Goal: Task Accomplishment & Management: Use online tool/utility

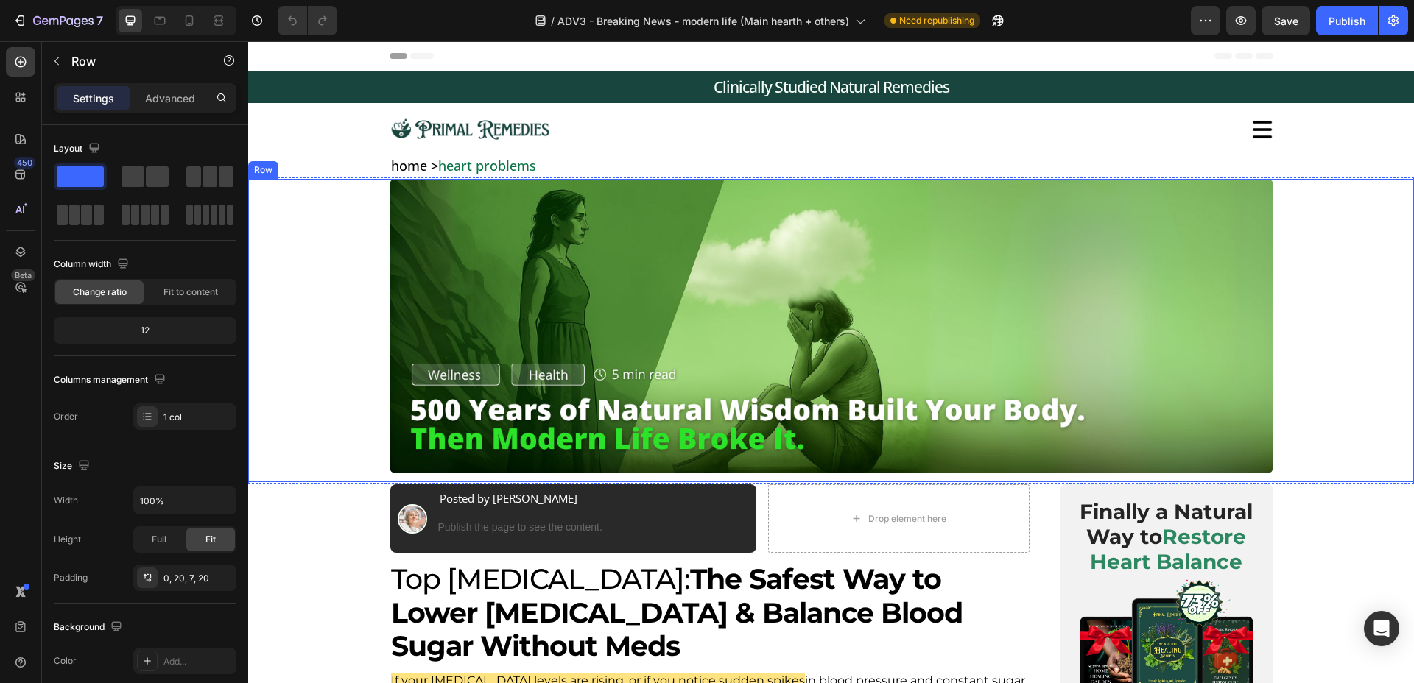
click at [331, 377] on div "Image Image Row" at bounding box center [831, 328] width 1136 height 298
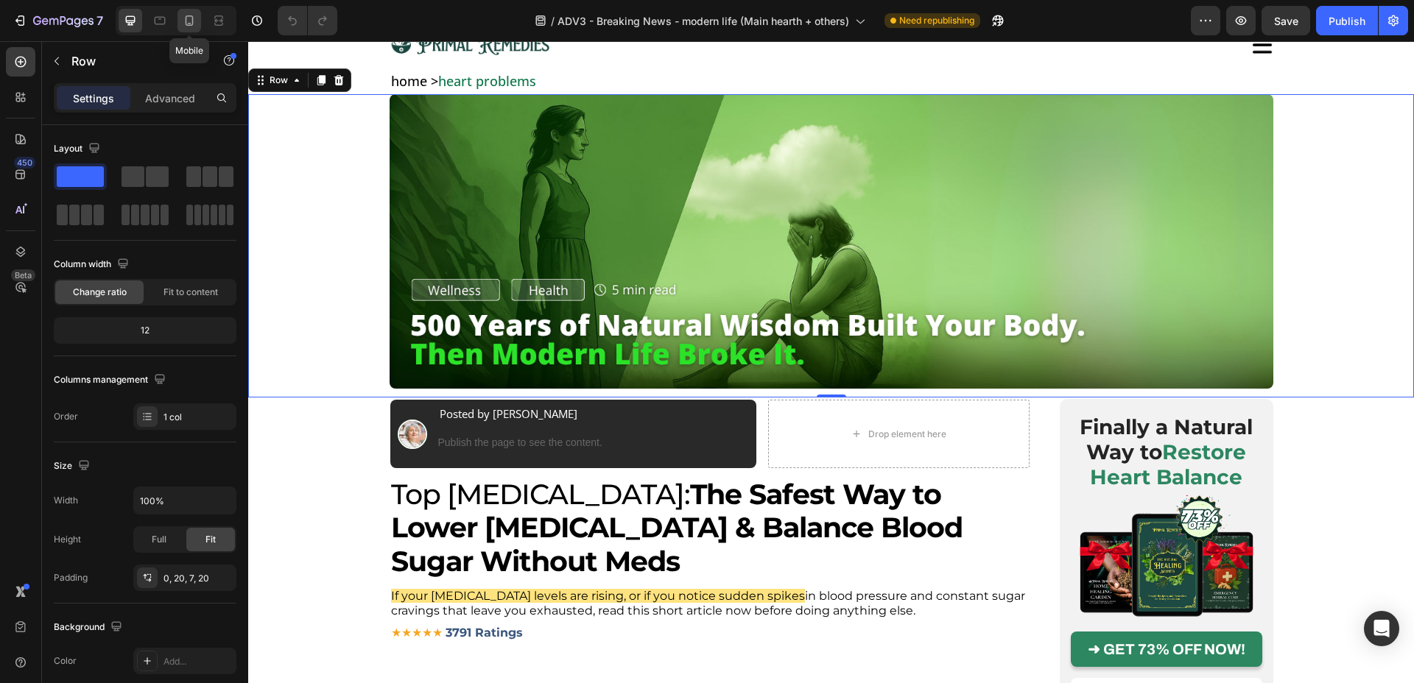
click at [182, 24] on icon at bounding box center [189, 20] width 15 height 15
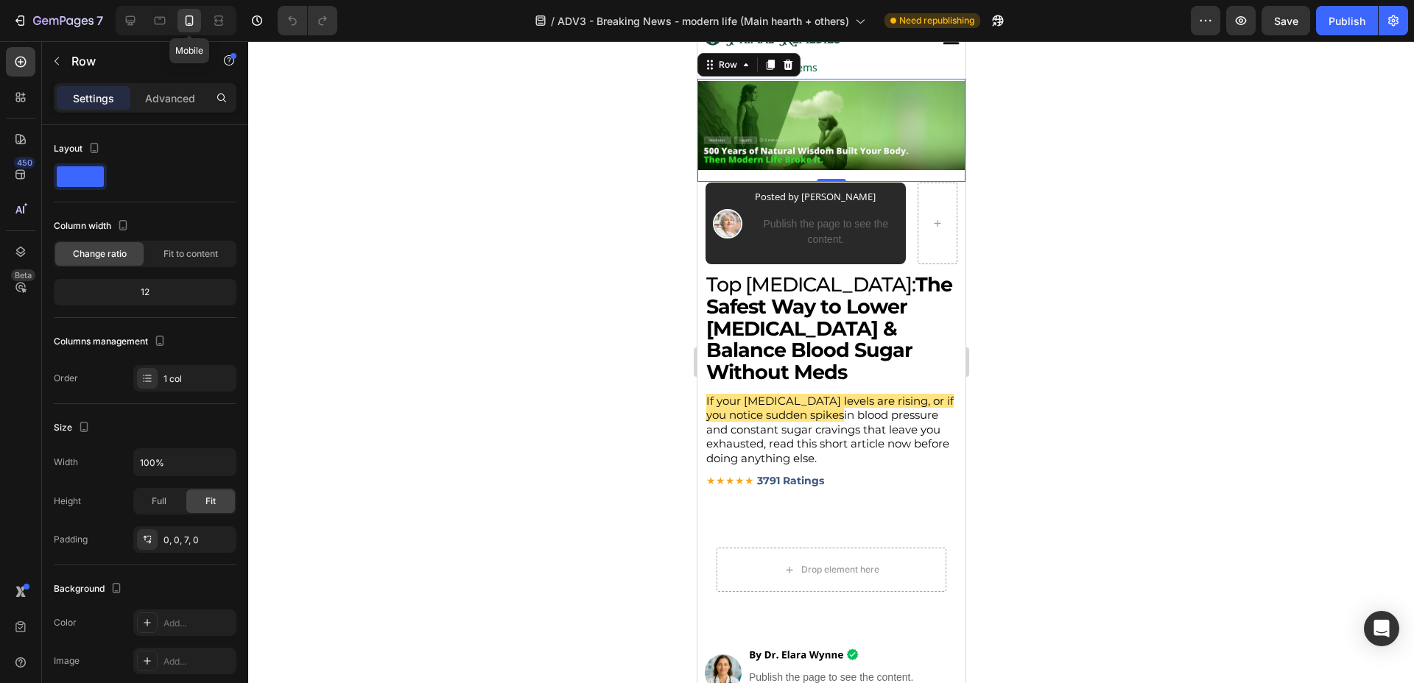
scroll to position [71, 0]
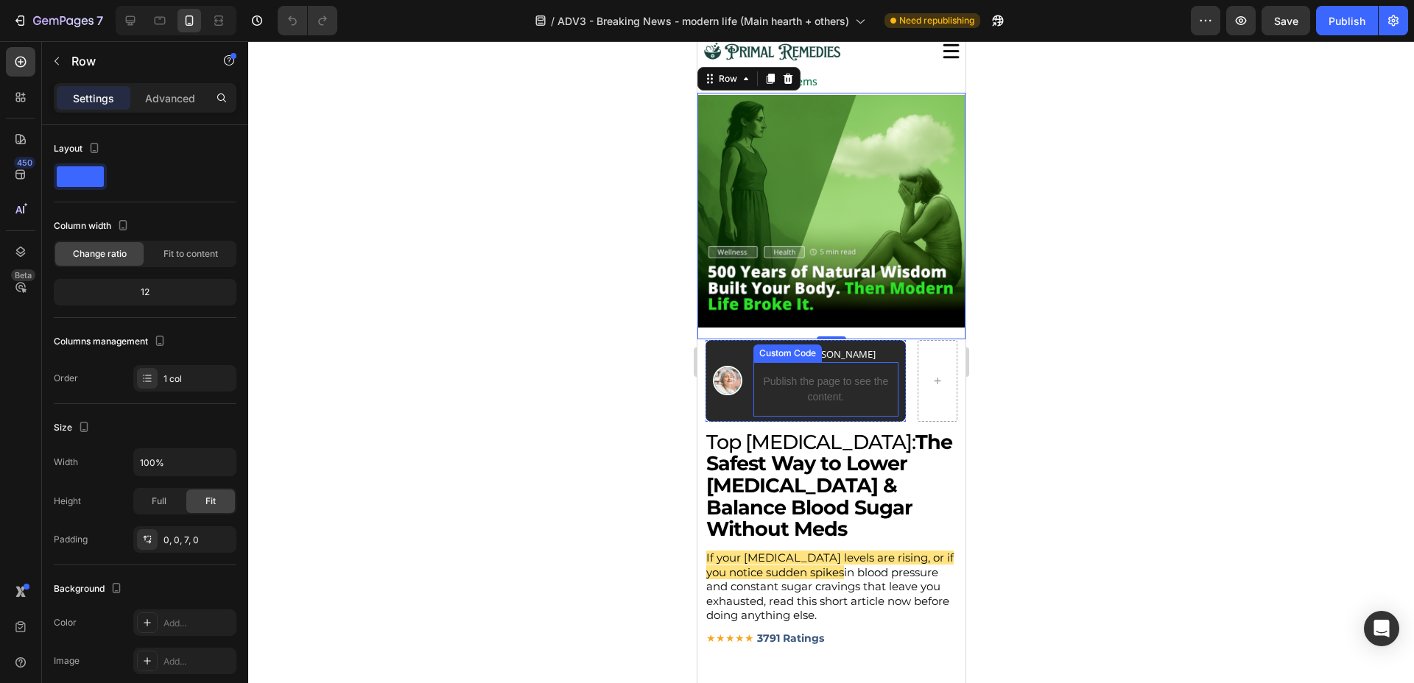
click at [804, 379] on p "Publish the page to see the content." at bounding box center [825, 389] width 145 height 31
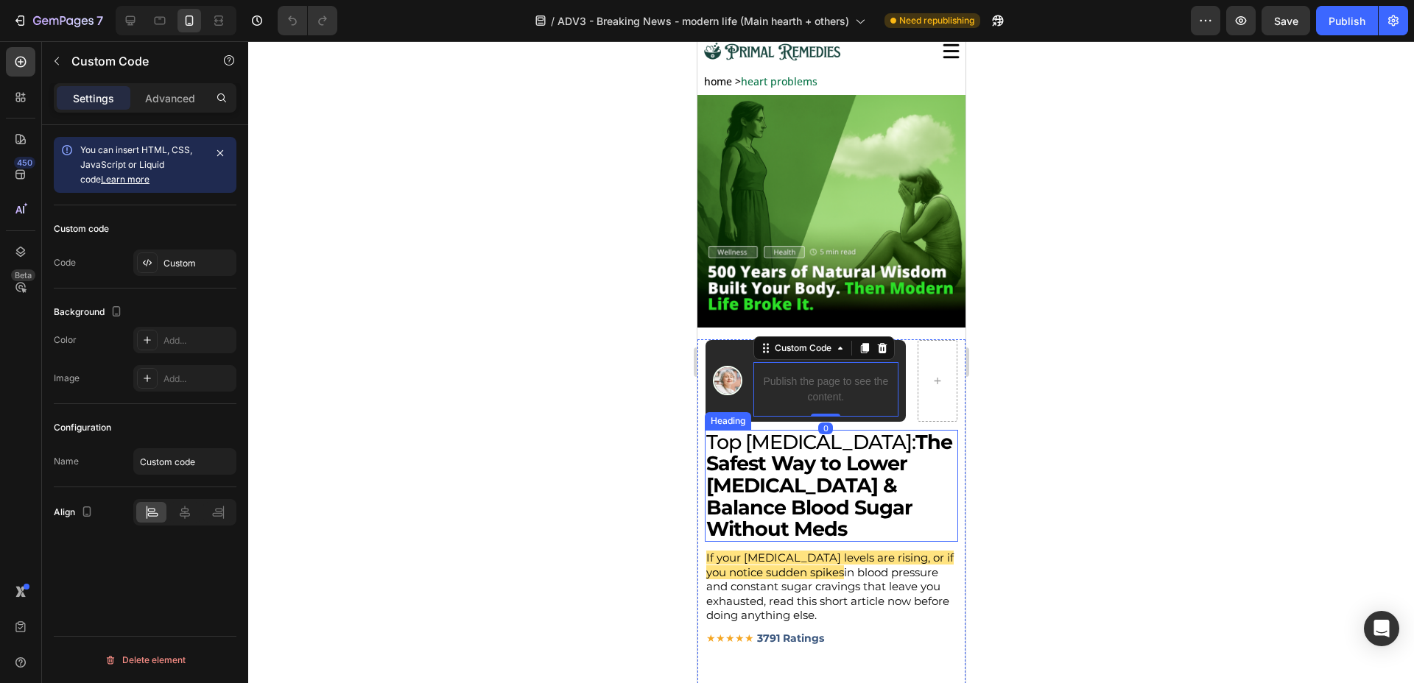
click at [756, 493] on strong "The Safest Way to Lower [MEDICAL_DATA] & Balance Blood Sugar Without Meds" at bounding box center [829, 486] width 246 height 112
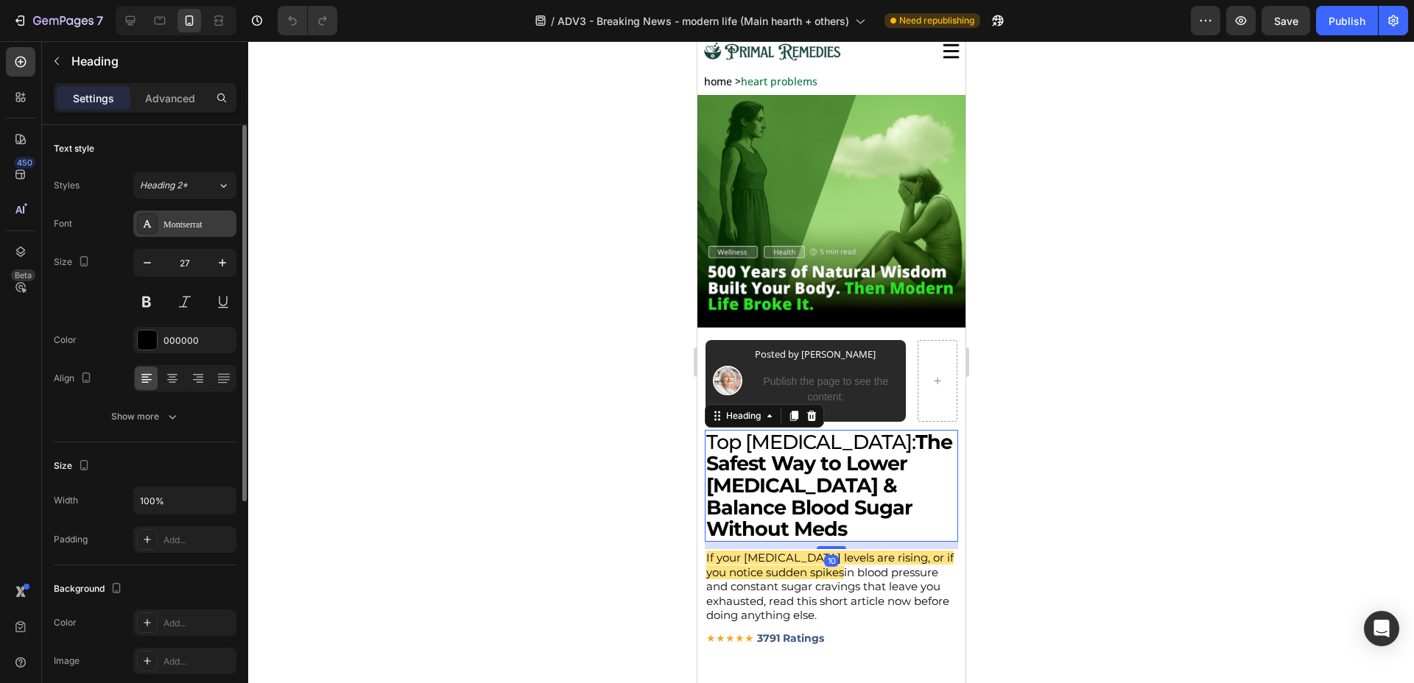
click at [195, 223] on div "Montserrat" at bounding box center [198, 224] width 69 height 13
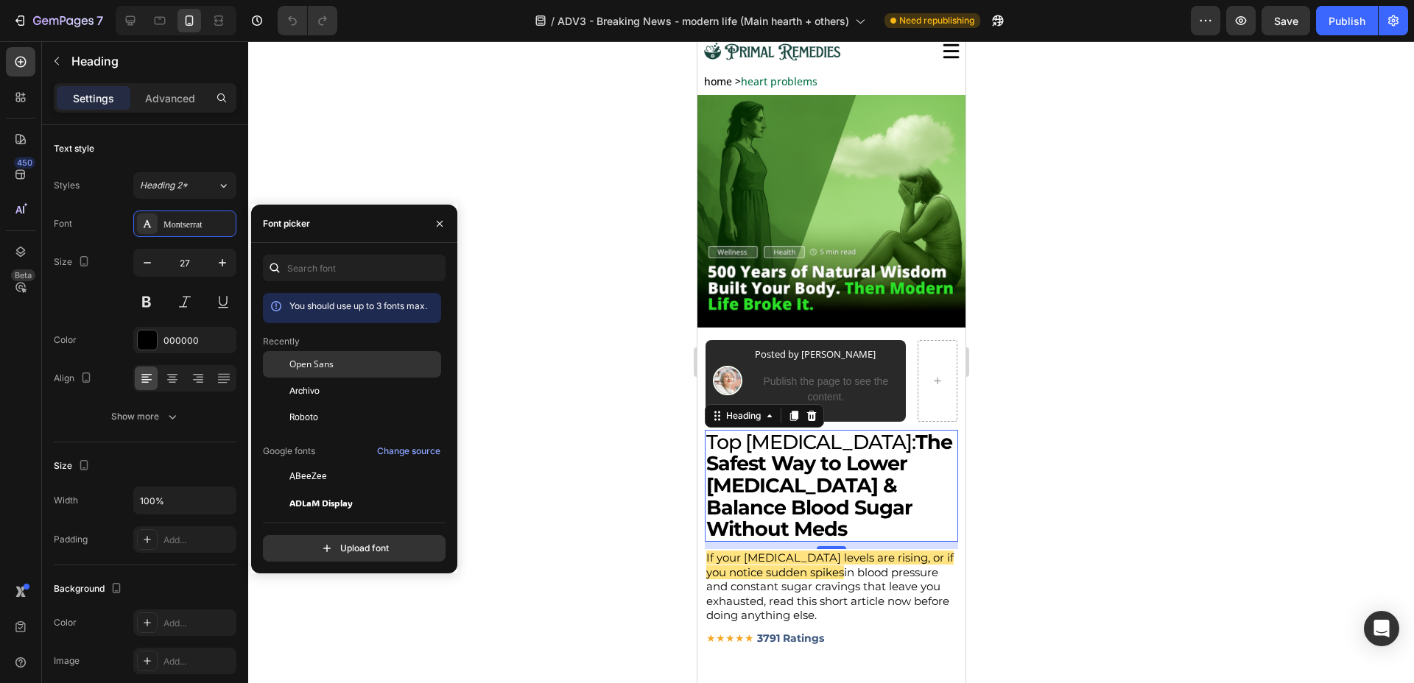
click at [337, 368] on div "Open Sans" at bounding box center [363, 364] width 149 height 13
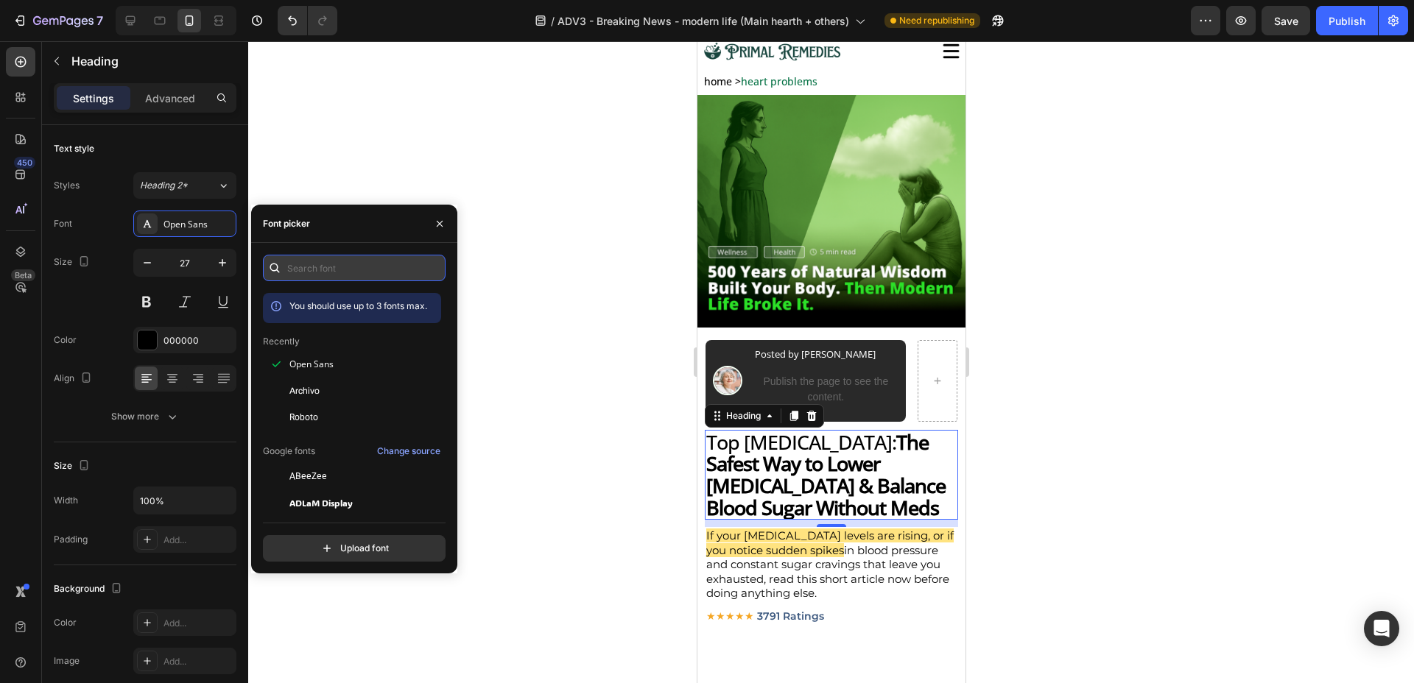
click at [345, 267] on input "text" at bounding box center [354, 268] width 183 height 27
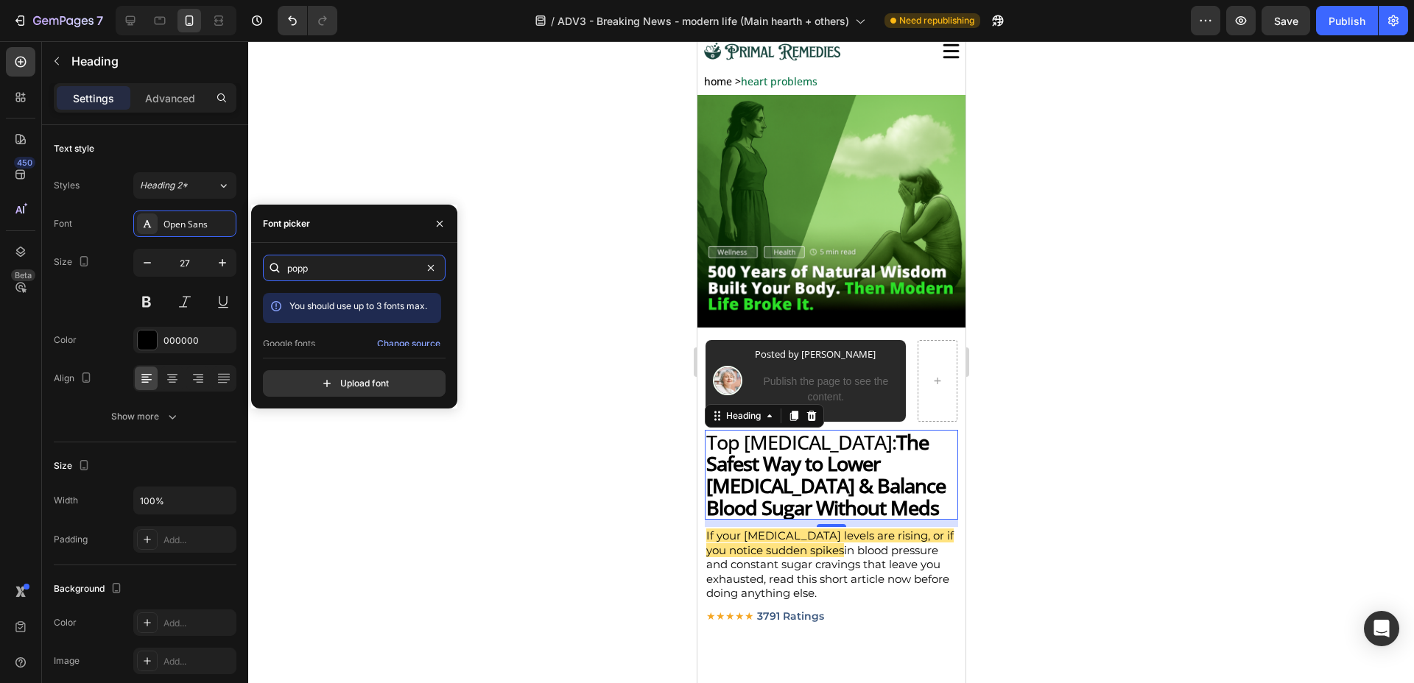
scroll to position [36, 0]
type input "popp"
click at [323, 331] on div "Poppins" at bounding box center [363, 332] width 149 height 13
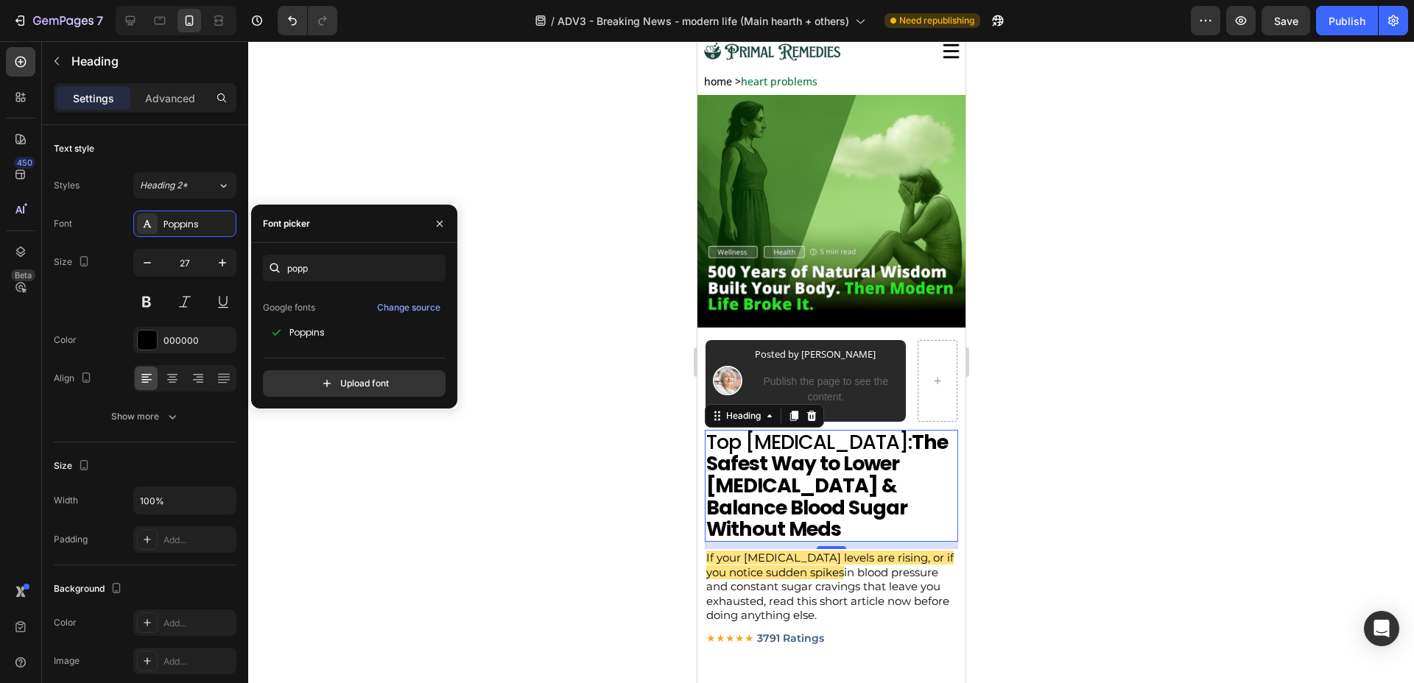
click at [363, 640] on div at bounding box center [831, 362] width 1166 height 642
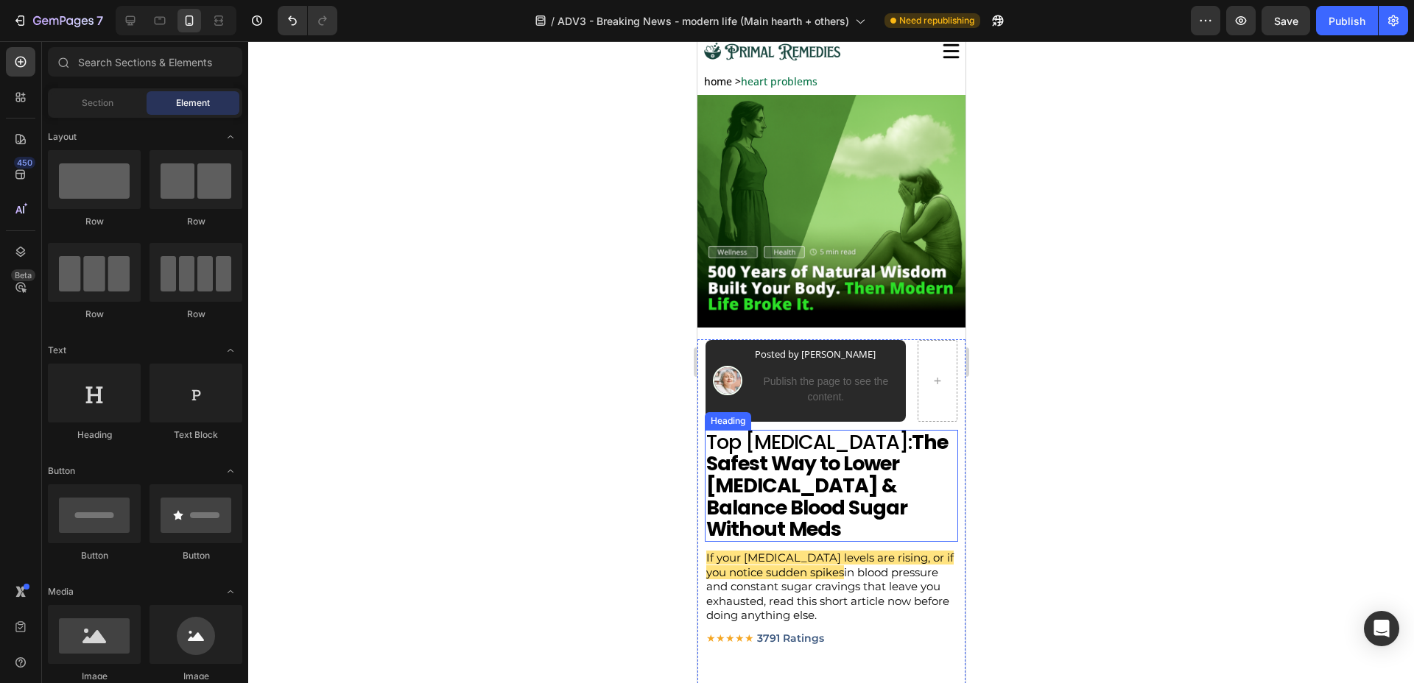
click at [797, 468] on strong "The Safest Way to Lower [MEDICAL_DATA] & Balance Blood Sugar Without Meds" at bounding box center [827, 486] width 242 height 115
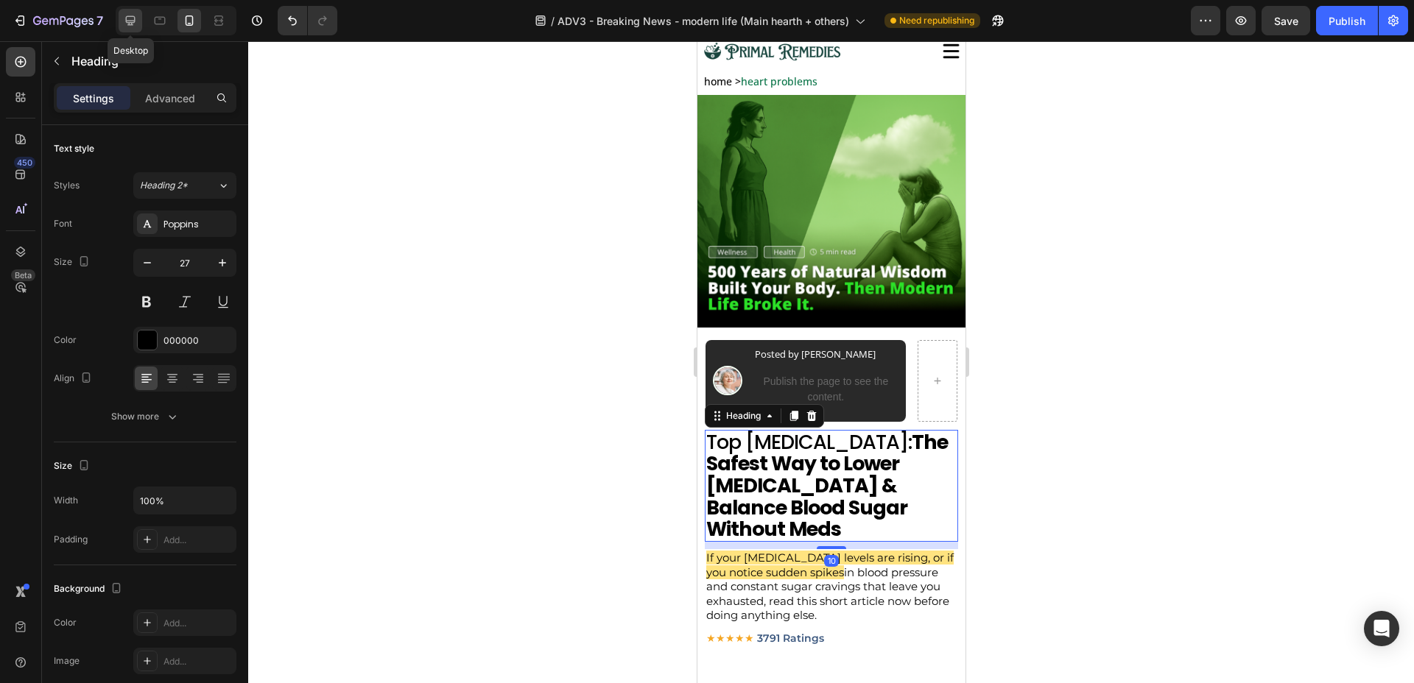
click at [138, 24] on div at bounding box center [131, 21] width 24 height 24
type input "38"
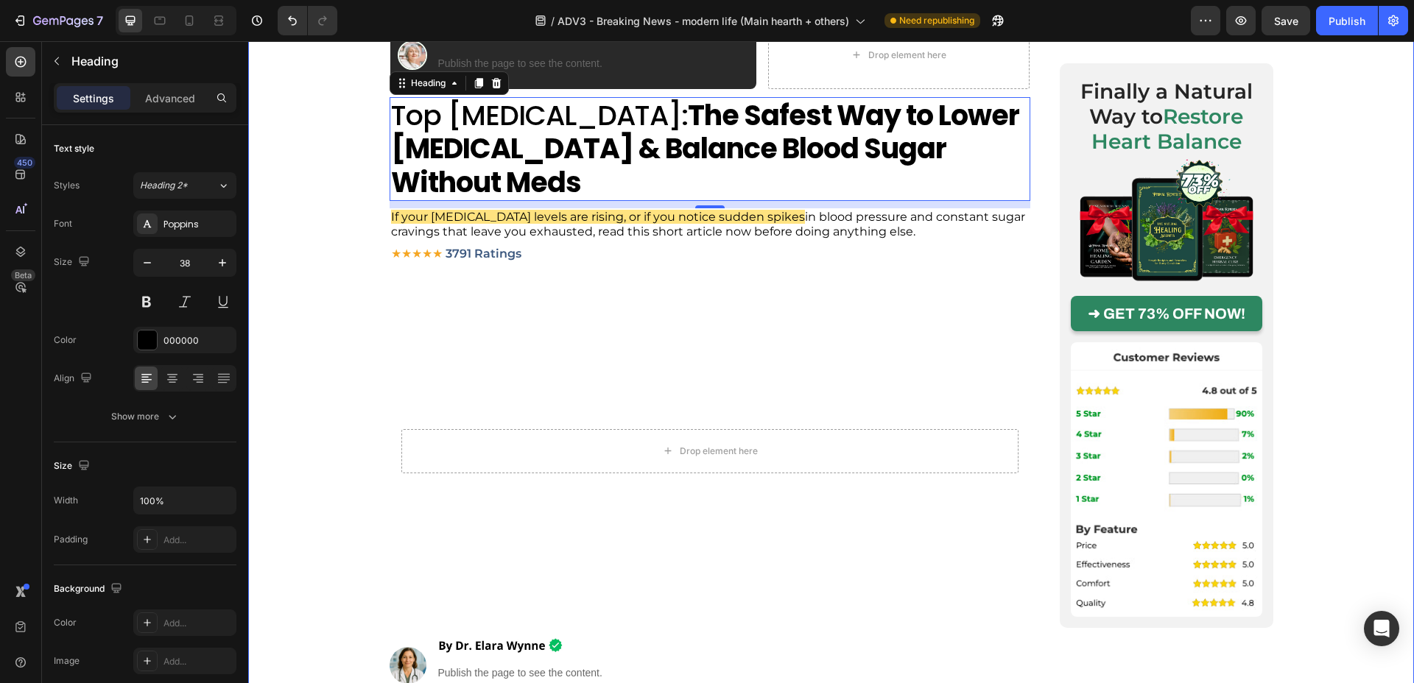
scroll to position [468, 0]
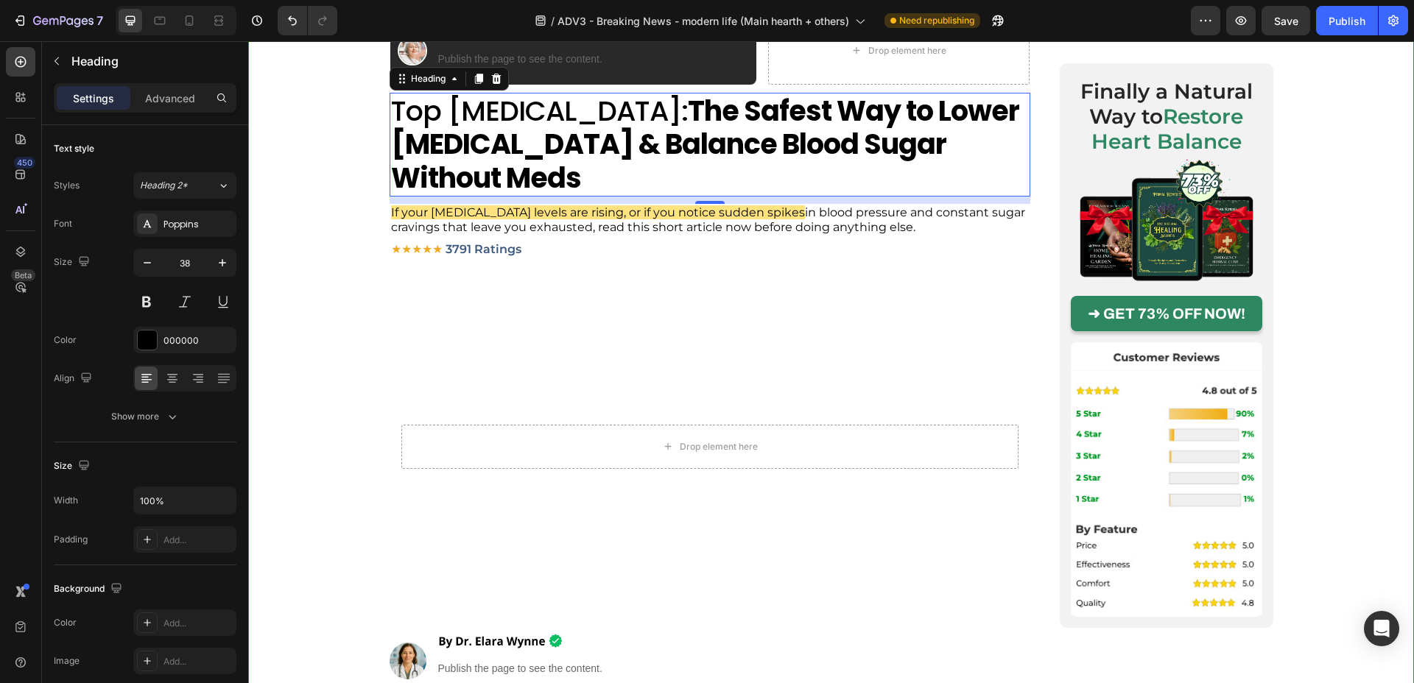
click at [529, 153] on strong "The Safest Way to Lower [MEDICAL_DATA] & Balance Blood Sugar Without Meds" at bounding box center [705, 144] width 628 height 106
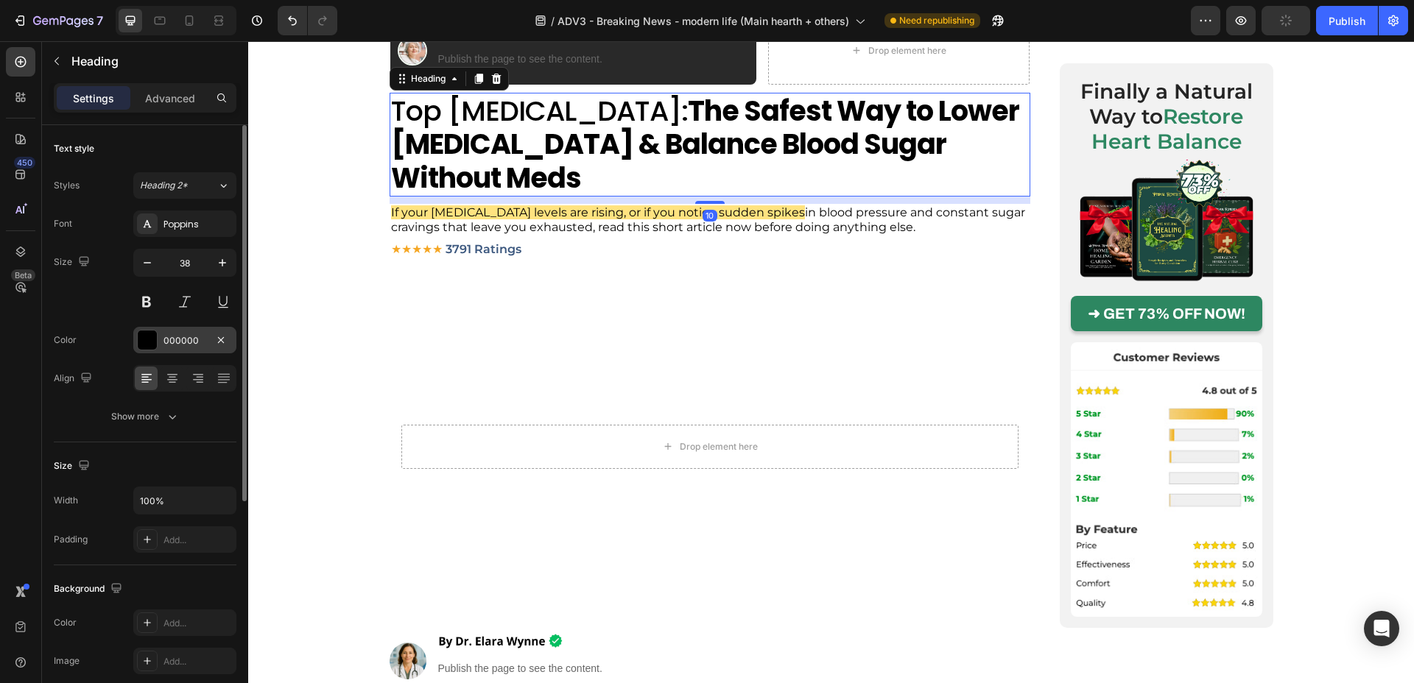
click at [167, 331] on div "000000" at bounding box center [184, 340] width 103 height 27
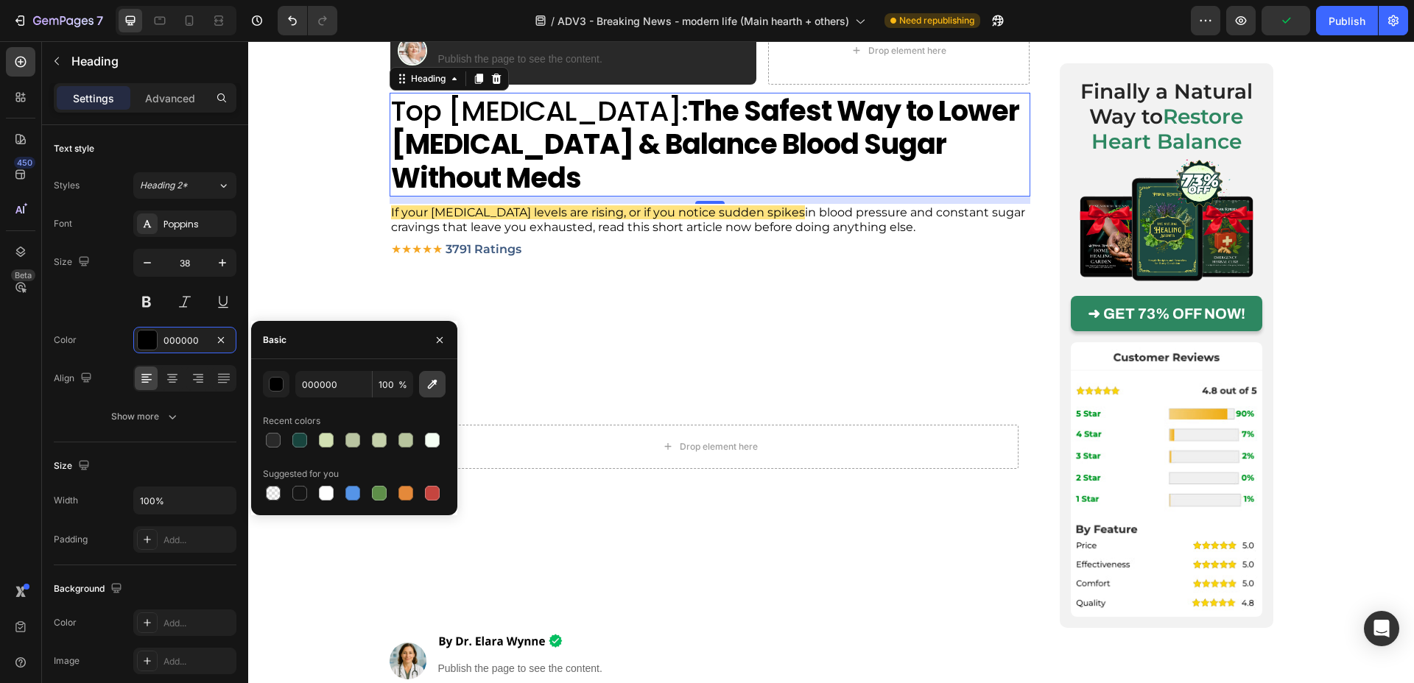
click at [435, 381] on icon "button" at bounding box center [433, 385] width 10 height 10
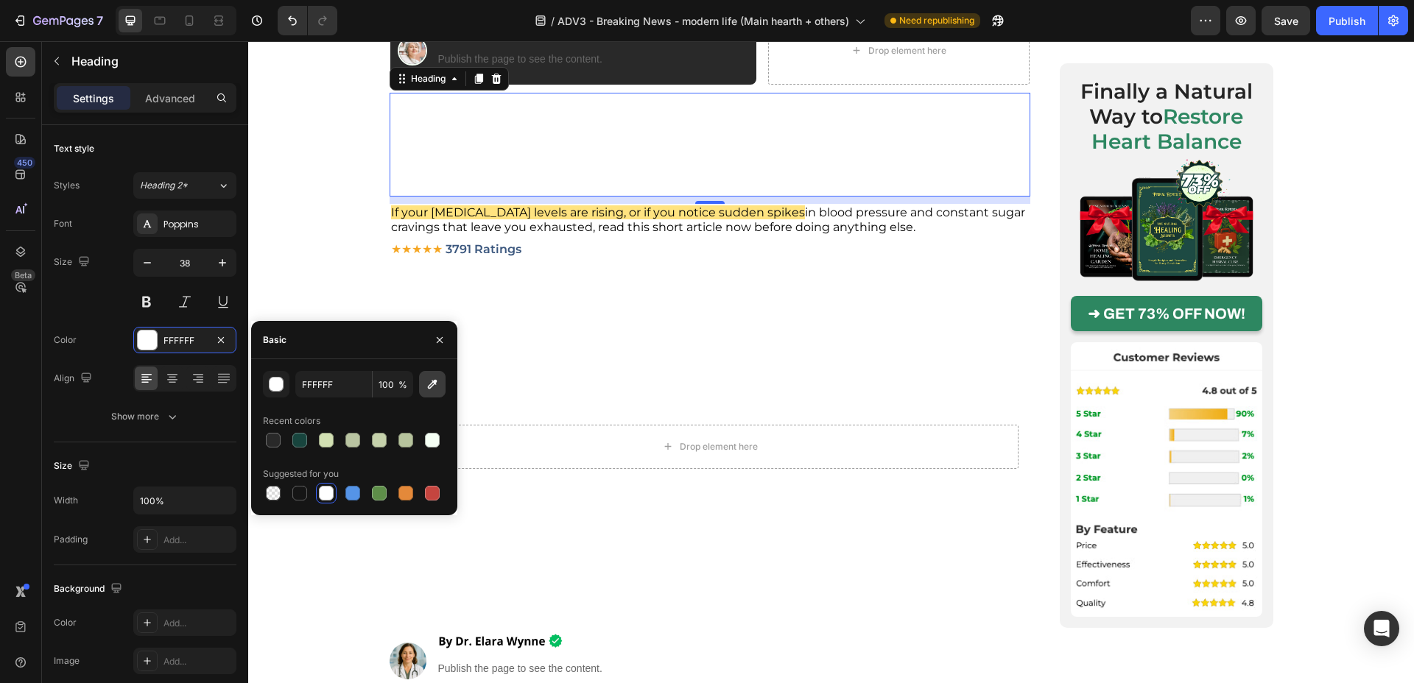
click at [429, 391] on icon "button" at bounding box center [432, 384] width 15 height 15
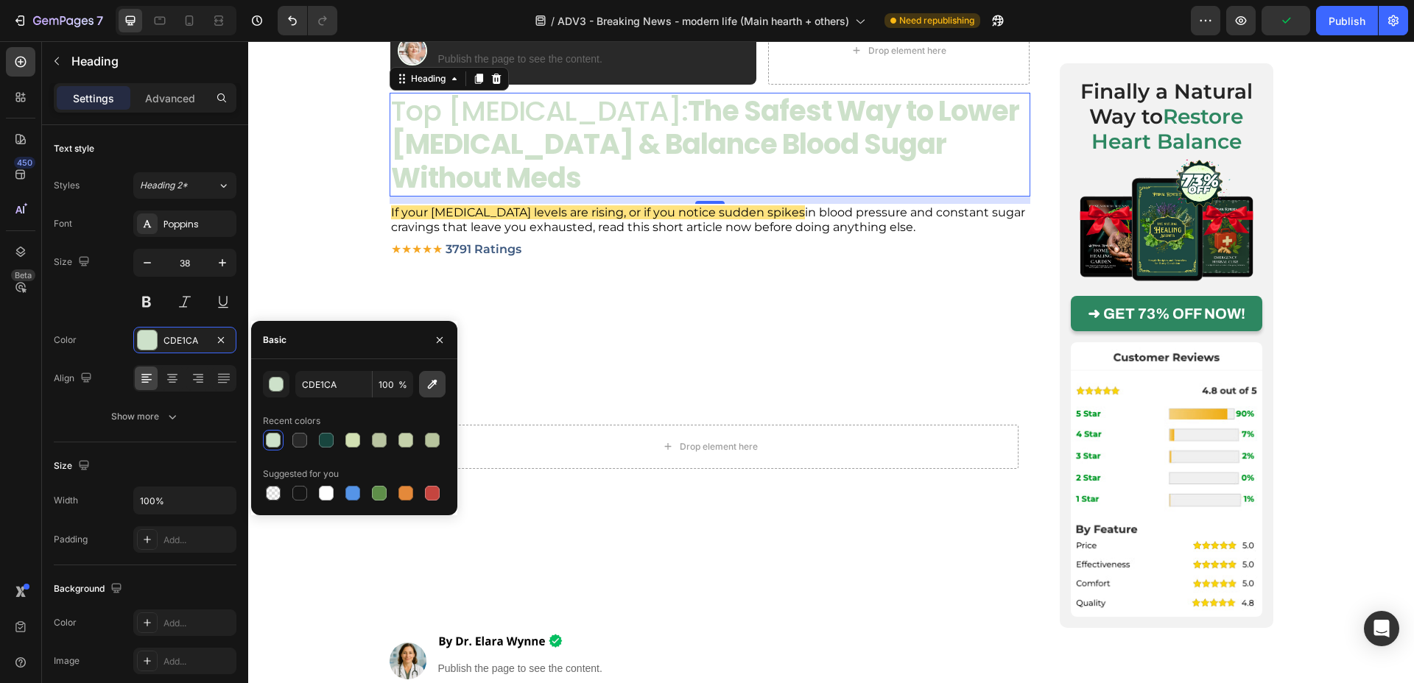
click at [427, 382] on icon "button" at bounding box center [432, 384] width 15 height 15
type input "168014"
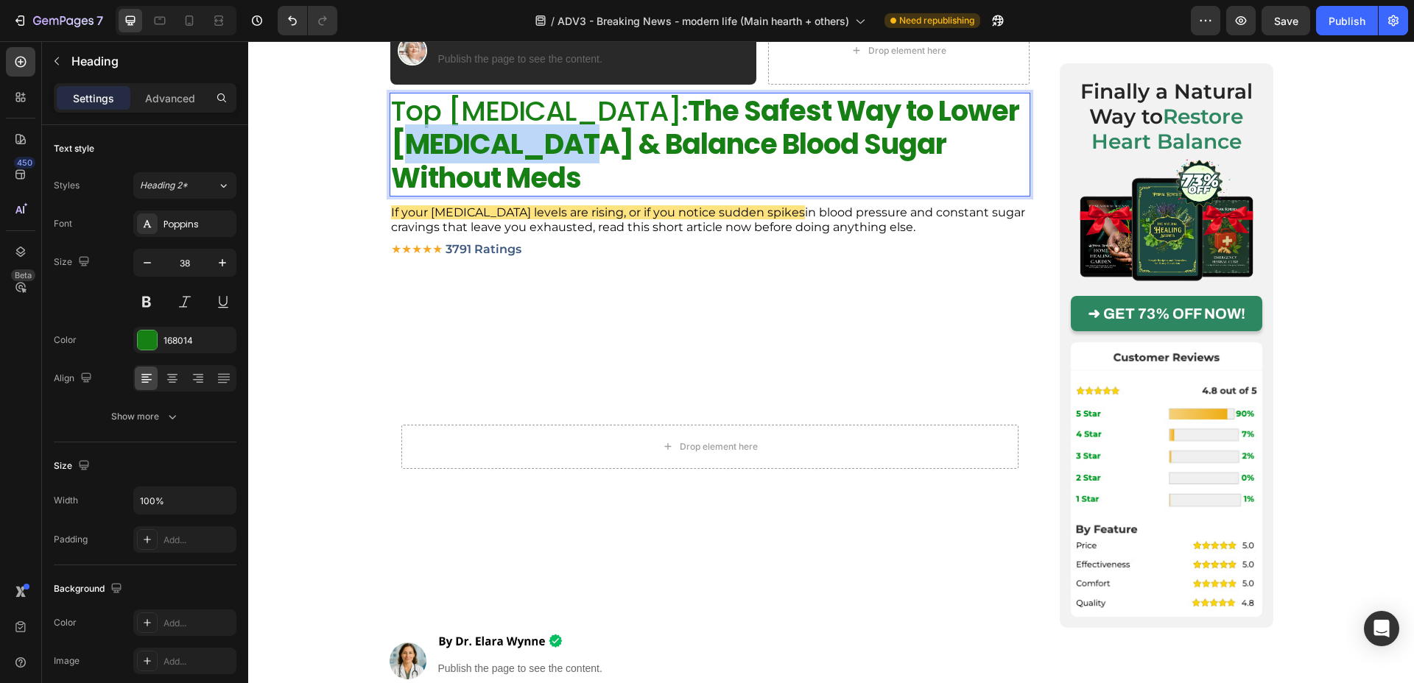
click at [511, 128] on strong "The Safest Way to Lower [MEDICAL_DATA] & Balance Blood Sugar Without Meds" at bounding box center [705, 144] width 628 height 106
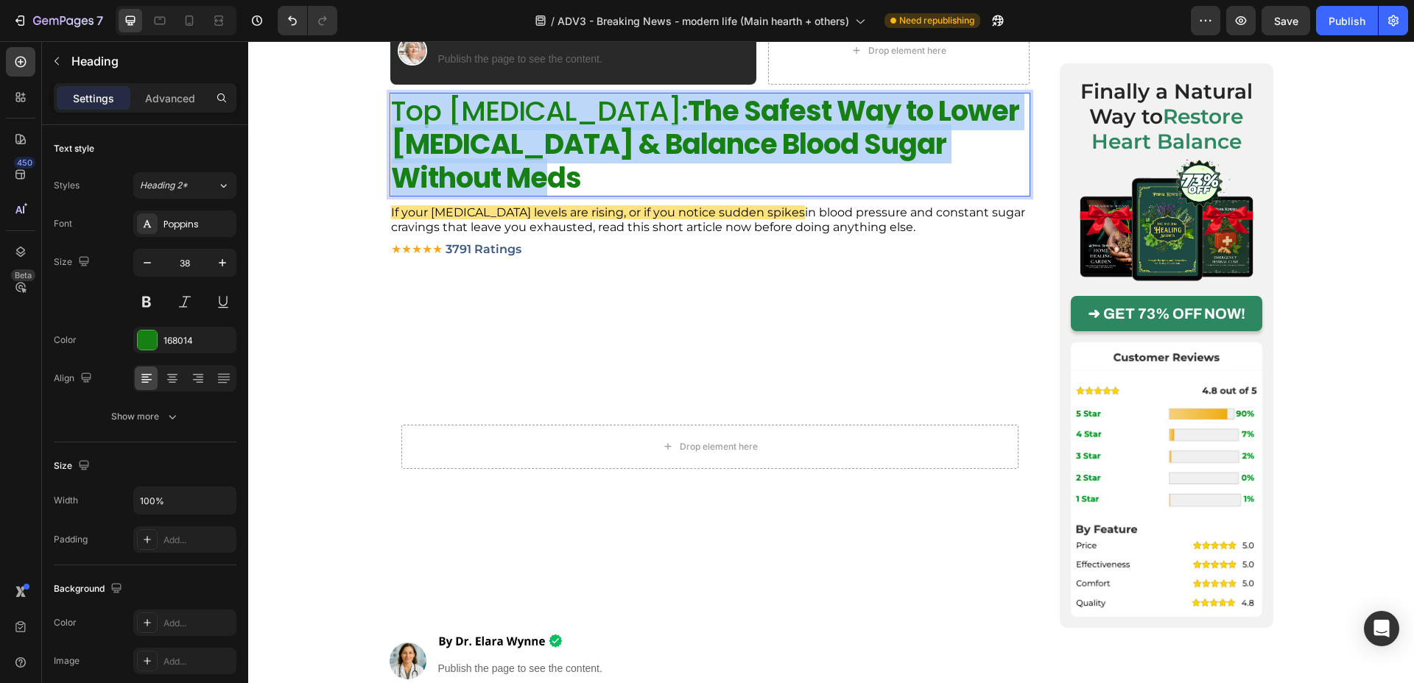
click at [511, 128] on strong "The Safest Way to Lower [MEDICAL_DATA] & Balance Blood Sugar Without Meds" at bounding box center [705, 144] width 628 height 106
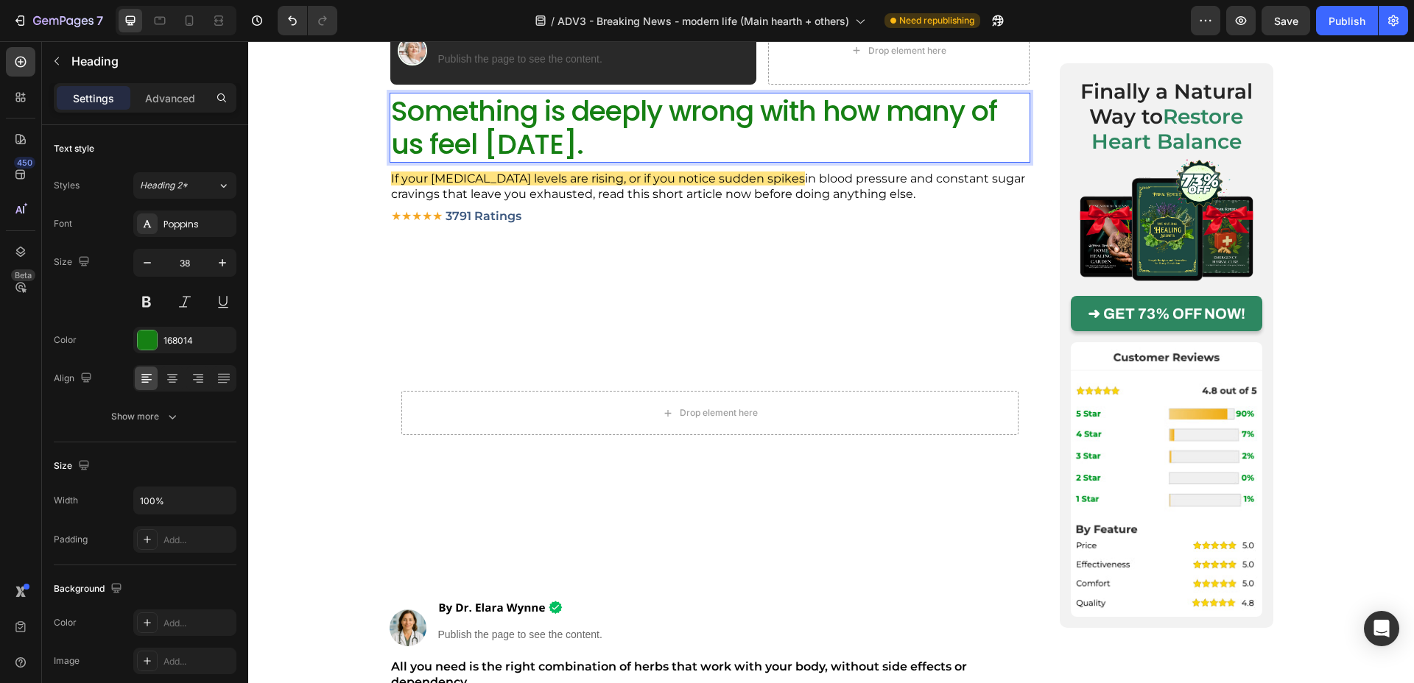
scroll to position [1, 0]
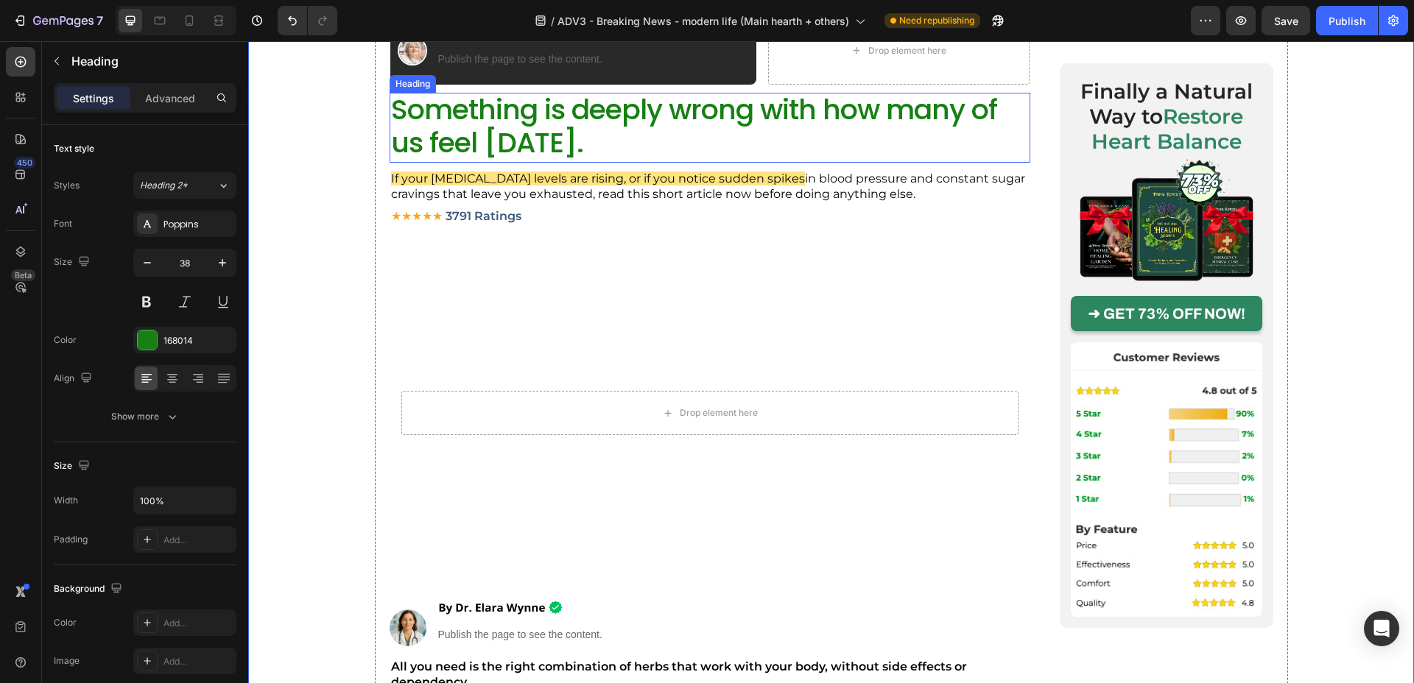
click at [453, 119] on p "Something is deeply wrong with how many of us feel [DATE]." at bounding box center [710, 126] width 638 height 67
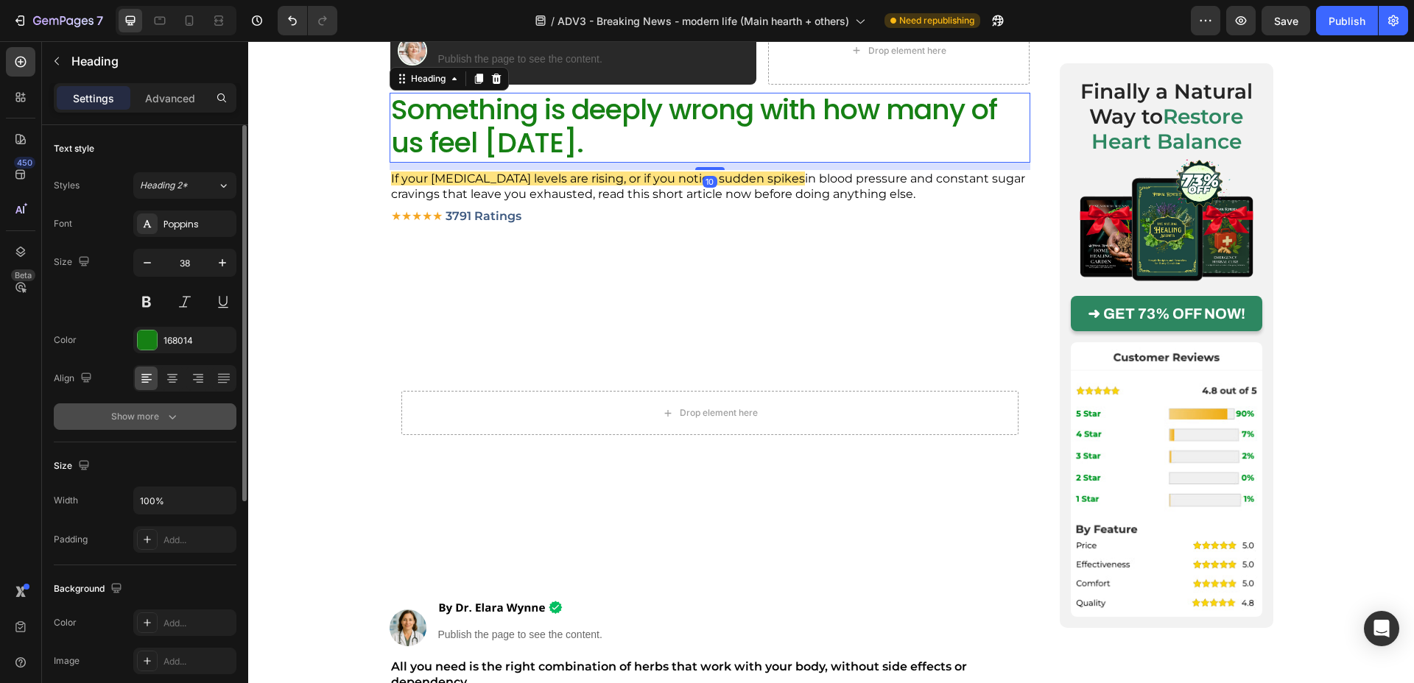
click at [161, 406] on button "Show more" at bounding box center [145, 417] width 183 height 27
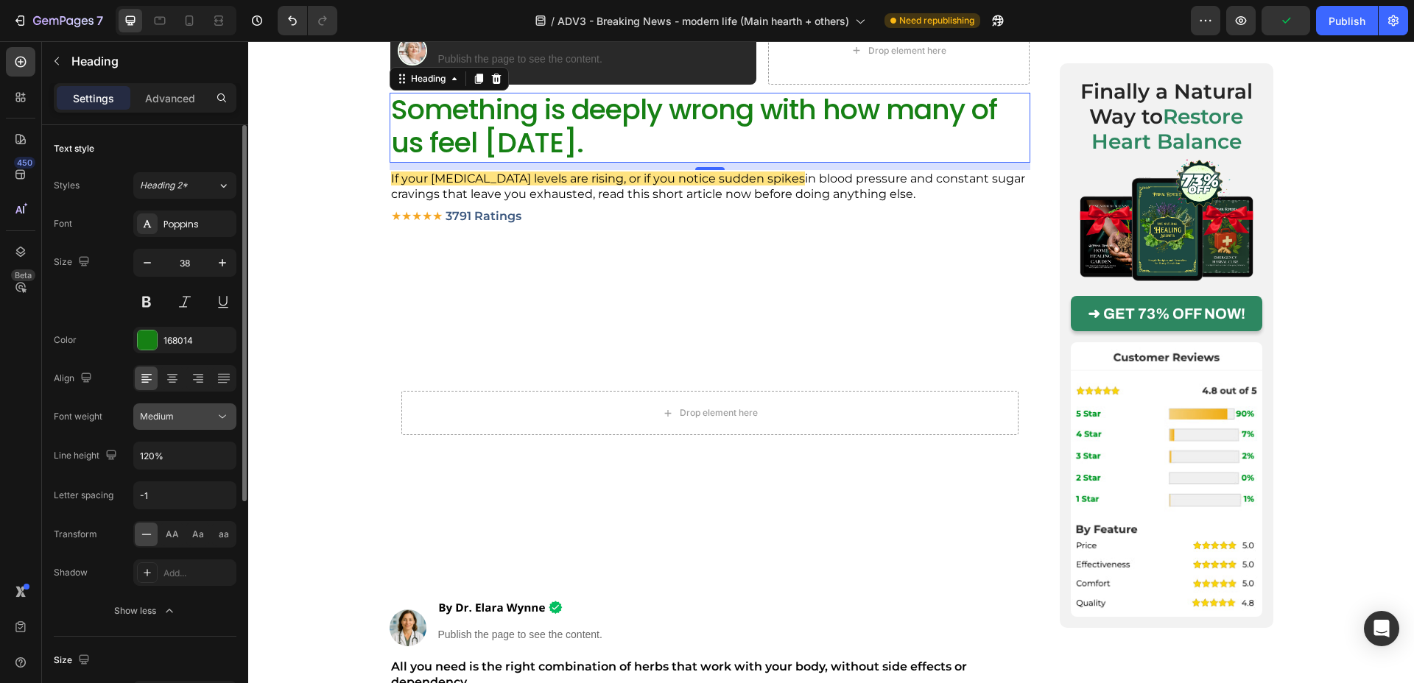
click at [222, 419] on icon at bounding box center [222, 416] width 15 height 15
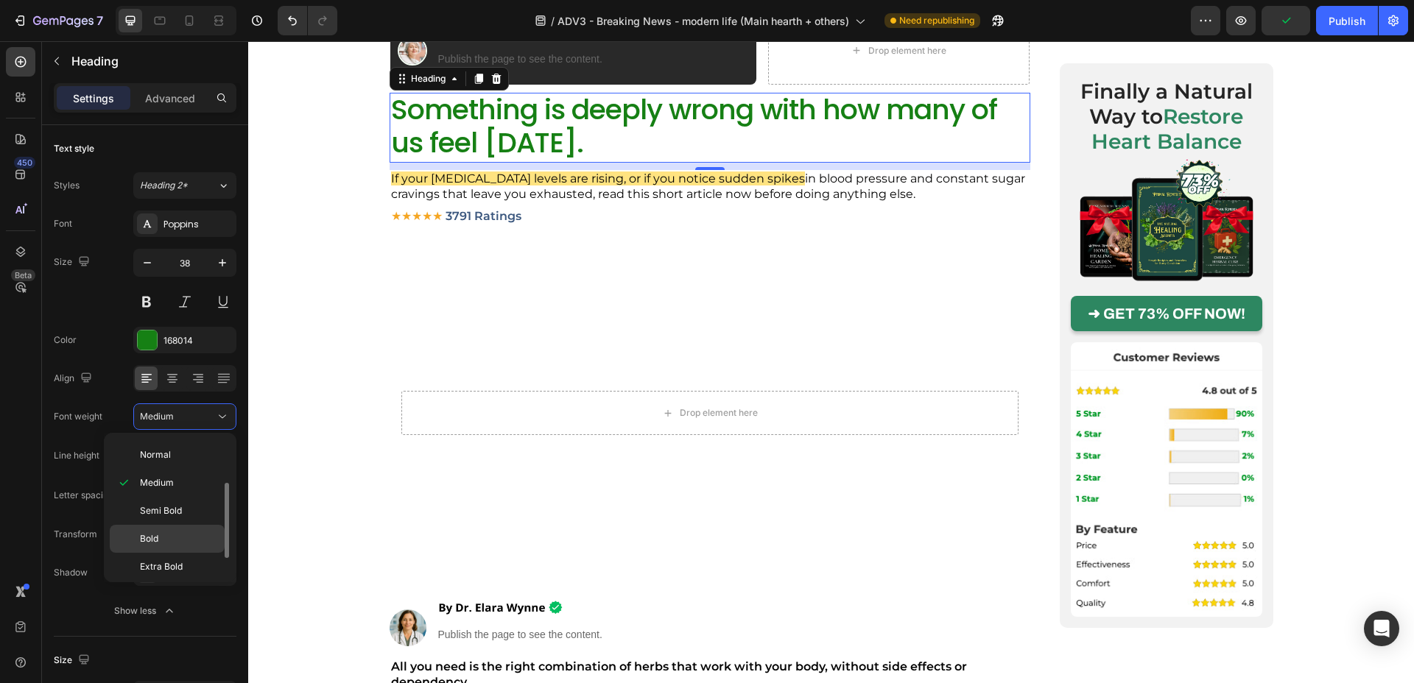
click at [166, 538] on p "Bold" at bounding box center [179, 538] width 78 height 13
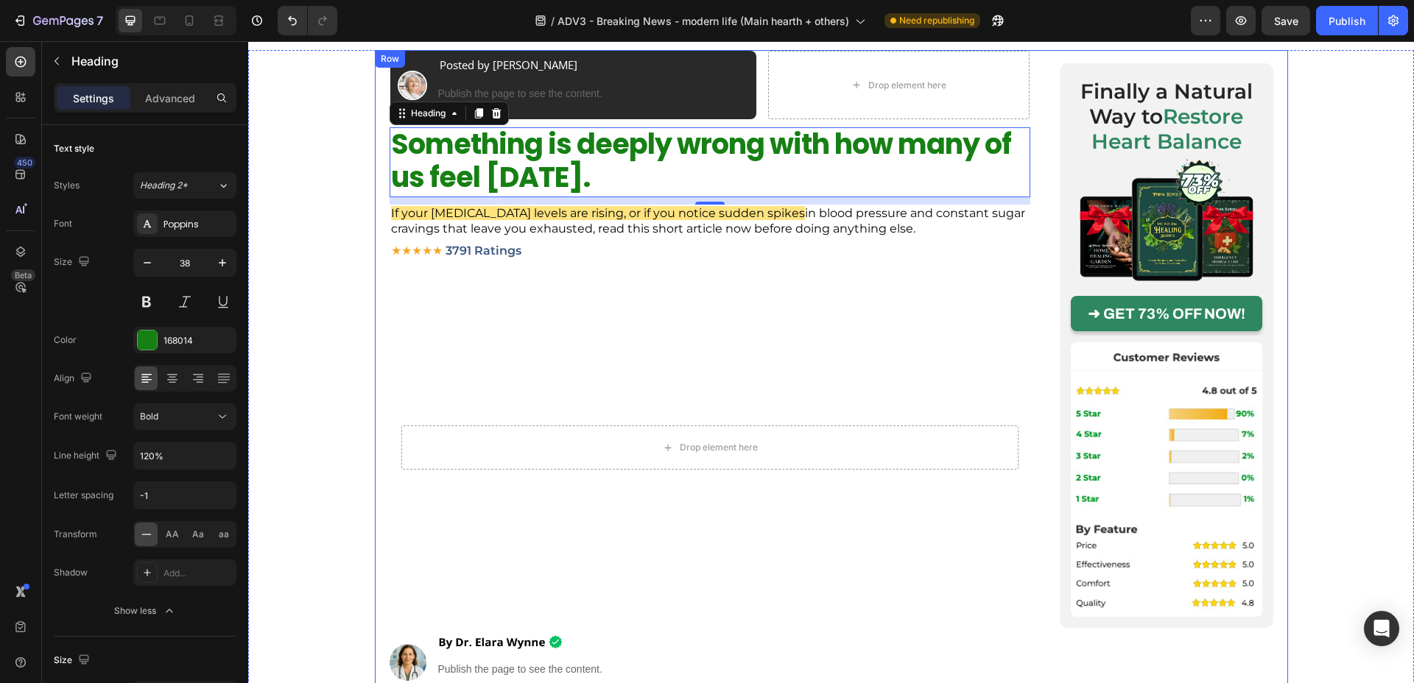
scroll to position [424, 0]
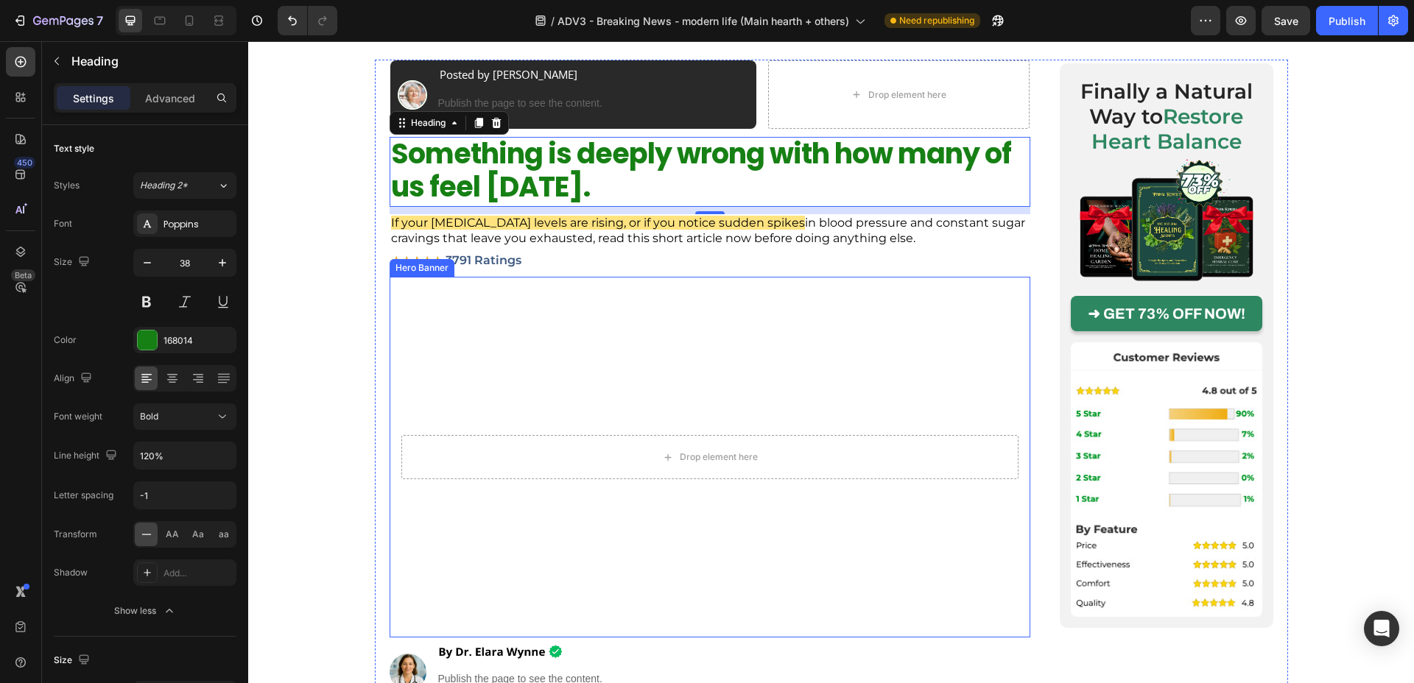
click at [393, 314] on video "Background Image" at bounding box center [710, 457] width 641 height 360
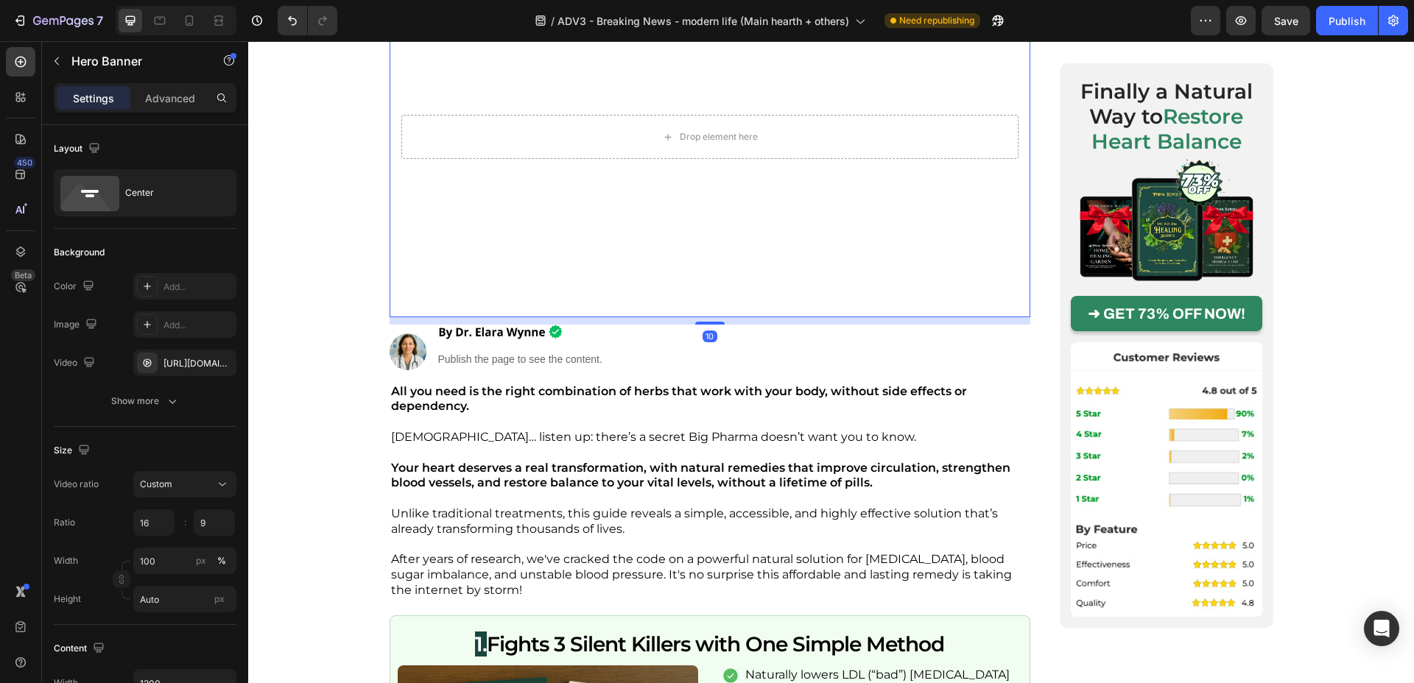
click at [492, 304] on video "Background Image" at bounding box center [710, 137] width 641 height 360
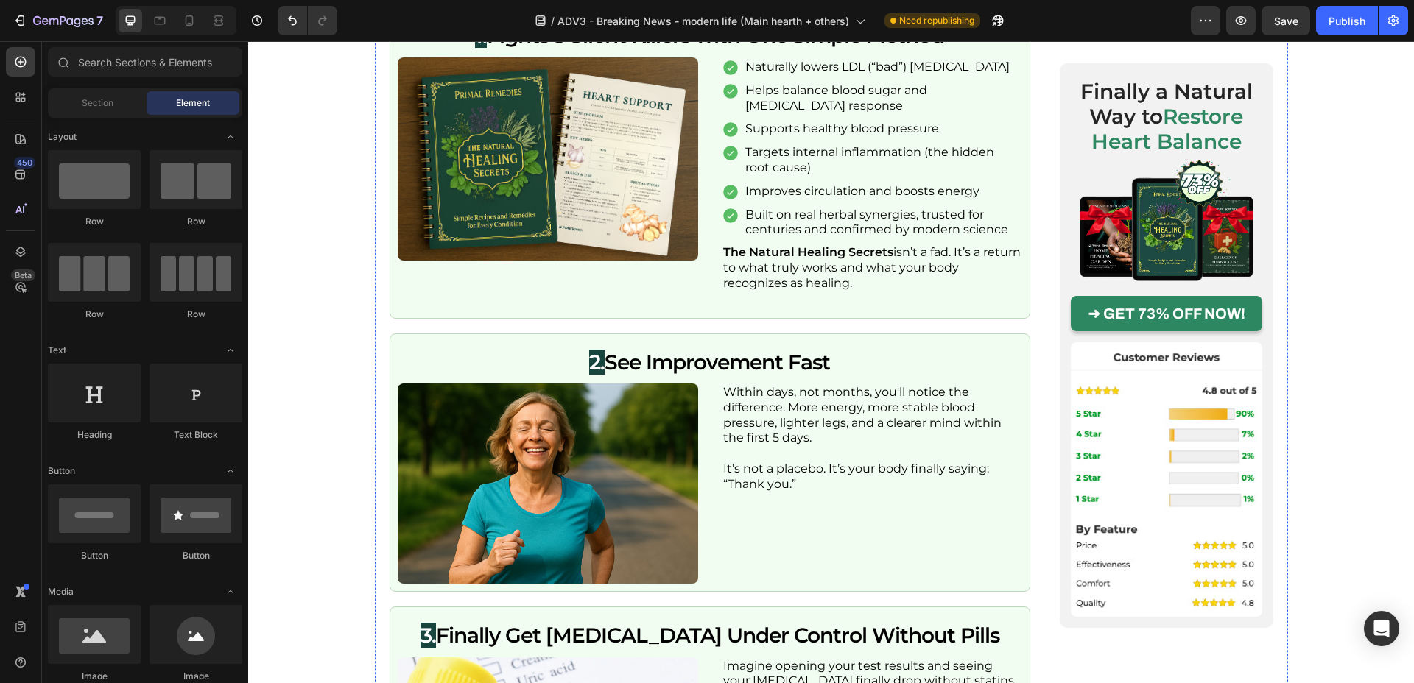
scroll to position [537, 0]
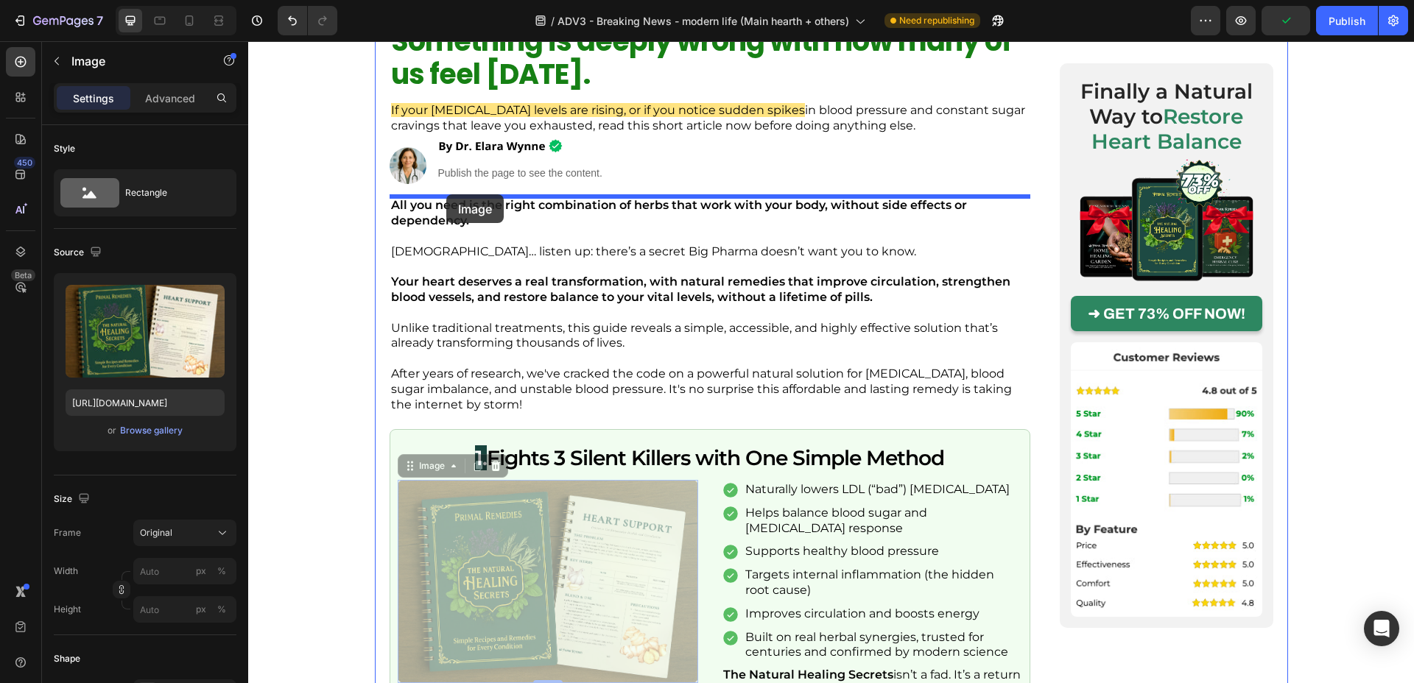
drag, startPoint x: 489, startPoint y: 552, endPoint x: 446, endPoint y: 194, distance: 360.5
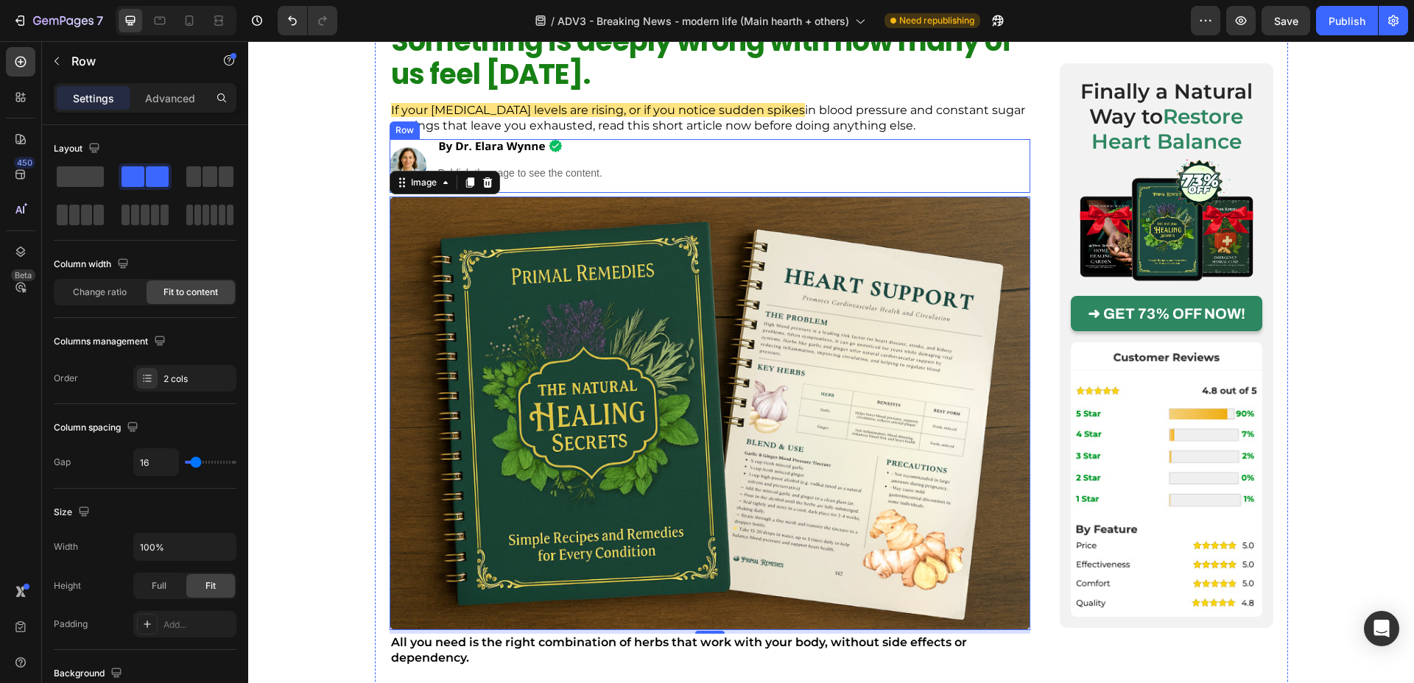
click at [431, 161] on div "Image Image Publish the page to see the content. Custom Code Row" at bounding box center [710, 166] width 641 height 55
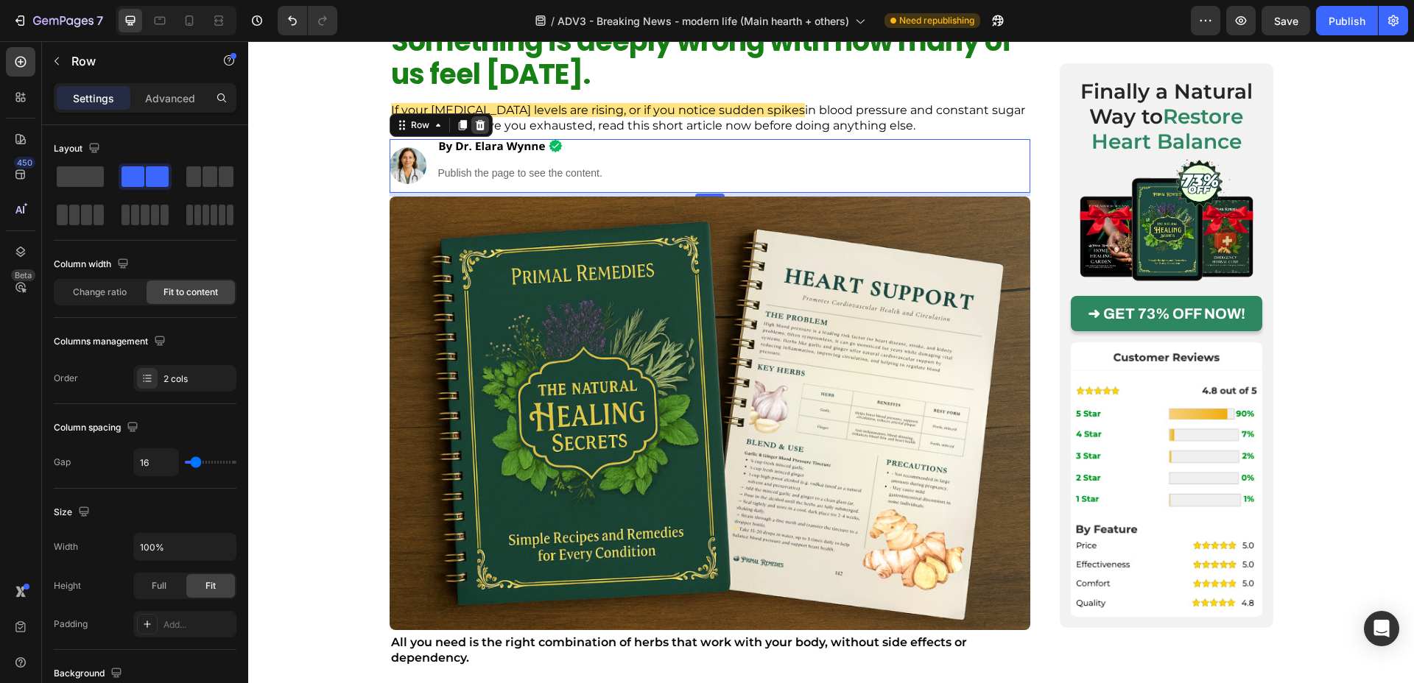
click at [481, 127] on icon at bounding box center [480, 125] width 12 height 12
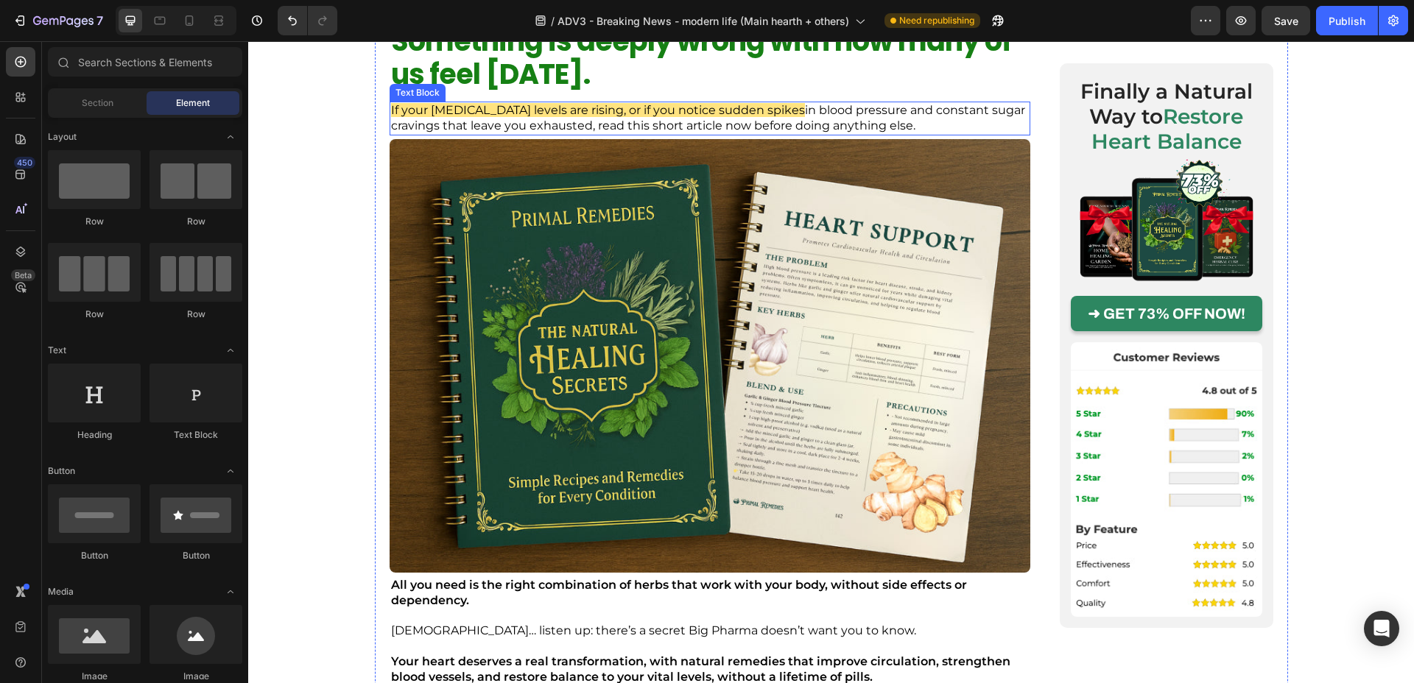
click at [503, 115] on span "If your [MEDICAL_DATA] levels are rising, or if you notice sudden spikes" at bounding box center [598, 110] width 414 height 14
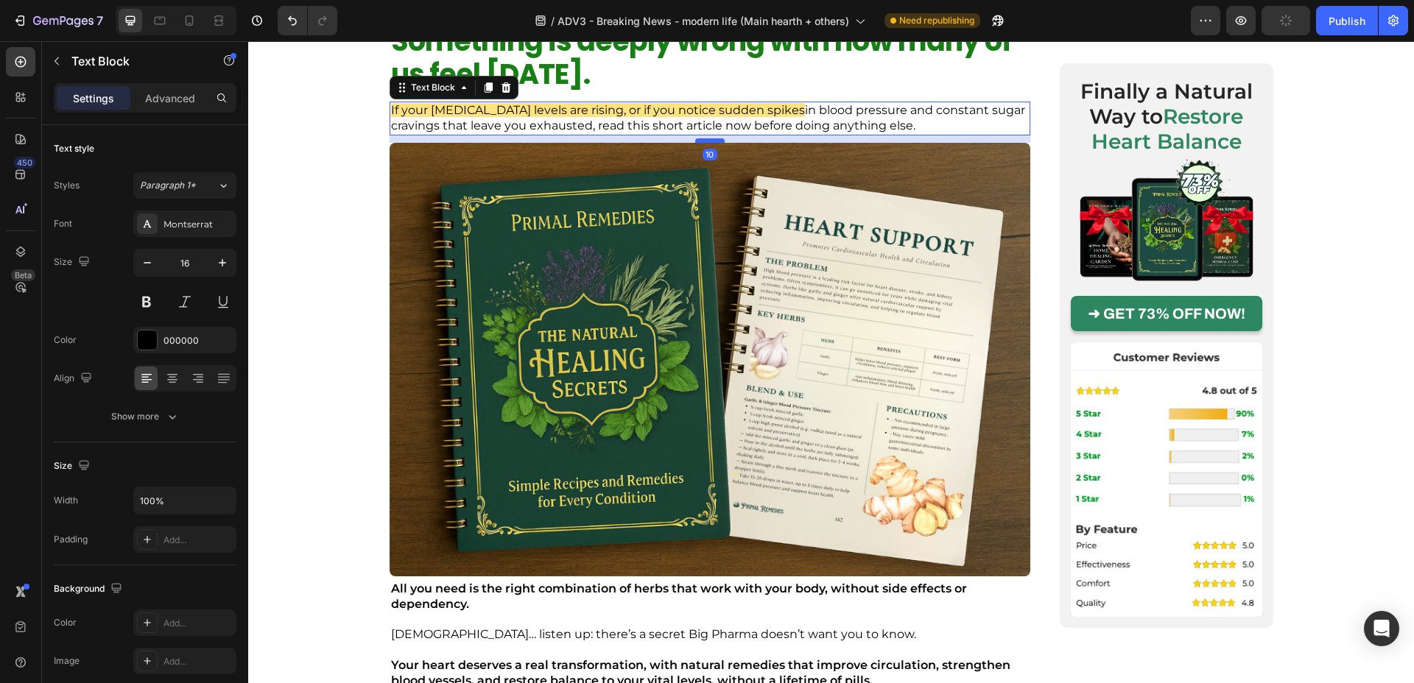
click at [700, 141] on div at bounding box center [709, 140] width 29 height 4
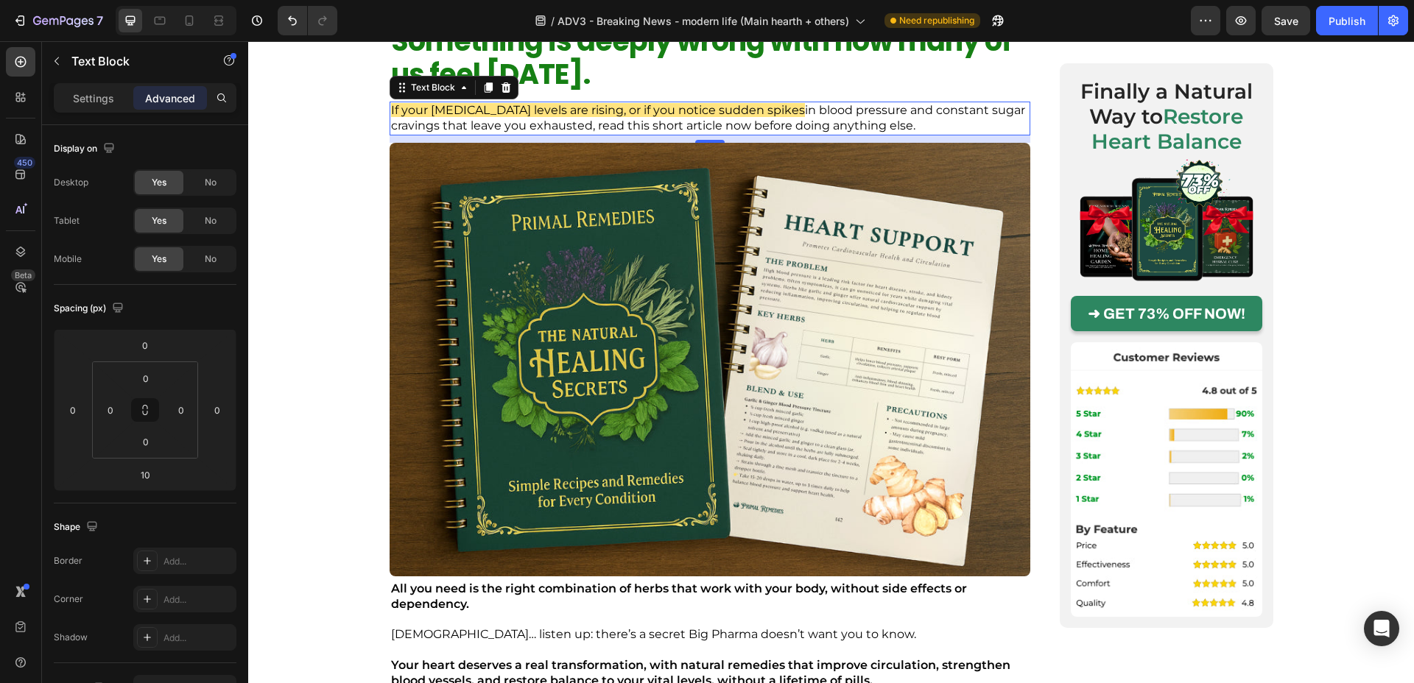
click at [745, 118] on p "If your [MEDICAL_DATA] levels are rising, or if you notice sudden spikes in blo…" at bounding box center [710, 118] width 638 height 31
click at [768, 106] on p "If your [MEDICAL_DATA] levels are rising, or if you notice sudden spikes in blo…" at bounding box center [710, 118] width 638 height 31
click at [771, 107] on p "If your [MEDICAL_DATA] levels are rising, or if you notice sudden spikes in blo…" at bounding box center [710, 118] width 638 height 31
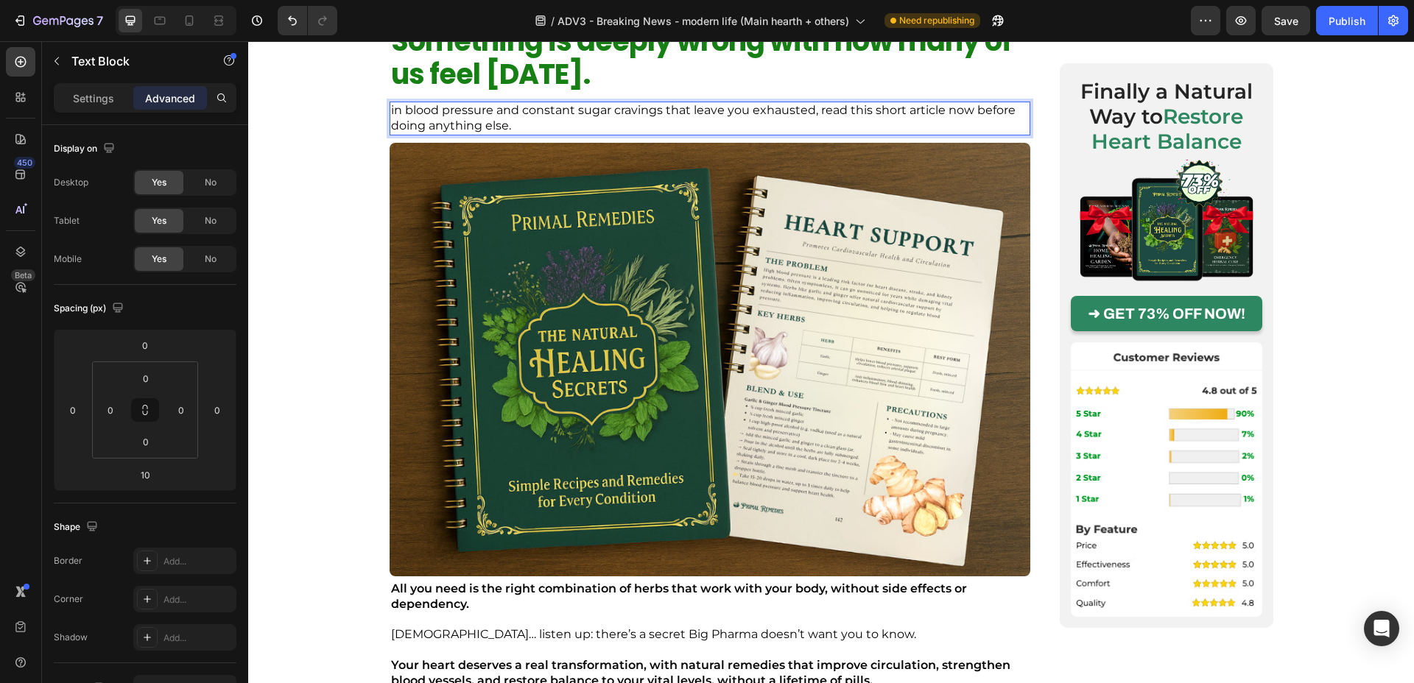
click at [771, 107] on p "in blood pressure and constant sugar cravings that leave you exhausted, read th…" at bounding box center [710, 118] width 638 height 31
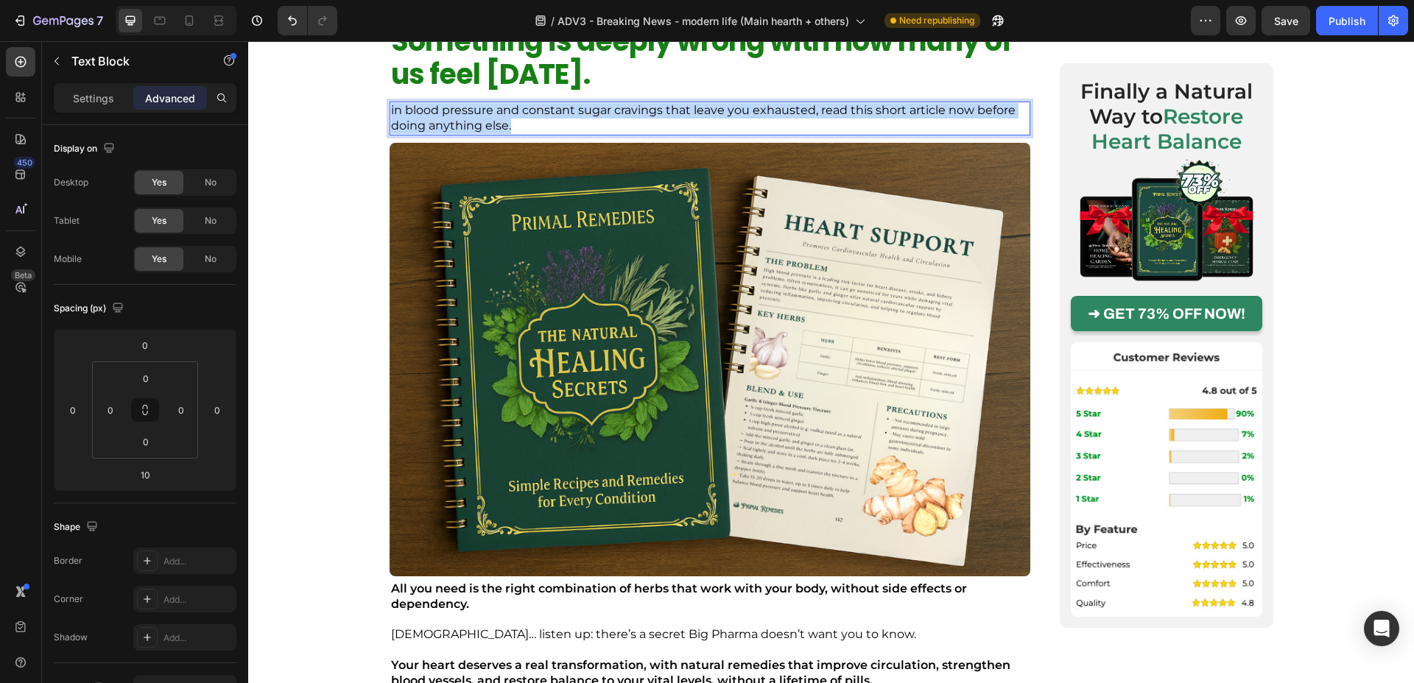
click at [771, 107] on p "in blood pressure and constant sugar cravings that leave you exhausted, read th…" at bounding box center [710, 118] width 638 height 31
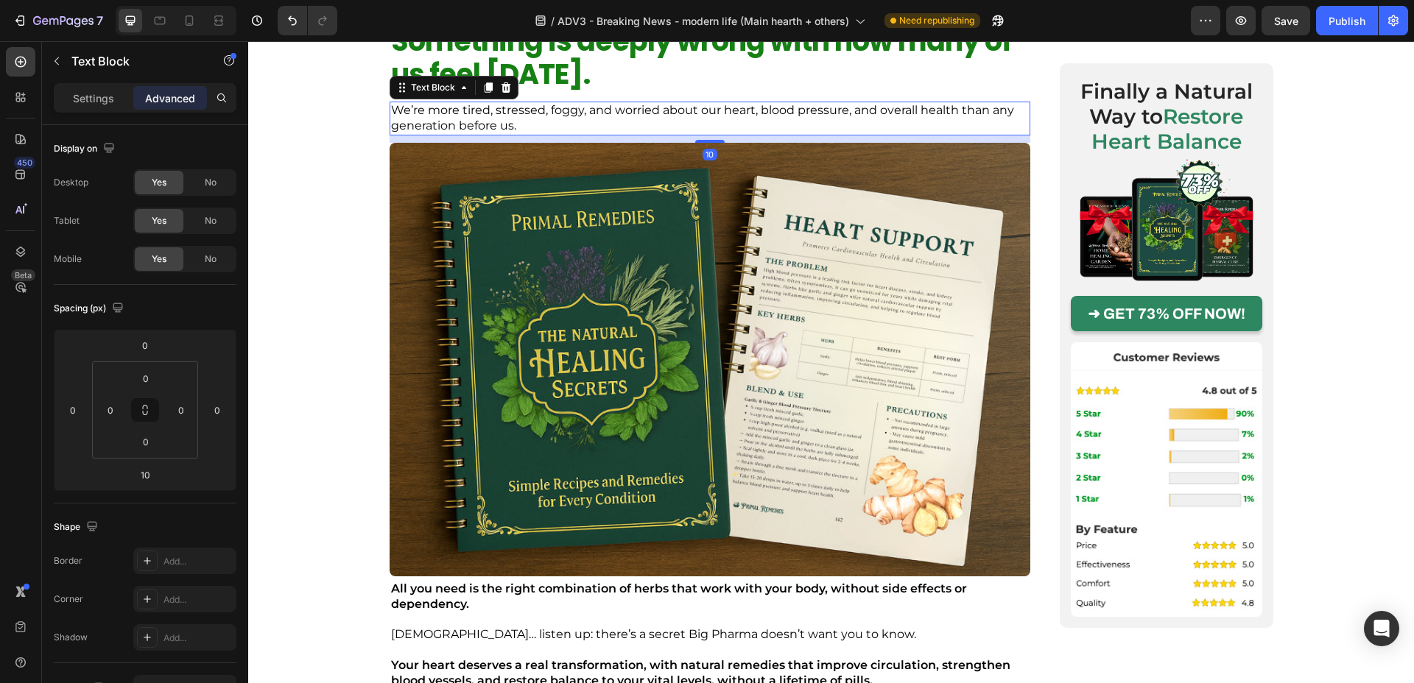
click at [494, 110] on p "We’re more tired, stressed, foggy, and worried about our heart, blood pressure,…" at bounding box center [710, 118] width 638 height 31
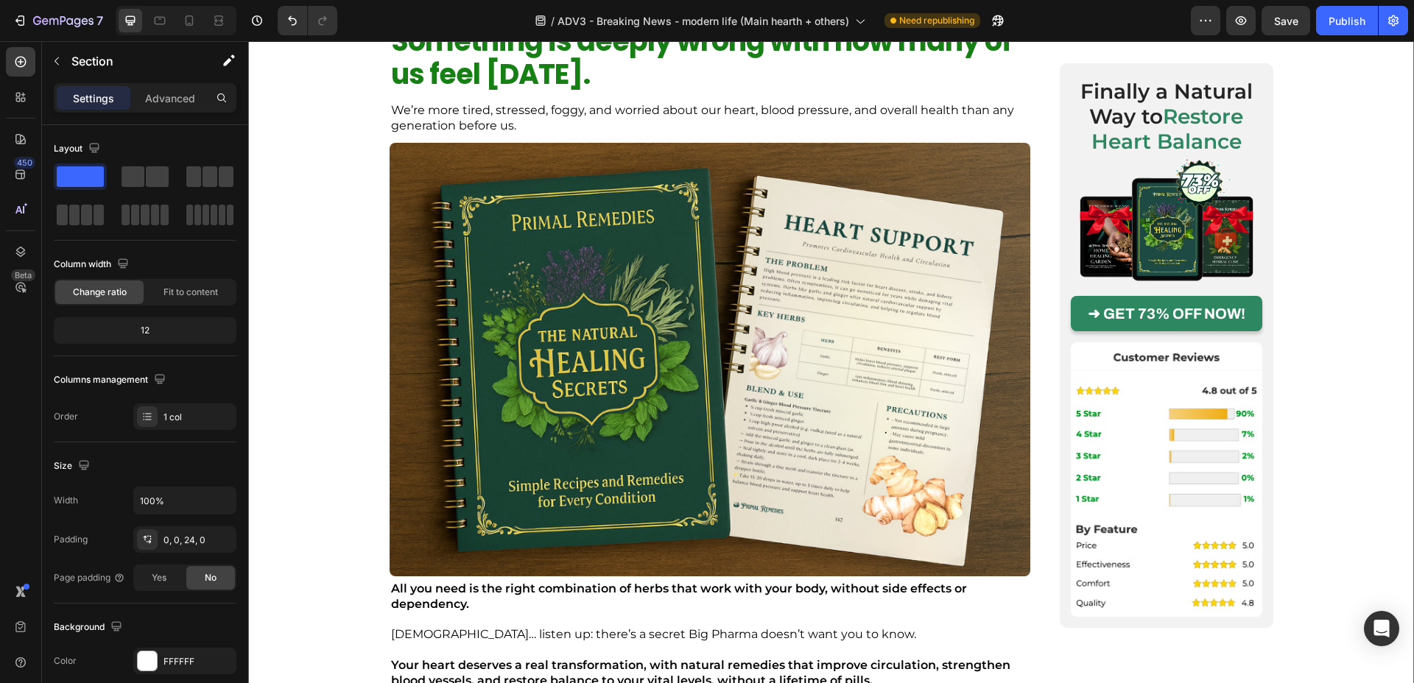
click at [468, 114] on p "We’re more tired, stressed, foggy, and worried about our heart, blood pressure,…" at bounding box center [710, 118] width 638 height 31
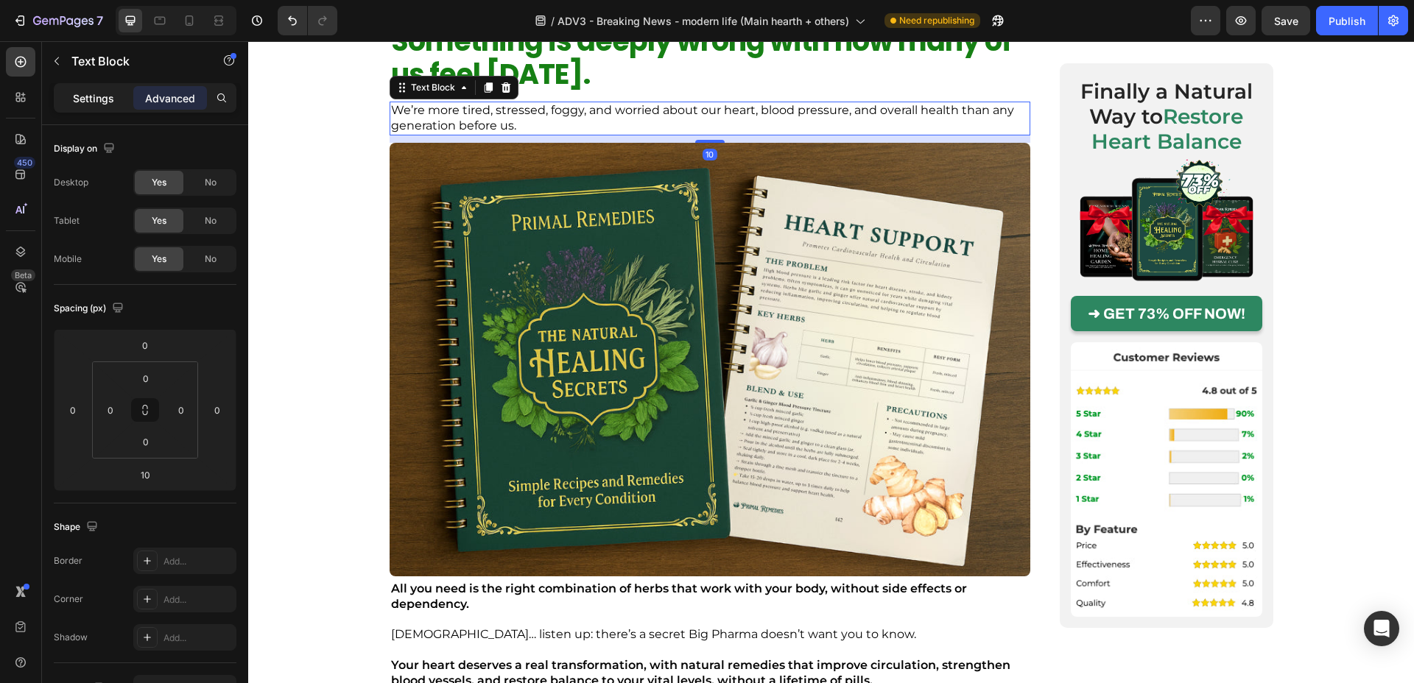
click at [63, 91] on div "Settings" at bounding box center [94, 98] width 74 height 24
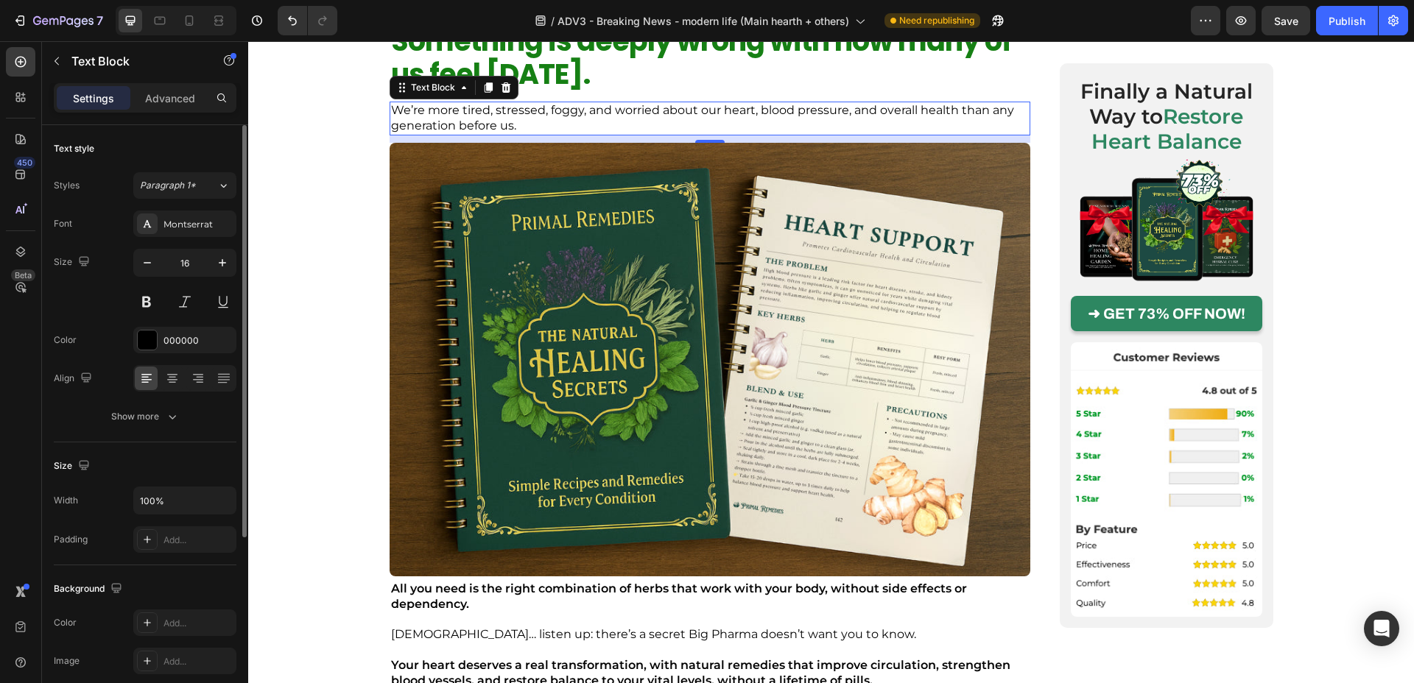
click at [189, 206] on div "Styles Paragraph 1* Font Montserrat Size 16 Color 000000 Align Show more" at bounding box center [145, 301] width 183 height 258
click at [183, 221] on div "Montserrat" at bounding box center [198, 224] width 69 height 13
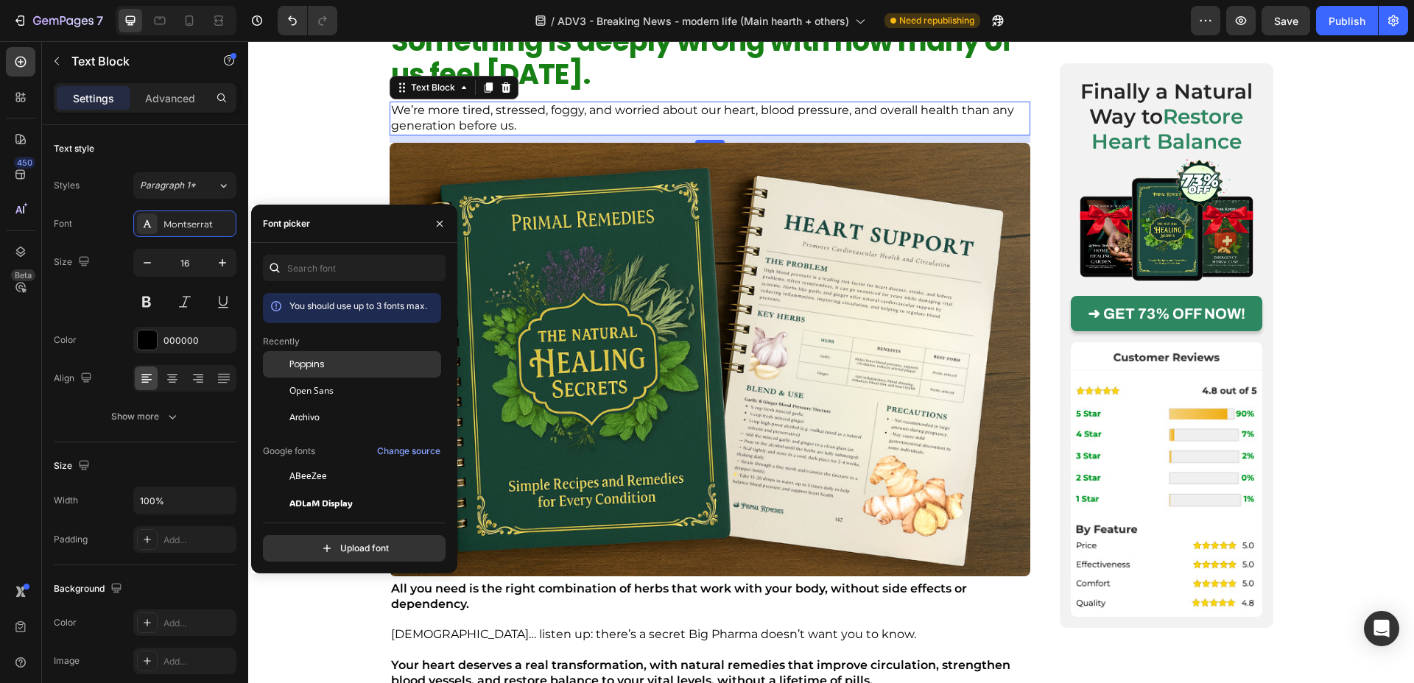
click at [307, 366] on span "Poppins" at bounding box center [306, 364] width 35 height 13
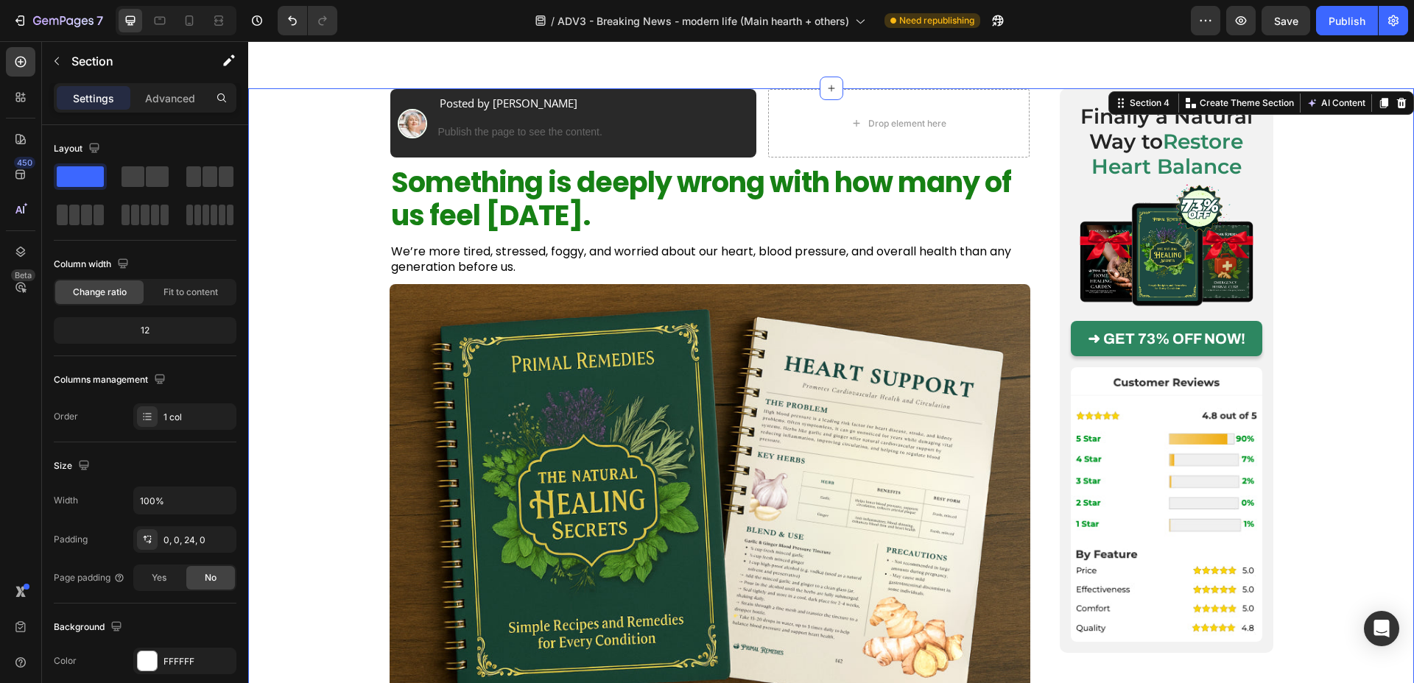
scroll to position [248, 0]
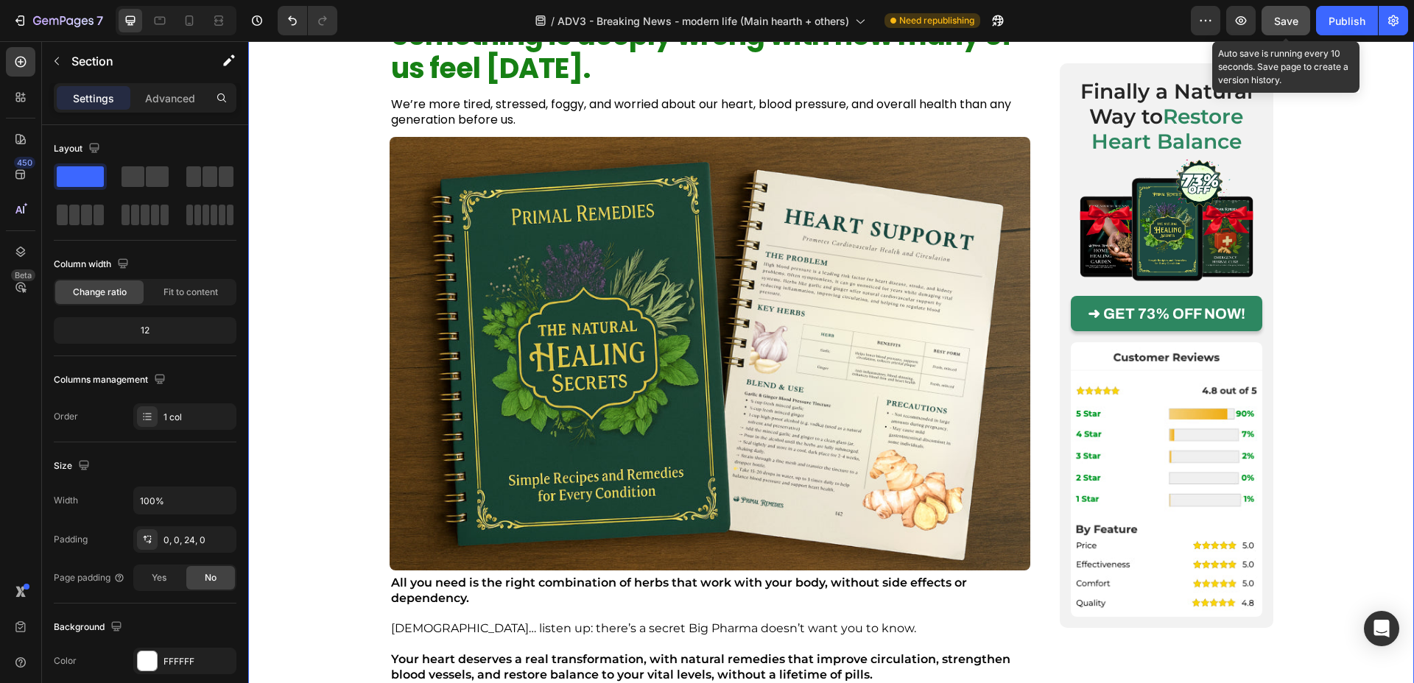
click at [1278, 24] on span "Save" at bounding box center [1286, 21] width 24 height 13
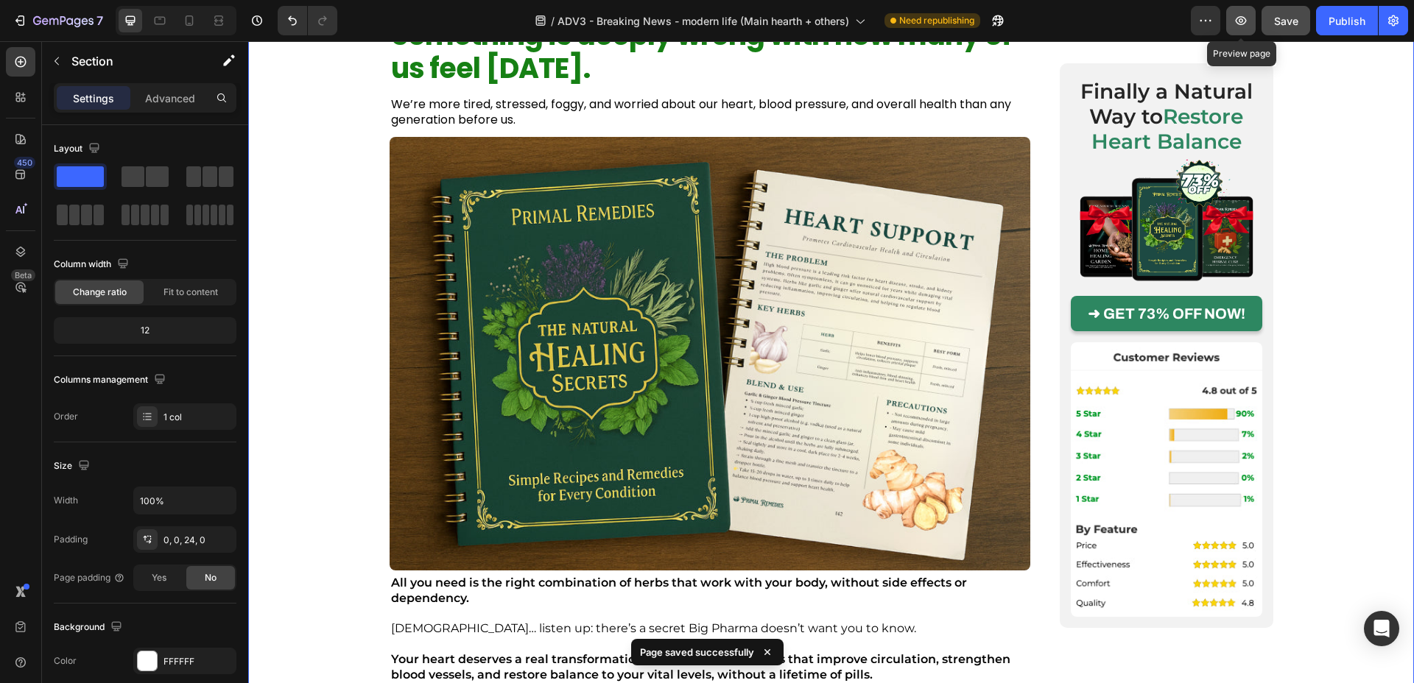
click at [1232, 21] on button "button" at bounding box center [1240, 20] width 29 height 29
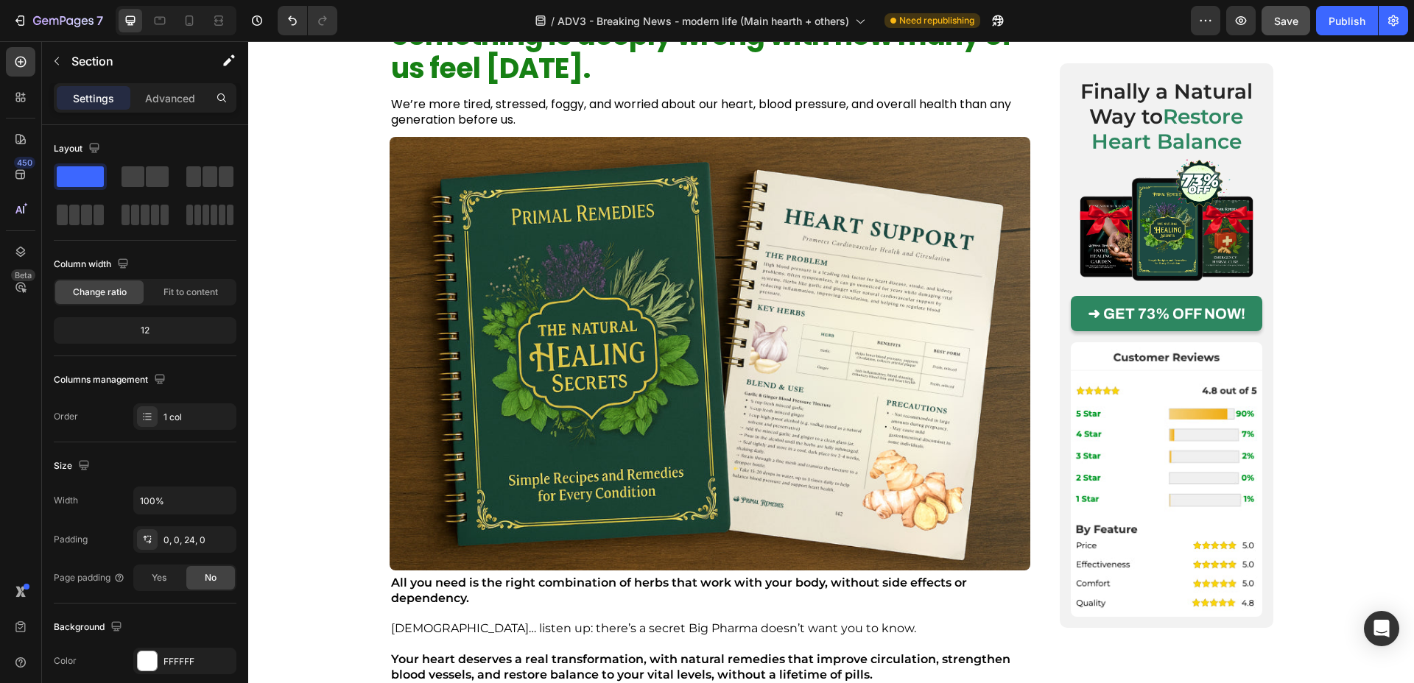
click at [56, 59] on icon "button" at bounding box center [57, 61] width 12 height 12
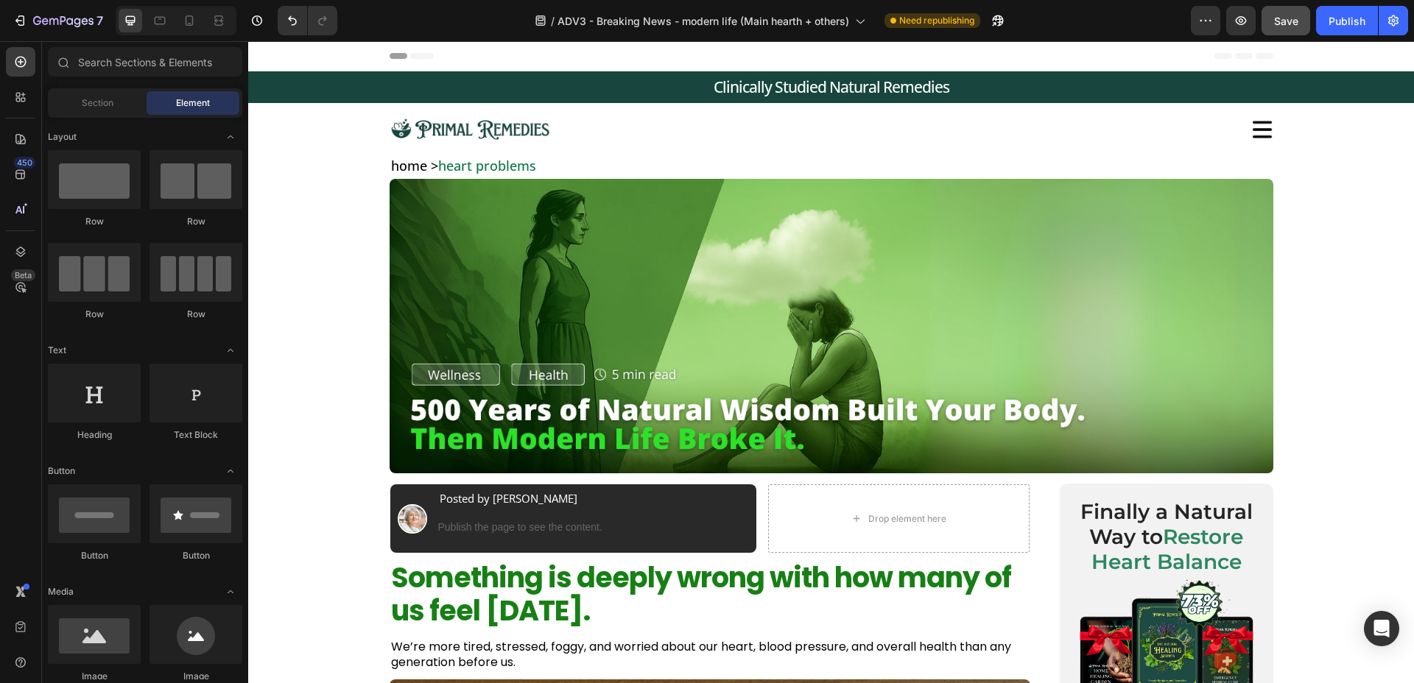
click at [305, 60] on span "Header" at bounding box center [292, 56] width 32 height 15
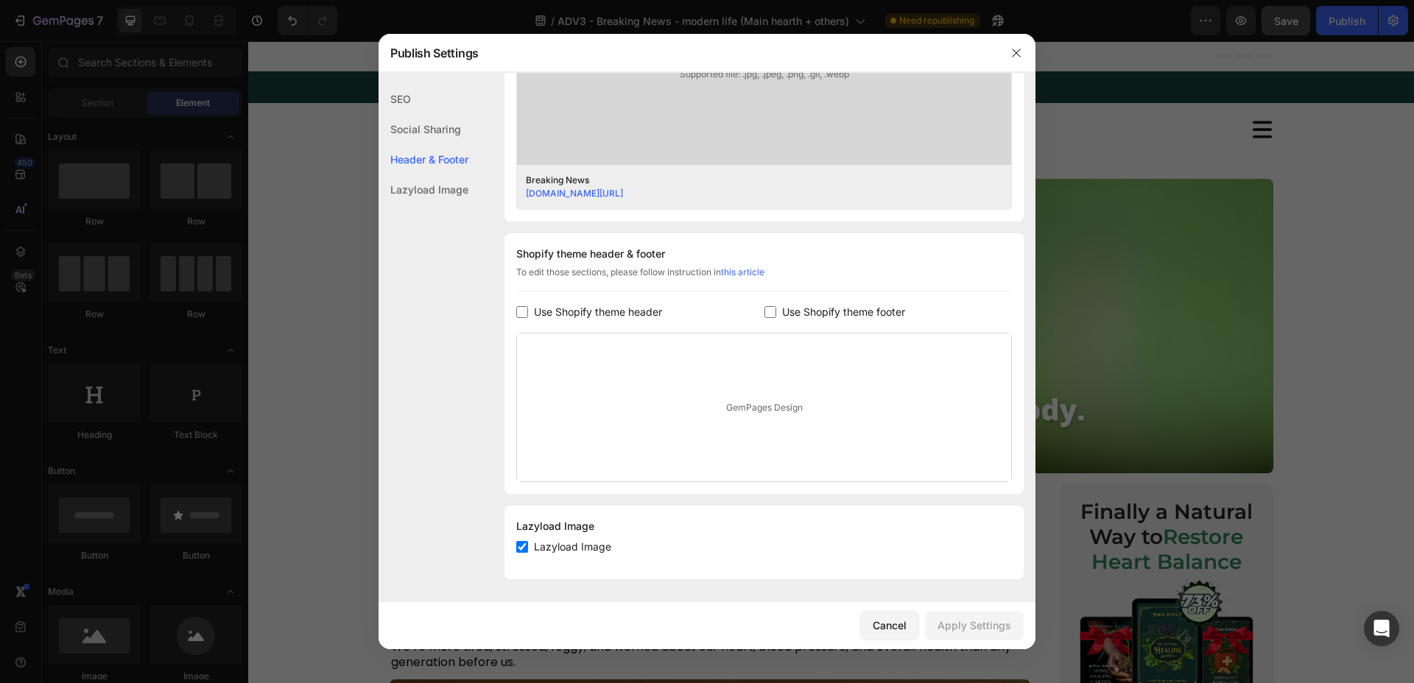
scroll to position [544, 0]
click at [1020, 47] on icon "button" at bounding box center [1016, 53] width 12 height 12
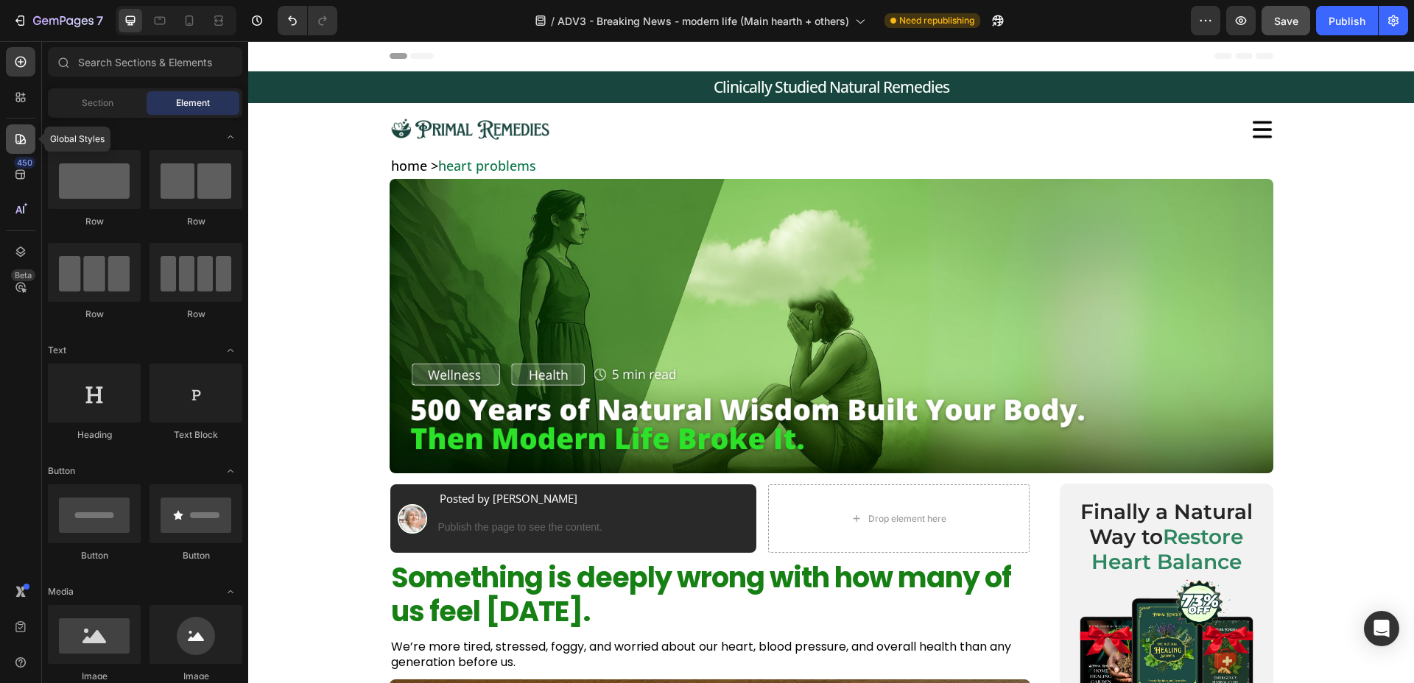
click at [26, 145] on icon at bounding box center [20, 139] width 15 height 15
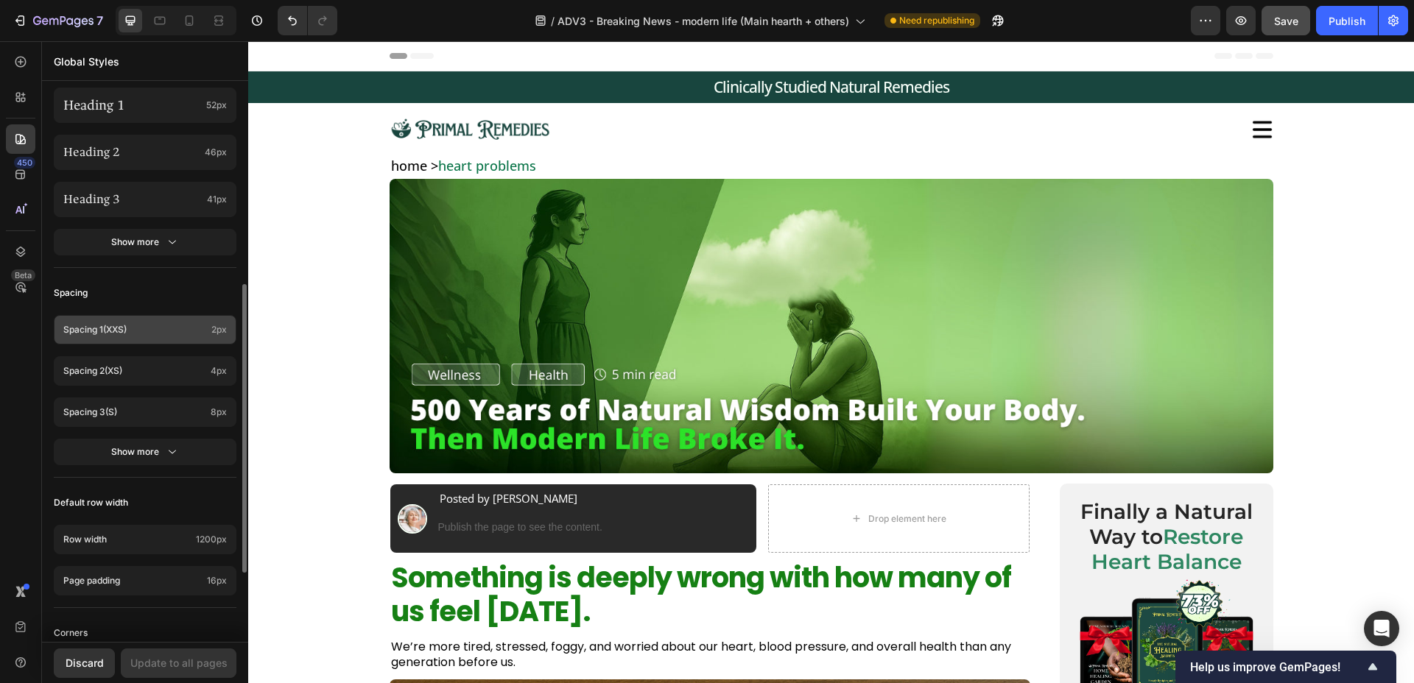
scroll to position [383, 0]
click at [146, 440] on button "Show more" at bounding box center [145, 450] width 183 height 27
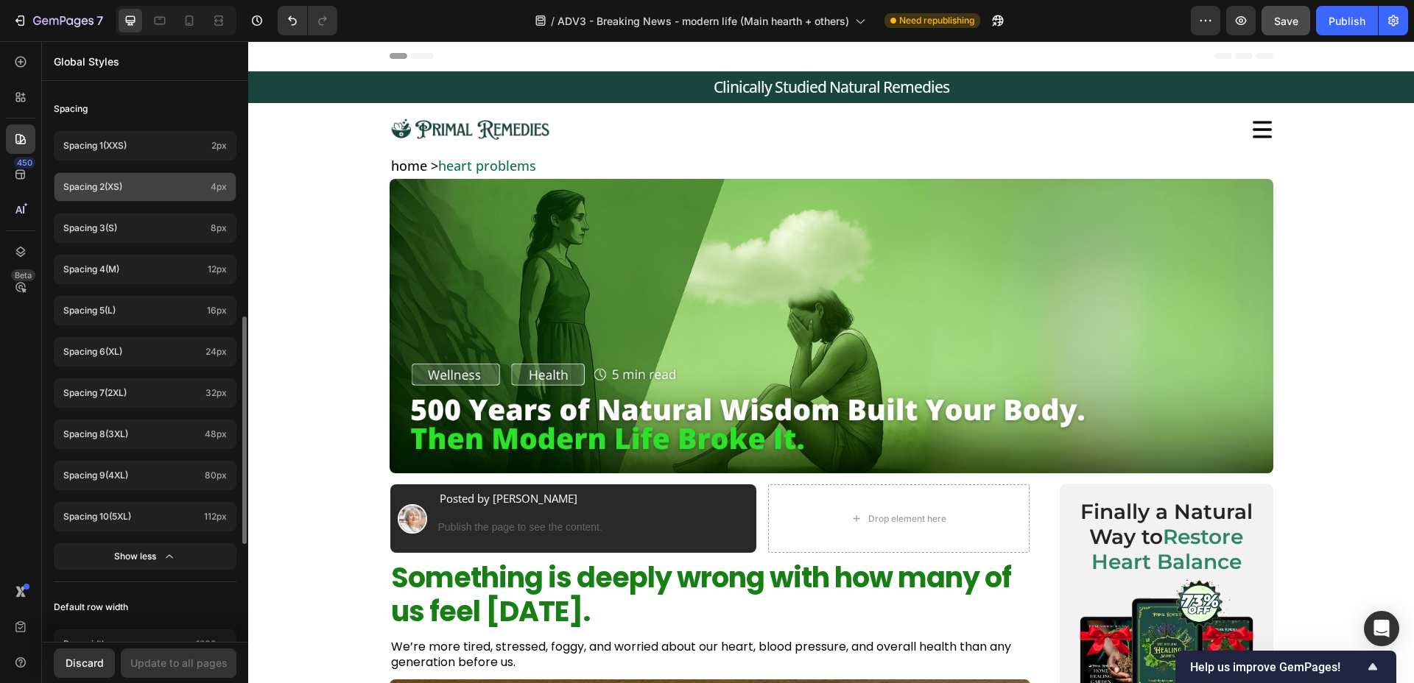
scroll to position [566, 0]
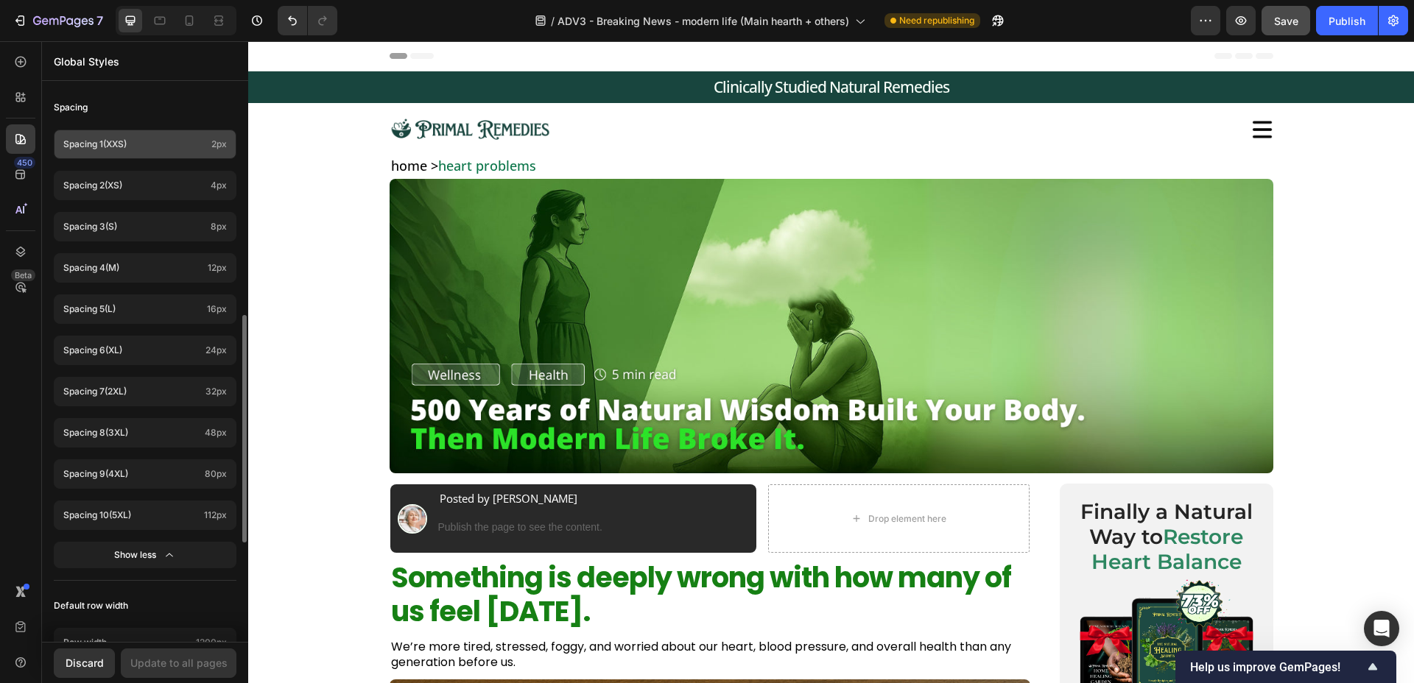
click at [172, 153] on div "Spacing 1 (xxs) 2px" at bounding box center [145, 144] width 183 height 29
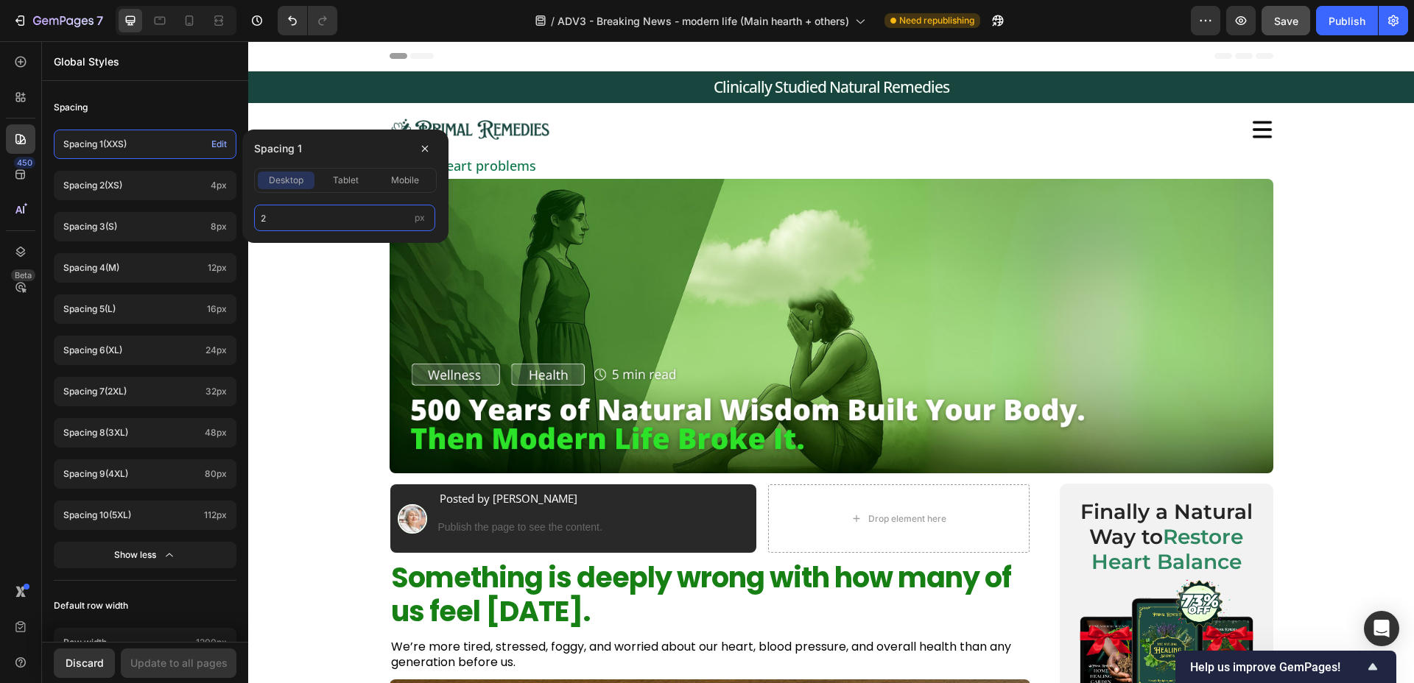
click at [293, 227] on input "2" at bounding box center [344, 218] width 181 height 27
type input "0"
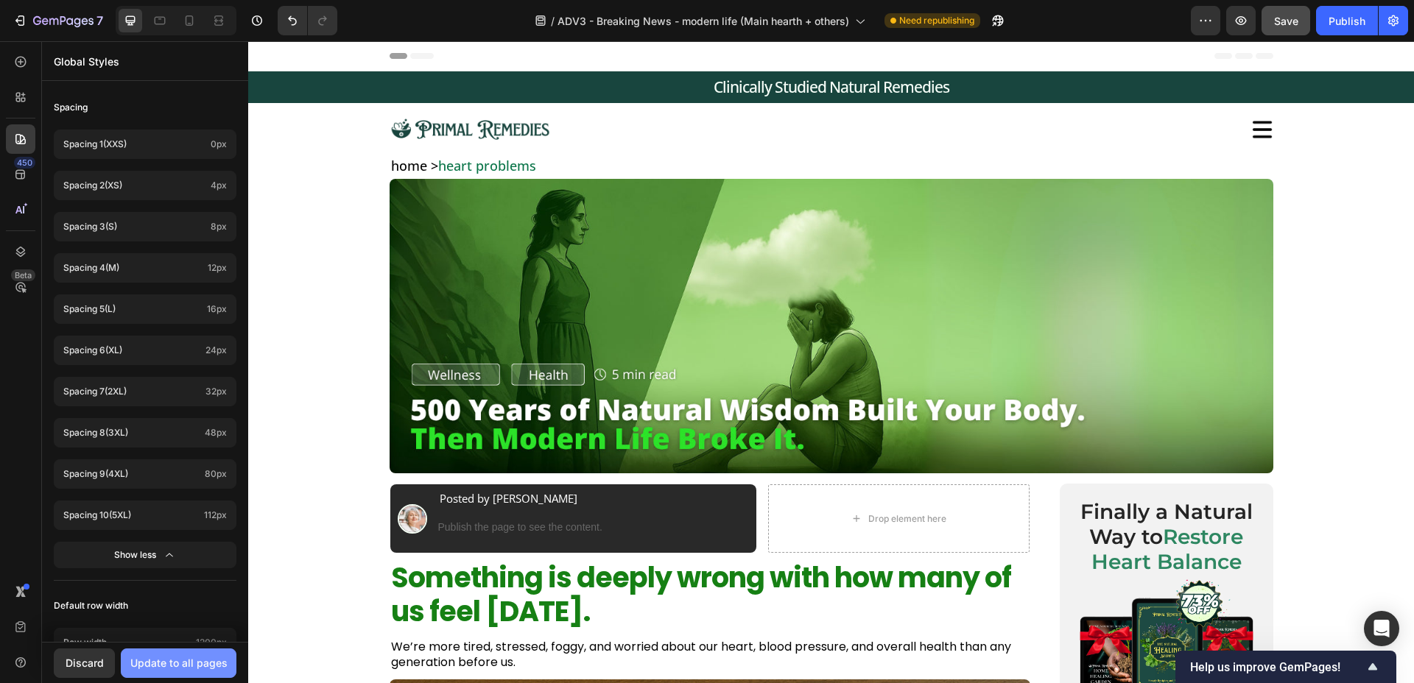
click at [208, 658] on div "Update to all pages" at bounding box center [178, 662] width 97 height 15
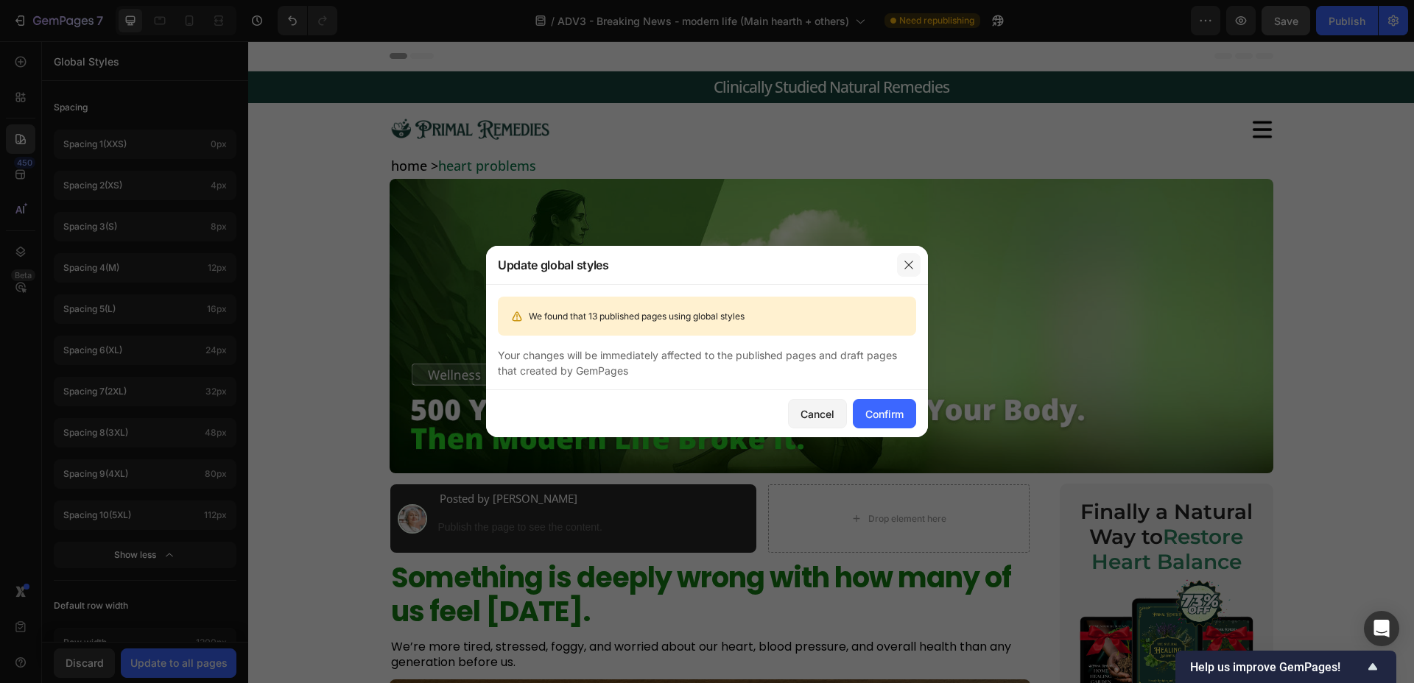
click at [918, 261] on button "button" at bounding box center [909, 265] width 24 height 24
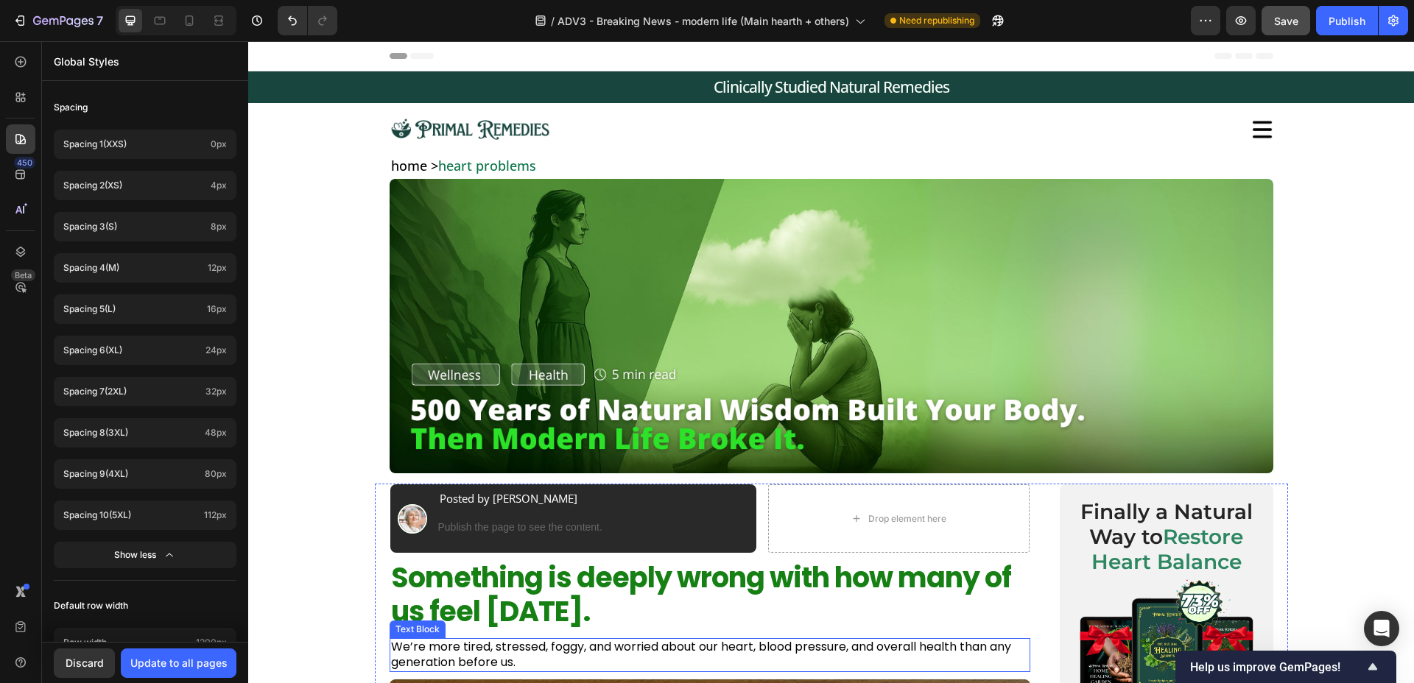
click at [565, 655] on p "We’re more tired, stressed, foggy, and worried about our heart, blood pressure,…" at bounding box center [710, 655] width 638 height 31
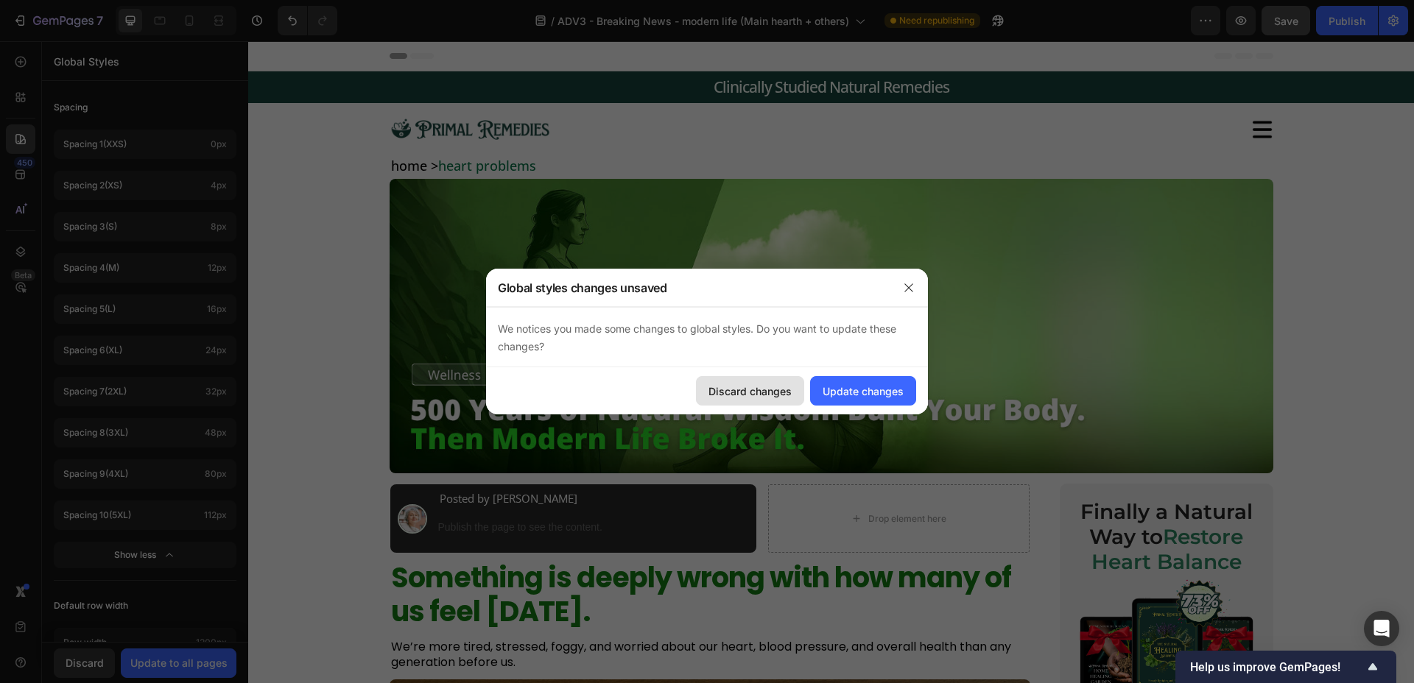
click at [783, 382] on button "Discard changes" at bounding box center [750, 390] width 108 height 29
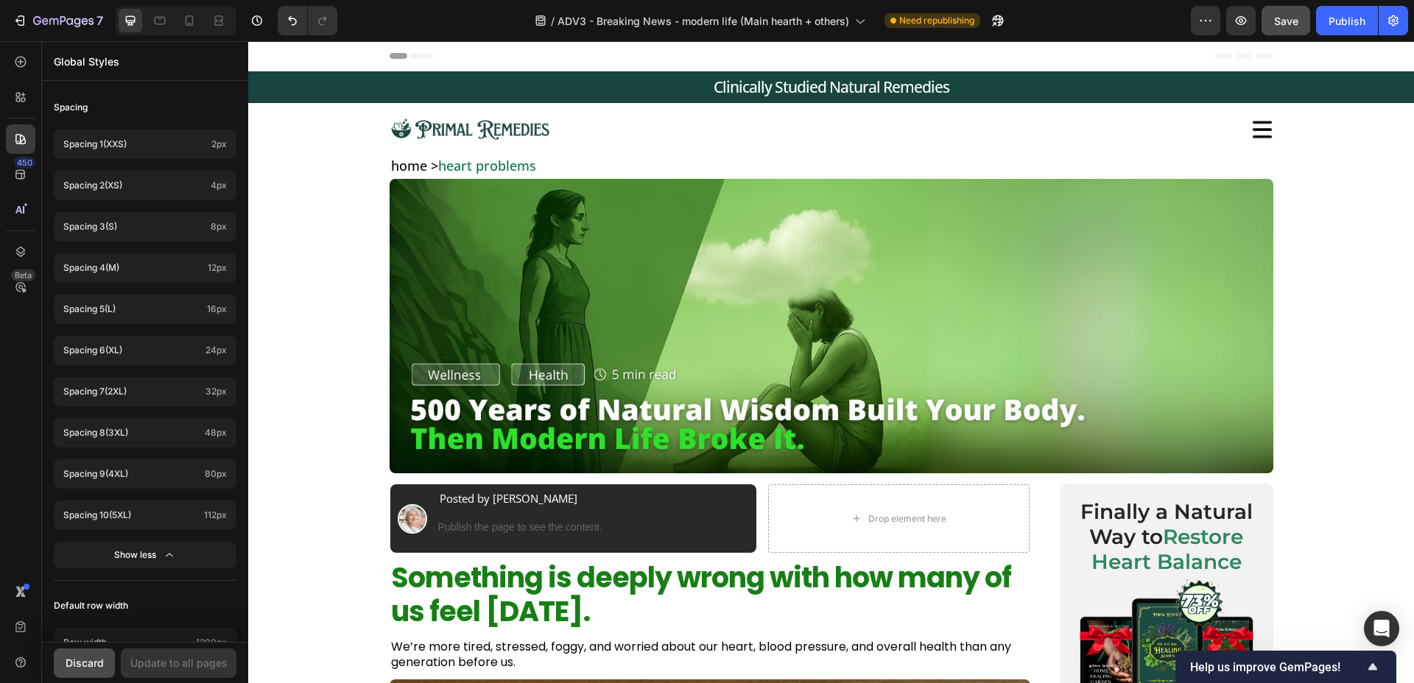
click at [73, 657] on div "Discard" at bounding box center [85, 662] width 38 height 15
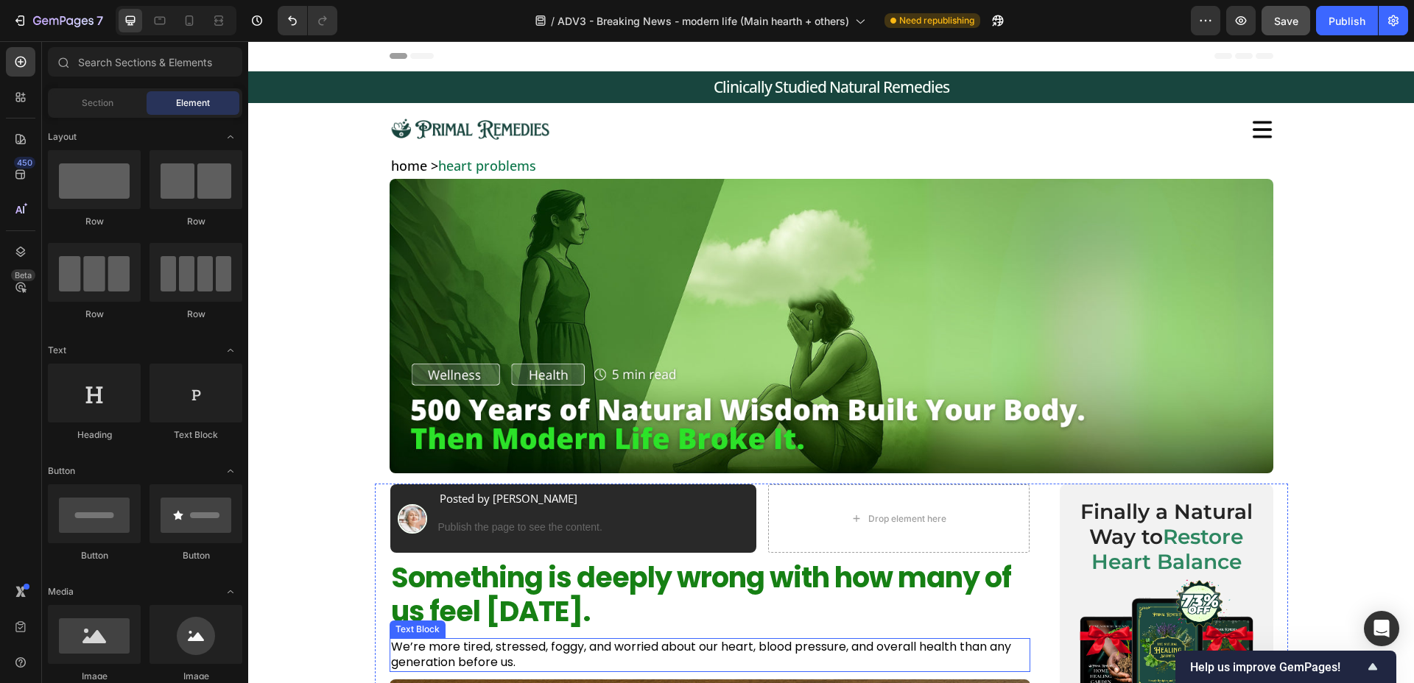
click at [480, 658] on p "We’re more tired, stressed, foggy, and worried about our heart, blood pressure,…" at bounding box center [710, 655] width 638 height 31
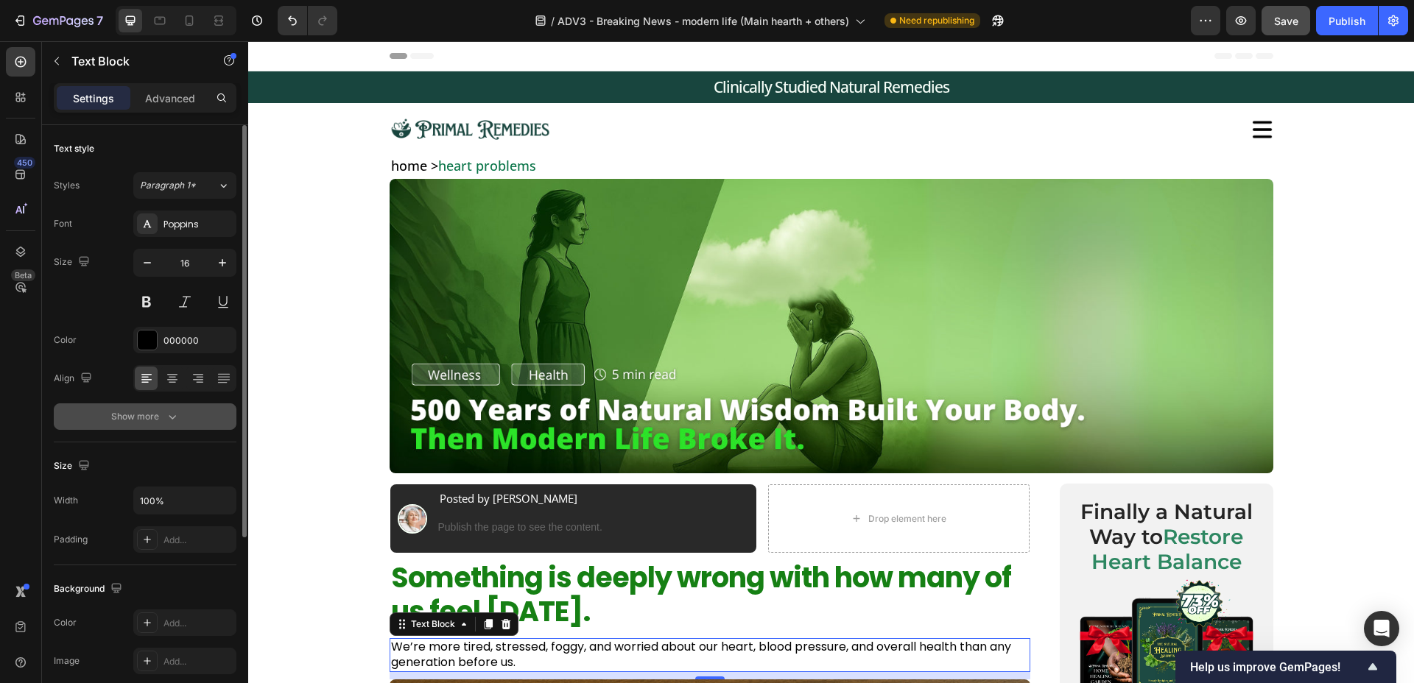
click at [173, 423] on icon "button" at bounding box center [172, 416] width 15 height 15
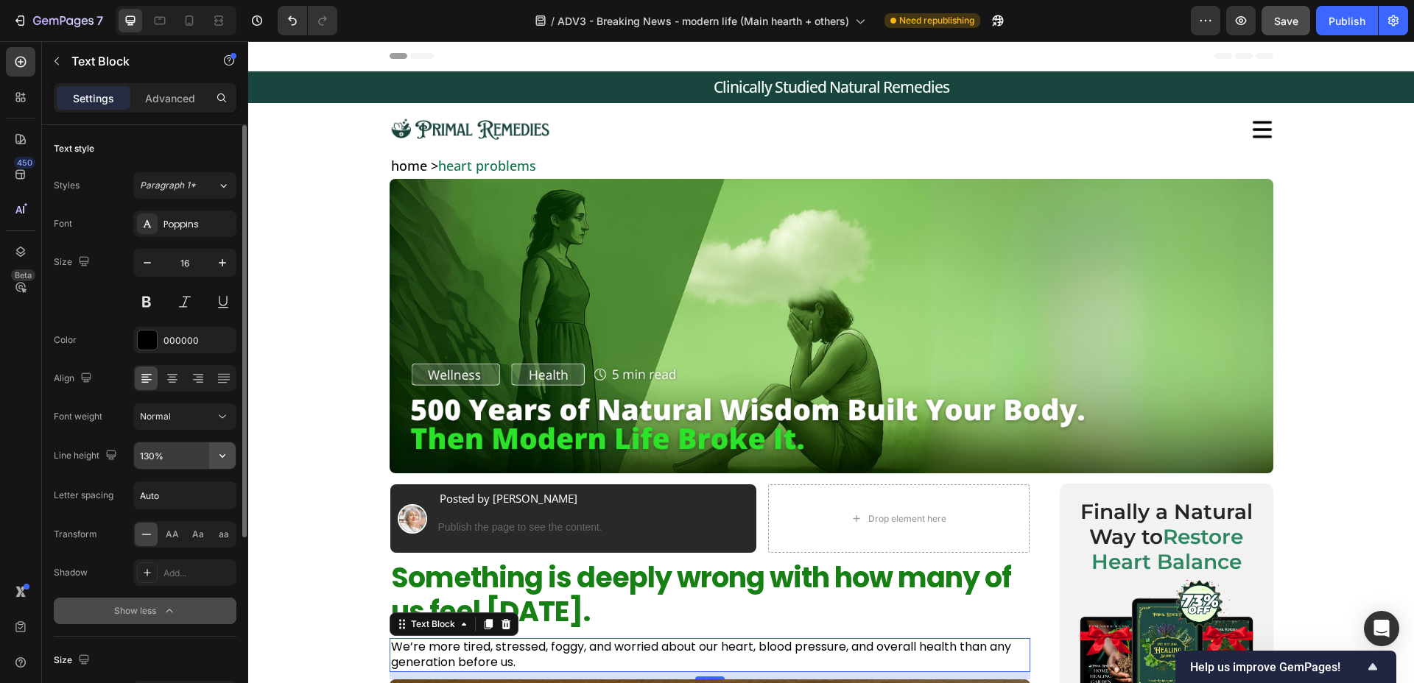
click at [219, 456] on icon "button" at bounding box center [222, 456] width 15 height 15
click at [148, 458] on input "130%" at bounding box center [185, 456] width 102 height 27
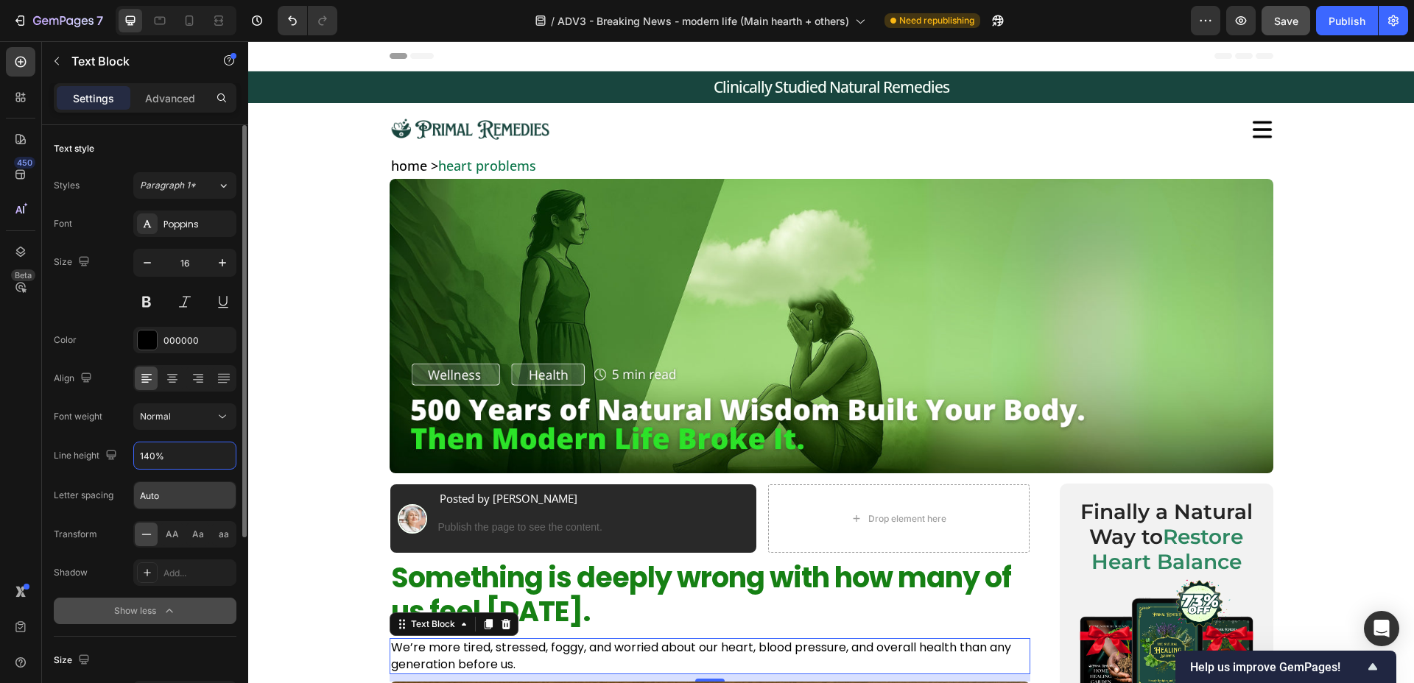
type input "140%"
click at [215, 501] on input "Auto" at bounding box center [185, 495] width 102 height 27
type input "0"
click at [109, 485] on div "Letter spacing" at bounding box center [84, 496] width 60 height 24
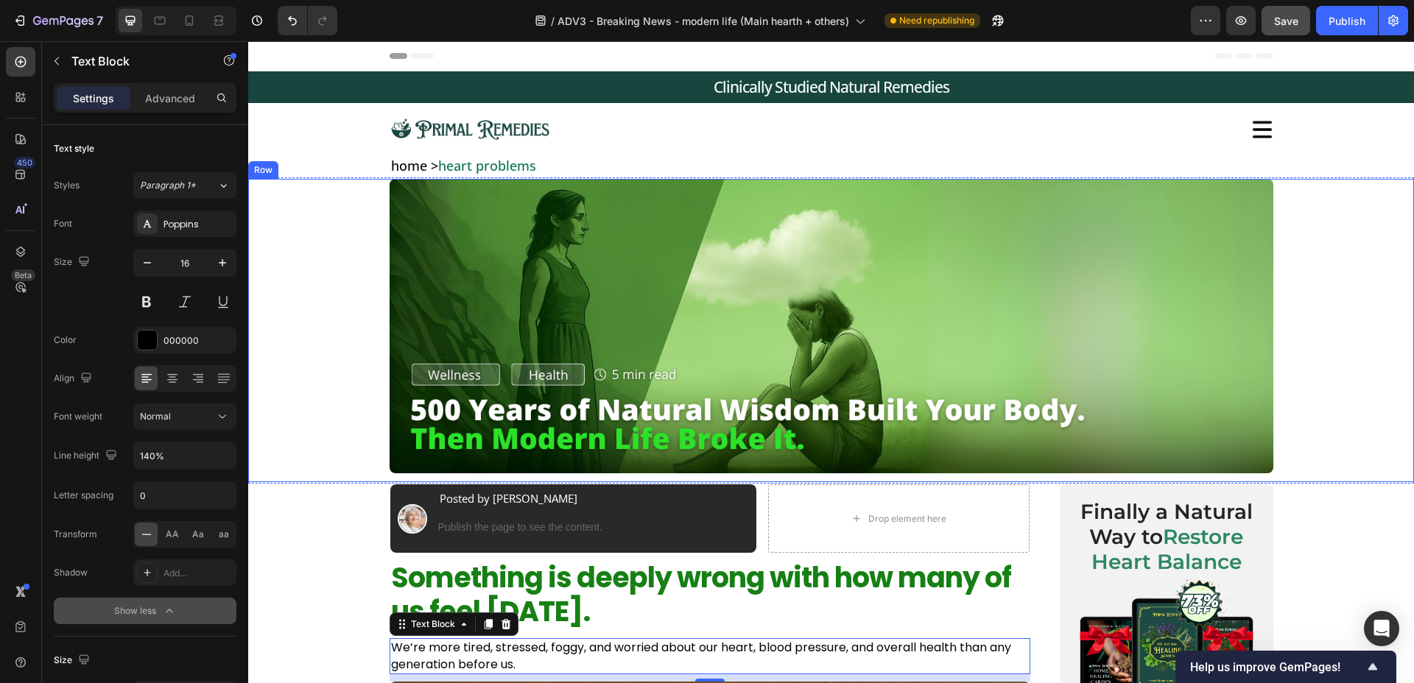
click at [1332, 192] on div "Image Image Row" at bounding box center [831, 328] width 1136 height 298
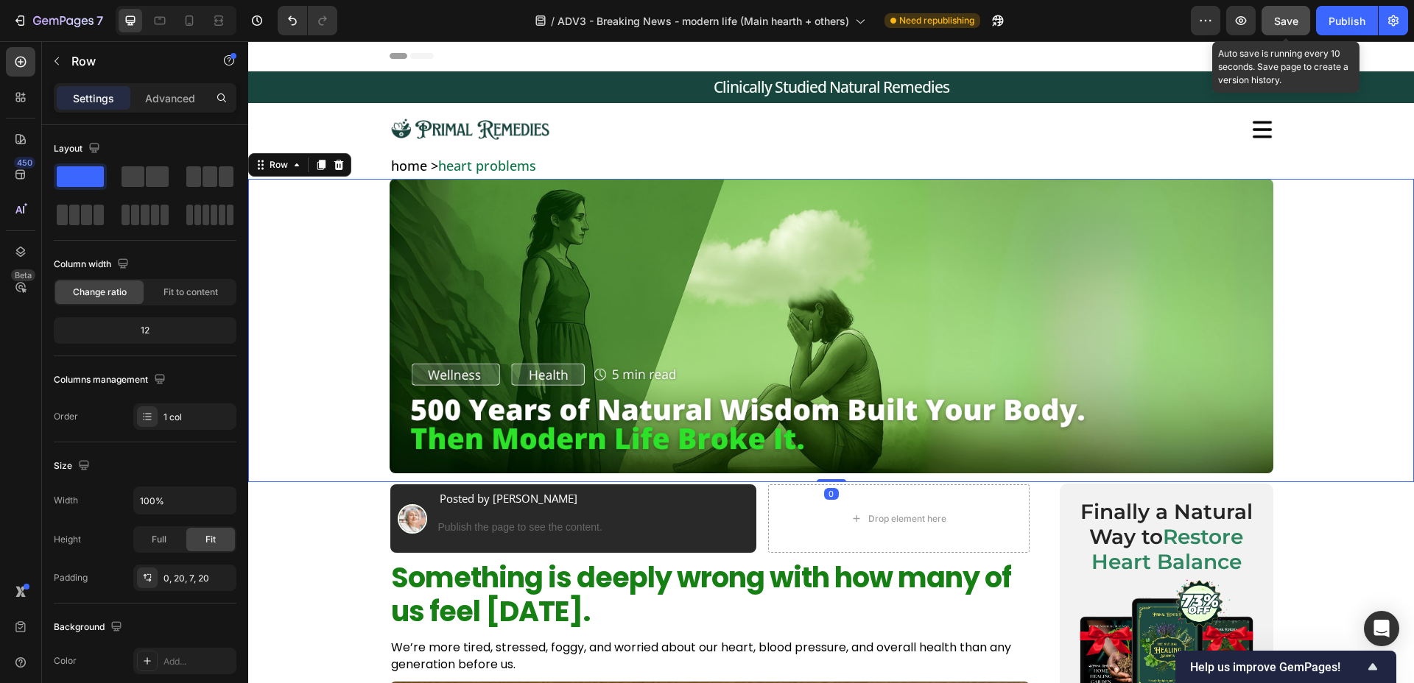
click at [1290, 26] on span "Save" at bounding box center [1286, 21] width 24 height 13
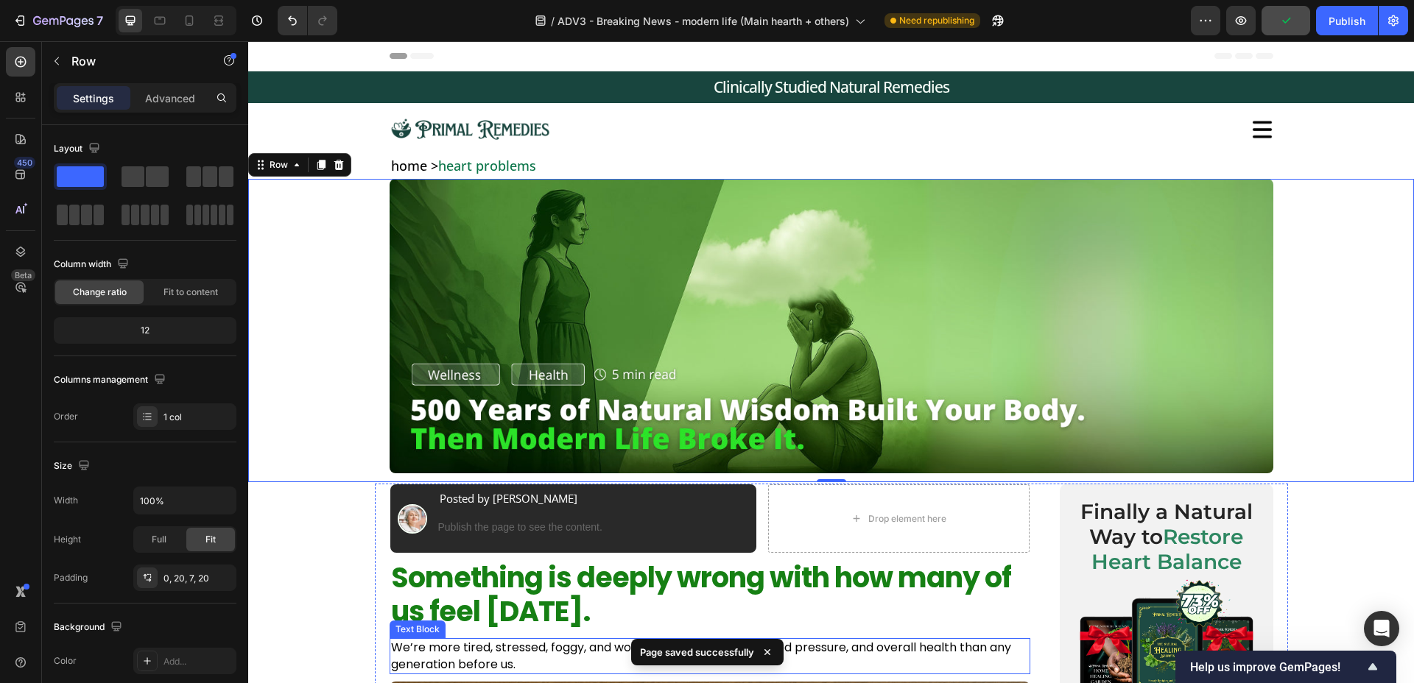
click at [441, 669] on p "We’re more tired, stressed, foggy, and worried about our heart, blood pressure,…" at bounding box center [710, 656] width 638 height 33
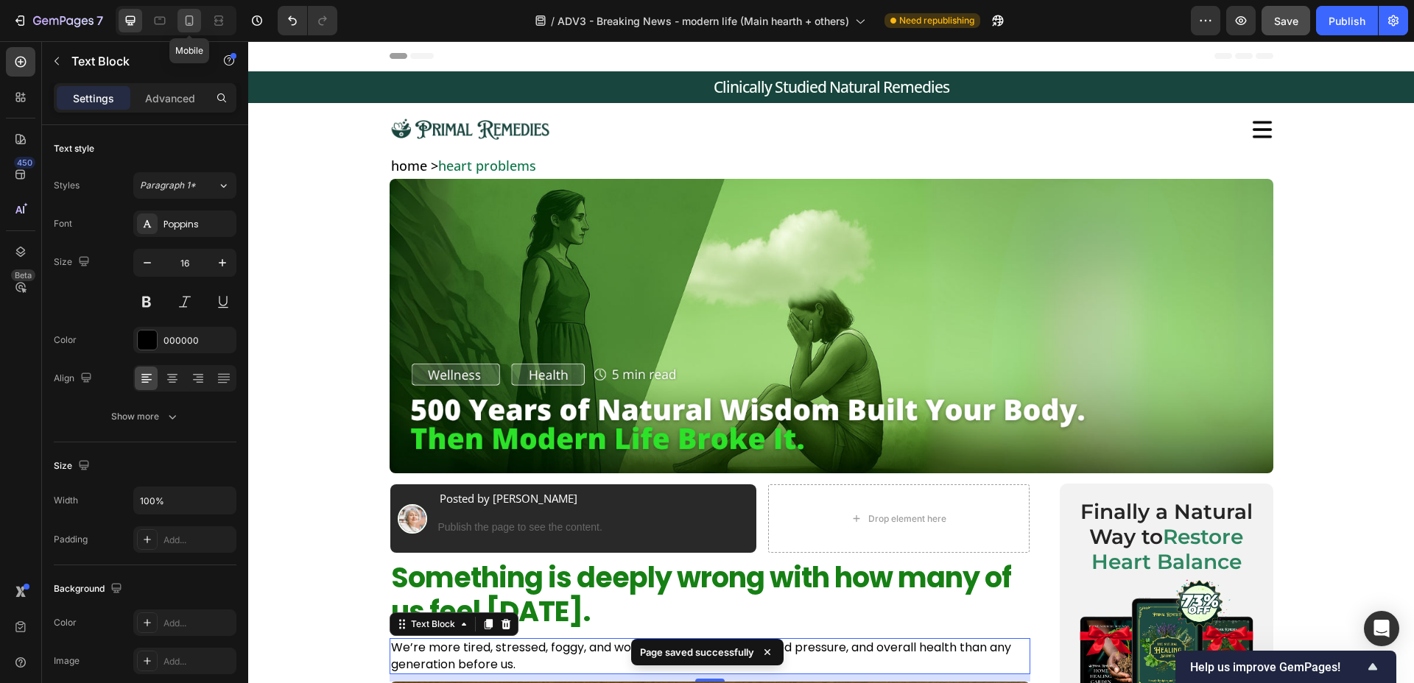
click at [179, 18] on div at bounding box center [189, 21] width 24 height 24
type input "15"
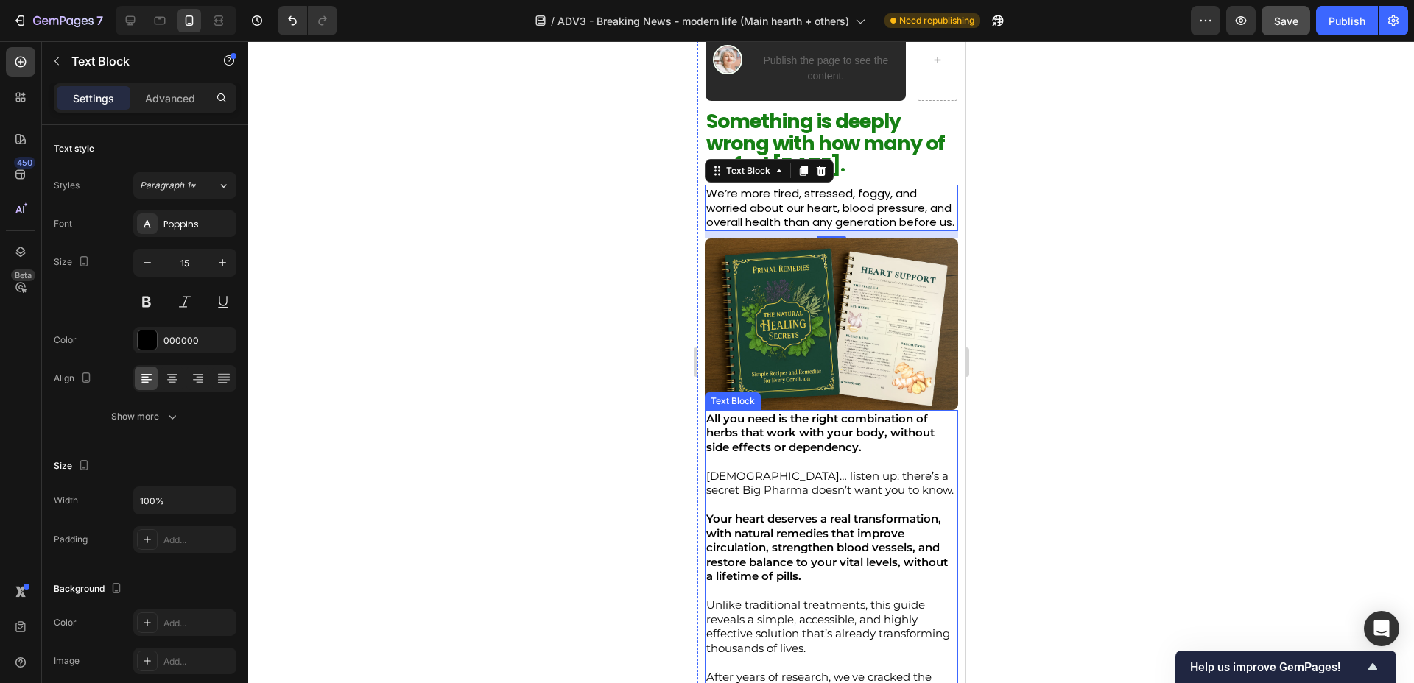
scroll to position [320, 0]
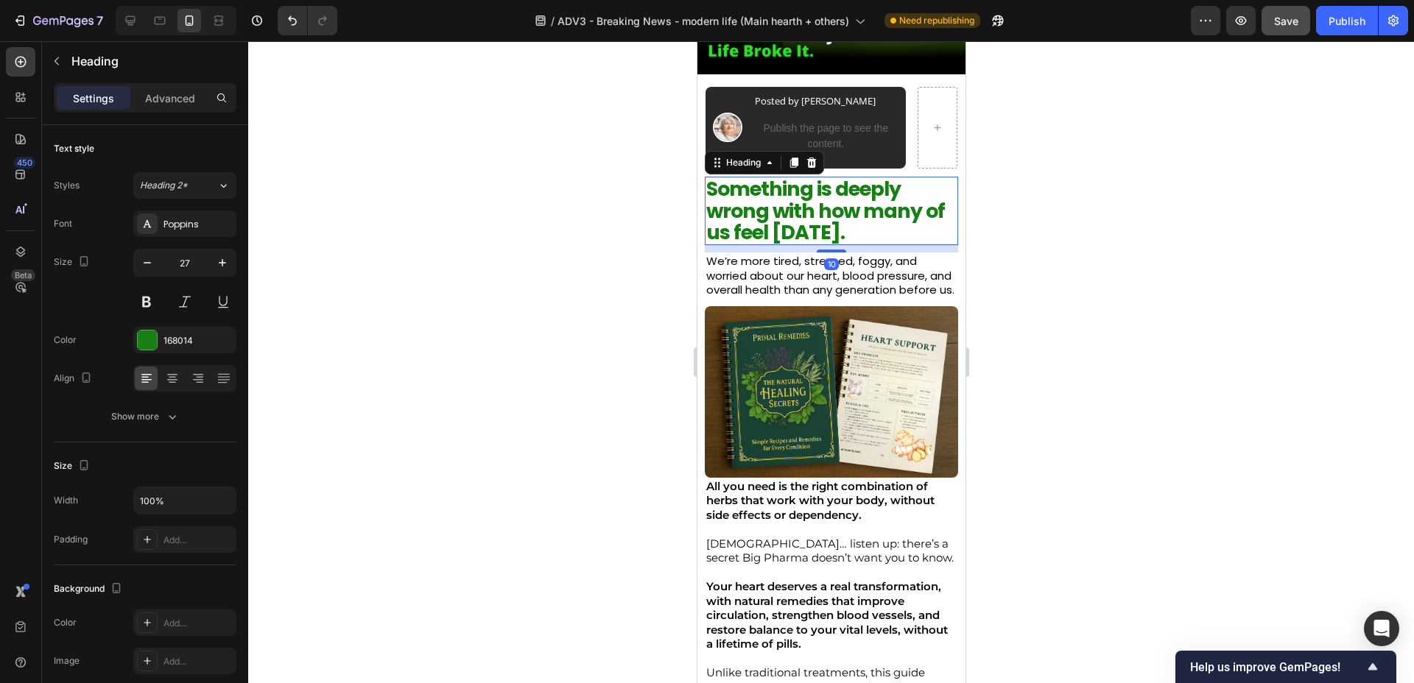
click at [885, 231] on p "Something is deeply wrong with how many of us feel [DATE]." at bounding box center [831, 211] width 250 height 66
click at [879, 278] on p "We’re more tired, stressed, foggy, and worried about our heart, blood pressure,…" at bounding box center [832, 275] width 252 height 43
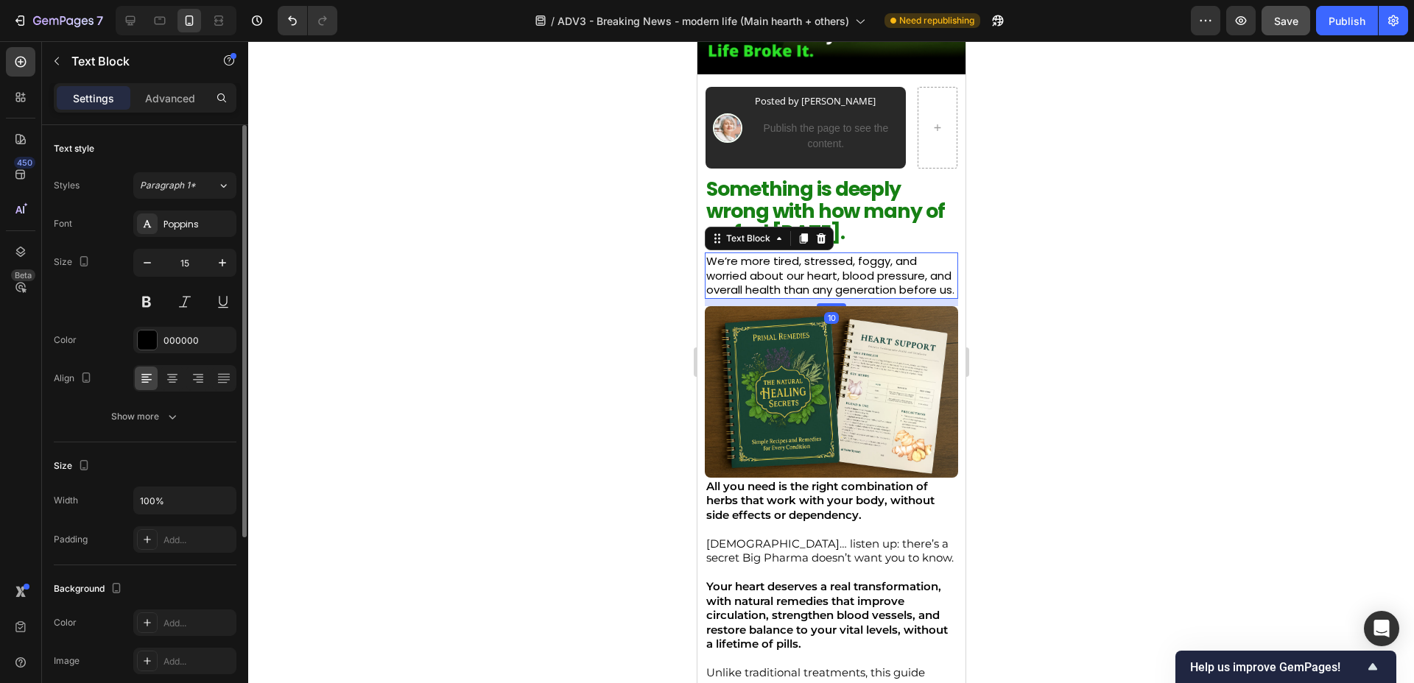
click at [175, 432] on div "Text style Styles Paragraph 1* Font Poppins Size 15 Color 000000 Align Show more" at bounding box center [145, 283] width 183 height 317
click at [180, 421] on button "Show more" at bounding box center [145, 417] width 183 height 27
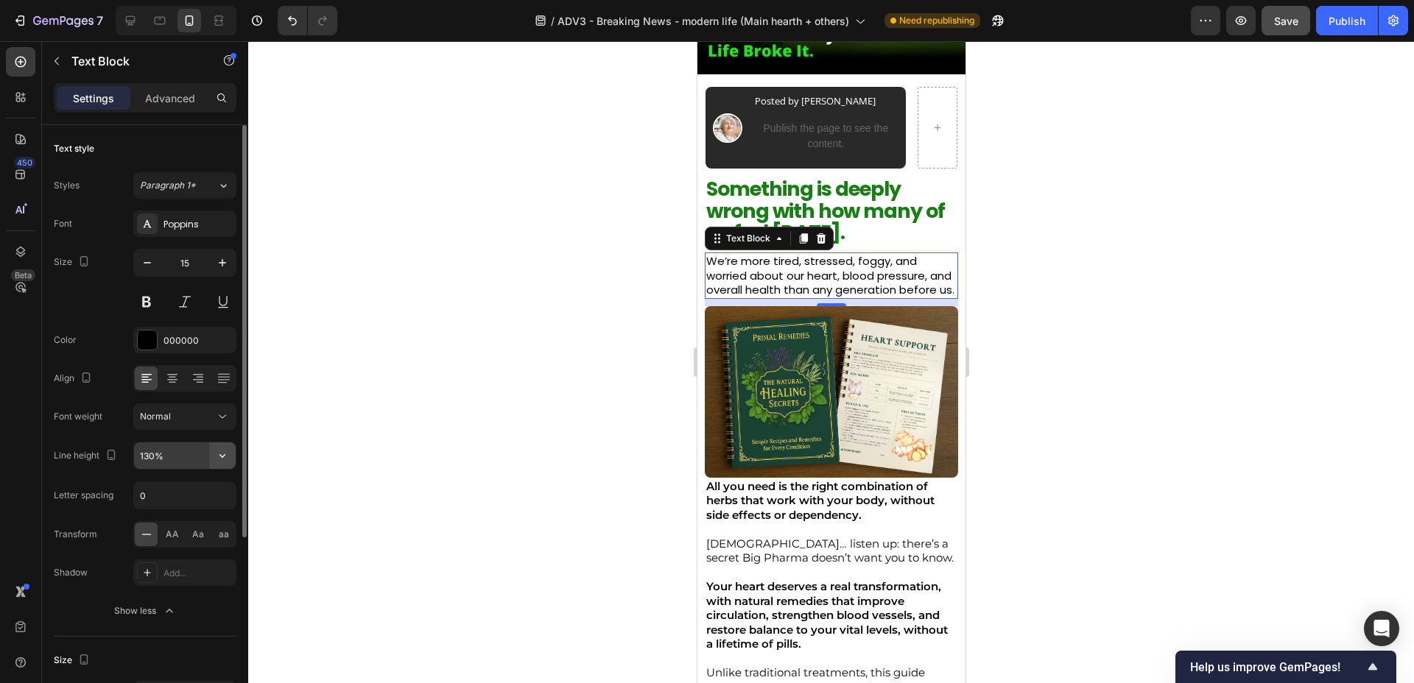
click at [223, 460] on icon "button" at bounding box center [222, 456] width 15 height 15
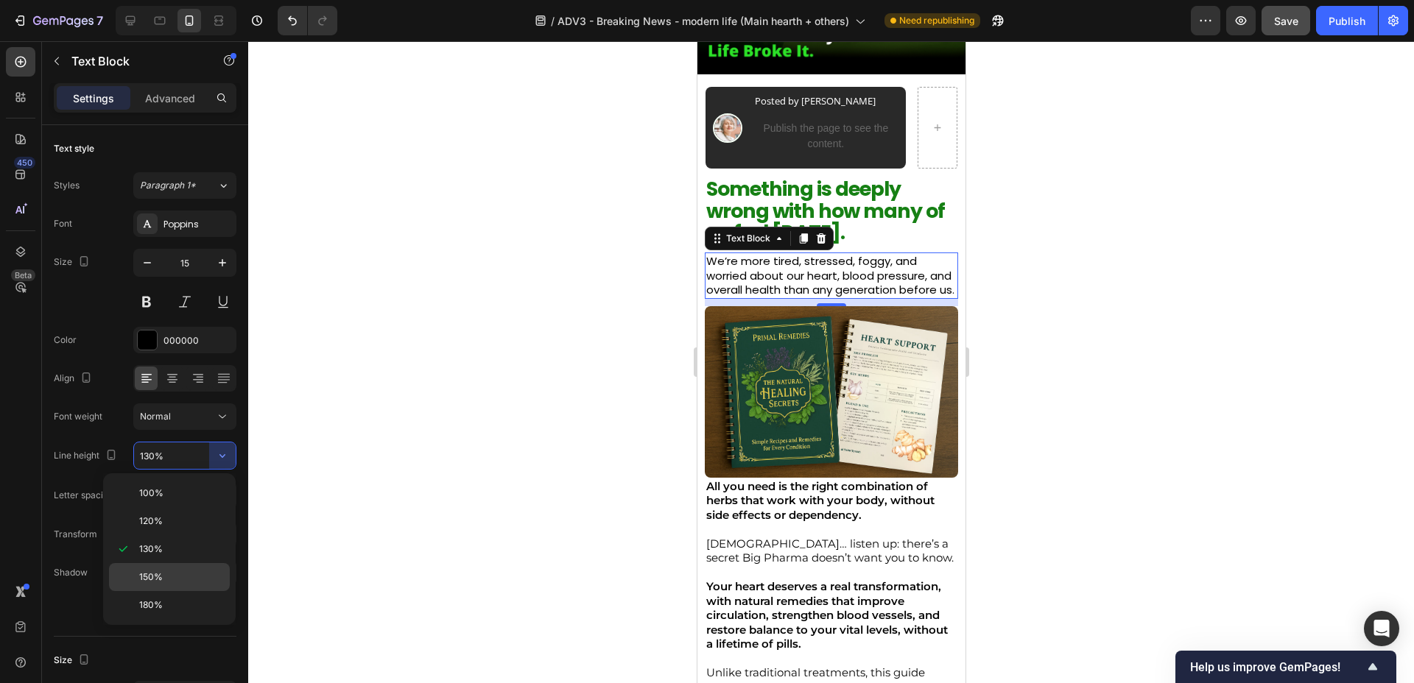
click at [203, 579] on p "150%" at bounding box center [181, 577] width 84 height 13
type input "150%"
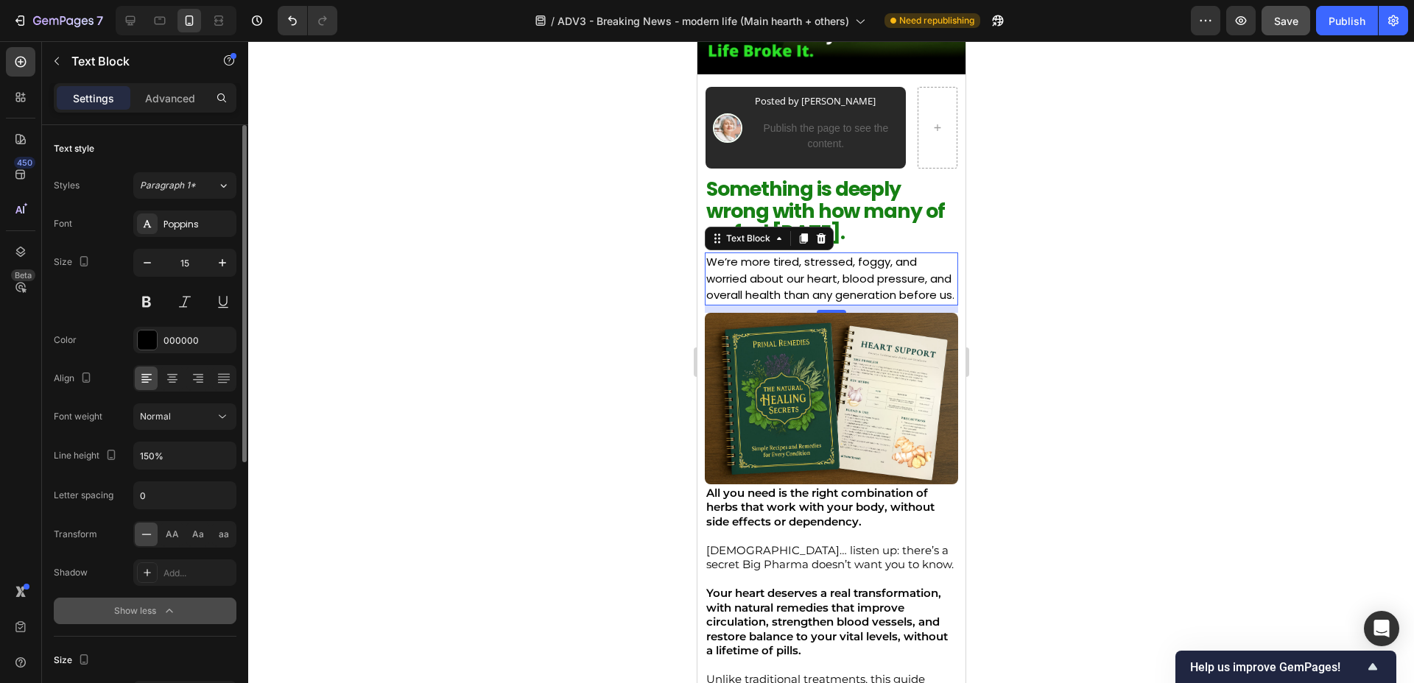
click at [159, 615] on div "Show less" at bounding box center [145, 611] width 63 height 15
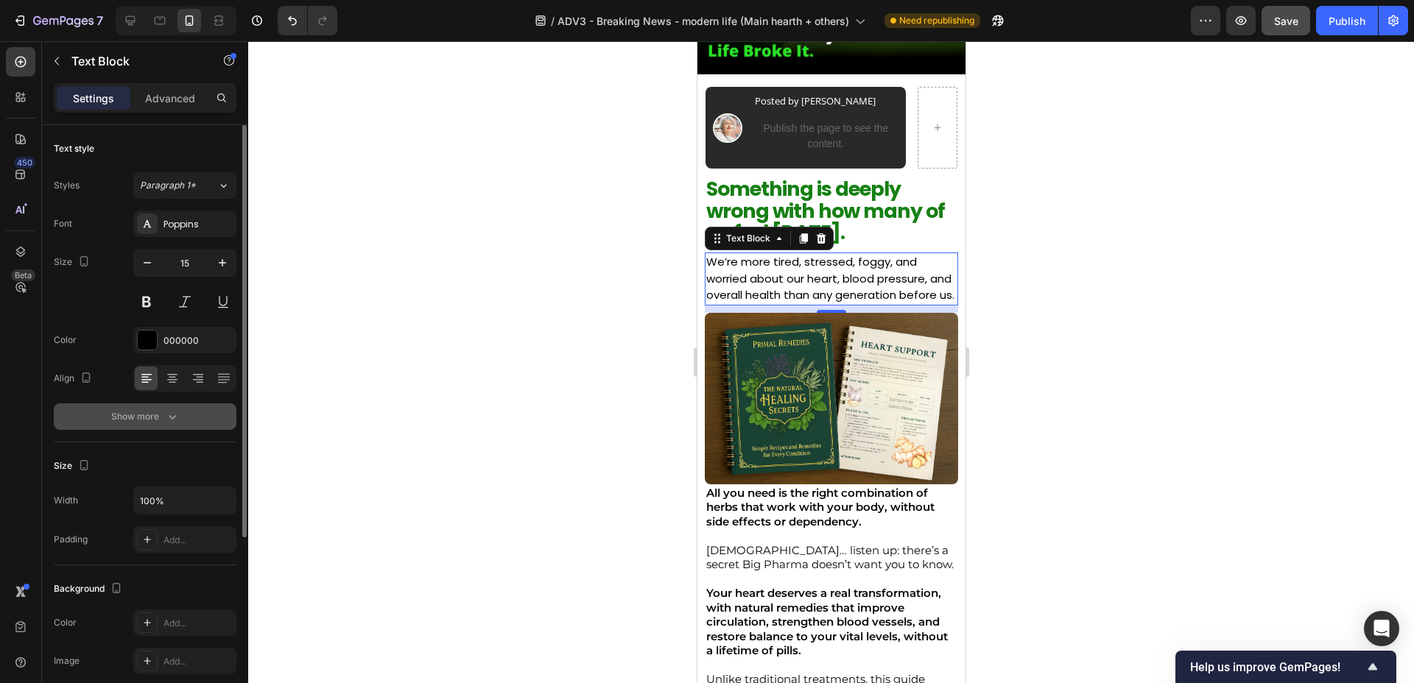
click at [166, 415] on icon "button" at bounding box center [172, 416] width 15 height 15
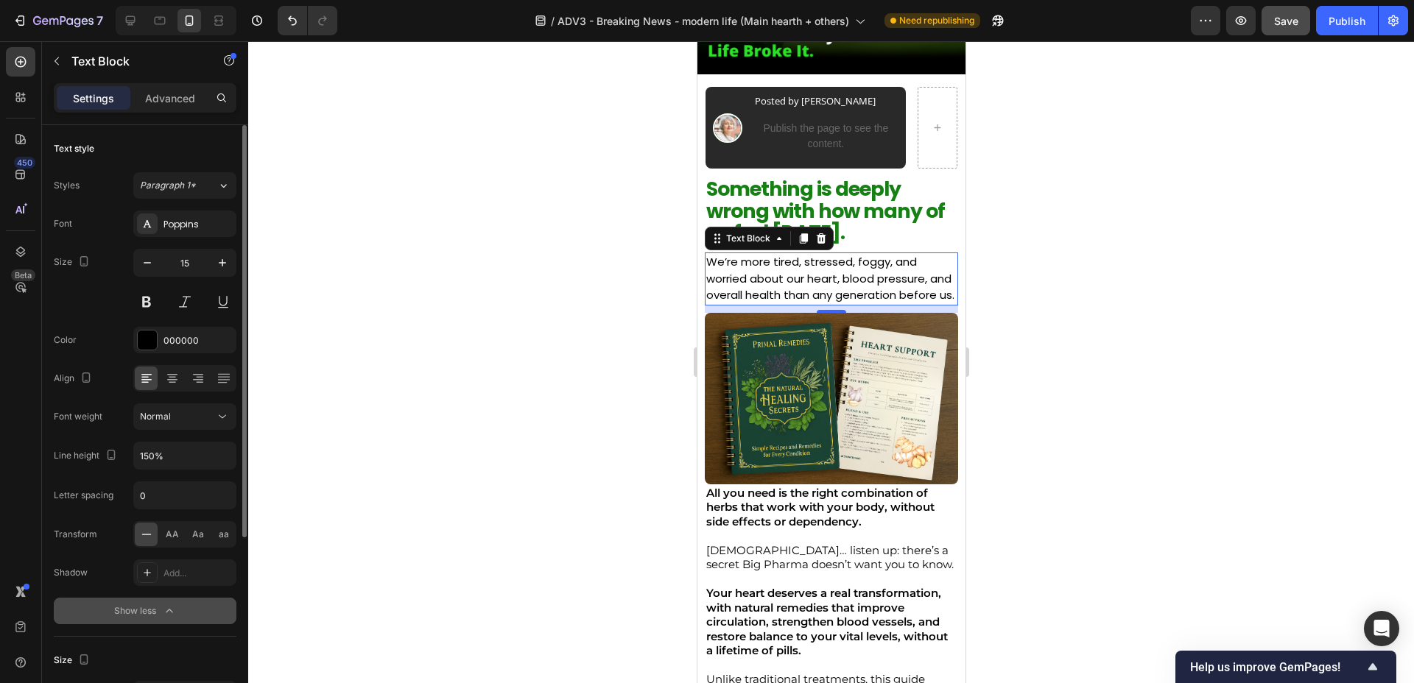
click at [520, 333] on div at bounding box center [831, 362] width 1166 height 642
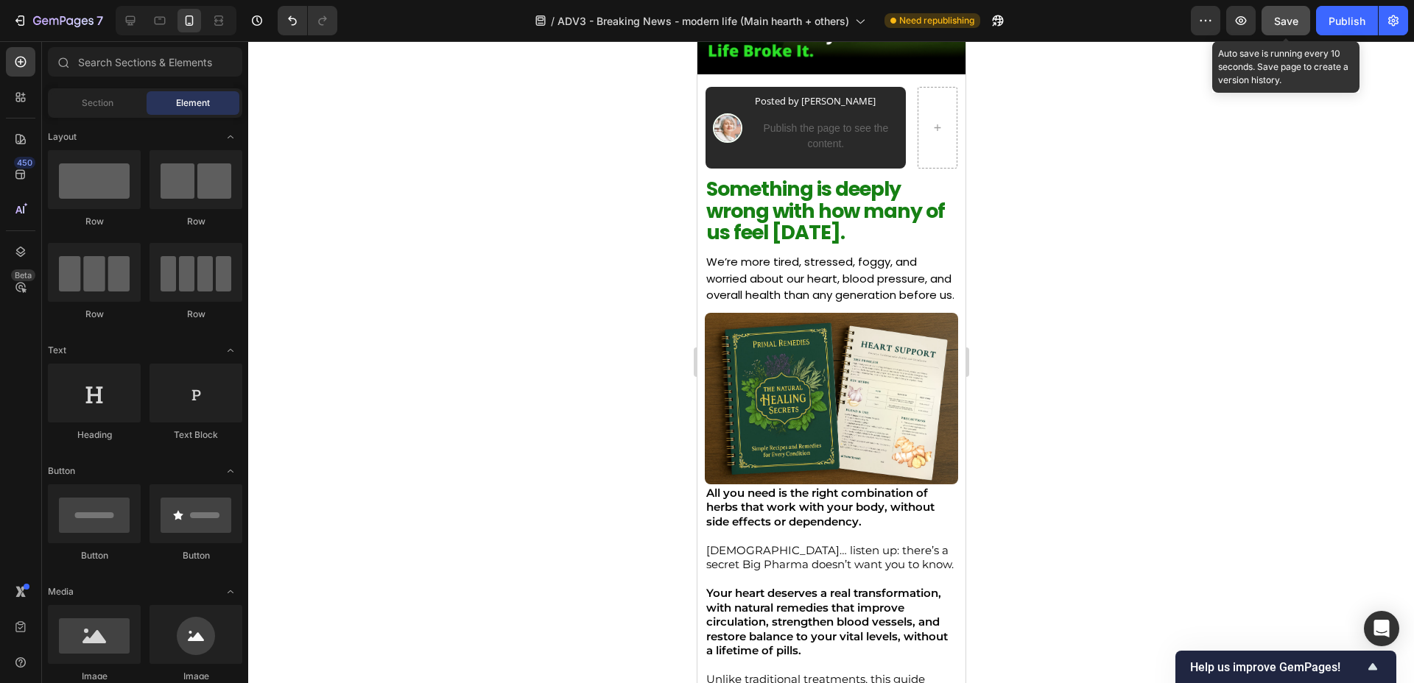
click at [1286, 29] on button "Save" at bounding box center [1286, 20] width 49 height 29
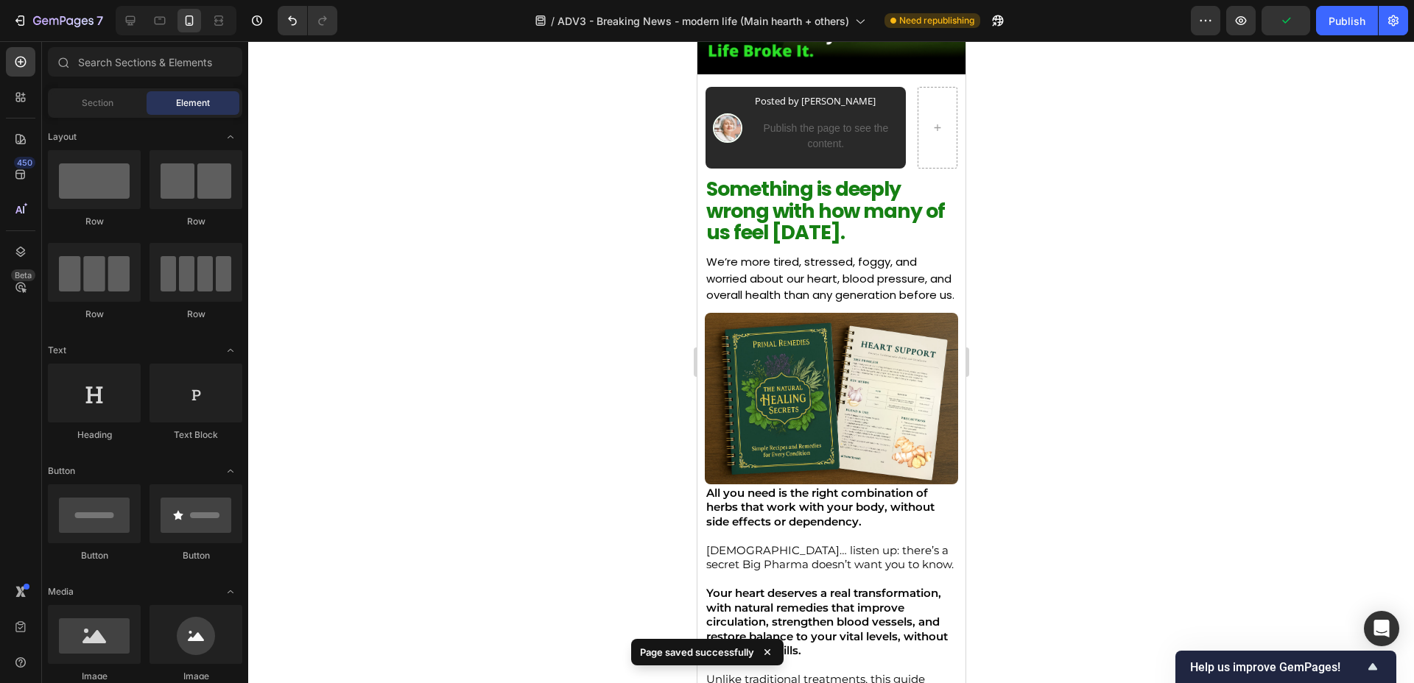
click at [1223, 27] on div "Preview Publish" at bounding box center [1299, 20] width 217 height 29
click at [1233, 25] on button "button" at bounding box center [1240, 20] width 29 height 29
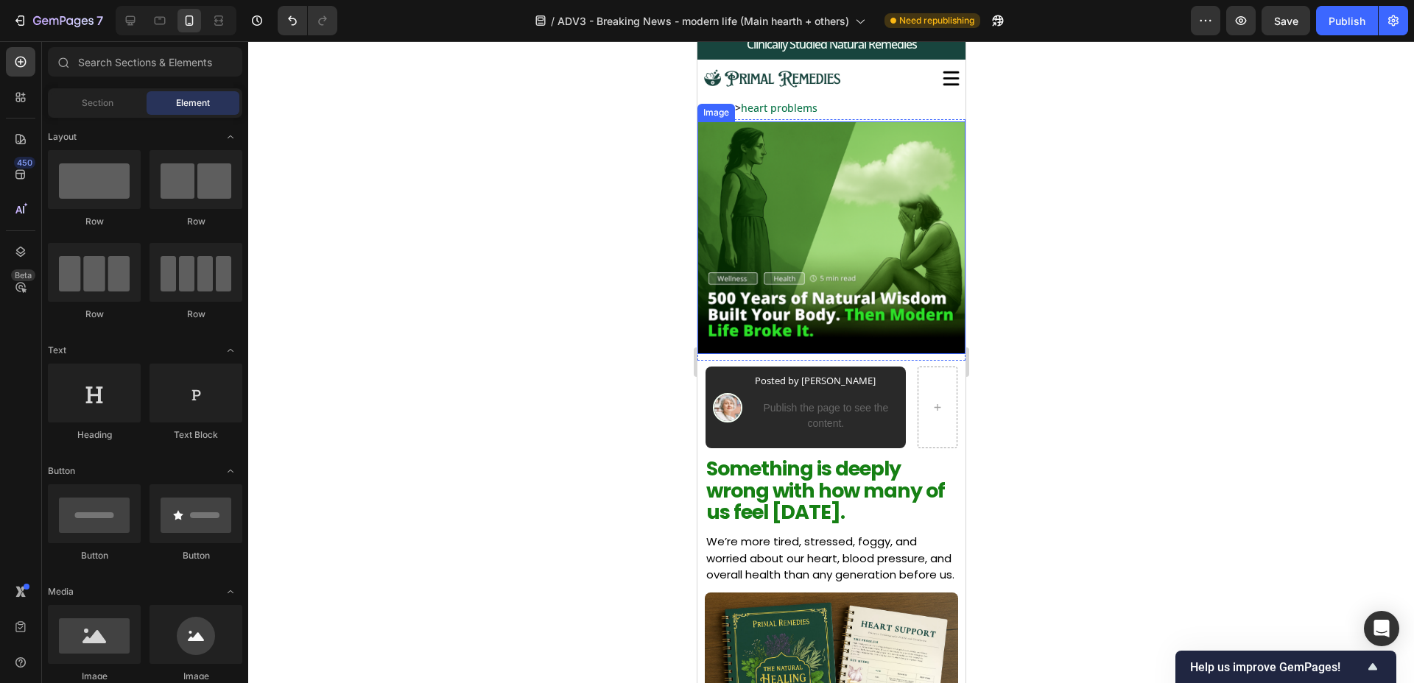
scroll to position [0, 0]
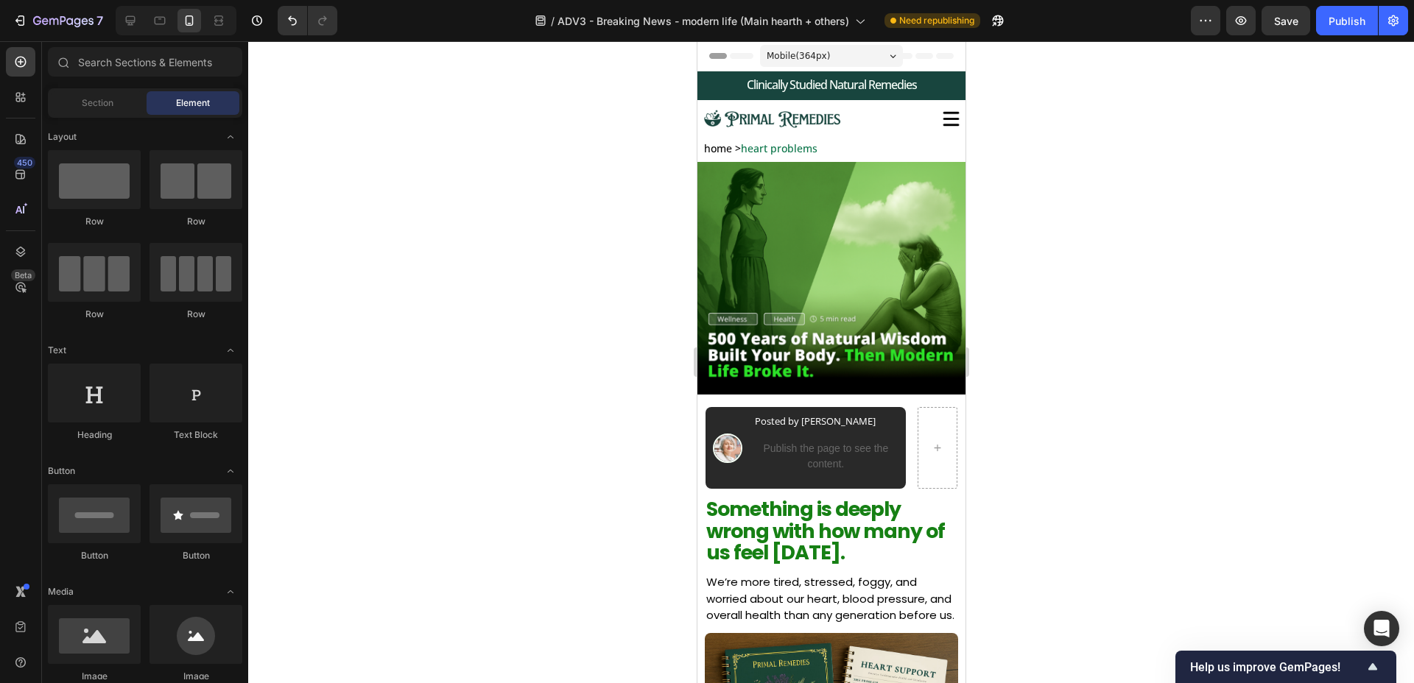
click at [554, 272] on div at bounding box center [831, 362] width 1166 height 642
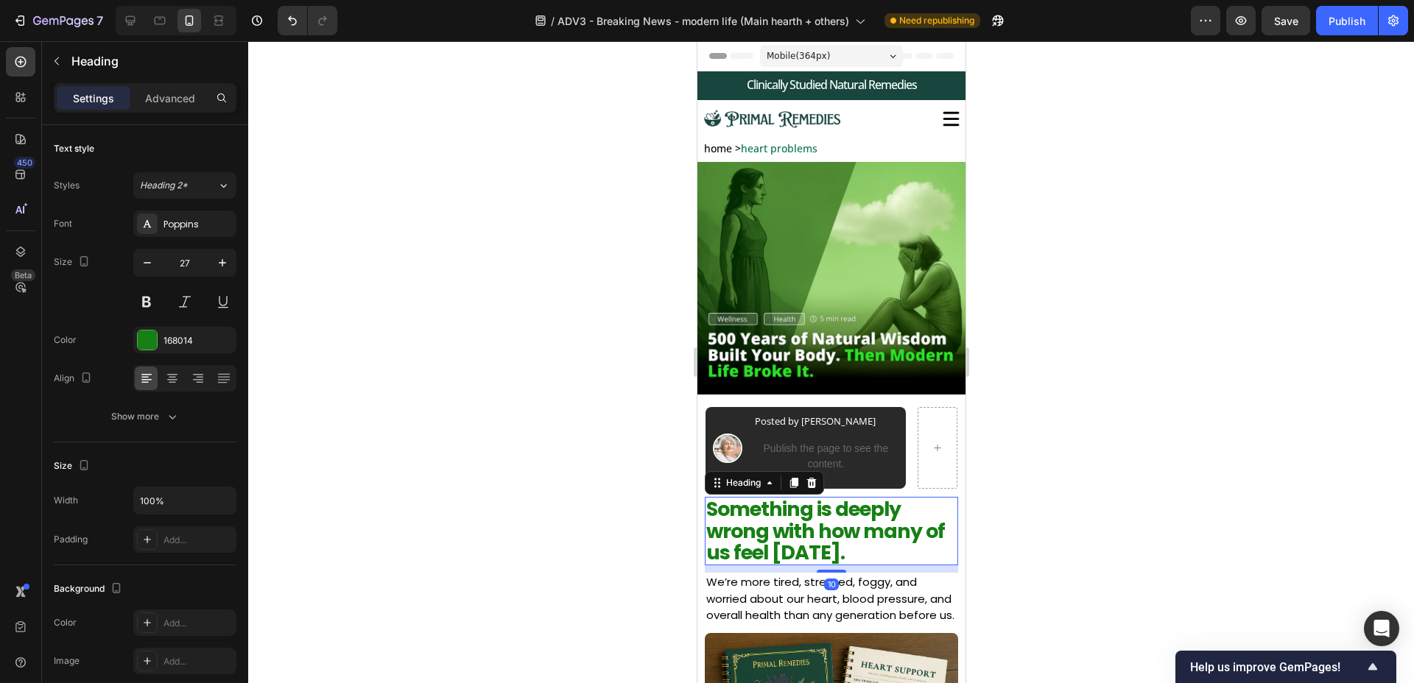
click at [740, 557] on p "Something is deeply wrong with how many of us feel [DATE]." at bounding box center [831, 532] width 250 height 66
click at [152, 268] on icon "button" at bounding box center [147, 263] width 15 height 15
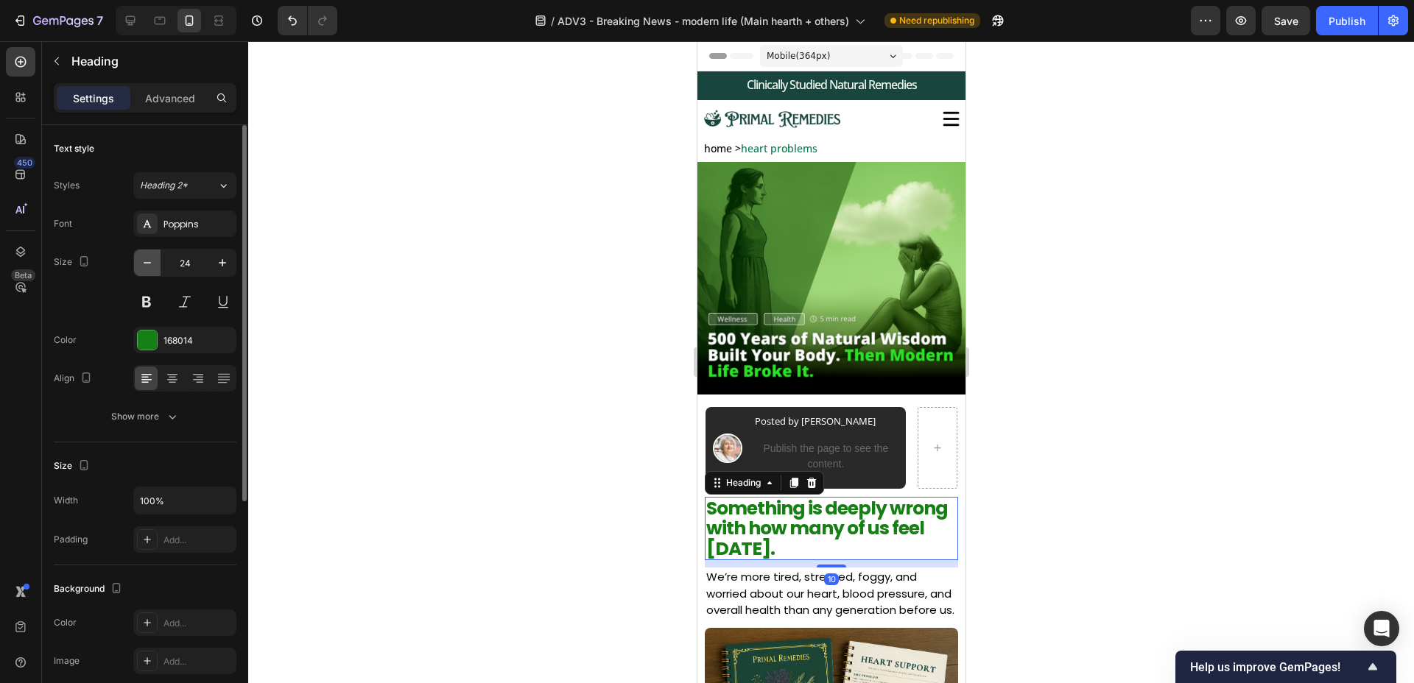
click at [152, 268] on icon "button" at bounding box center [147, 263] width 15 height 15
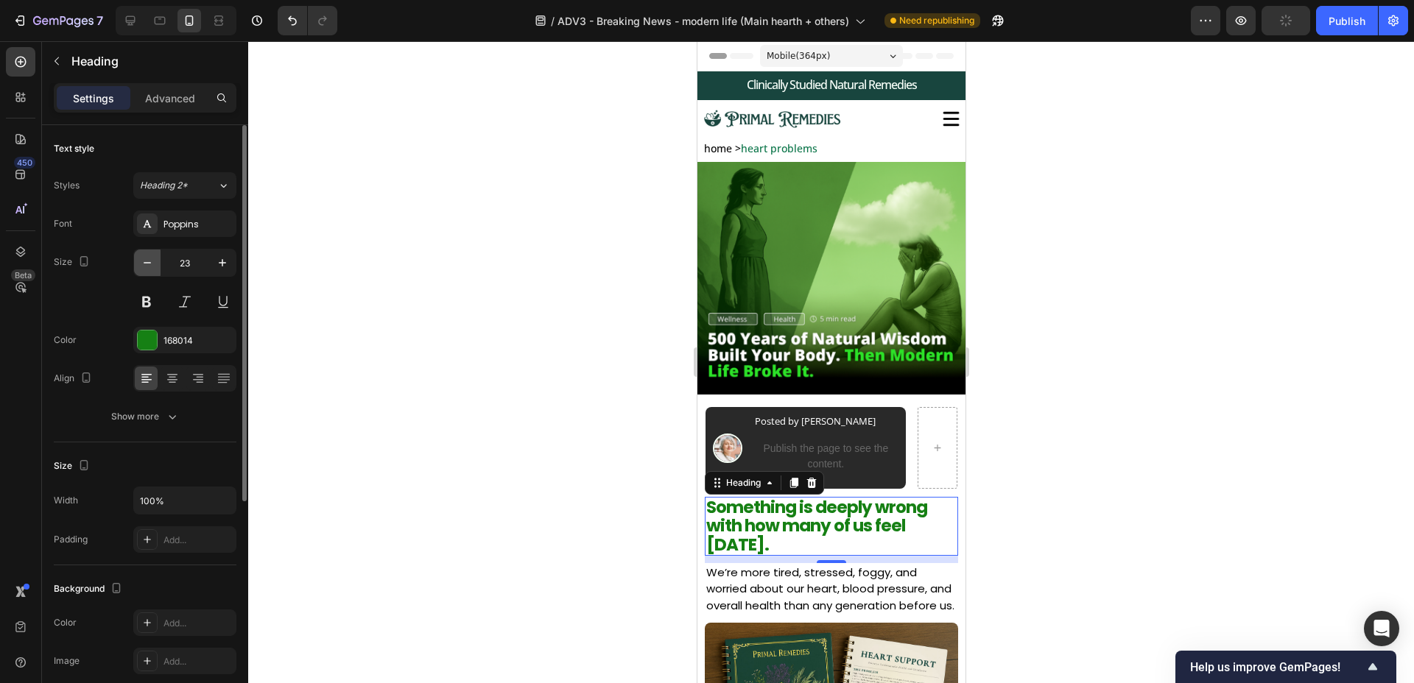
click at [144, 259] on icon "button" at bounding box center [147, 263] width 15 height 15
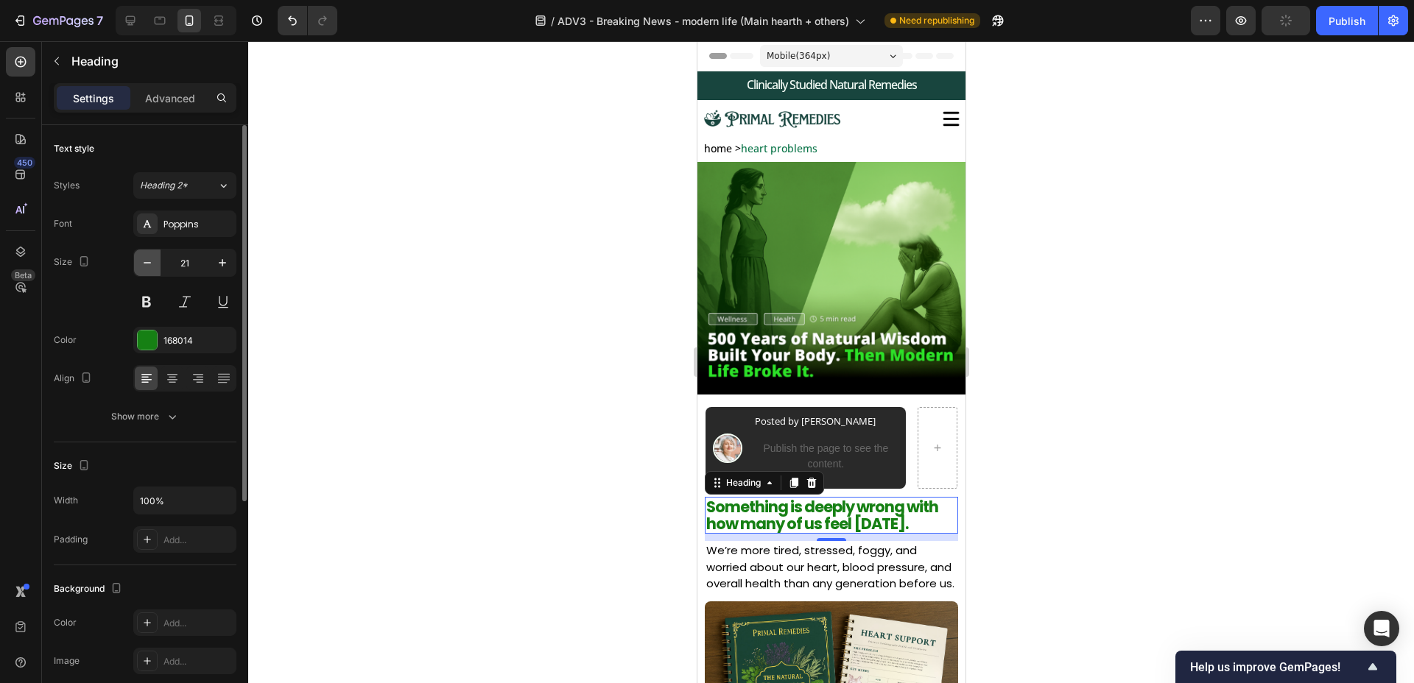
click at [144, 259] on icon "button" at bounding box center [147, 263] width 15 height 15
type input "20"
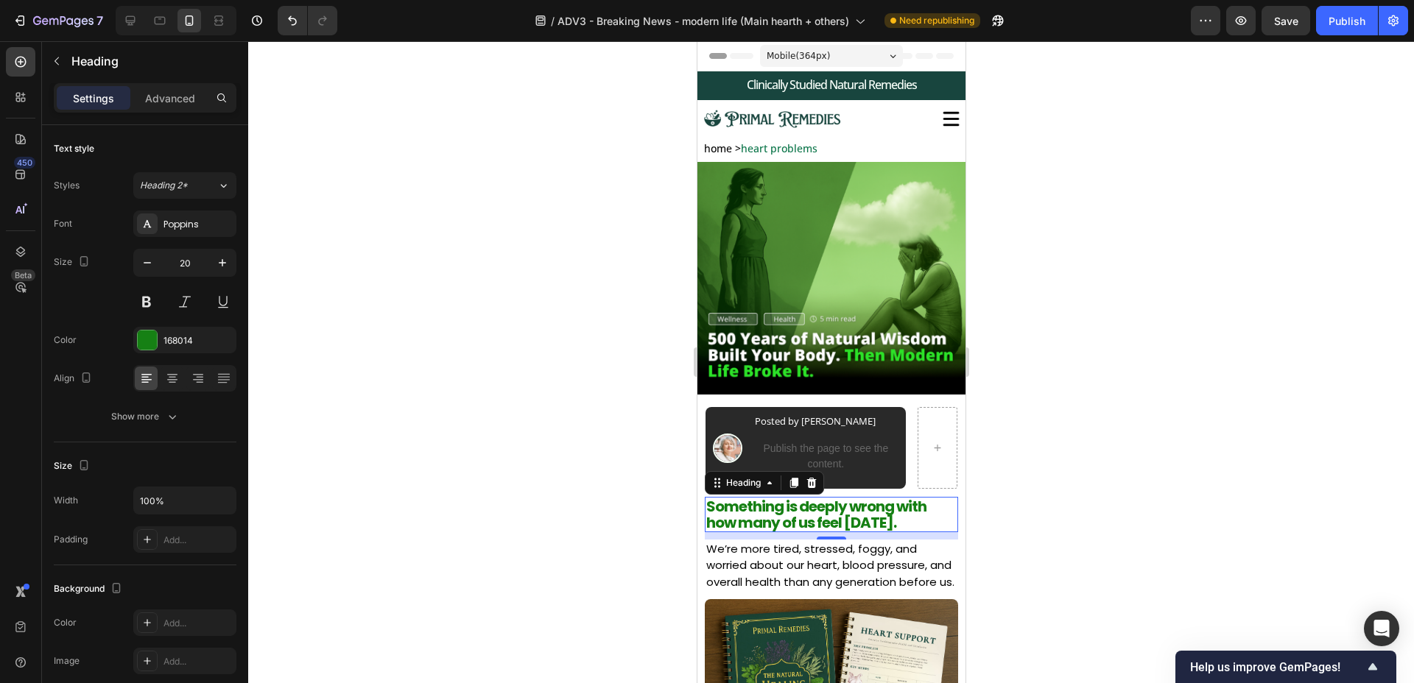
click at [499, 396] on div at bounding box center [831, 362] width 1166 height 642
click at [823, 563] on p "We’re more tired, stressed, foggy, and worried about our heart, blood pressure,…" at bounding box center [832, 566] width 252 height 50
click at [844, 513] on p "Something is deeply wrong with how many of us feel [DATE]." at bounding box center [831, 515] width 250 height 32
click at [840, 559] on p "We’re more tired, stressed, foggy, and worried about our heart, blood pressure,…" at bounding box center [832, 566] width 252 height 50
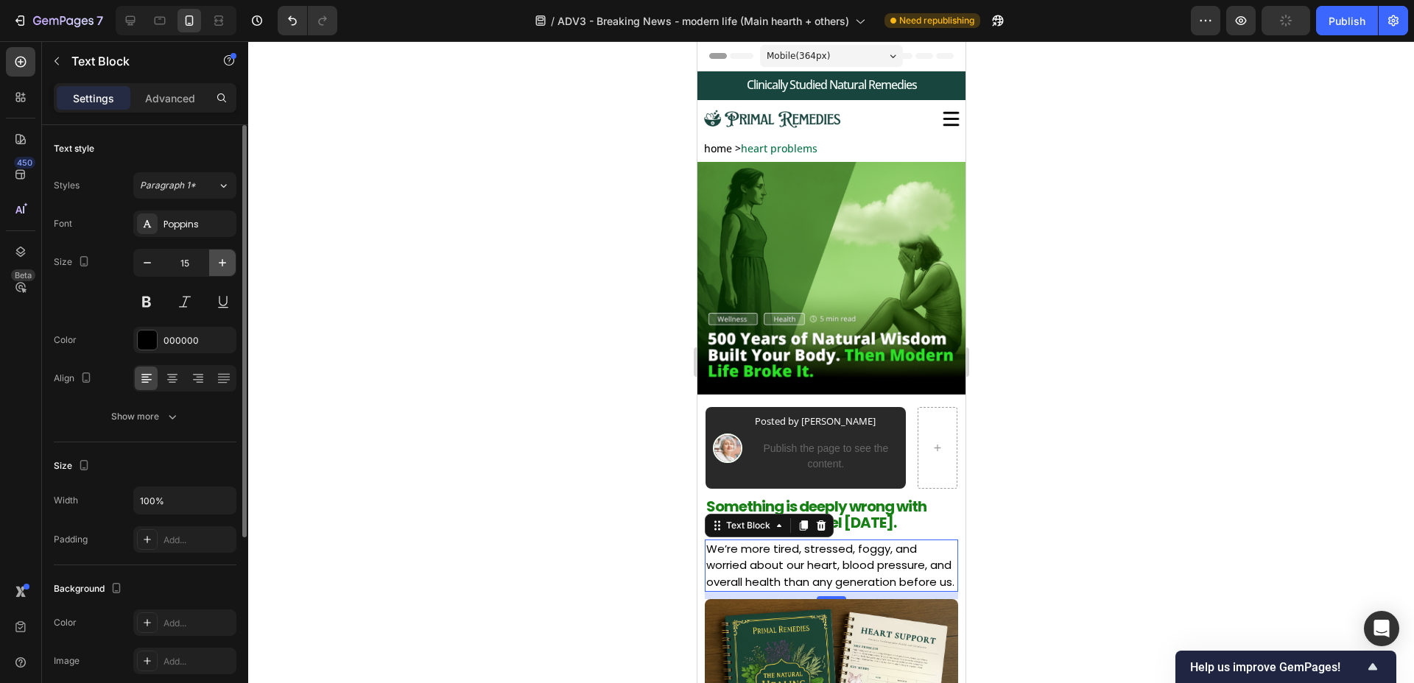
click at [223, 261] on icon "button" at bounding box center [222, 263] width 15 height 15
type input "17"
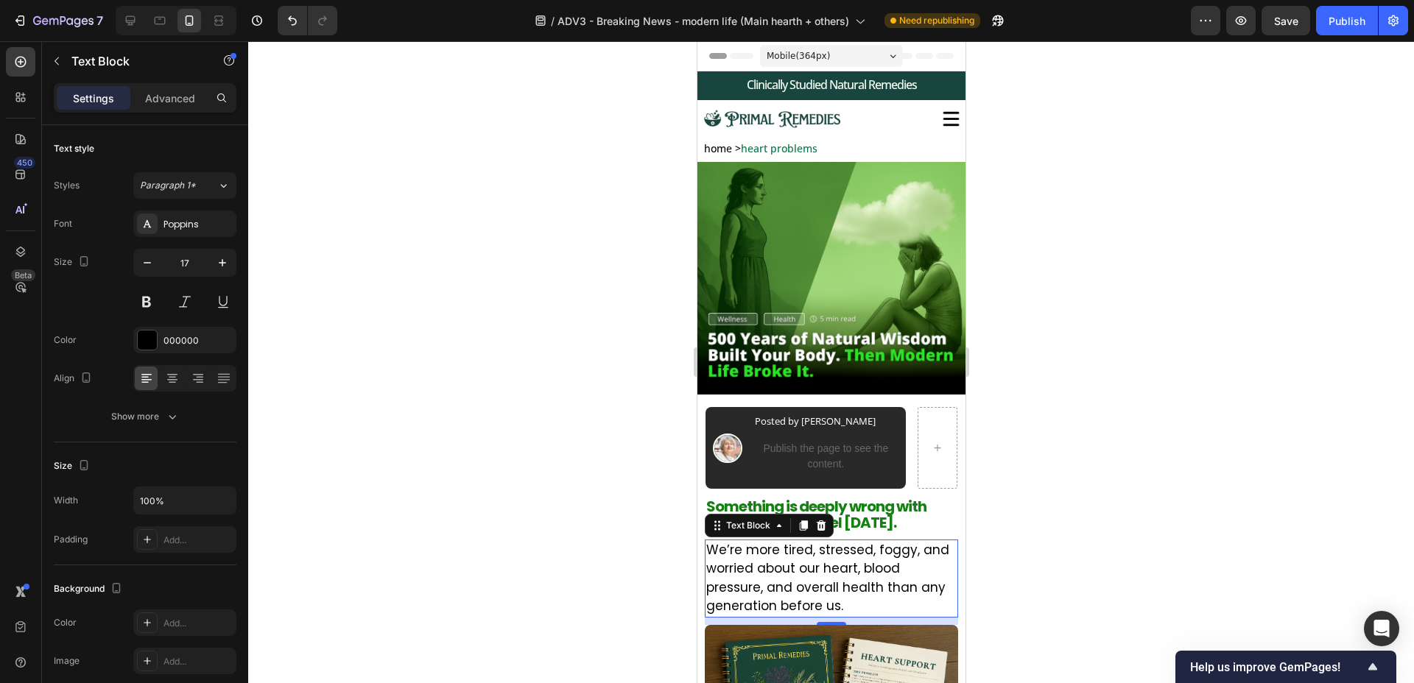
click at [493, 591] on div at bounding box center [831, 362] width 1166 height 642
click at [852, 567] on p "We’re more tired, stressed, foggy, and worried about our heart, blood pressure,…" at bounding box center [832, 578] width 252 height 75
click at [169, 420] on icon "button" at bounding box center [172, 416] width 15 height 15
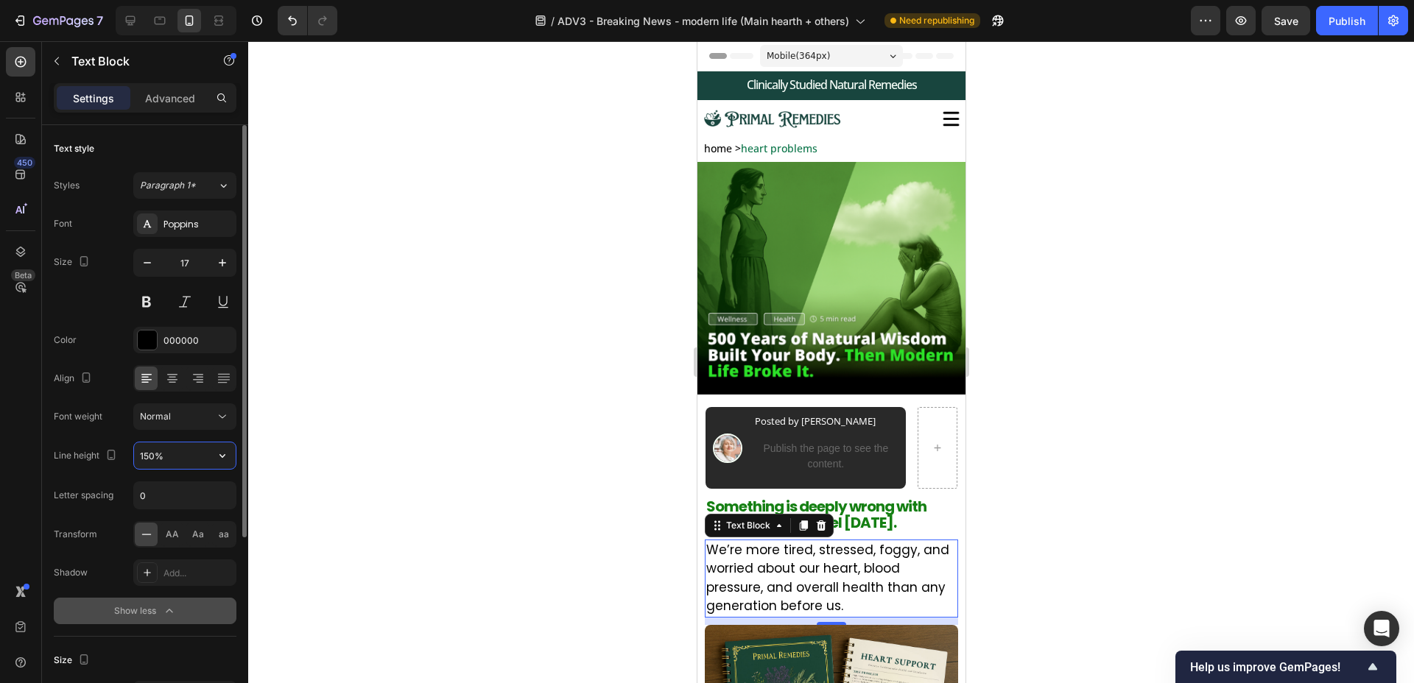
click at [191, 451] on input "150%" at bounding box center [185, 456] width 102 height 27
click at [155, 454] on input "150%" at bounding box center [185, 456] width 102 height 27
click at [149, 456] on input "150%" at bounding box center [185, 456] width 102 height 27
click at [123, 24] on icon at bounding box center [130, 20] width 15 height 15
type input "16"
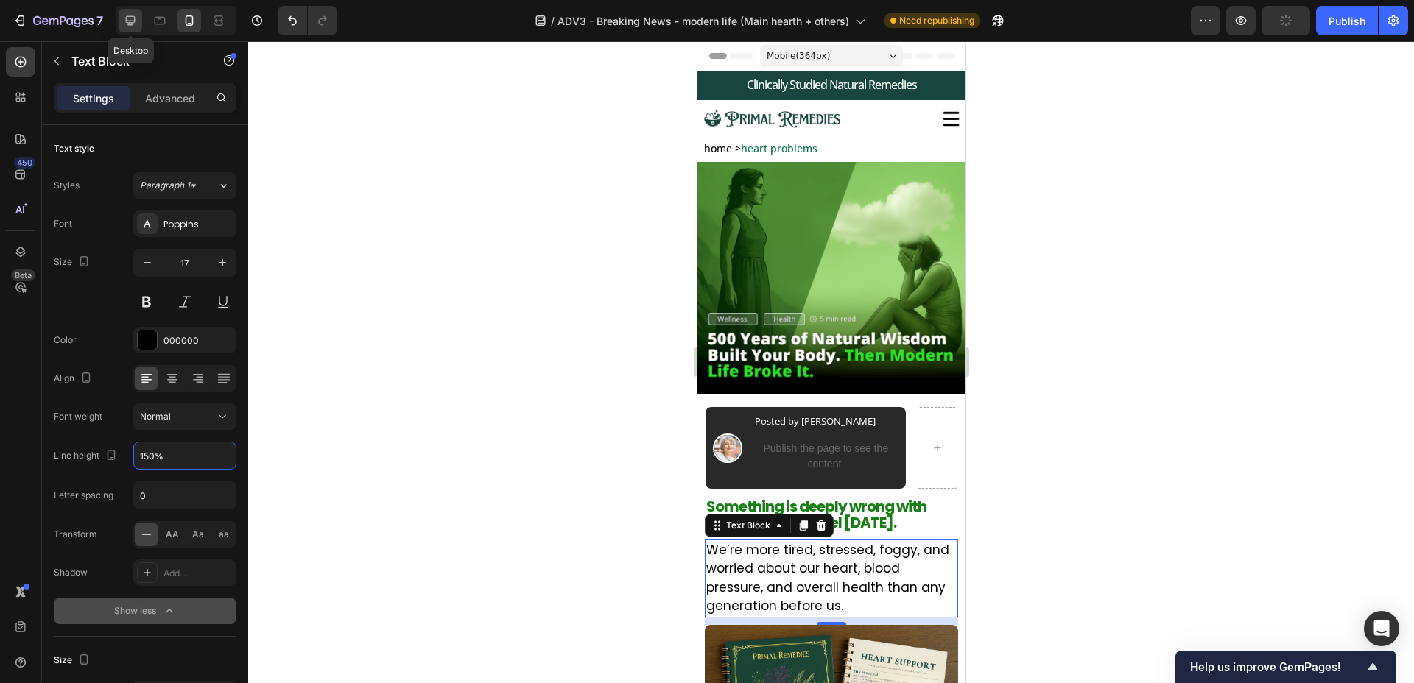
type input "140%"
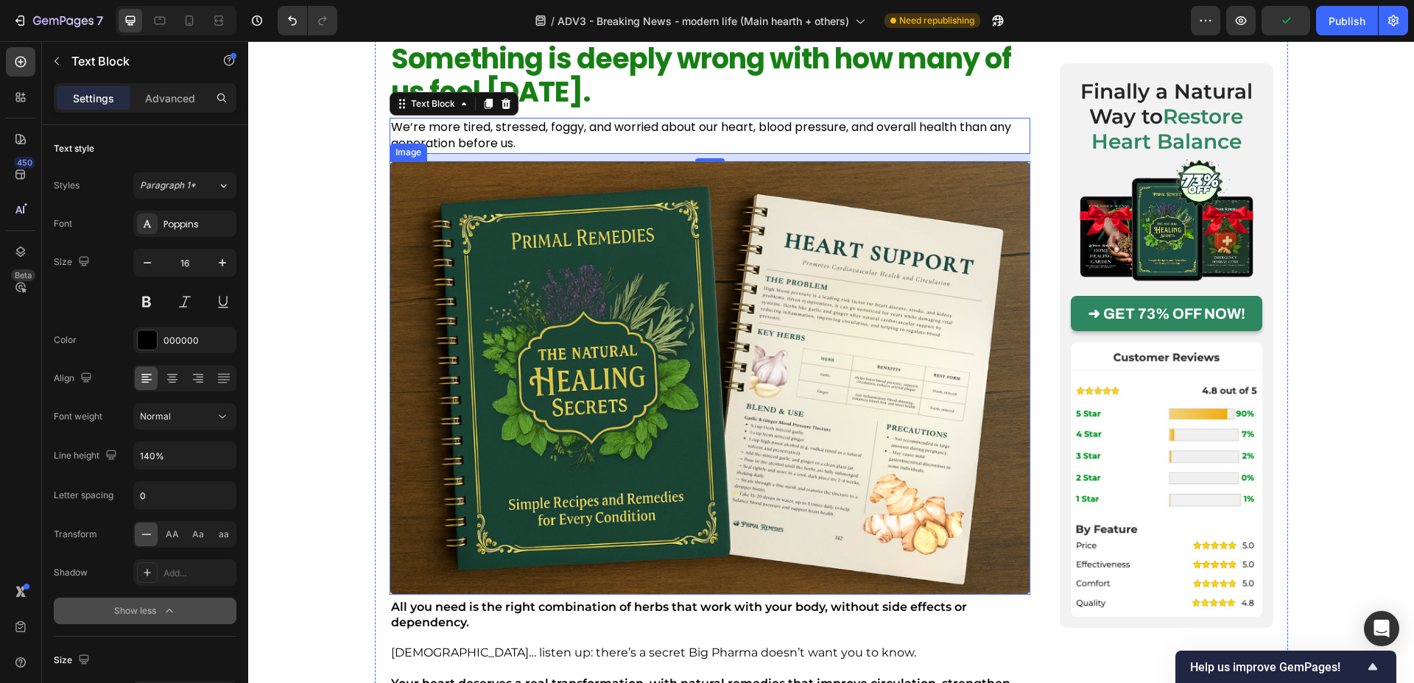
scroll to position [546, 0]
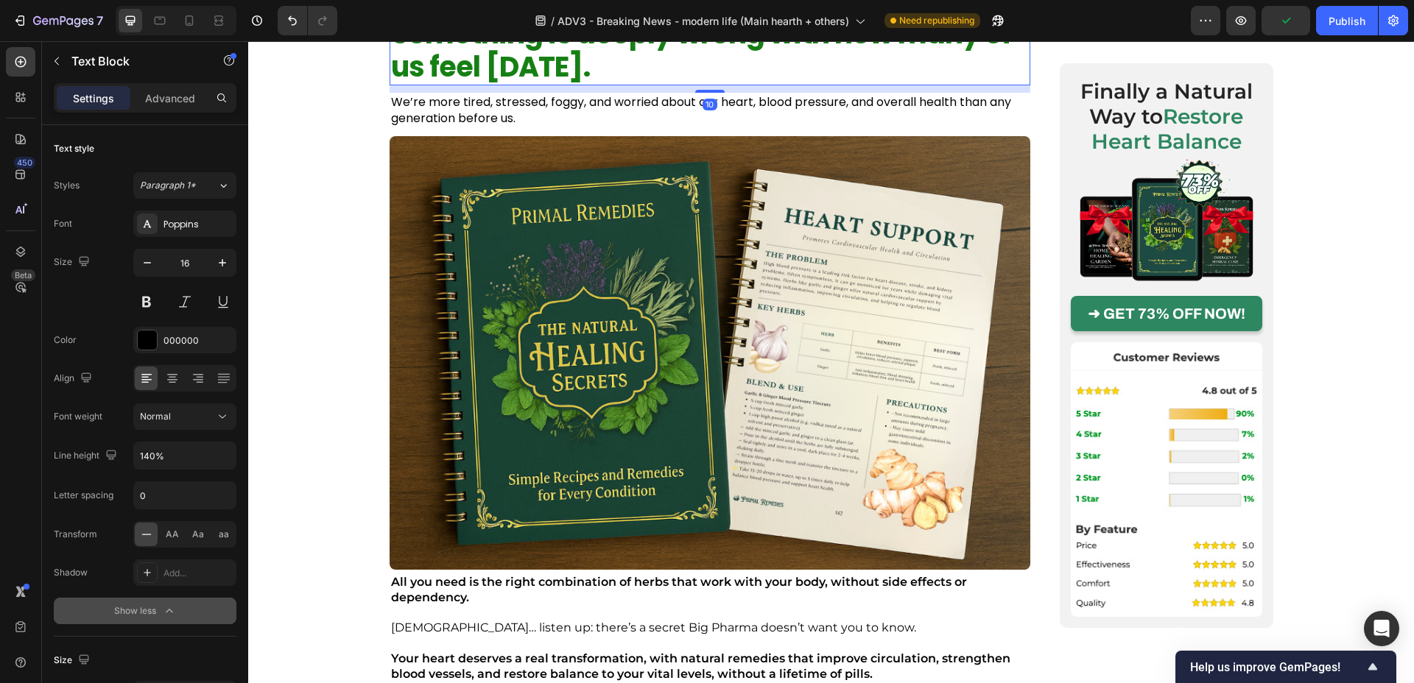
click at [727, 70] on p "Something is deeply wrong with how many of us feel [DATE]." at bounding box center [710, 50] width 638 height 67
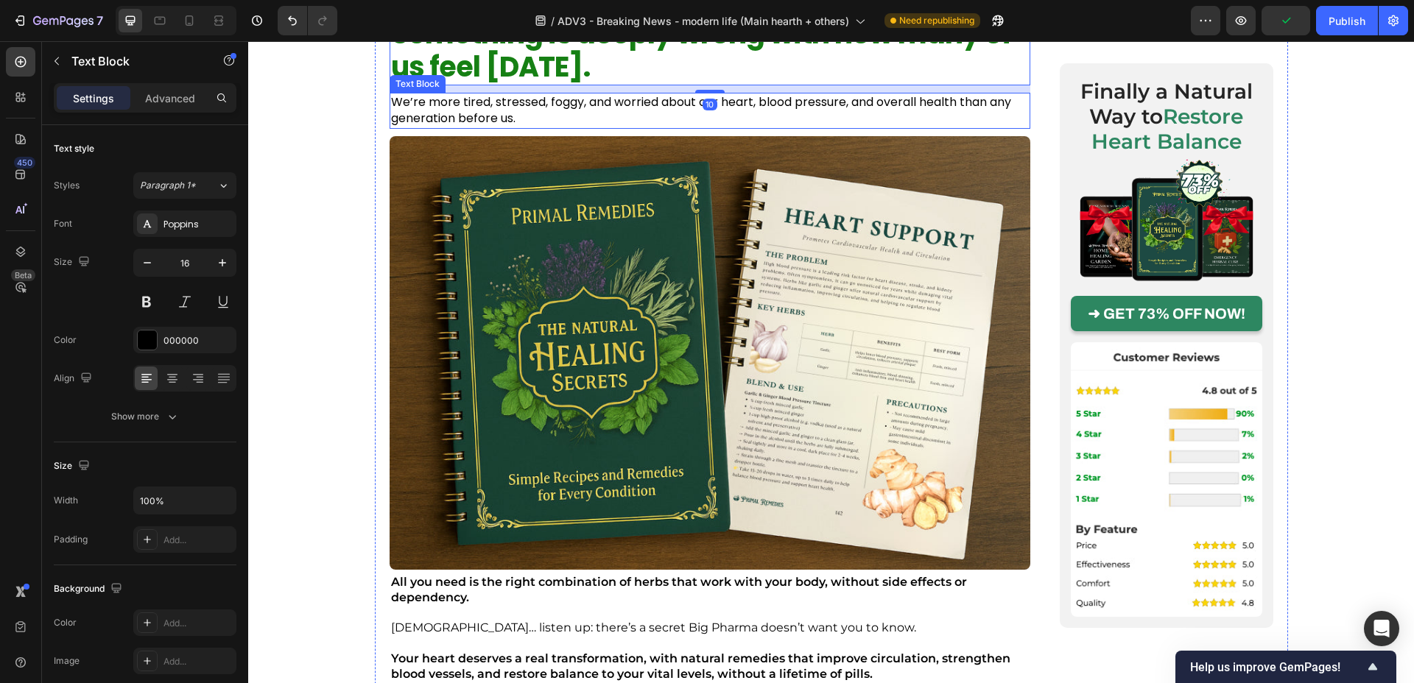
click at [715, 110] on p "We’re more tired, stressed, foggy, and worried about our heart, blood pressure,…" at bounding box center [710, 110] width 638 height 33
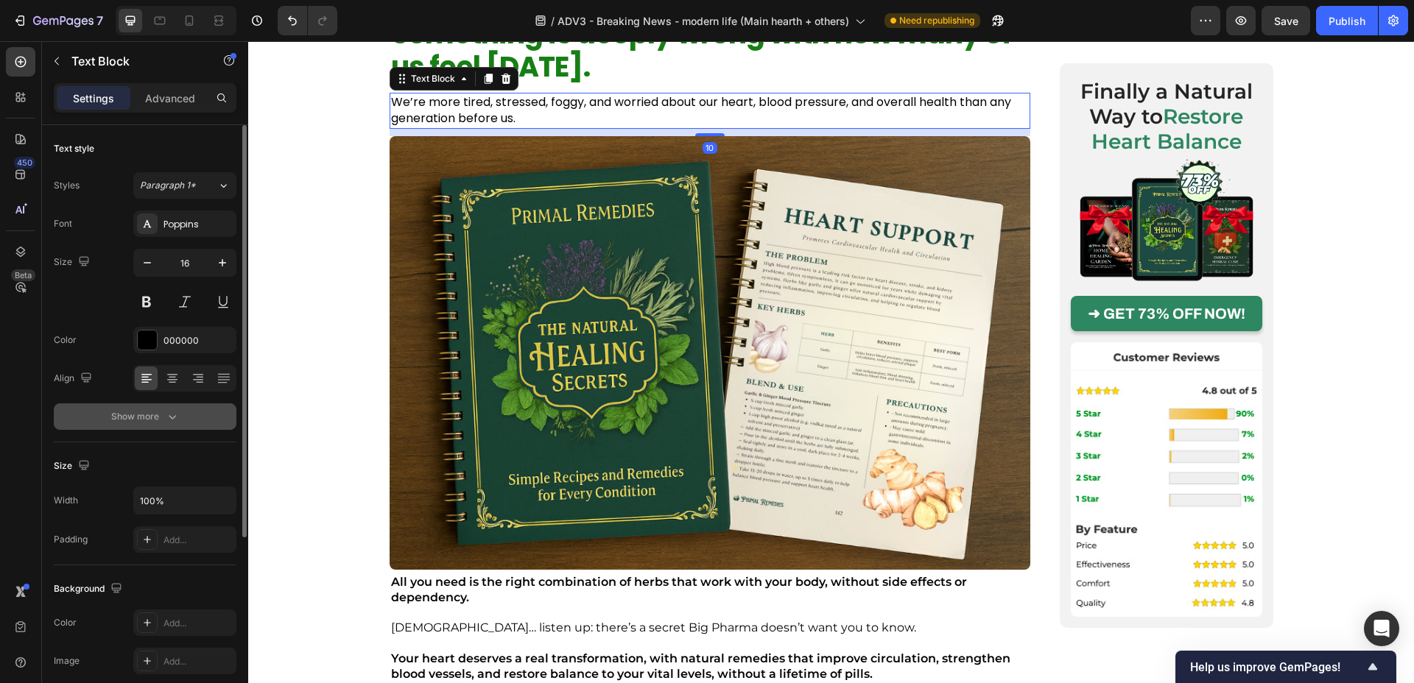
click at [147, 407] on button "Show more" at bounding box center [145, 417] width 183 height 27
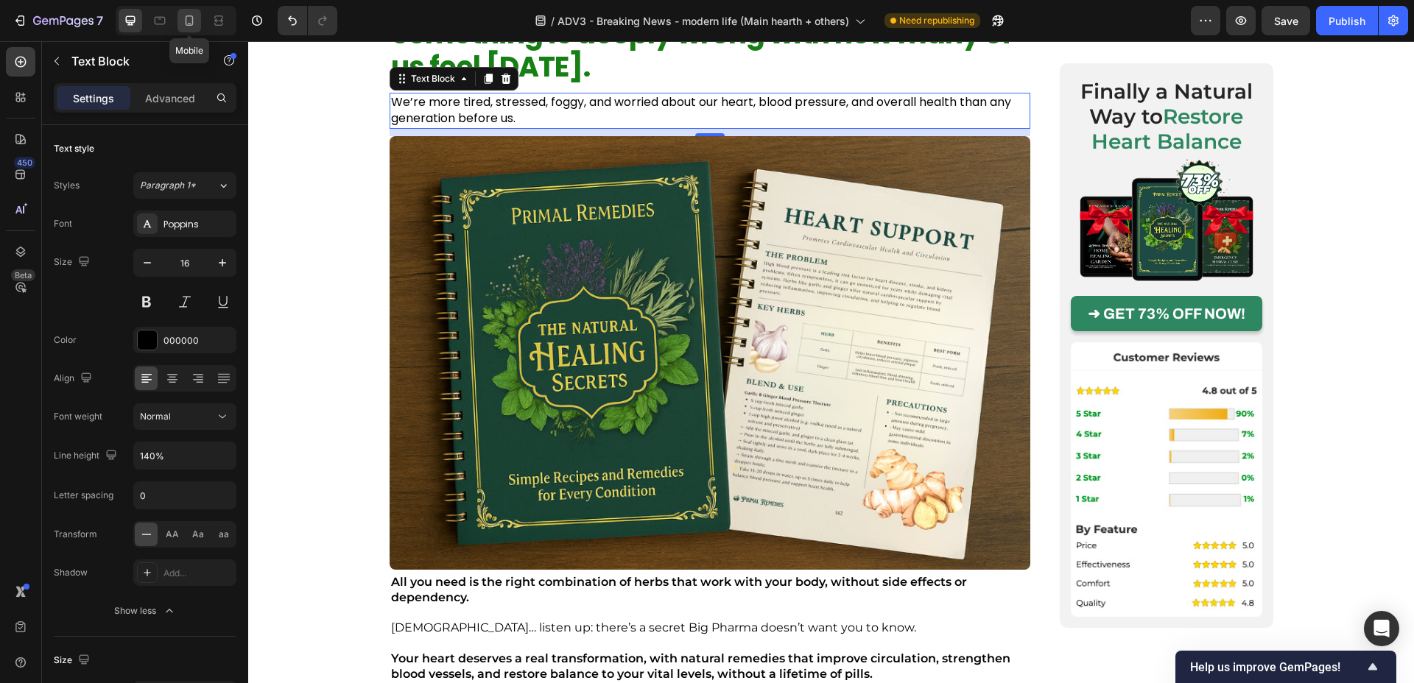
click at [184, 11] on div at bounding box center [189, 21] width 24 height 24
type input "17"
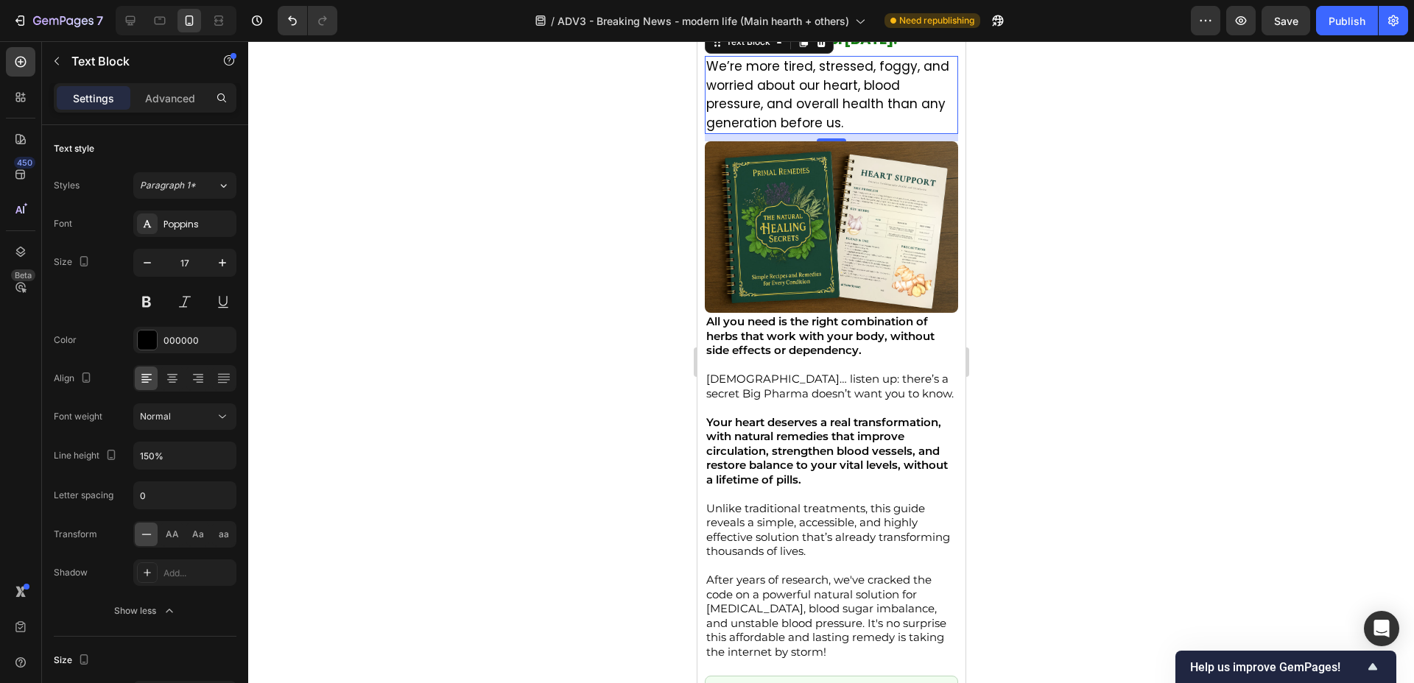
scroll to position [524, 0]
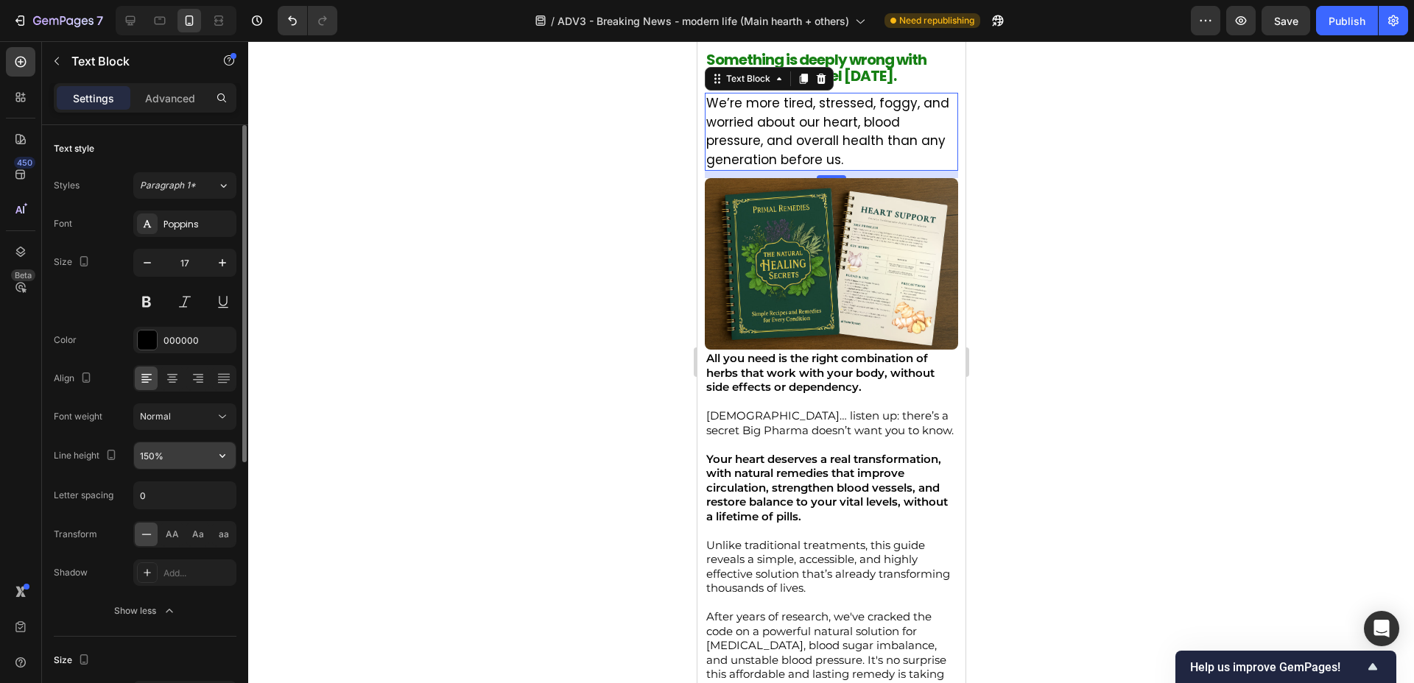
click at [140, 460] on input "150%" at bounding box center [185, 456] width 102 height 27
click at [150, 459] on input "150%" at bounding box center [185, 456] width 102 height 27
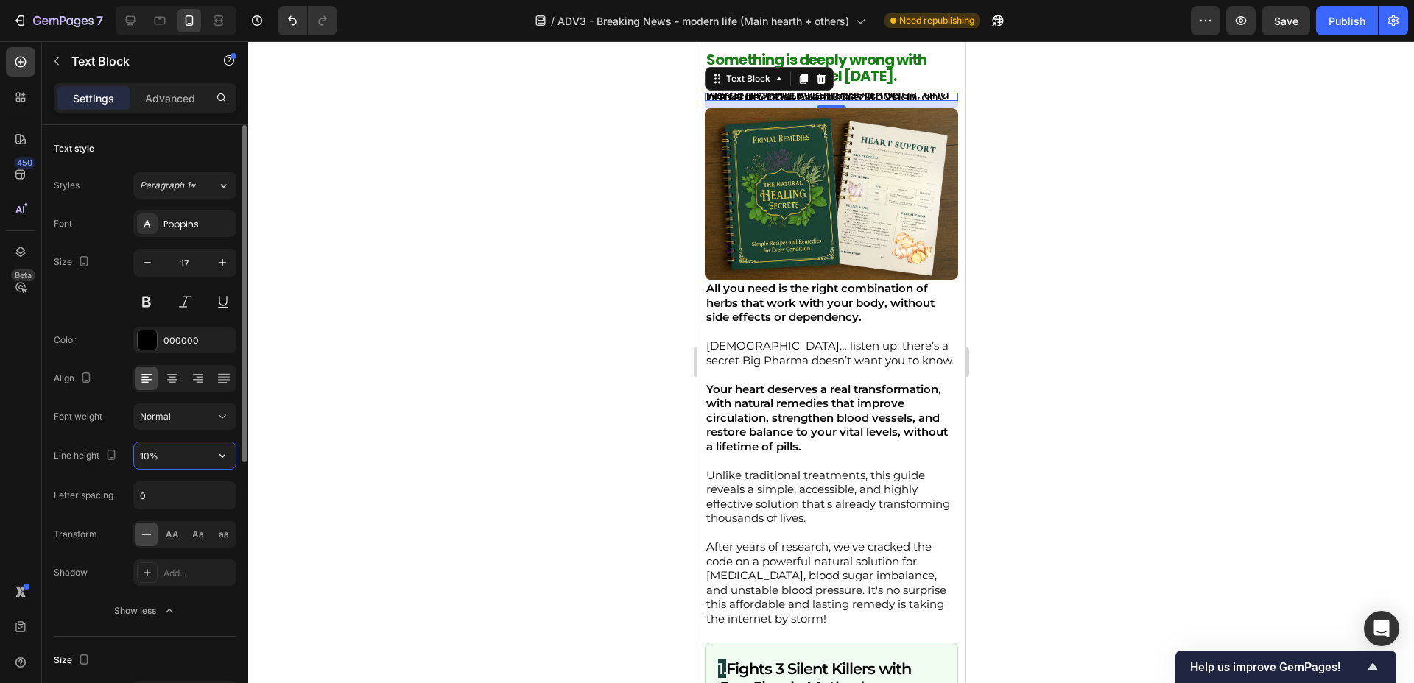
type input "140%"
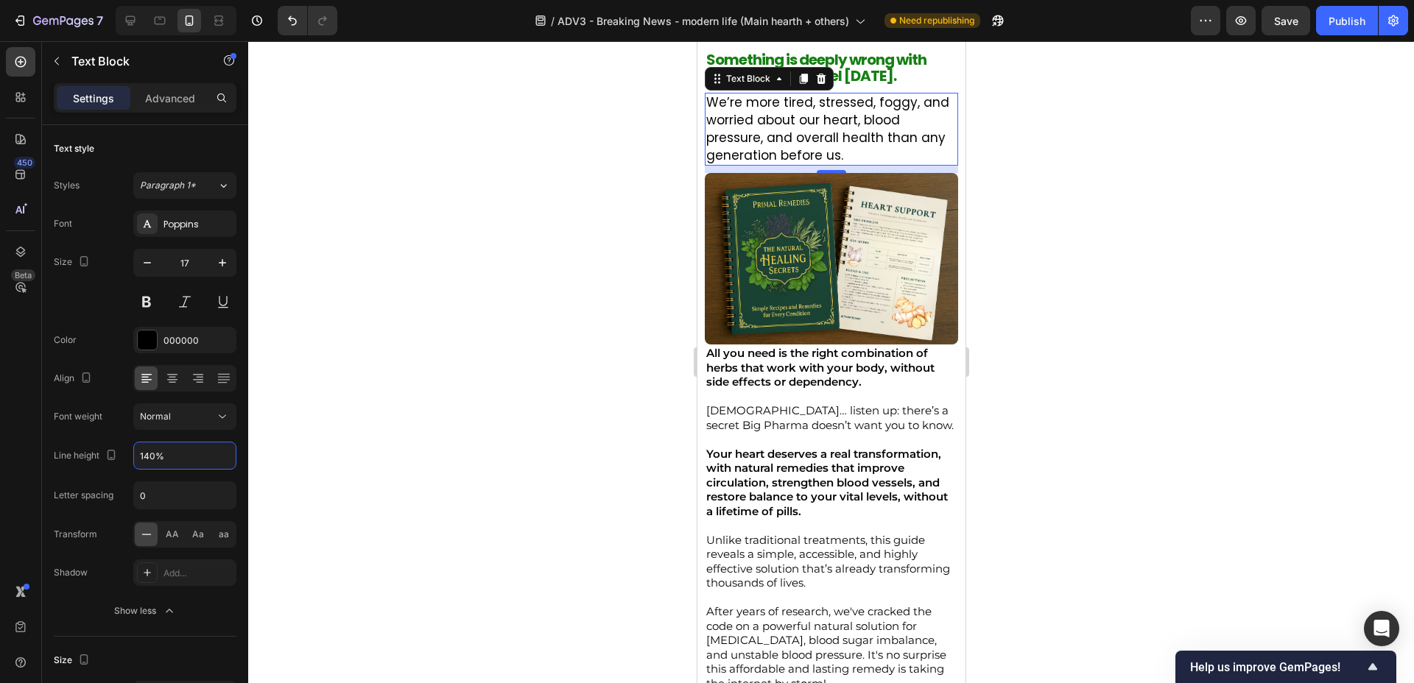
click at [479, 291] on div at bounding box center [831, 362] width 1166 height 642
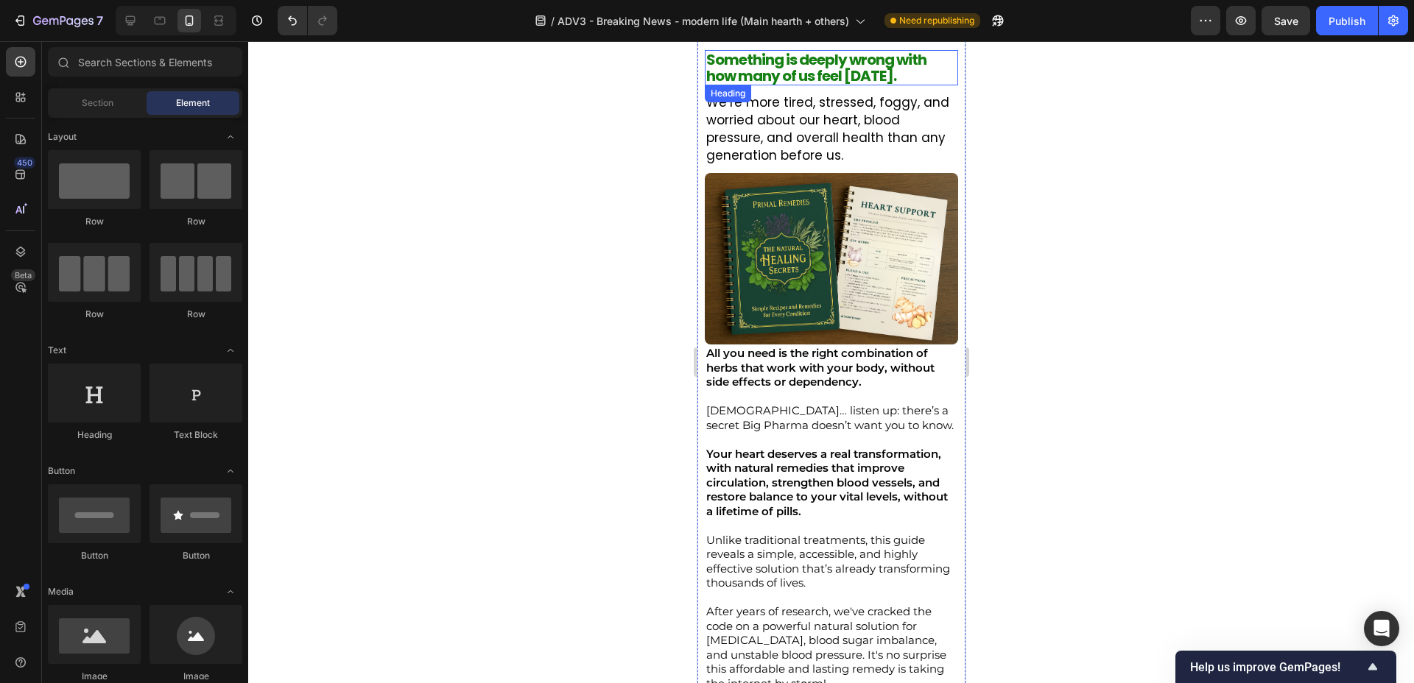
click at [832, 66] on p "Something is deeply wrong with how many of us feel [DATE]." at bounding box center [831, 68] width 250 height 32
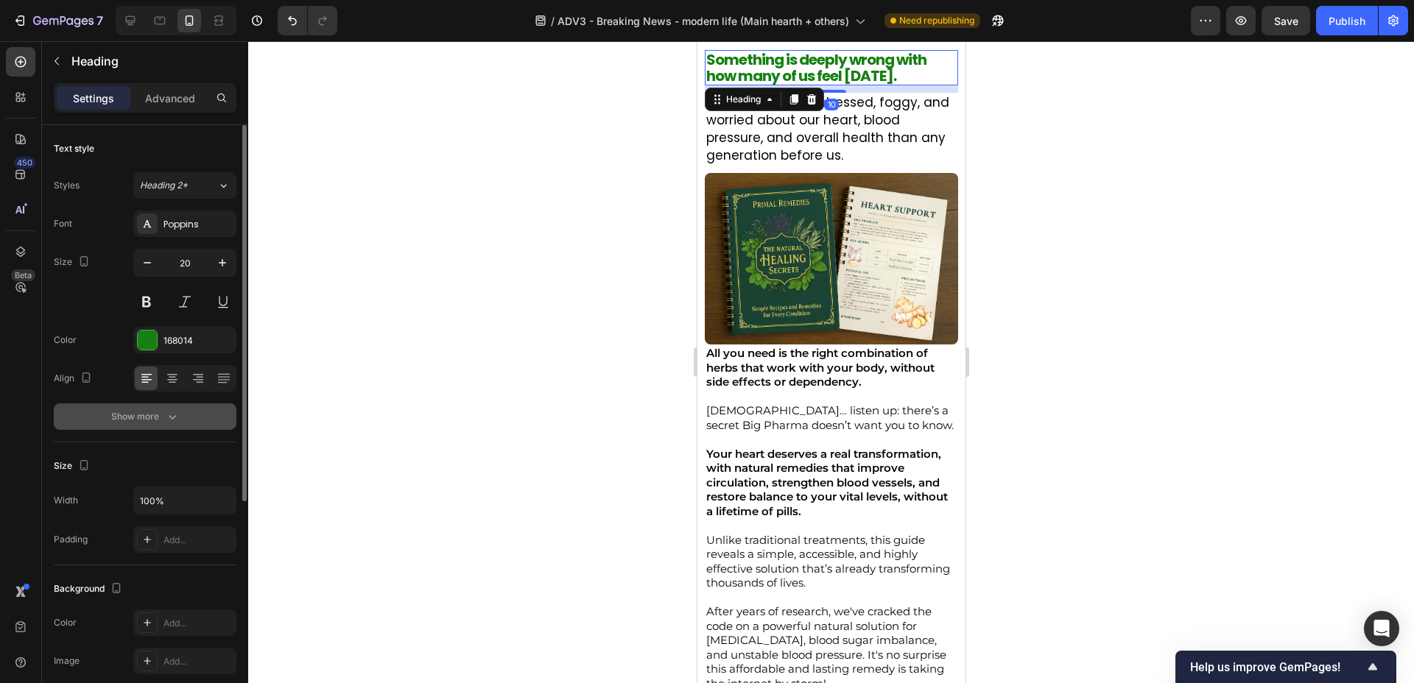
click at [170, 419] on icon "button" at bounding box center [172, 416] width 15 height 15
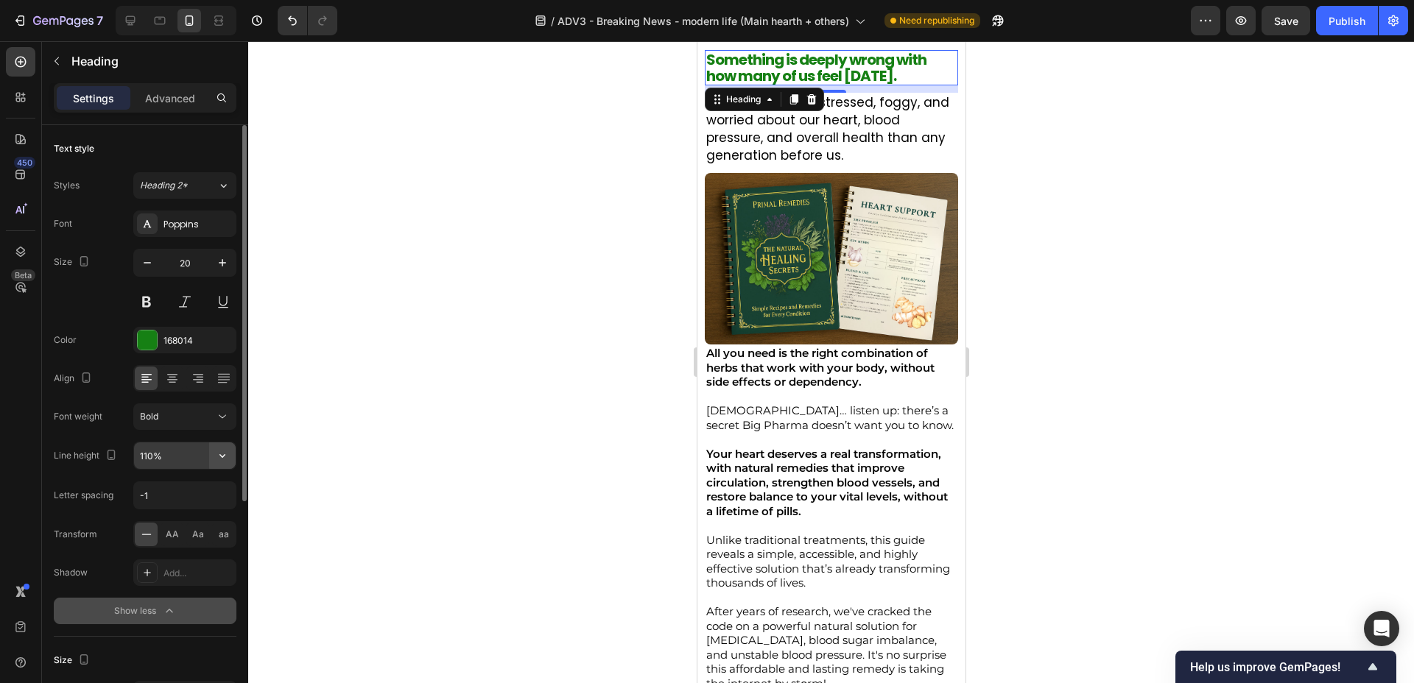
click at [231, 457] on button "button" at bounding box center [222, 456] width 27 height 27
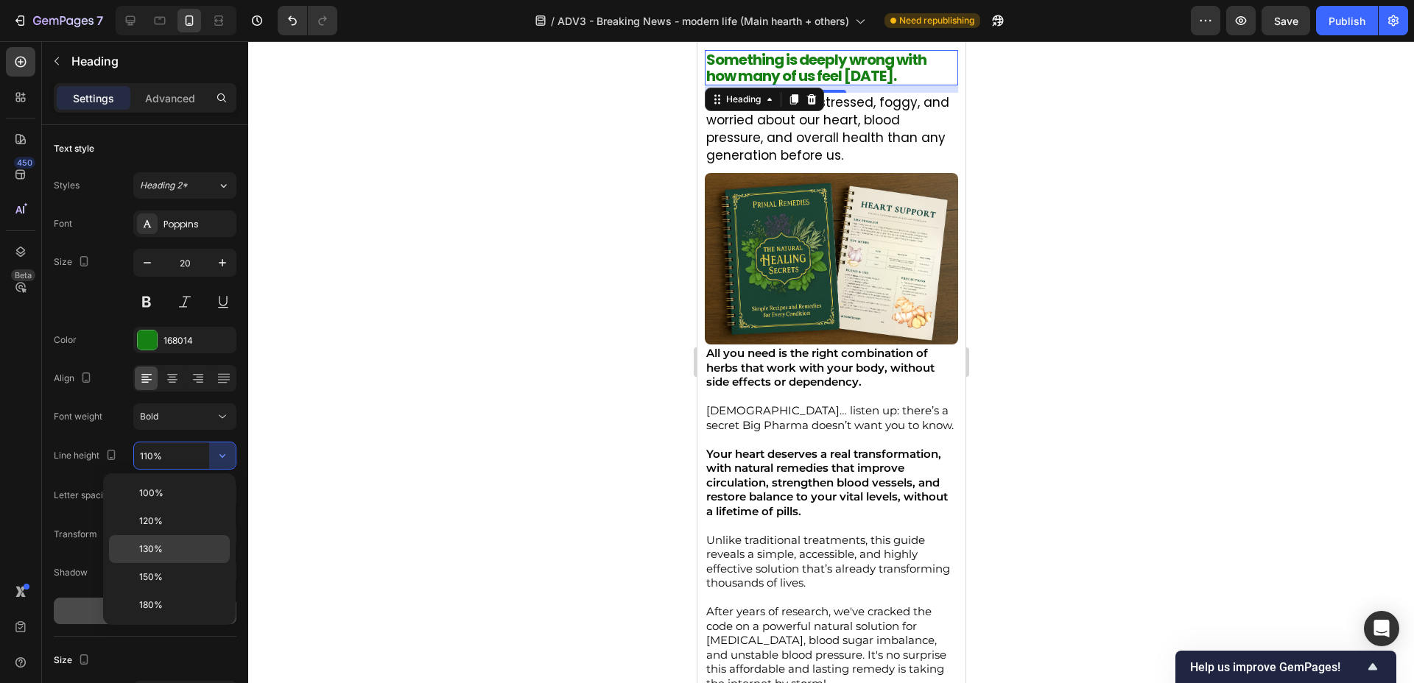
click at [175, 544] on p "130%" at bounding box center [181, 549] width 84 height 13
type input "130%"
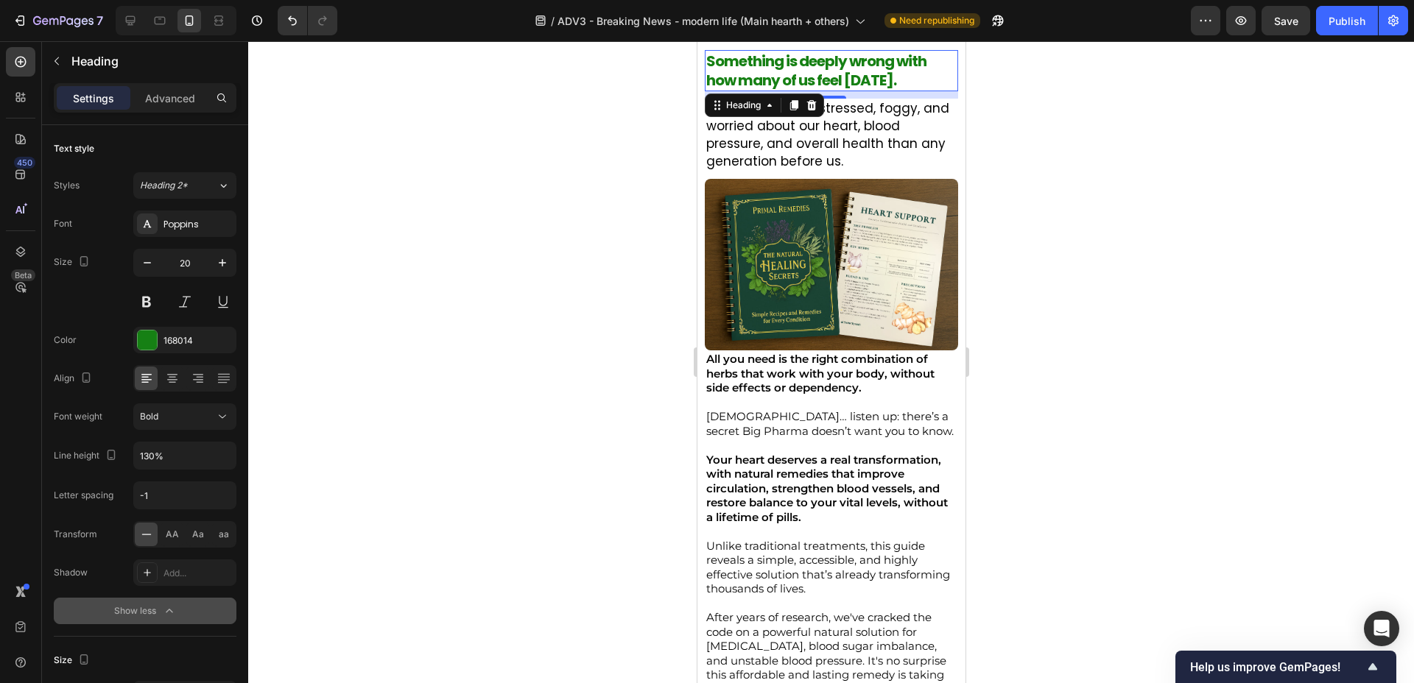
click at [382, 359] on div at bounding box center [831, 362] width 1166 height 642
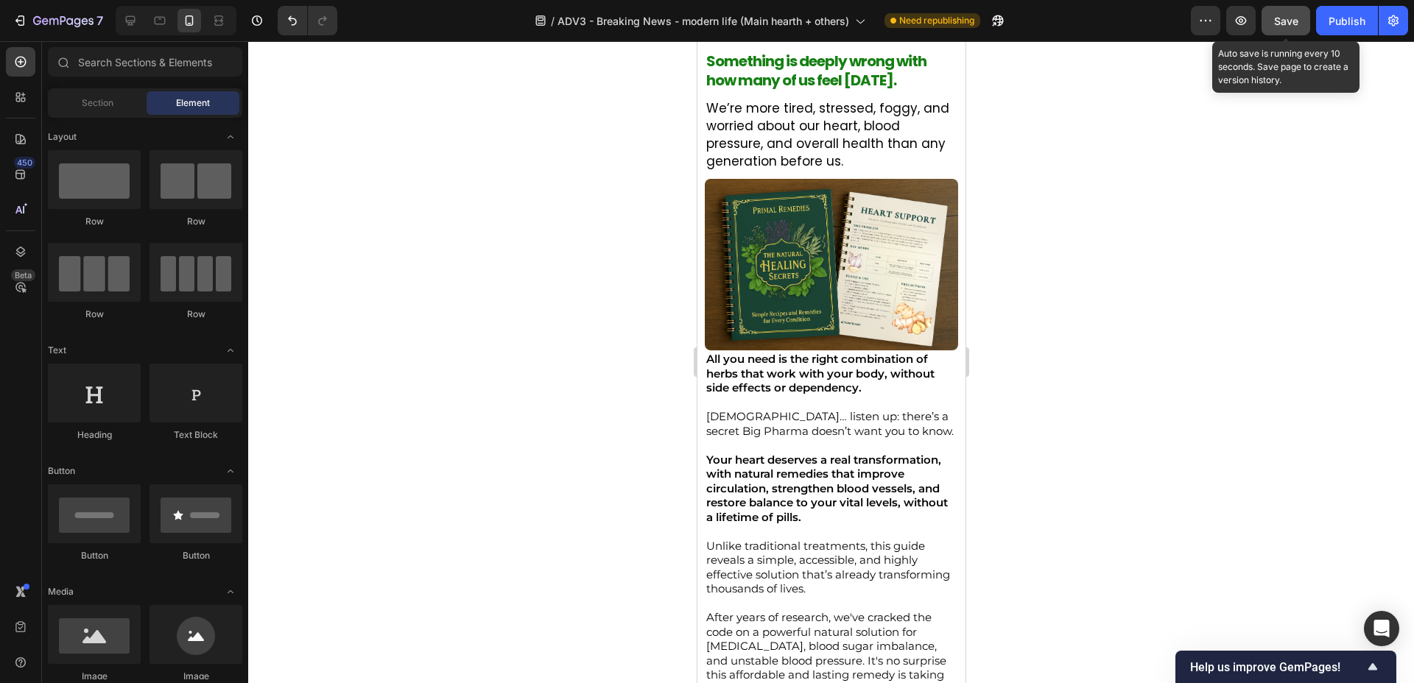
click at [1302, 19] on button "Save" at bounding box center [1286, 20] width 49 height 29
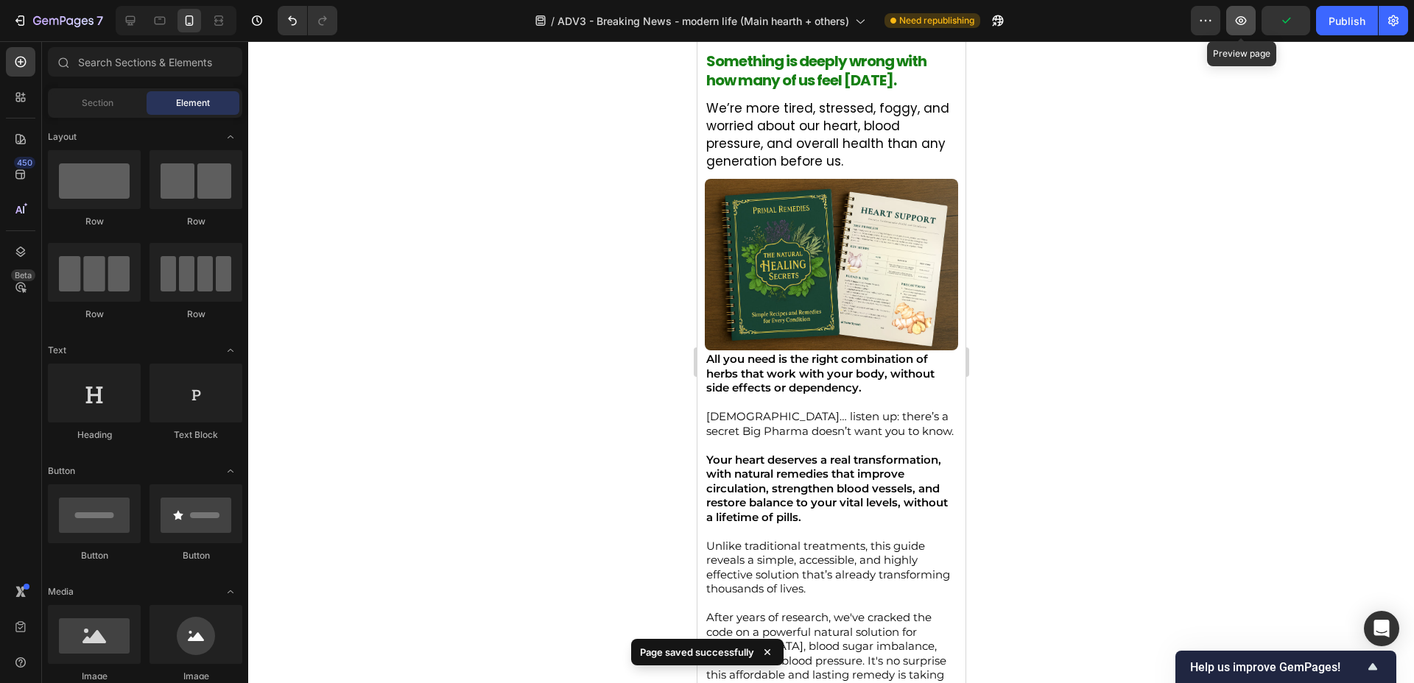
click at [1250, 22] on button "button" at bounding box center [1240, 20] width 29 height 29
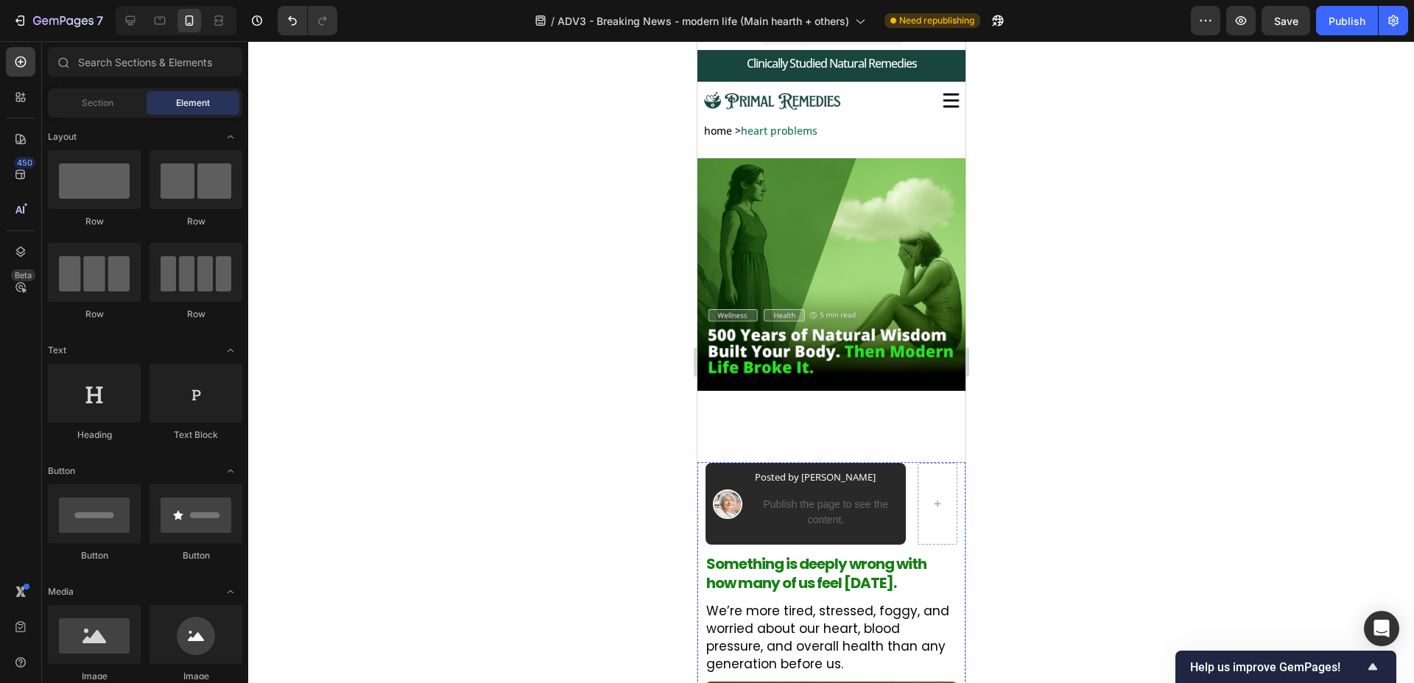
scroll to position [13, 0]
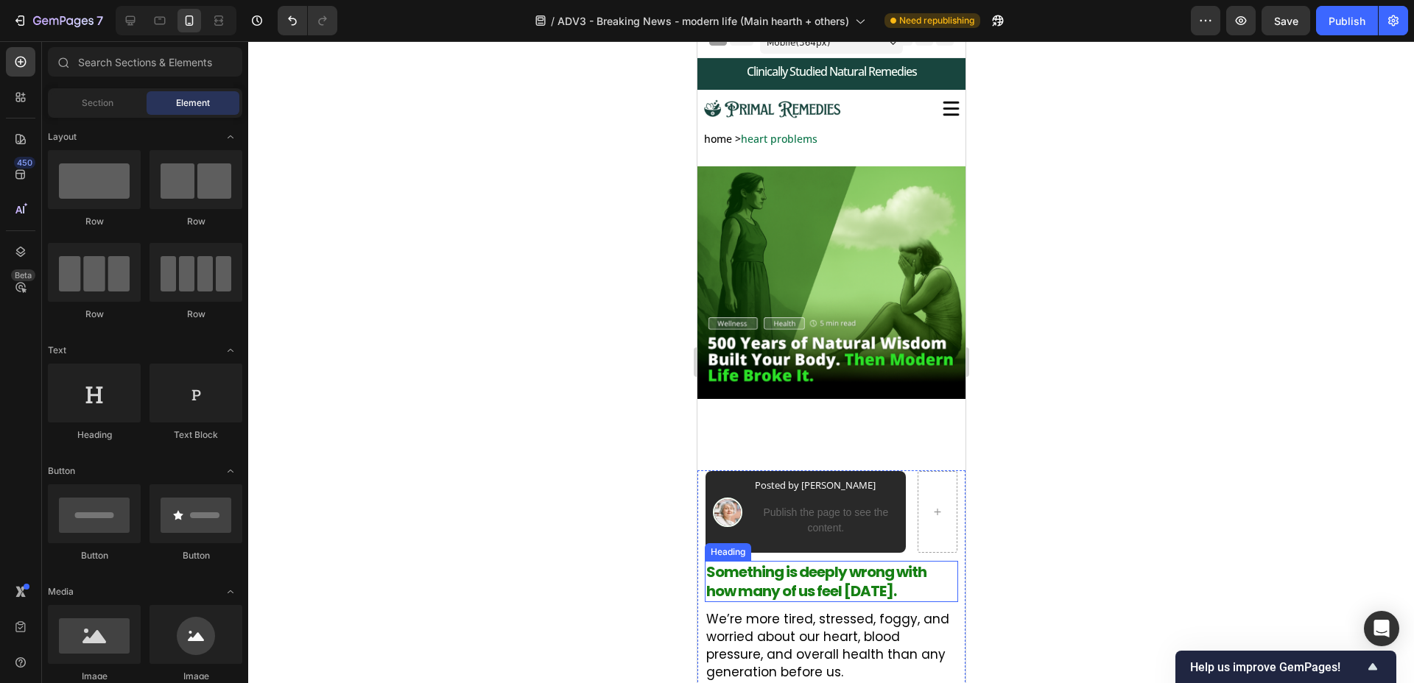
click at [860, 586] on p "Something is deeply wrong with how many of us feel [DATE]." at bounding box center [831, 582] width 250 height 38
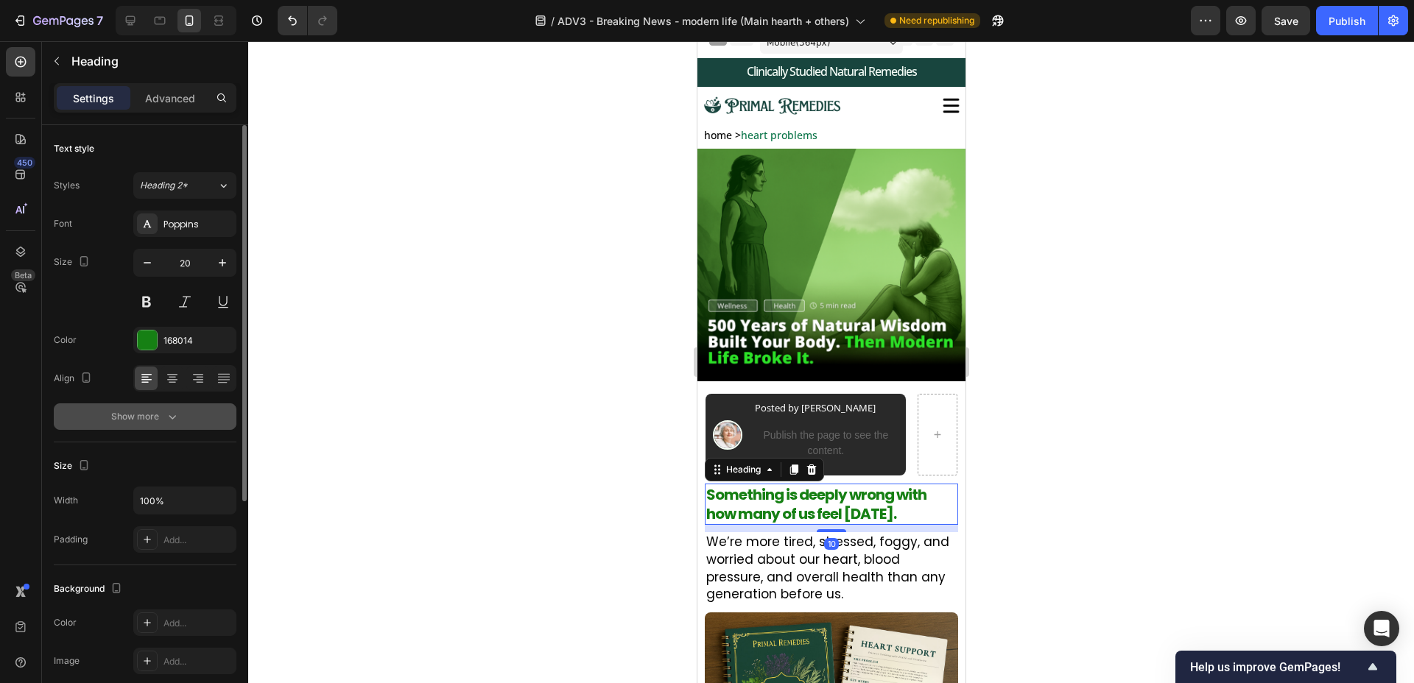
click at [127, 414] on div "Show more" at bounding box center [145, 416] width 68 height 15
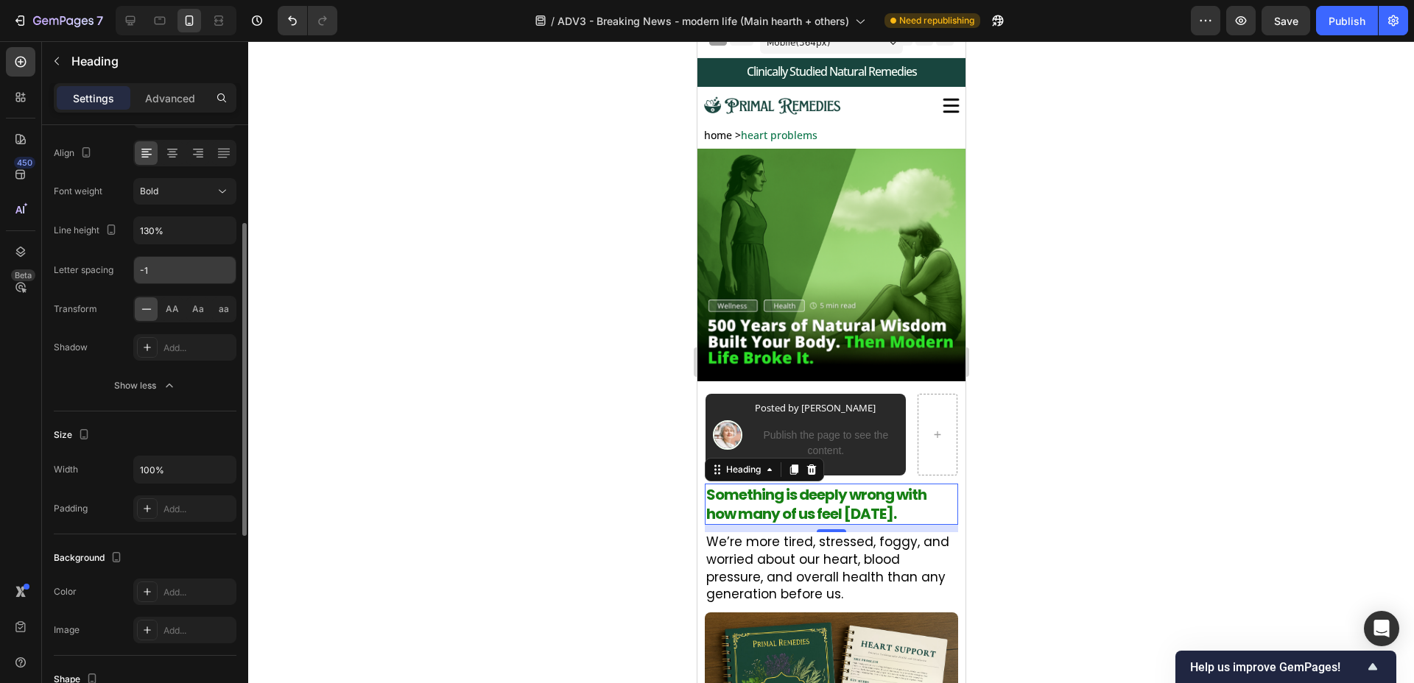
scroll to position [194, 0]
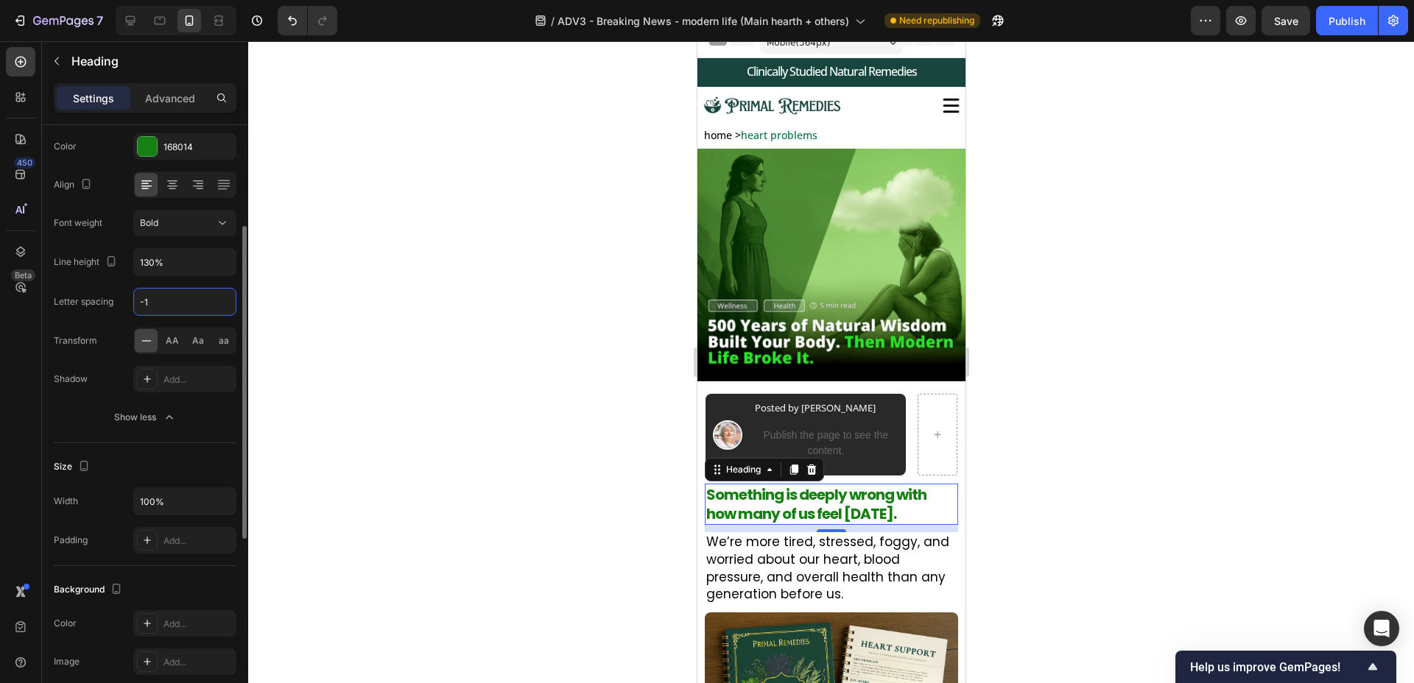
click at [172, 308] on input "-1" at bounding box center [185, 302] width 102 height 27
type input "-1"
click at [234, 226] on button "Bold" at bounding box center [184, 223] width 103 height 27
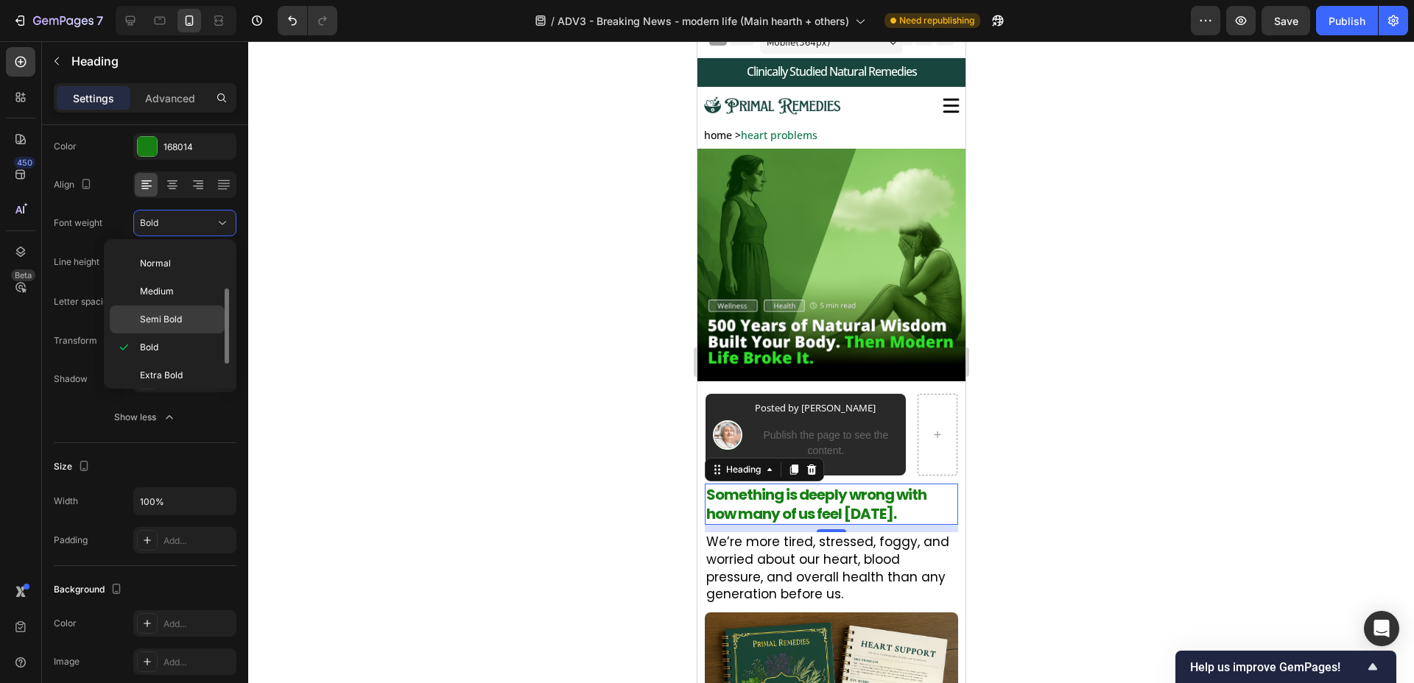
click at [180, 309] on div "Semi Bold" at bounding box center [167, 320] width 115 height 28
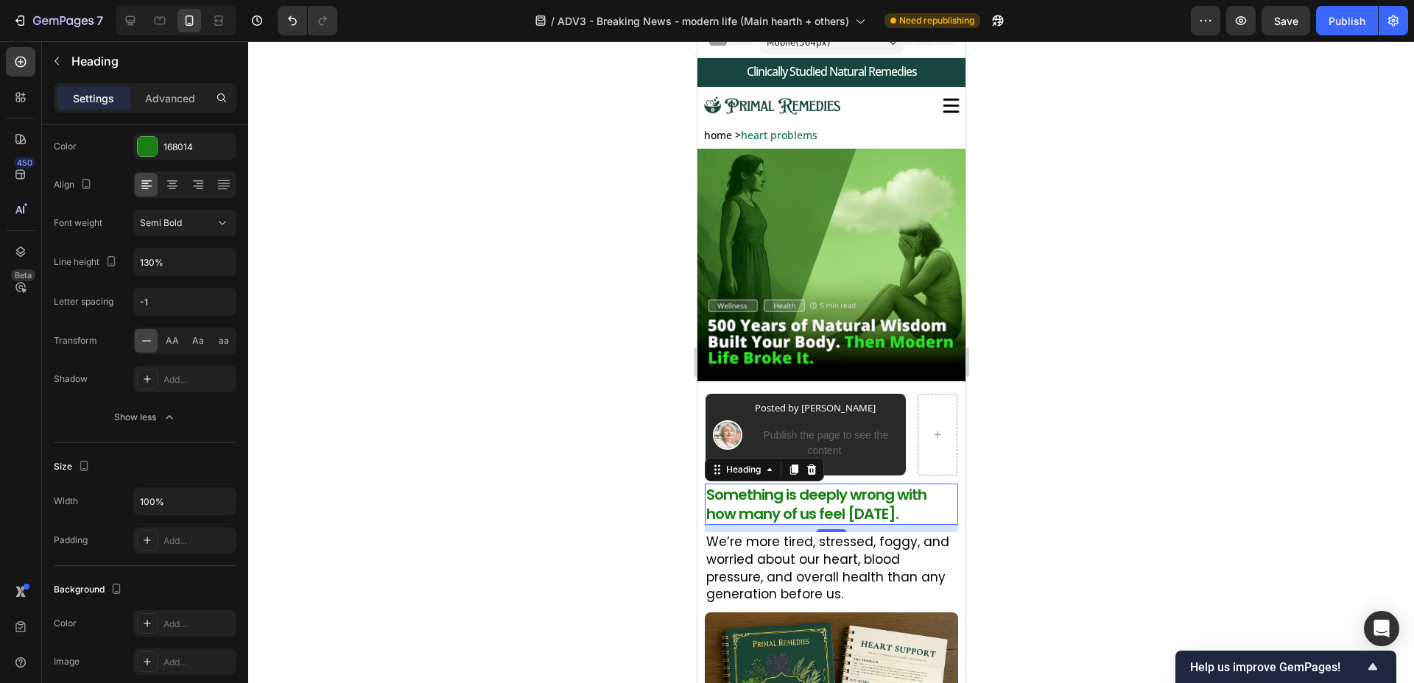
click at [492, 422] on div at bounding box center [831, 362] width 1166 height 642
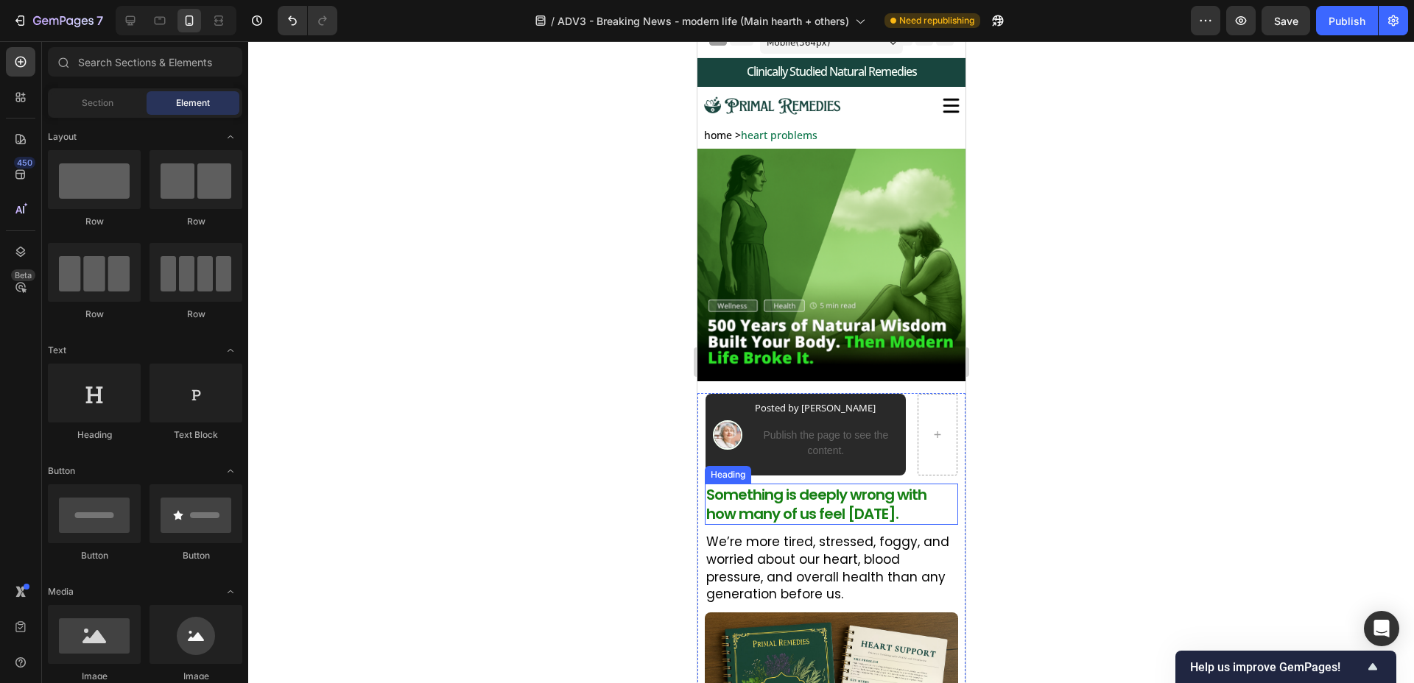
click at [804, 514] on p "Something is deeply wrong with how many of us feel [DATE]." at bounding box center [831, 504] width 250 height 38
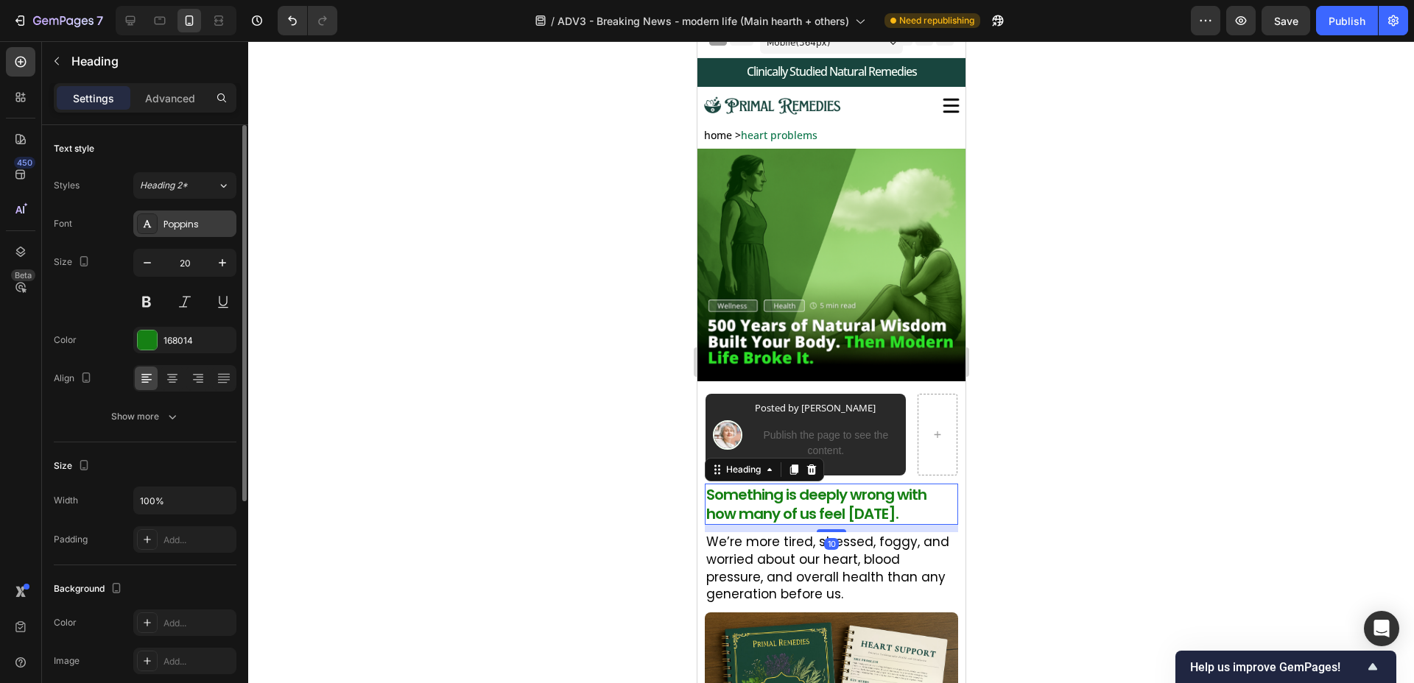
click at [211, 223] on div "Poppins" at bounding box center [198, 224] width 69 height 13
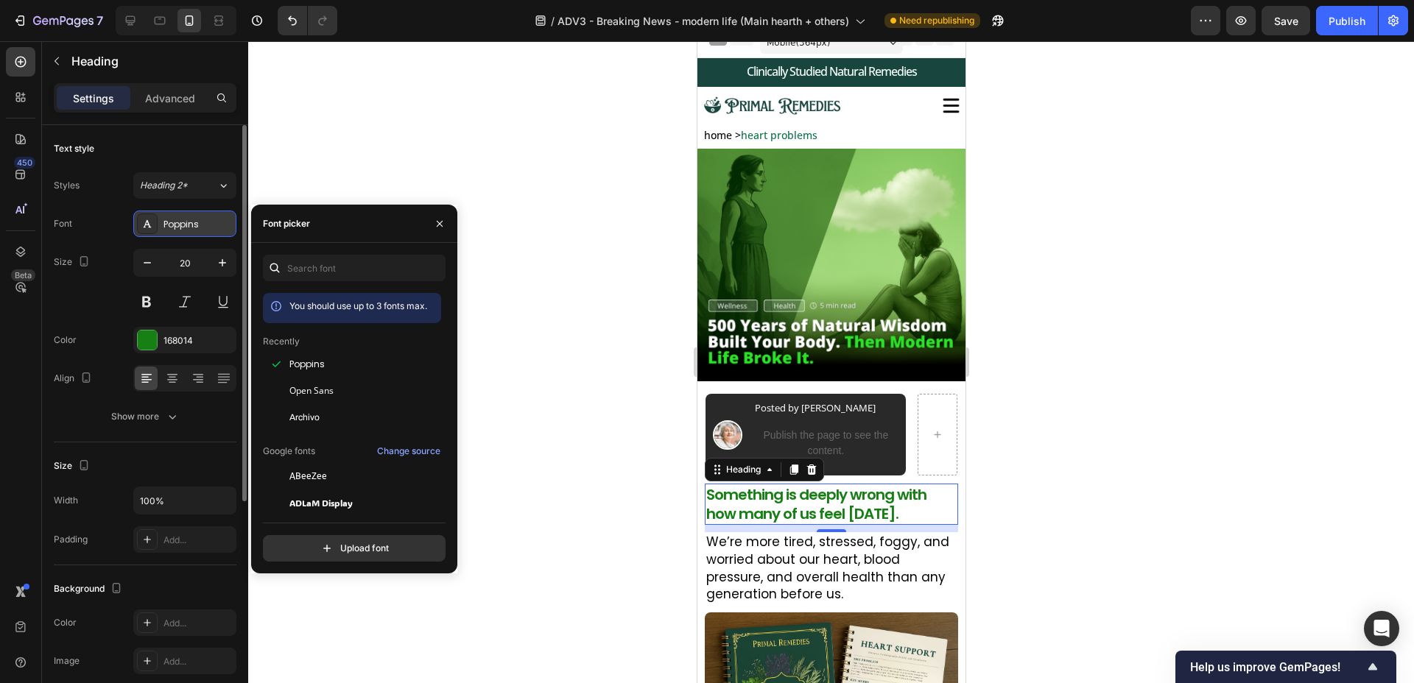
click at [203, 224] on div "Poppins" at bounding box center [198, 224] width 69 height 13
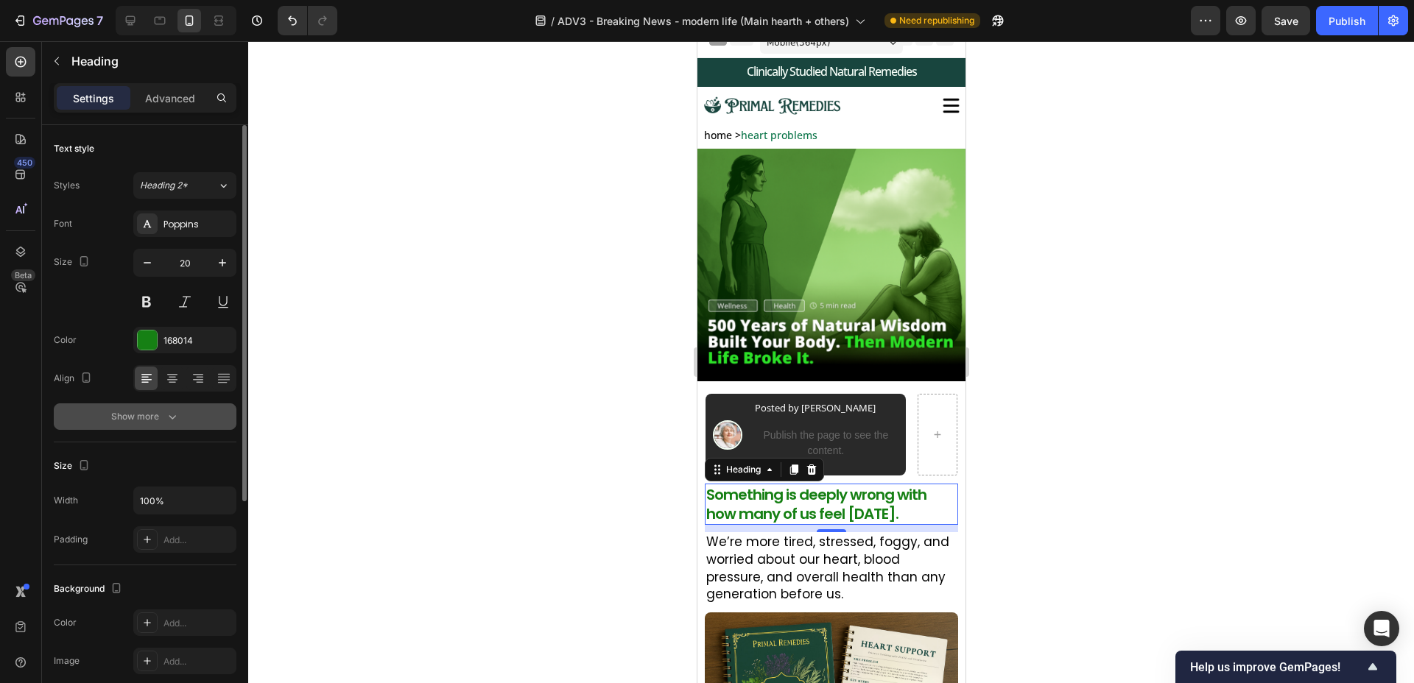
click at [158, 411] on div "Show more" at bounding box center [145, 416] width 68 height 15
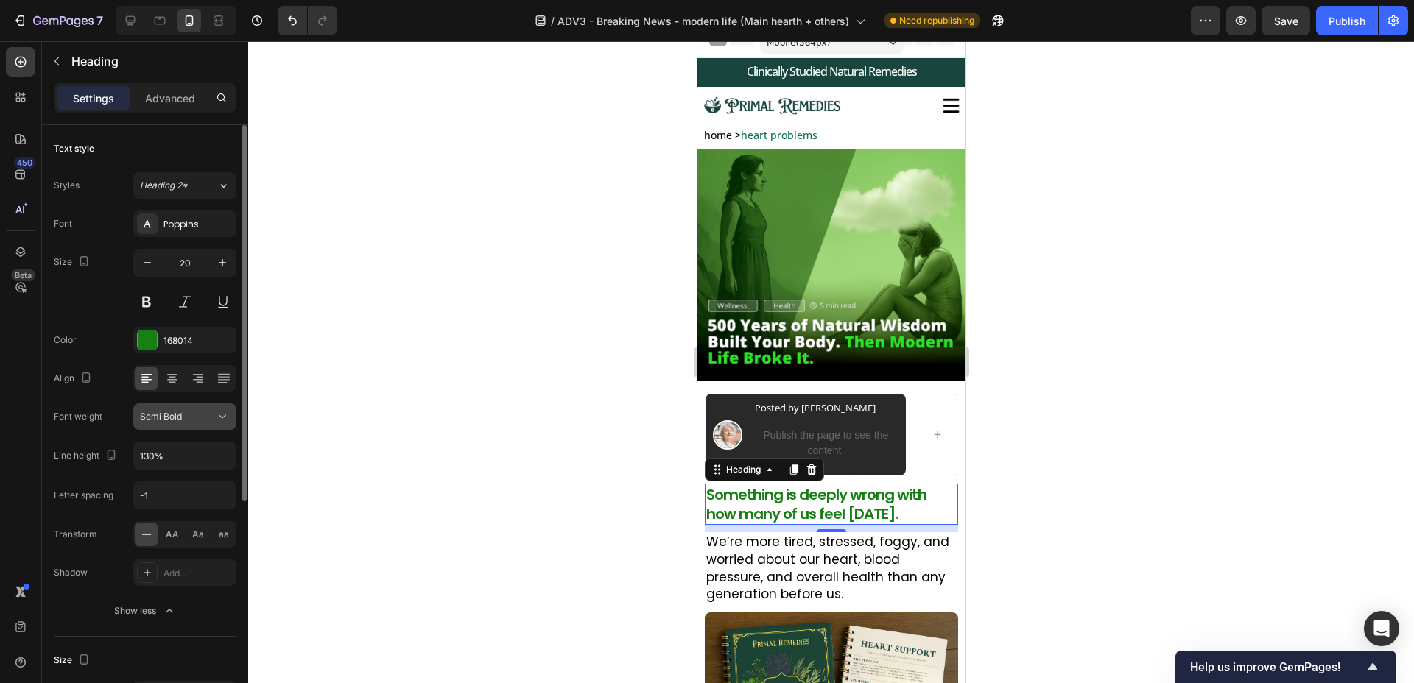
click at [205, 420] on div "Semi Bold" at bounding box center [177, 416] width 75 height 13
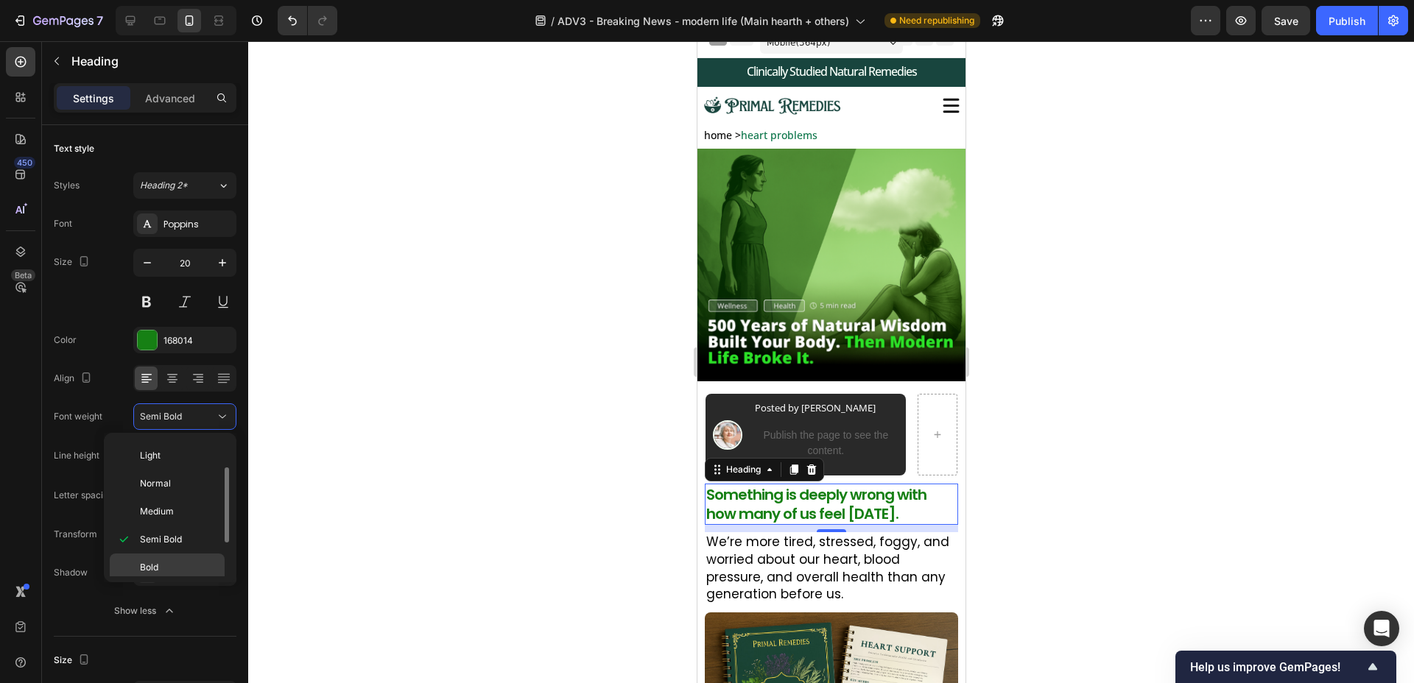
click at [159, 556] on div "Bold" at bounding box center [167, 568] width 115 height 28
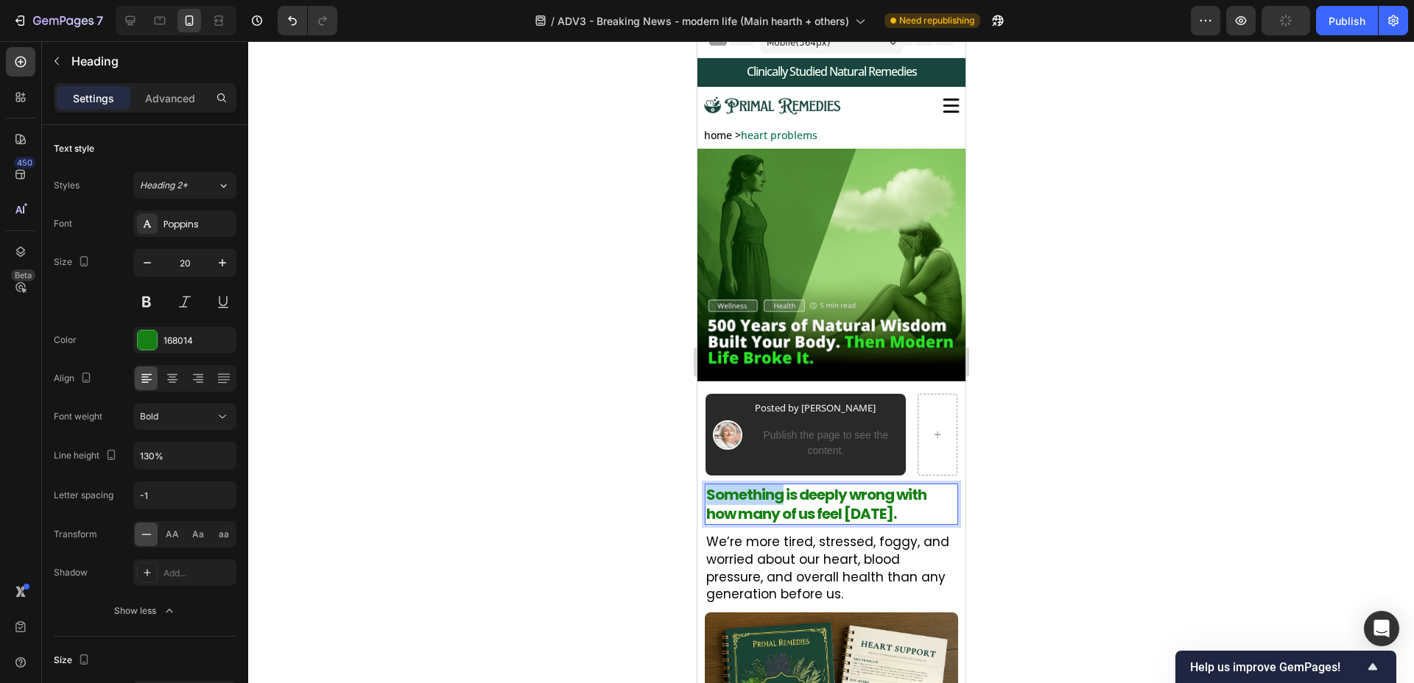
click at [769, 503] on p "Something is deeply wrong with how many of us feel [DATE]." at bounding box center [831, 504] width 250 height 38
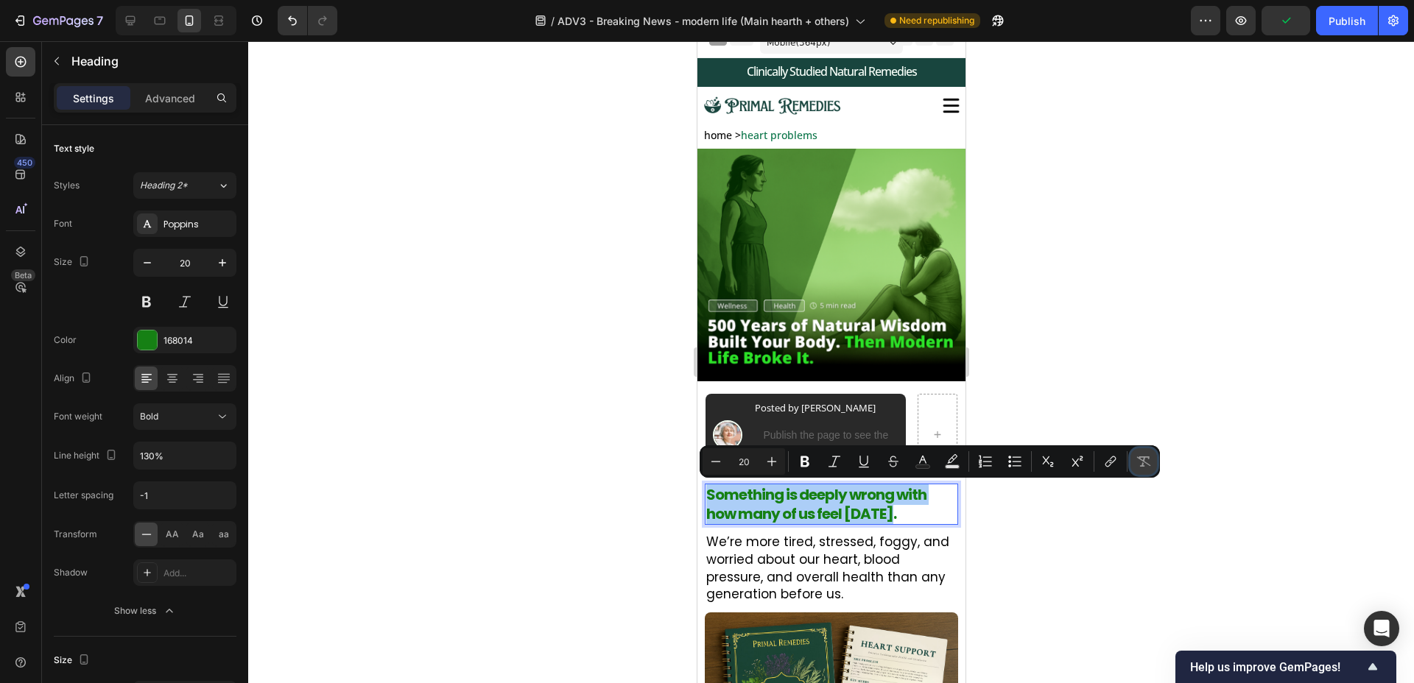
click at [1156, 463] on button "Remove Format" at bounding box center [1144, 462] width 27 height 27
click at [1081, 521] on div at bounding box center [831, 362] width 1166 height 642
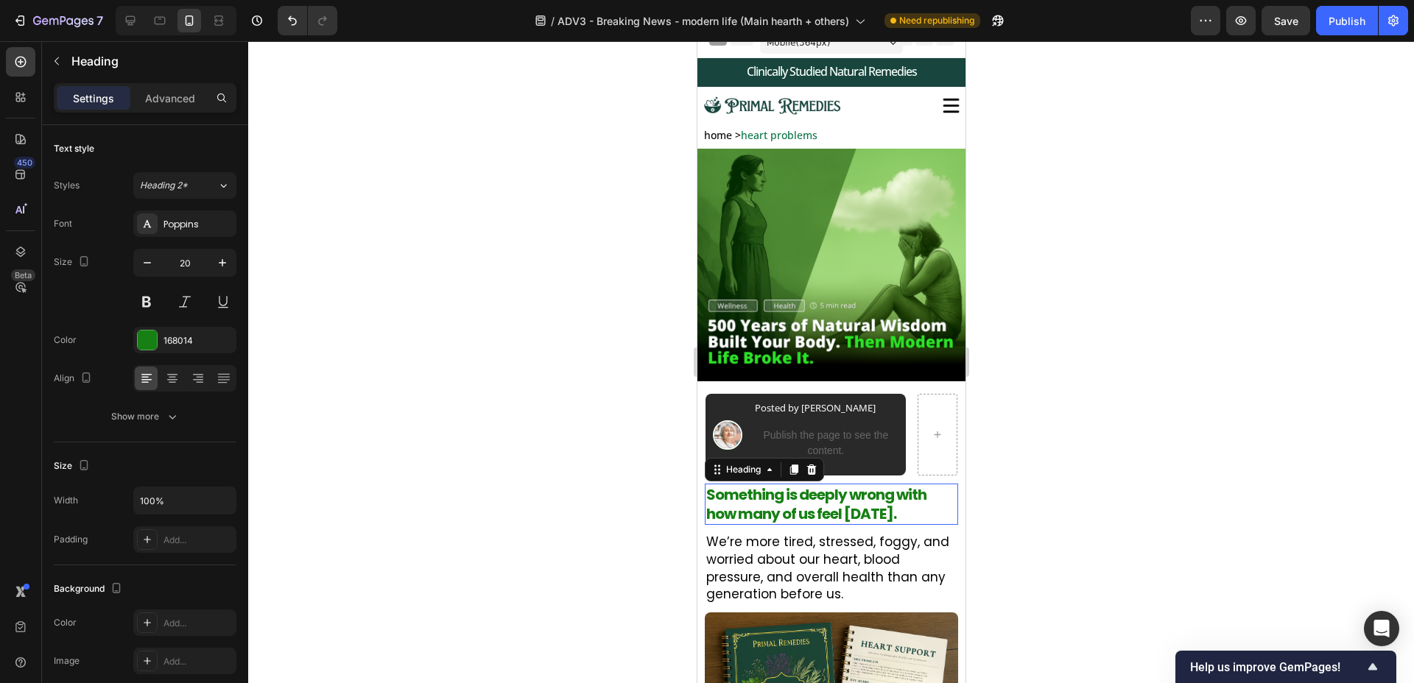
click at [859, 510] on p "Something is deeply wrong with how many of us feel [DATE]." at bounding box center [831, 504] width 250 height 38
click at [787, 567] on p "We’re more tired, stressed, foggy, and worried about our heart, blood pressure,…" at bounding box center [832, 569] width 252 height 70
click at [870, 504] on p "Something is deeply wrong with how many of us feel [DATE]." at bounding box center [831, 504] width 250 height 38
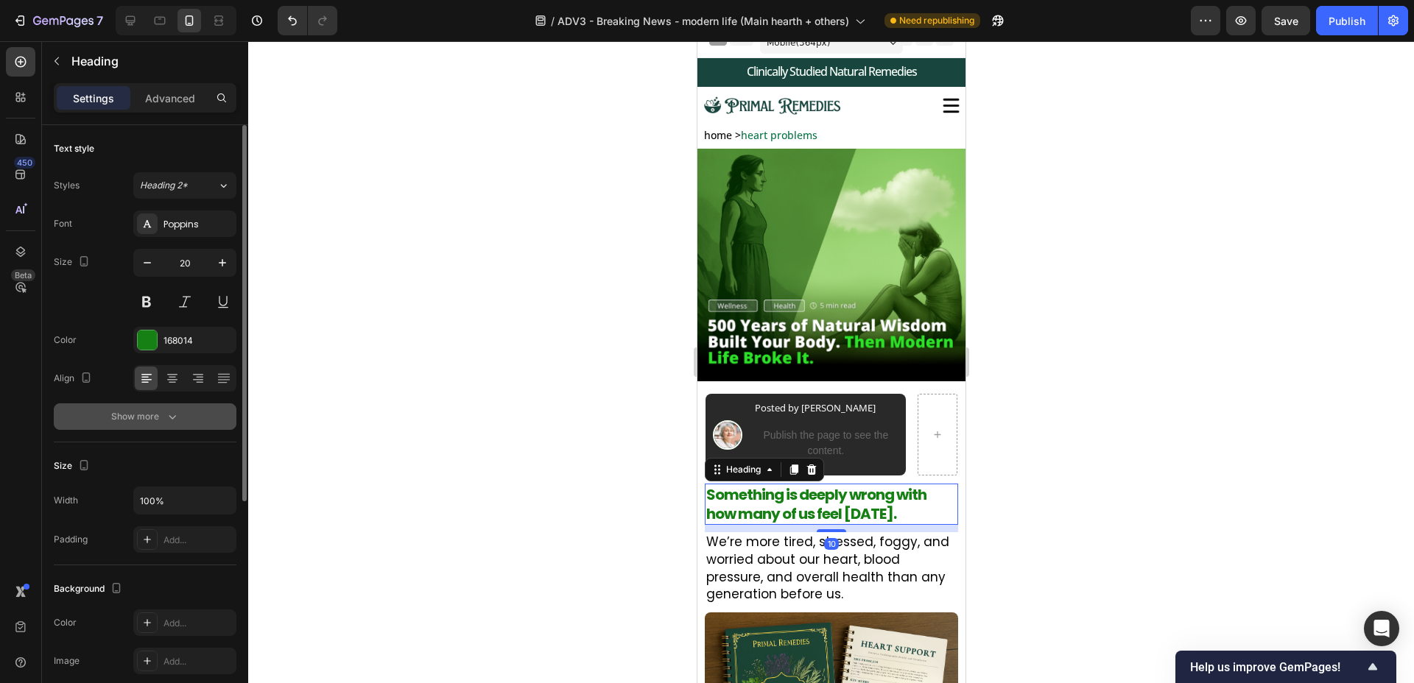
click at [168, 421] on icon "button" at bounding box center [172, 416] width 15 height 15
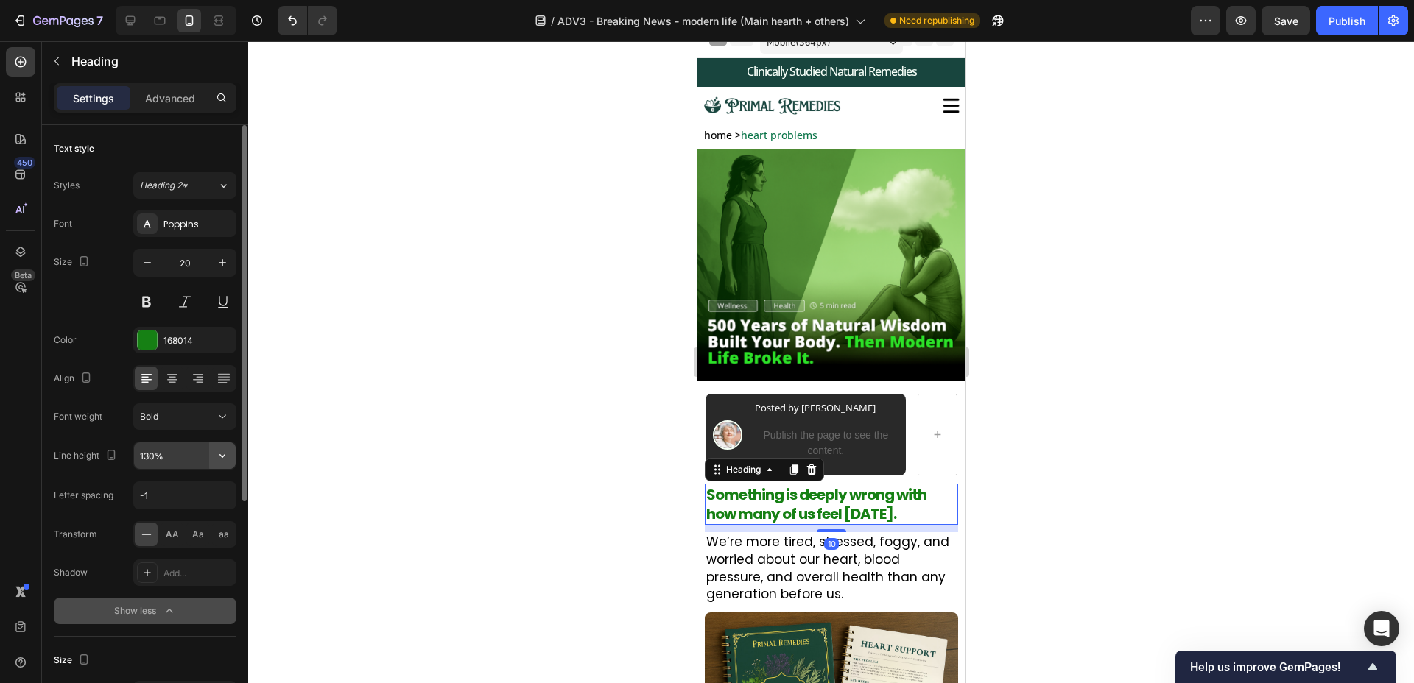
click at [225, 463] on button "button" at bounding box center [222, 456] width 27 height 27
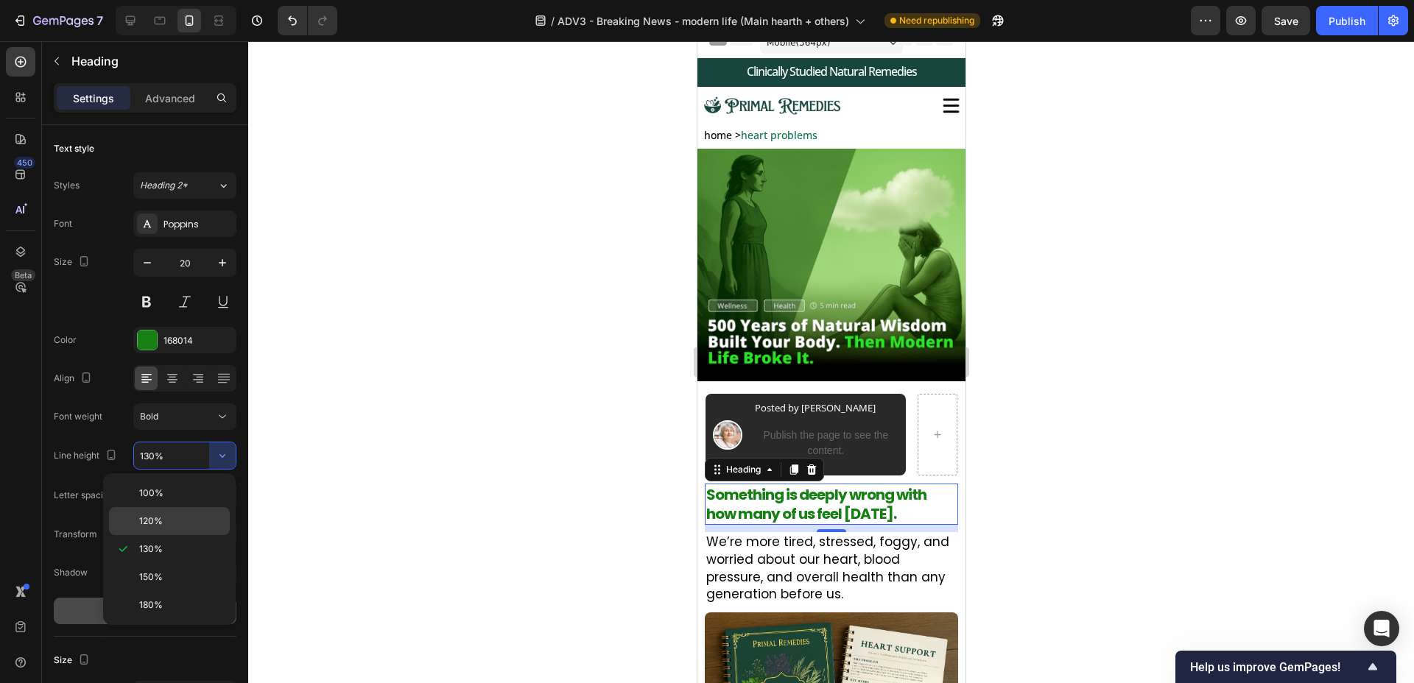
click at [197, 521] on p "120%" at bounding box center [181, 521] width 84 height 13
type input "120%"
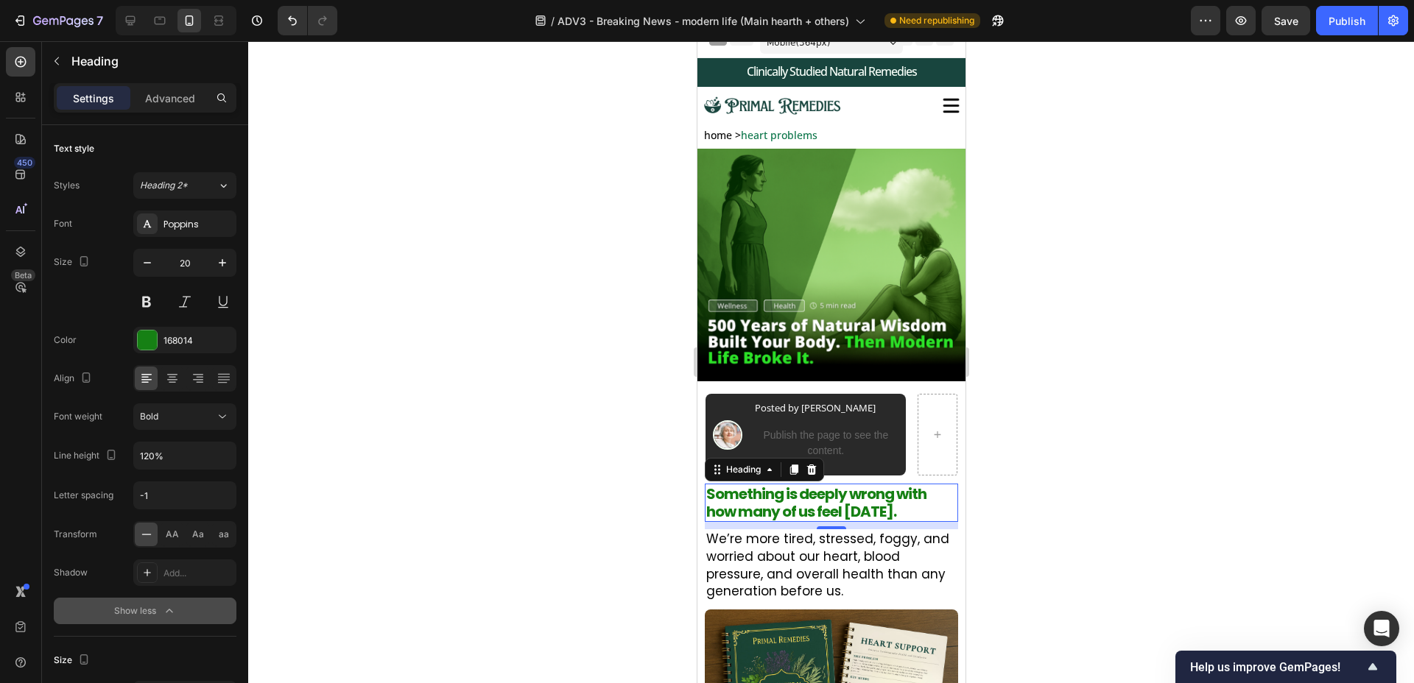
click at [420, 462] on div at bounding box center [831, 362] width 1166 height 642
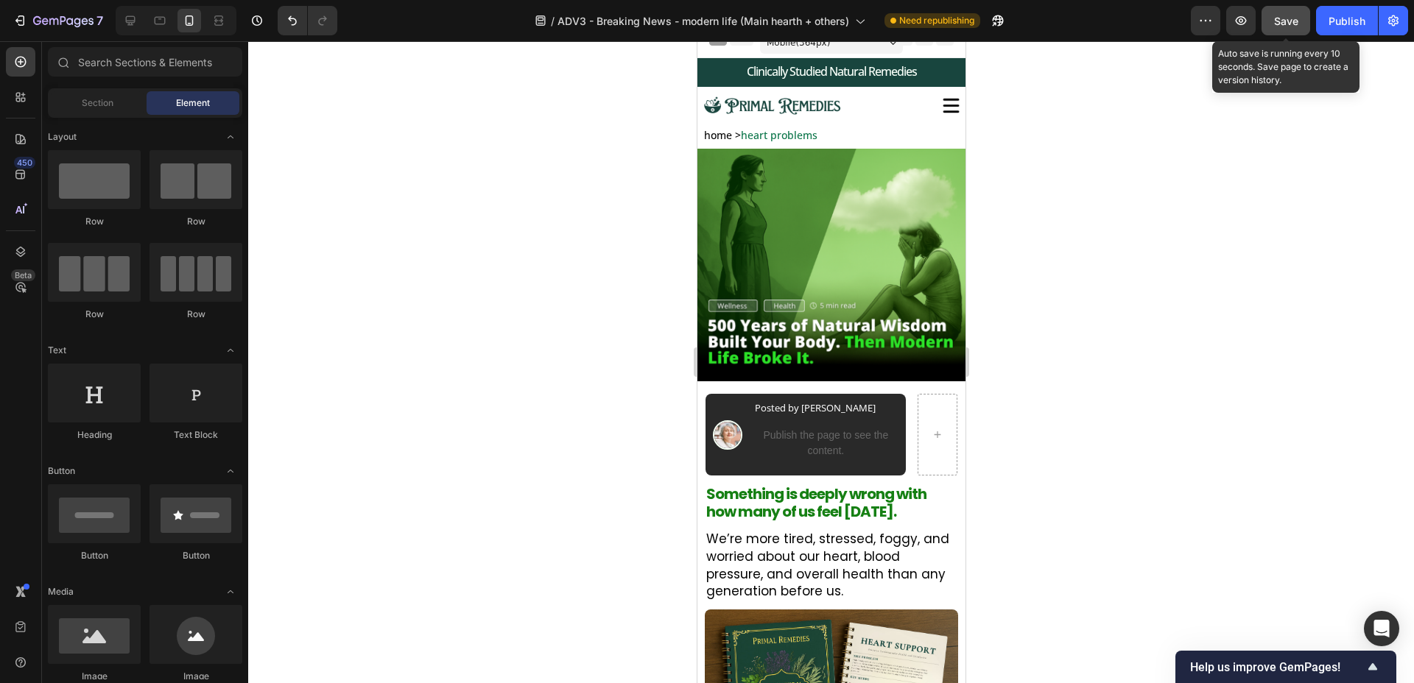
click at [1310, 24] on button "Save" at bounding box center [1286, 20] width 49 height 29
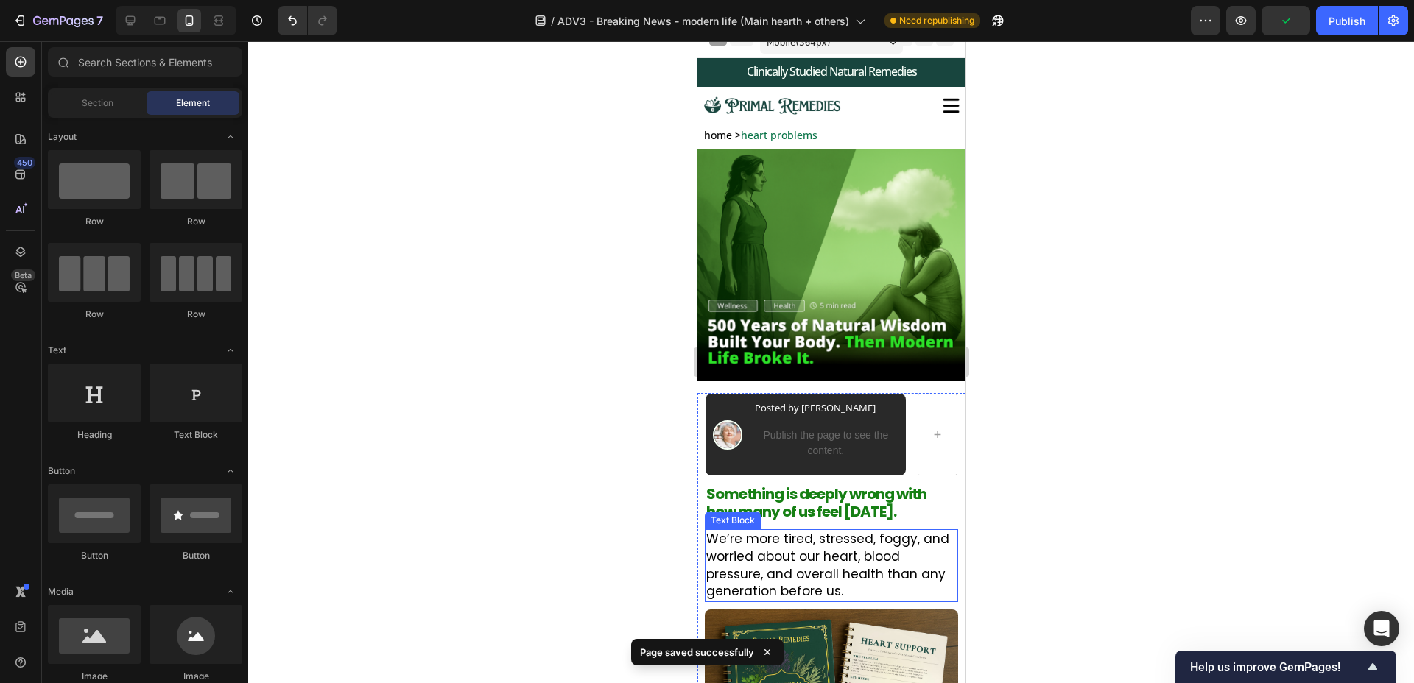
click at [798, 575] on p "We’re more tired, stressed, foggy, and worried about our heart, blood pressure,…" at bounding box center [832, 566] width 252 height 70
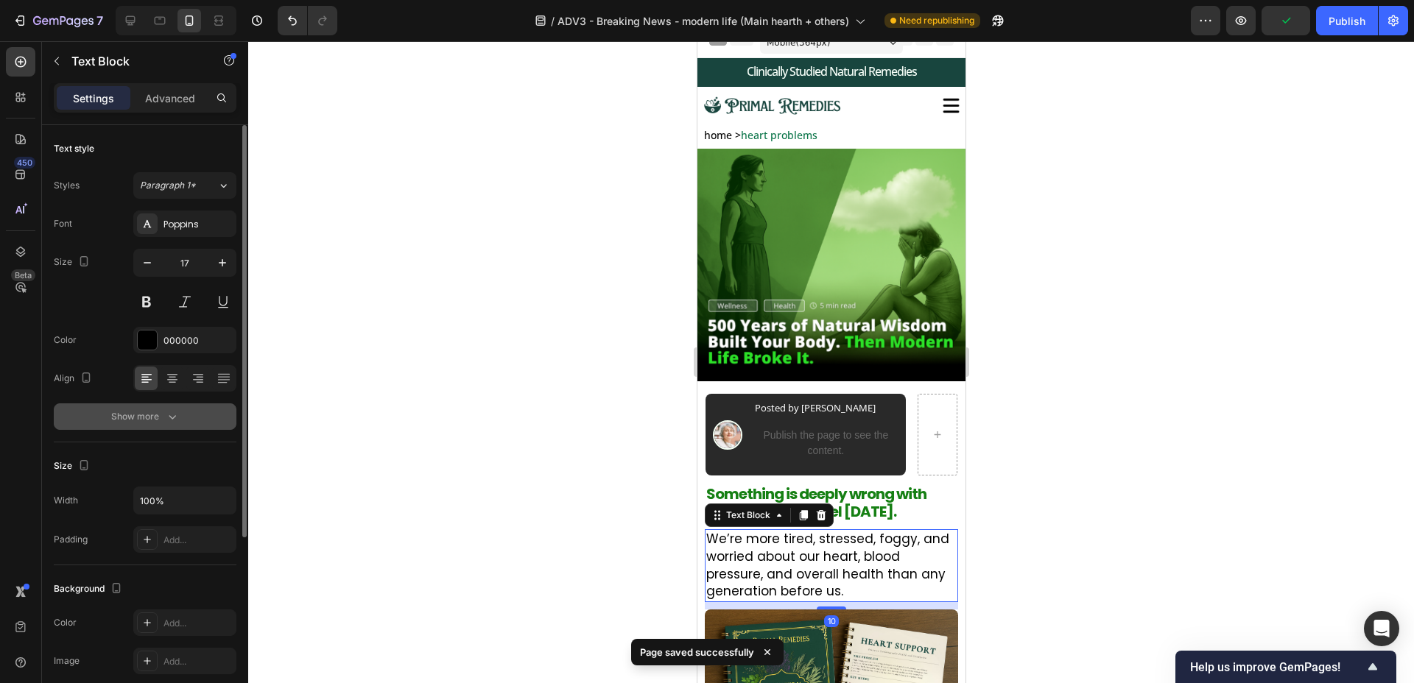
click at [161, 412] on div "Show more" at bounding box center [145, 416] width 68 height 15
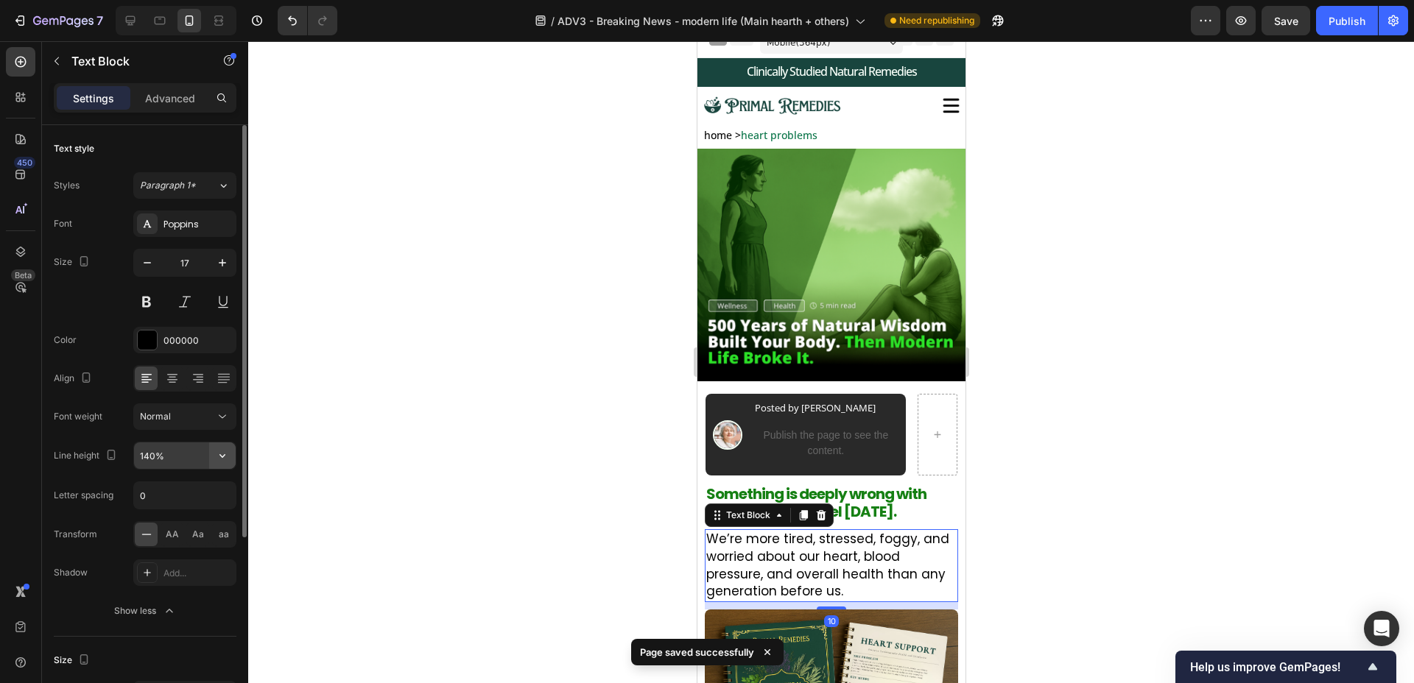
click at [225, 458] on icon "button" at bounding box center [222, 456] width 15 height 15
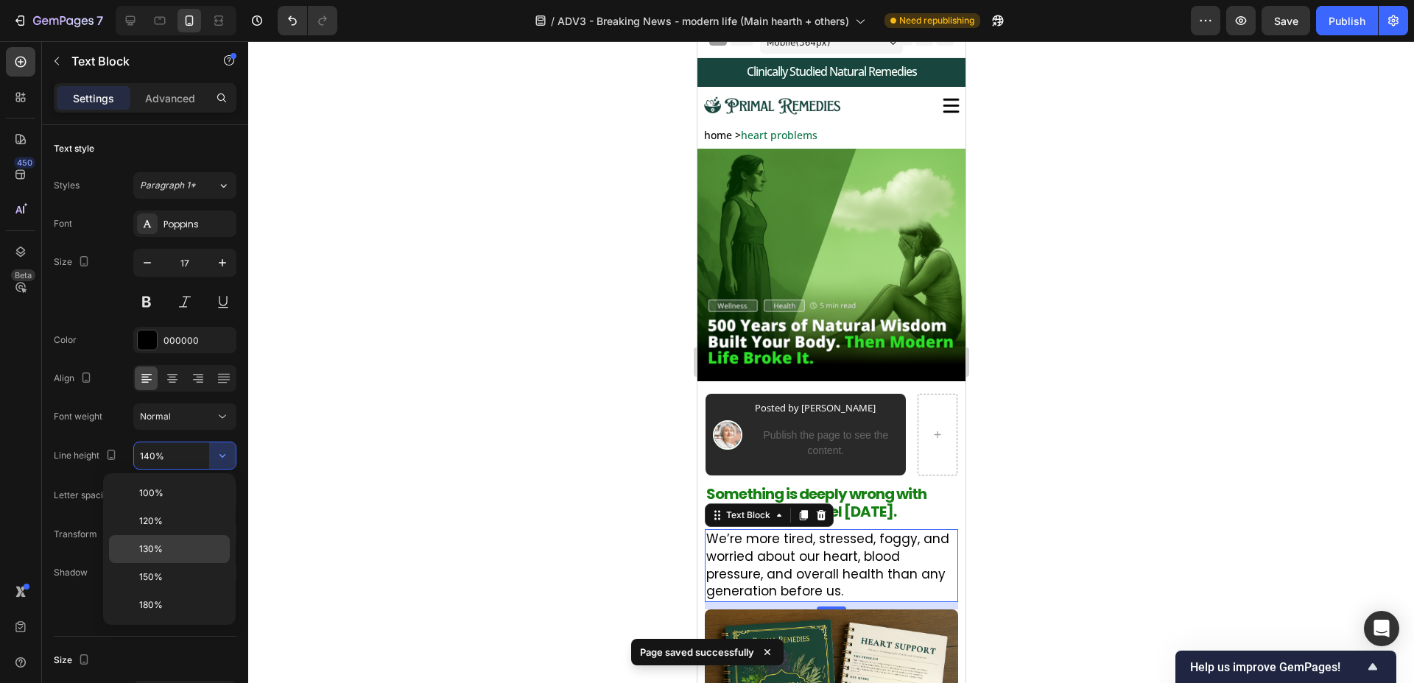
click at [193, 550] on p "130%" at bounding box center [181, 549] width 84 height 13
type input "130%"
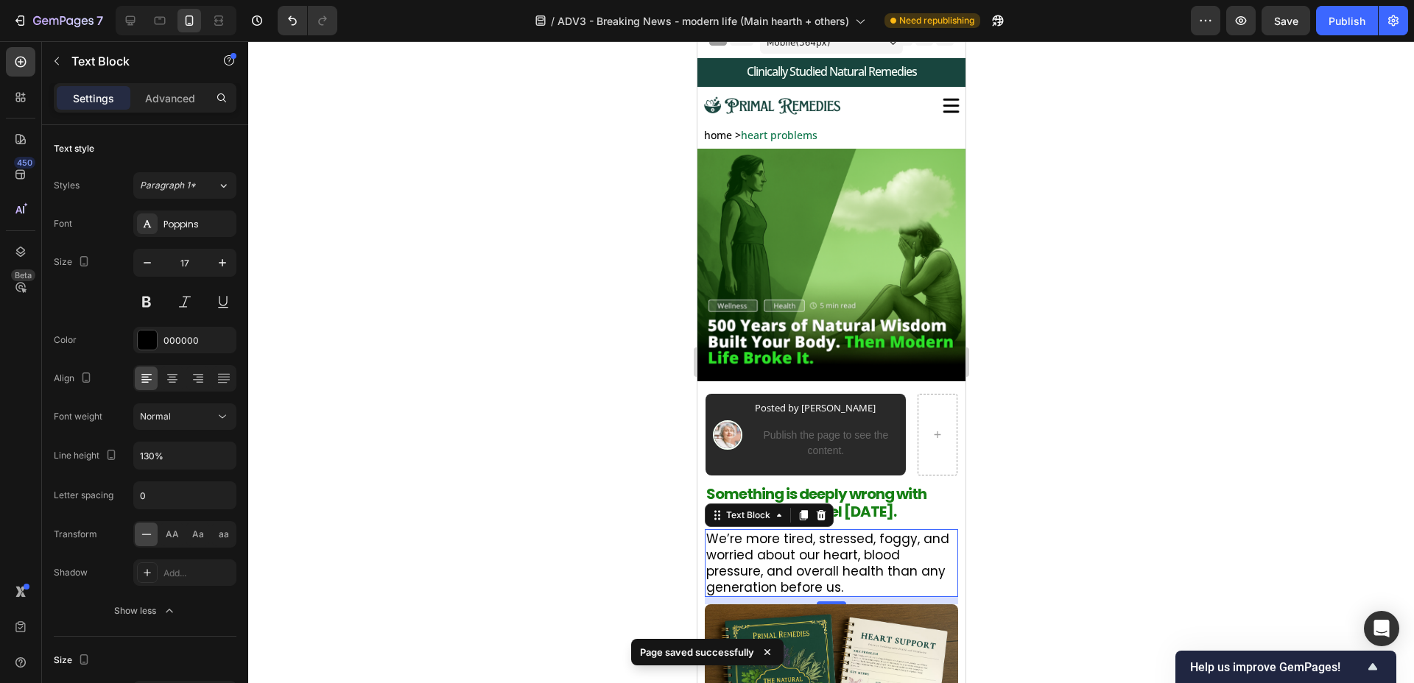
click at [469, 477] on div at bounding box center [831, 362] width 1166 height 642
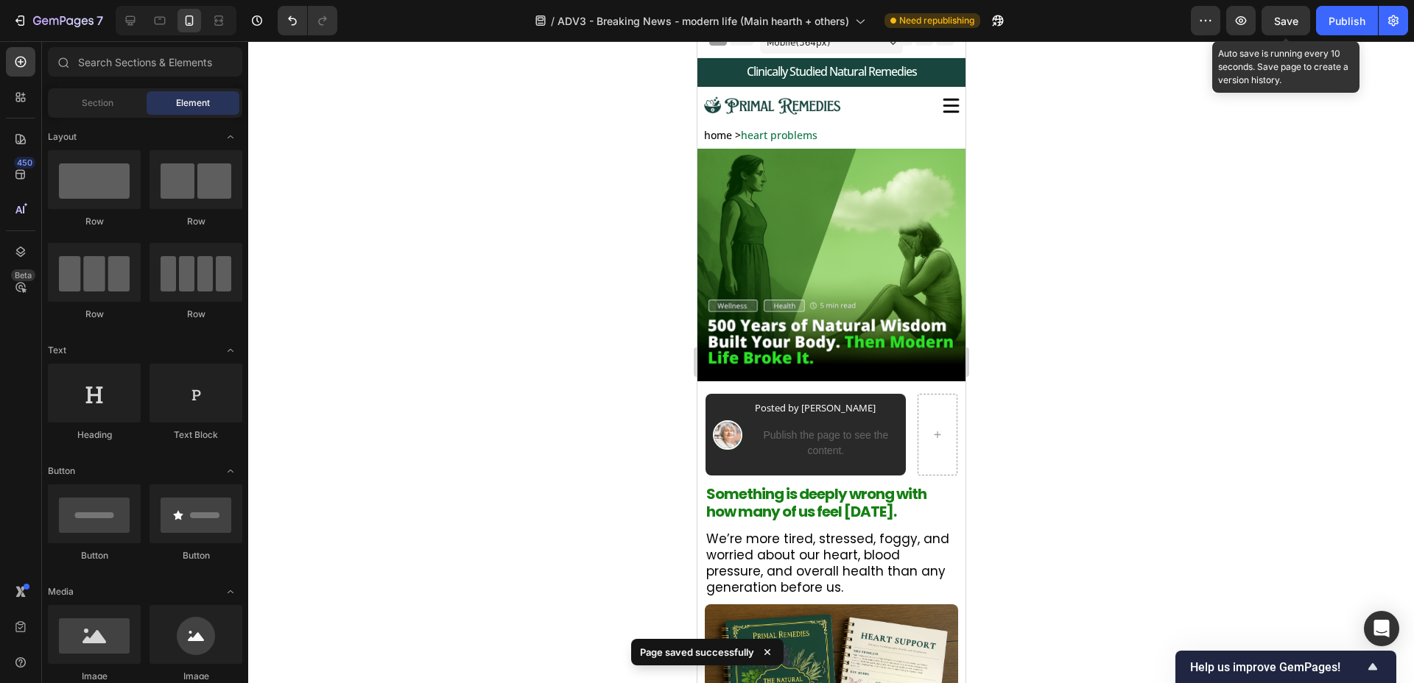
click at [1296, 16] on span "Save" at bounding box center [1286, 21] width 24 height 13
click at [1243, 28] on button "button" at bounding box center [1240, 20] width 29 height 29
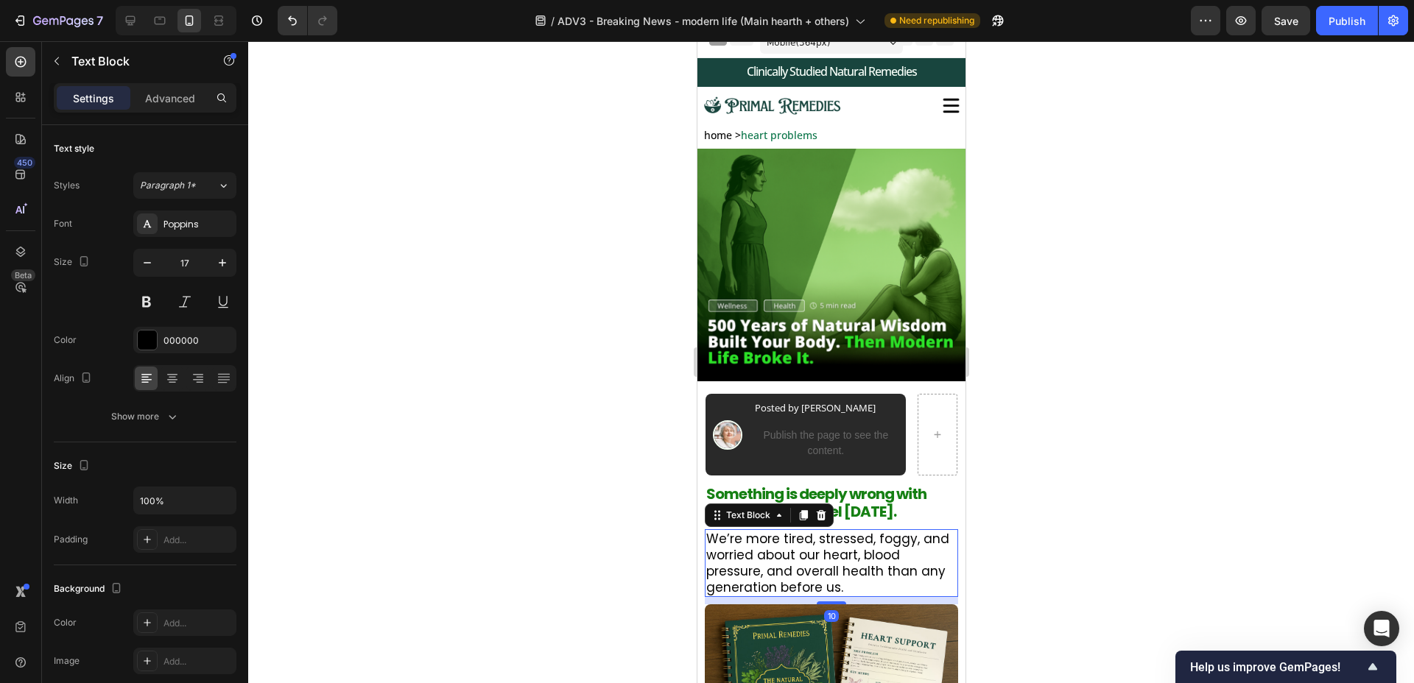
click at [711, 546] on p "We’re more tired, stressed, foggy, and worried about our heart, blood pressure,…" at bounding box center [832, 563] width 252 height 65
click at [859, 500] on p "Something is deeply wrong with how many of us feel [DATE]." at bounding box center [831, 502] width 250 height 35
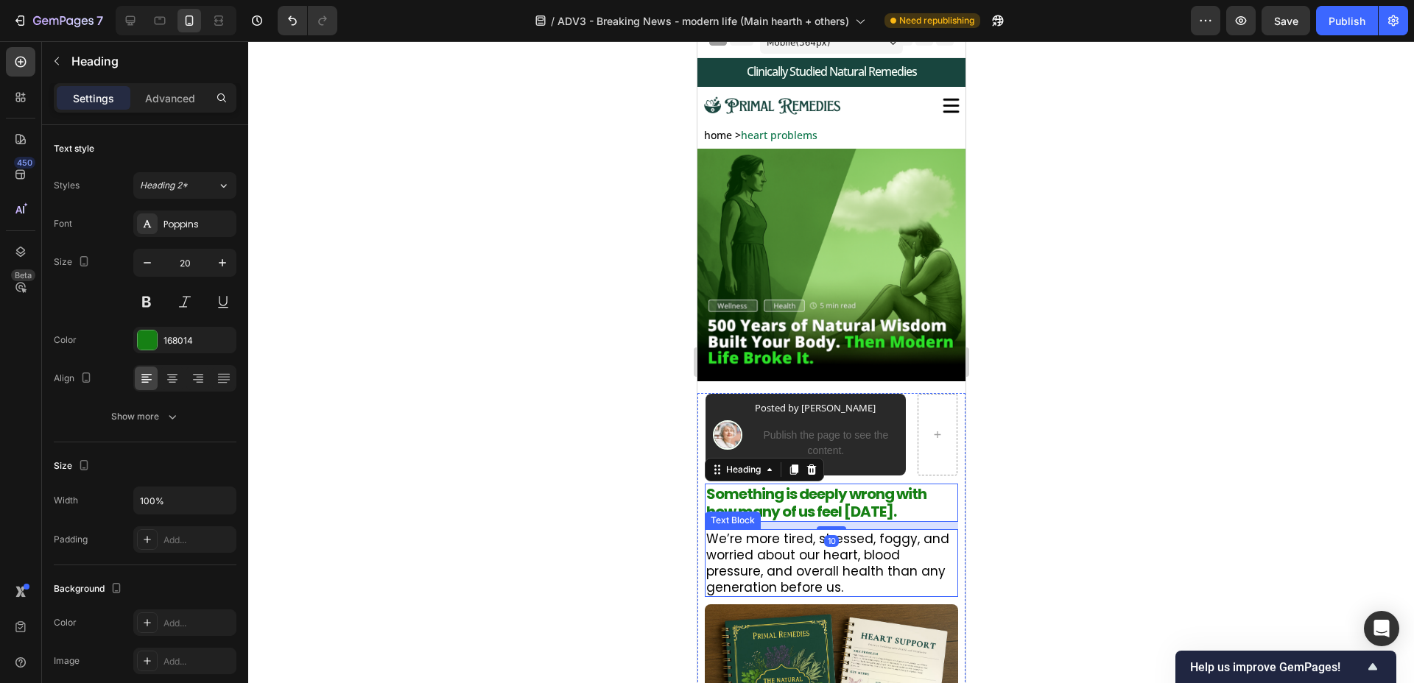
click at [851, 588] on p "We’re more tired, stressed, foggy, and worried about our heart, blood pressure,…" at bounding box center [832, 563] width 252 height 65
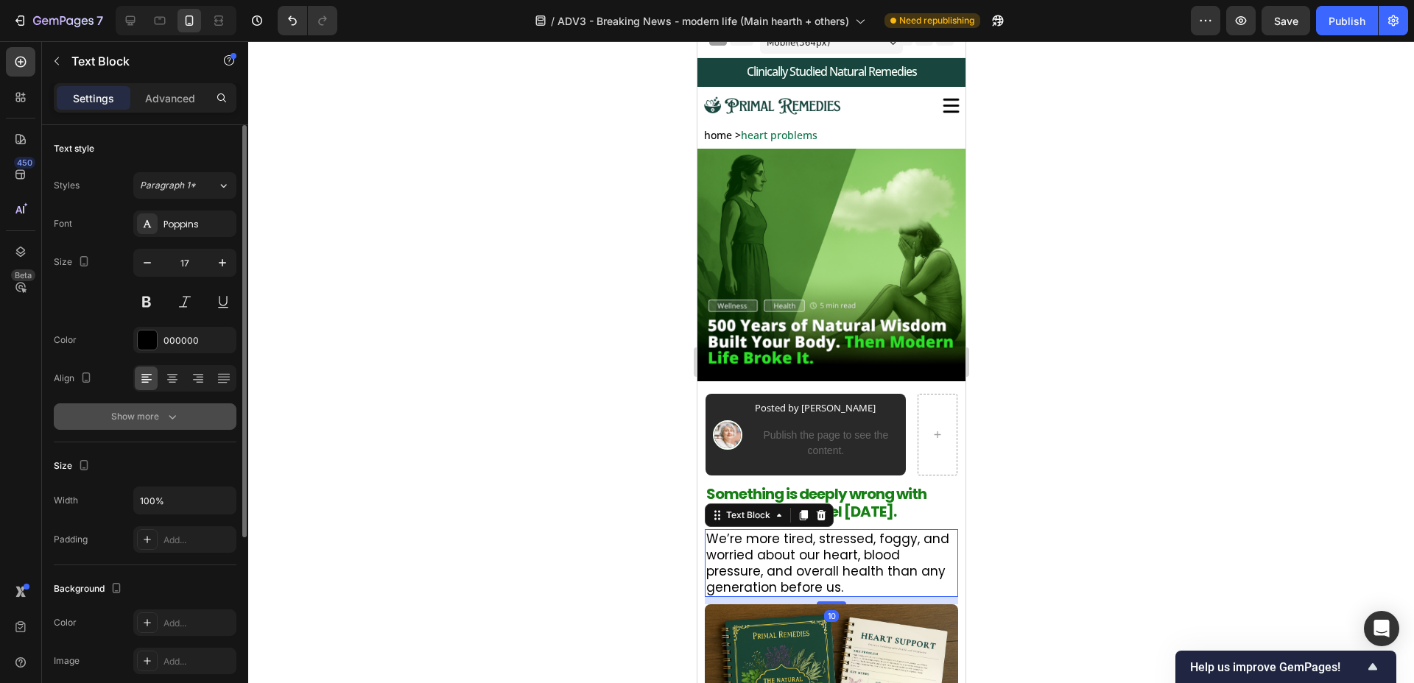
click at [155, 416] on div "Show more" at bounding box center [145, 416] width 68 height 15
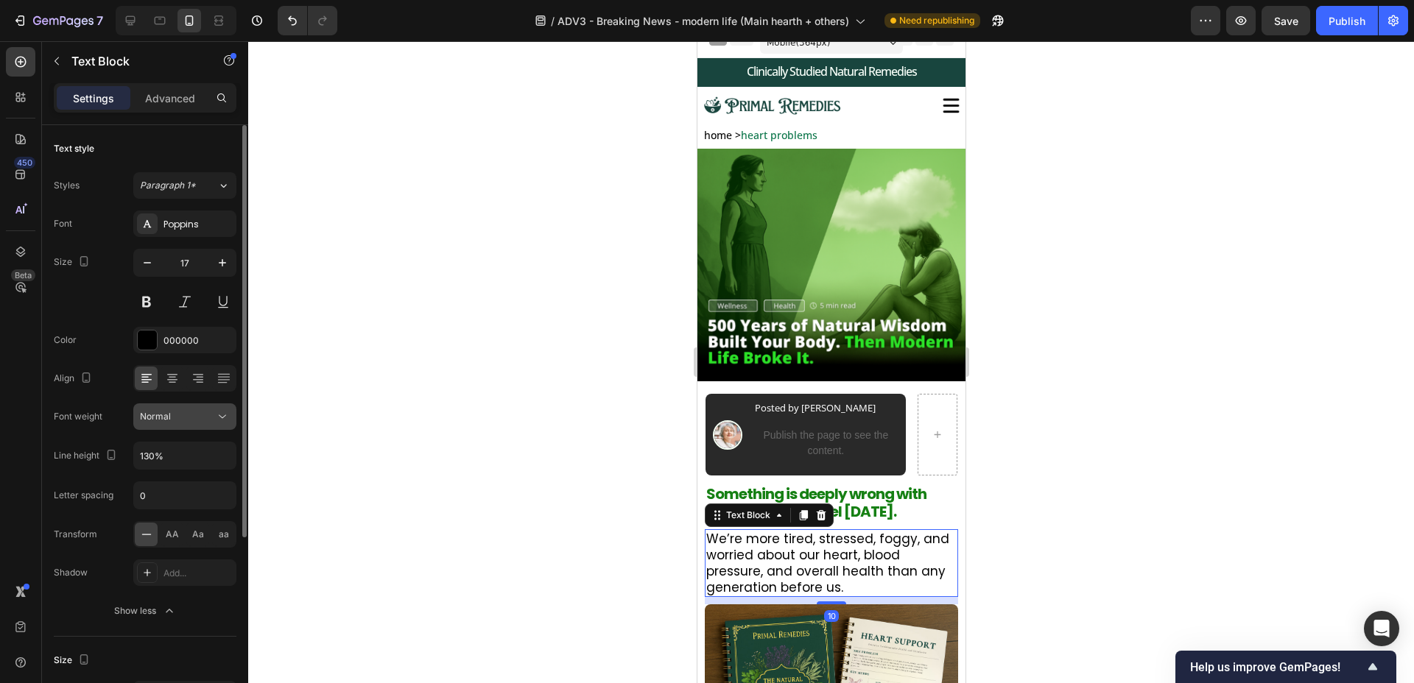
click at [192, 418] on div "Normal" at bounding box center [177, 416] width 75 height 13
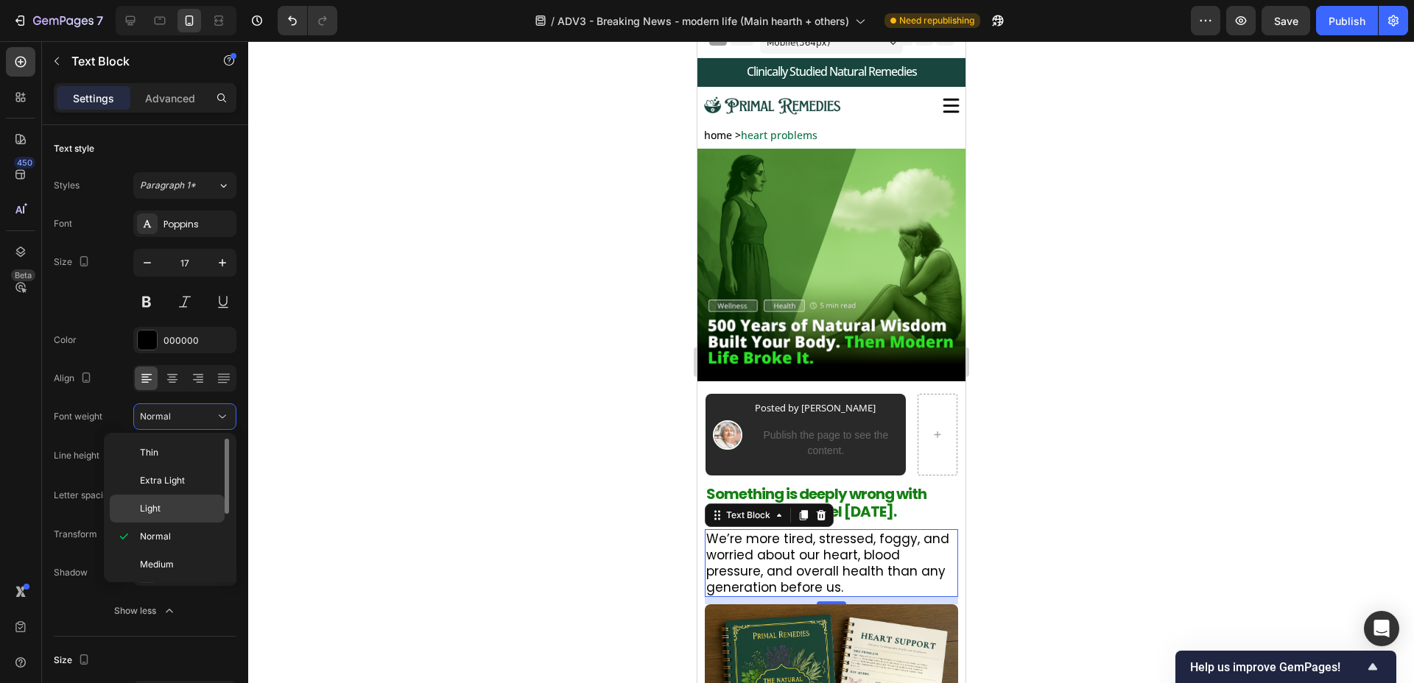
click at [191, 510] on p "Light" at bounding box center [179, 508] width 78 height 13
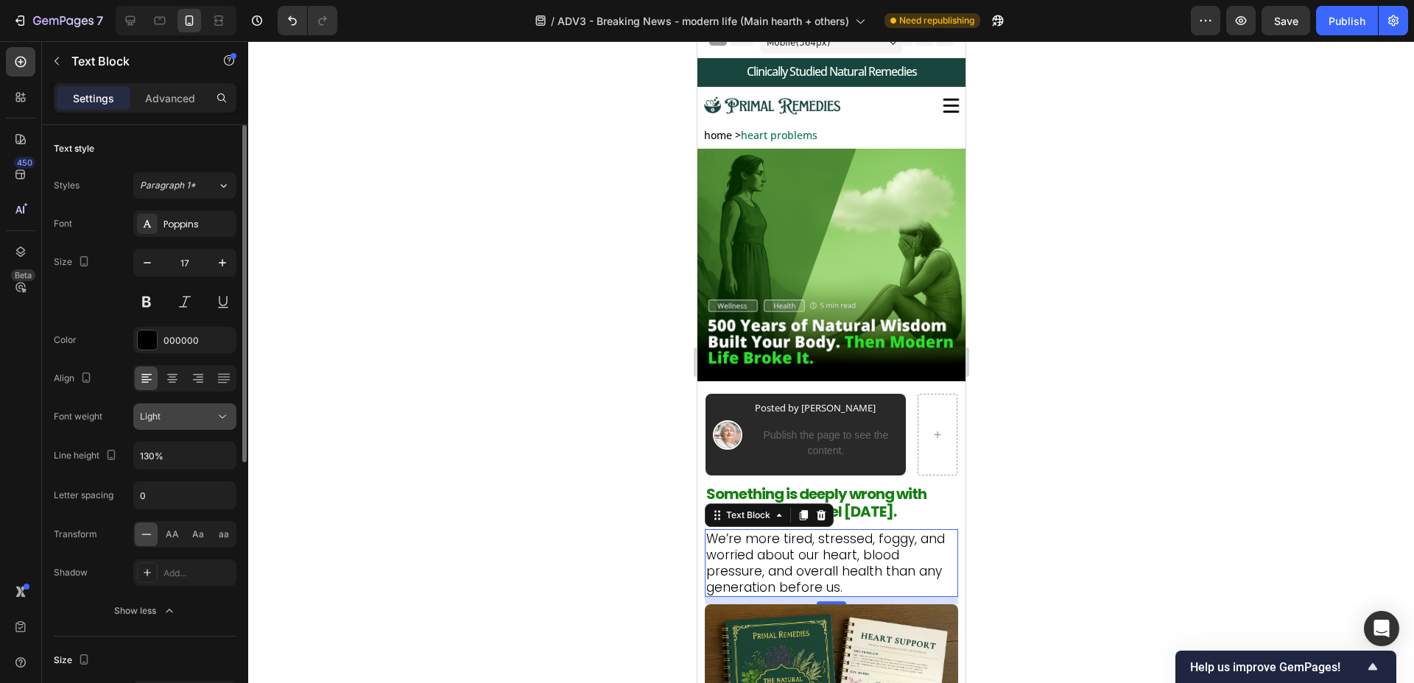
click at [215, 414] on icon at bounding box center [222, 416] width 15 height 15
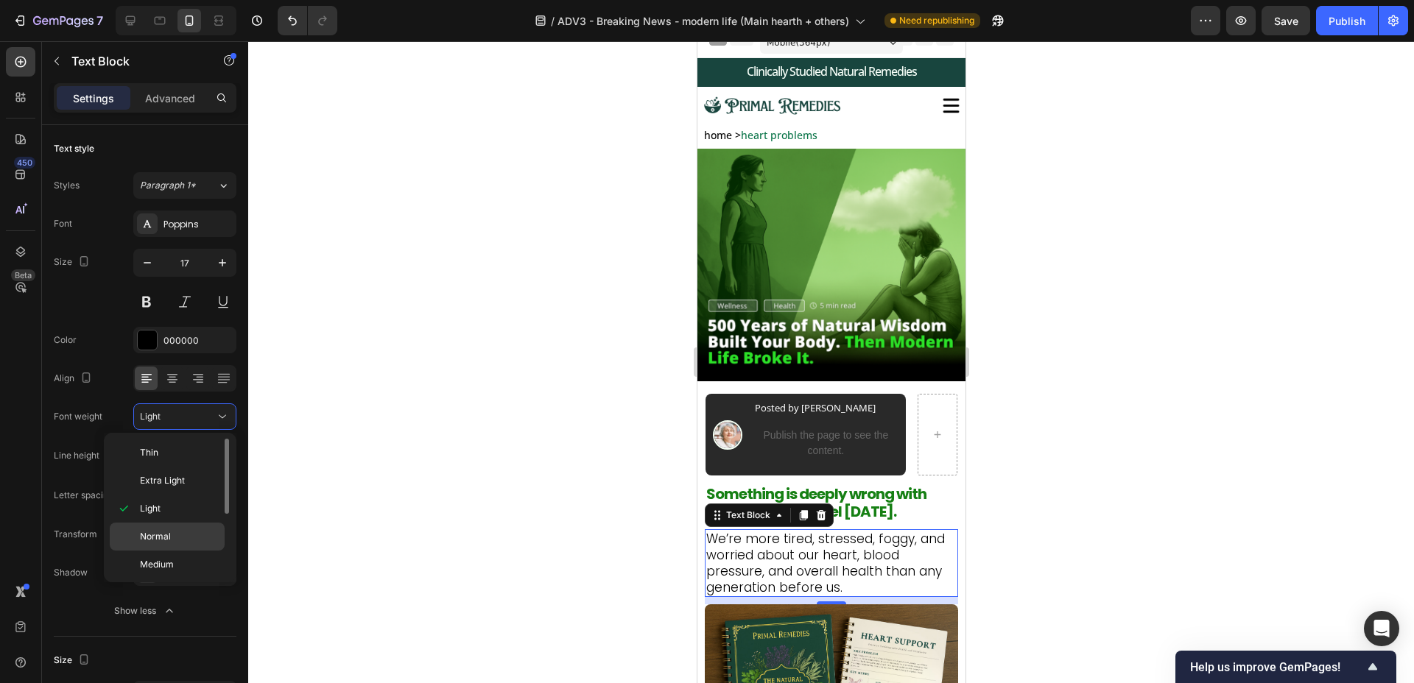
click at [202, 530] on p "Normal" at bounding box center [179, 536] width 78 height 13
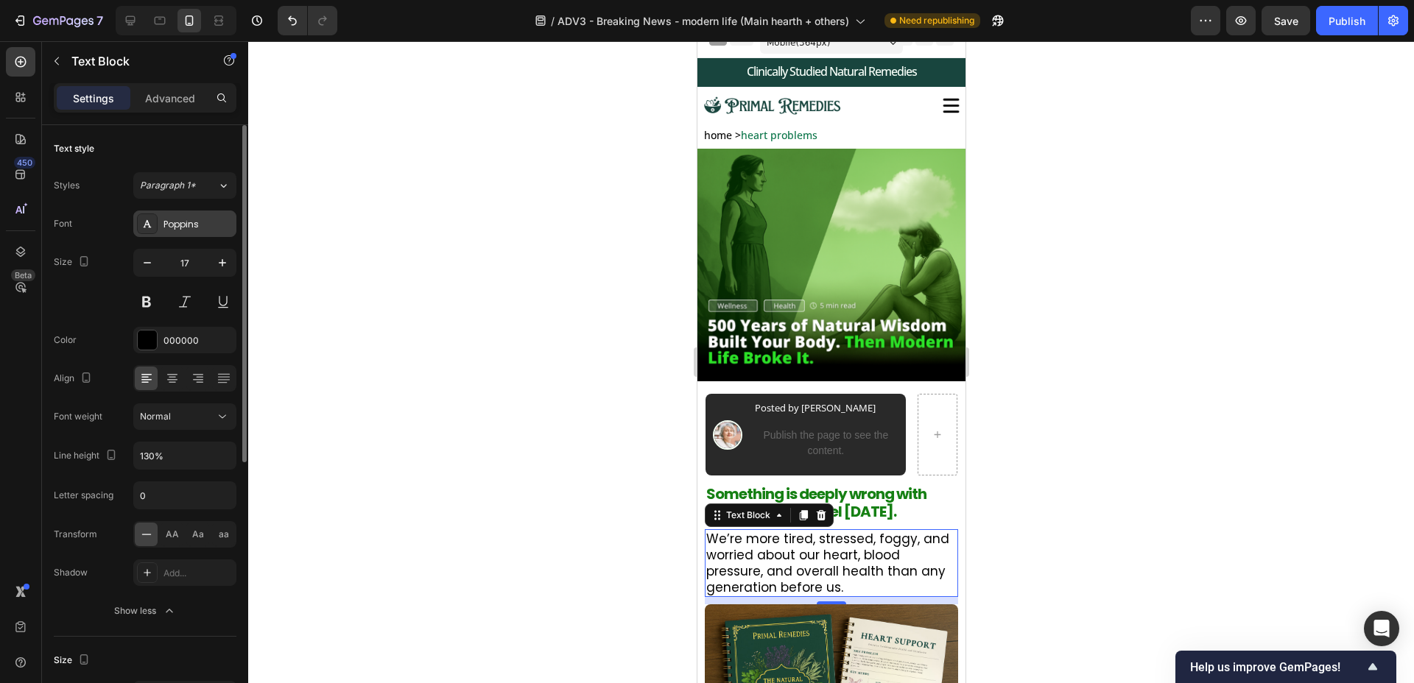
click at [177, 219] on div "Poppins" at bounding box center [198, 224] width 69 height 13
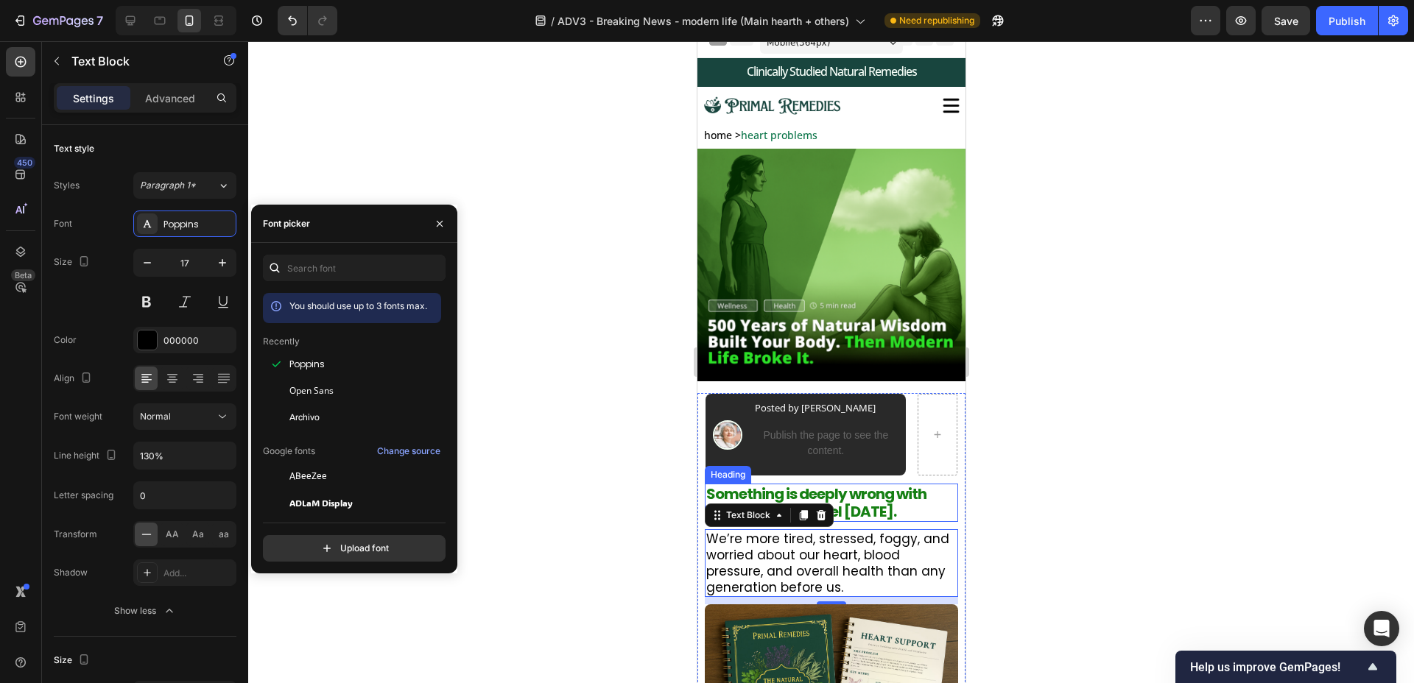
click at [865, 499] on p "Something is deeply wrong with how many of us feel [DATE]." at bounding box center [831, 502] width 250 height 35
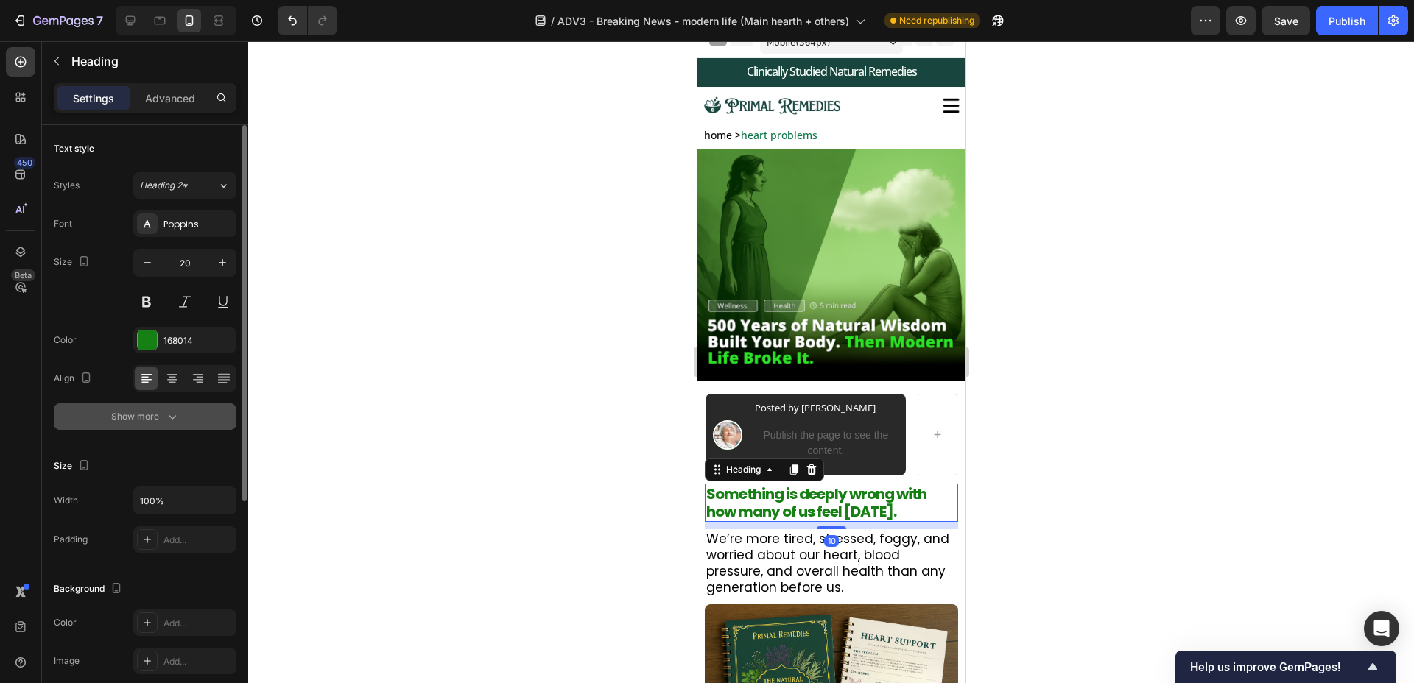
click at [145, 425] on button "Show more" at bounding box center [145, 417] width 183 height 27
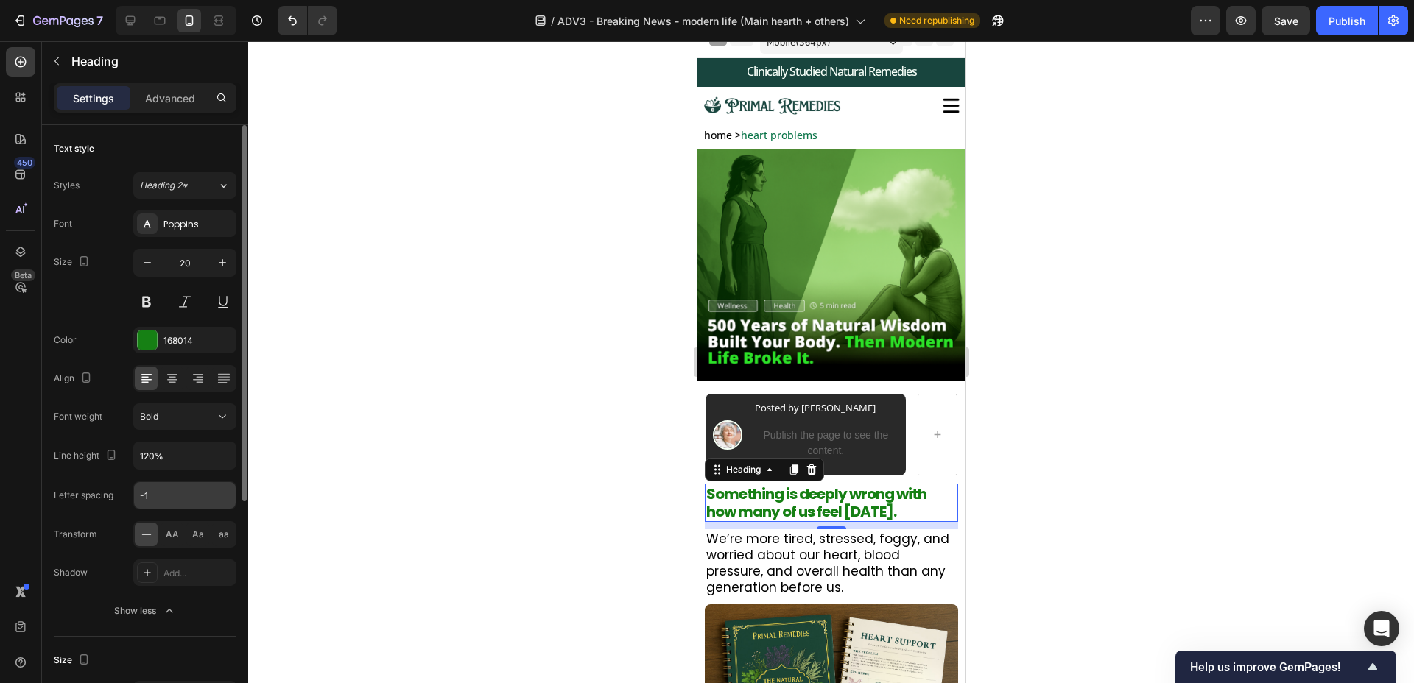
click at [224, 498] on input "-1" at bounding box center [185, 495] width 102 height 27
click at [15, 502] on div "450 Beta" at bounding box center [20, 312] width 29 height 530
click at [161, 507] on input "text" at bounding box center [185, 495] width 102 height 27
type input "-0.5"
click at [464, 466] on div at bounding box center [831, 362] width 1166 height 642
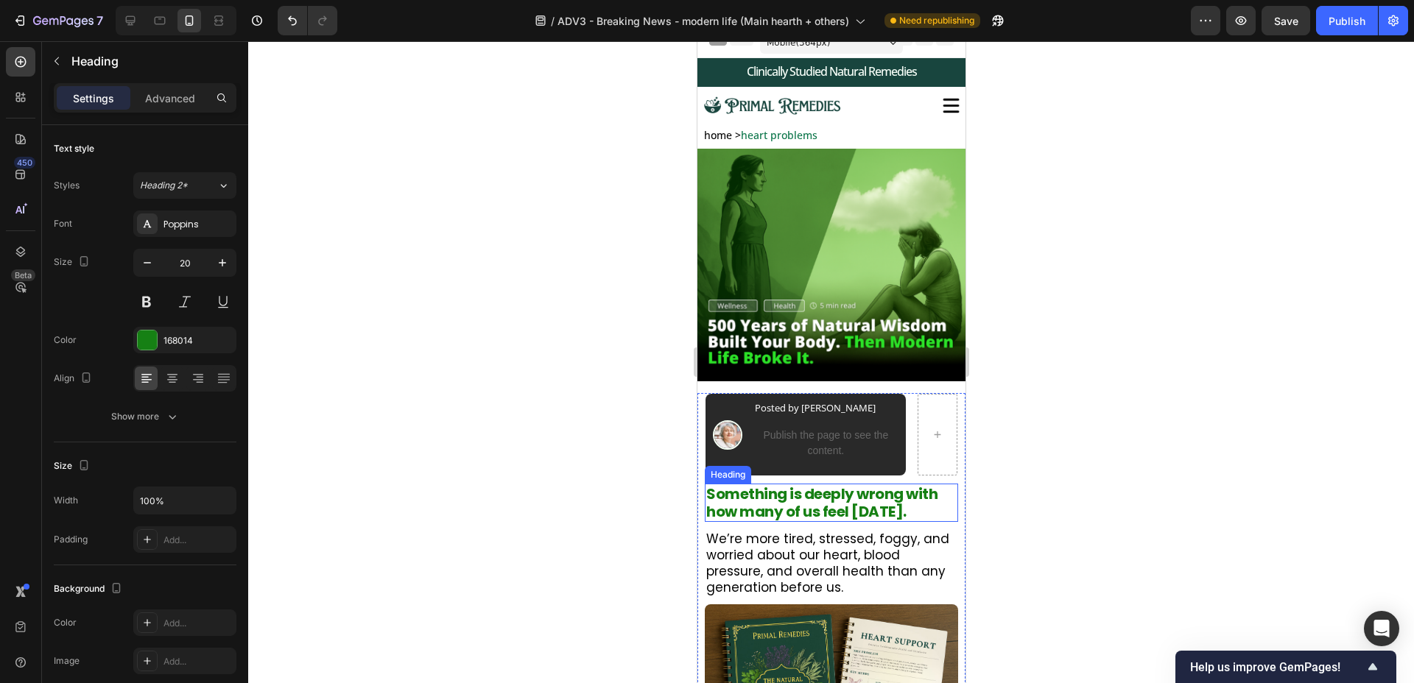
click at [857, 499] on p "Something is deeply wrong with how many of us feel [DATE]." at bounding box center [831, 502] width 250 height 35
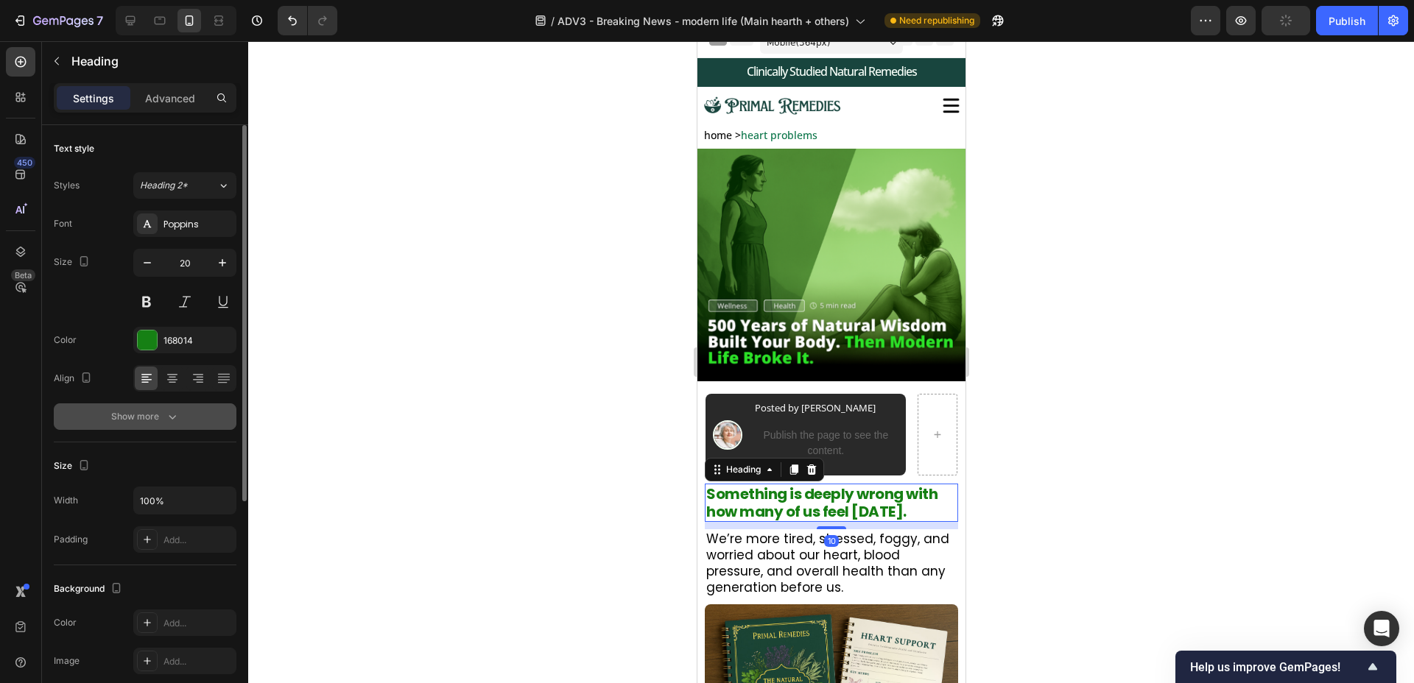
click at [175, 423] on icon "button" at bounding box center [172, 416] width 15 height 15
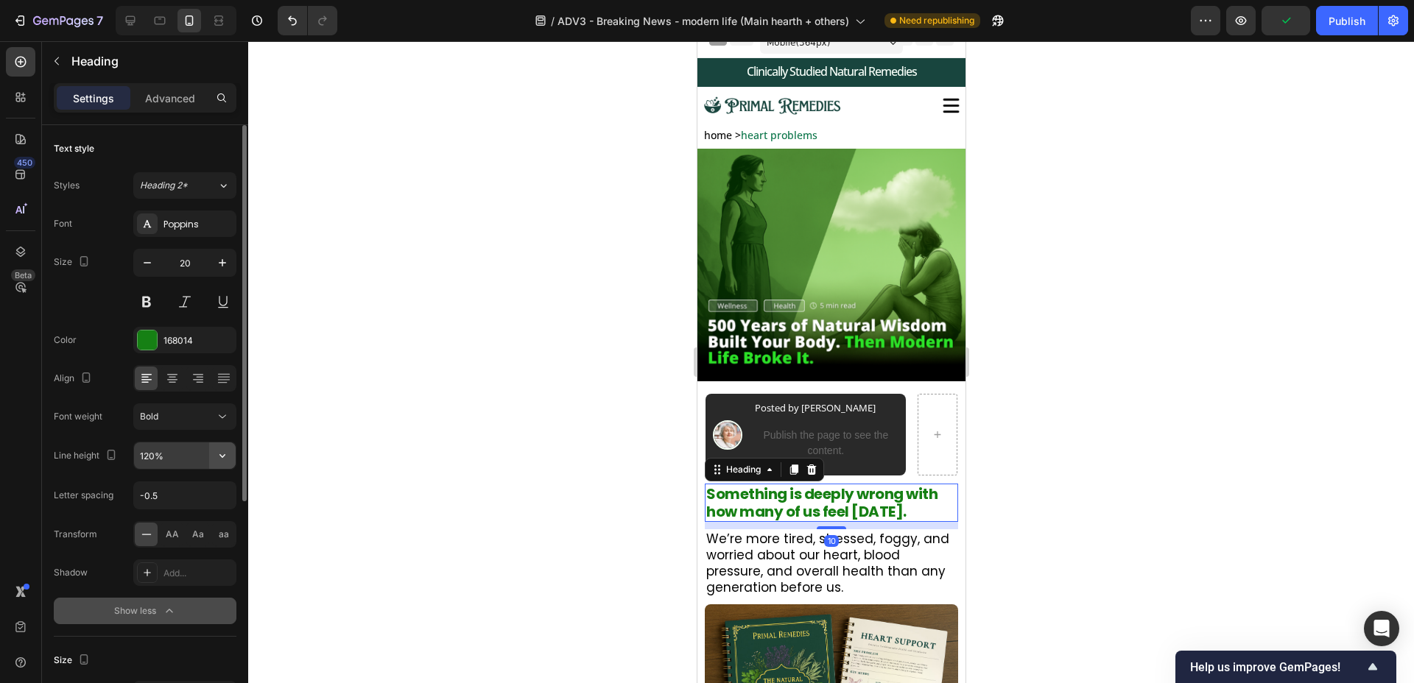
click at [219, 460] on icon "button" at bounding box center [222, 456] width 15 height 15
click at [146, 456] on input "120%" at bounding box center [185, 456] width 102 height 27
click at [148, 455] on input "120%" at bounding box center [185, 456] width 102 height 27
type input "110%"
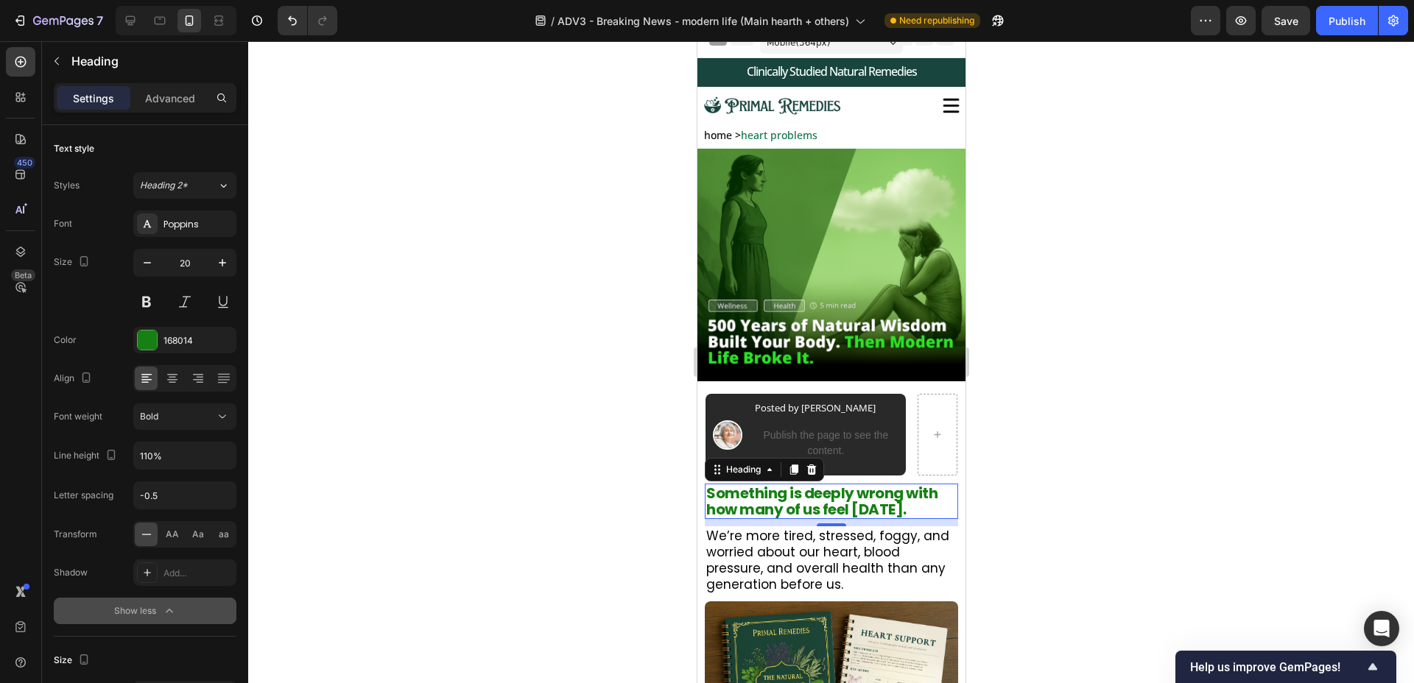
click at [531, 401] on div at bounding box center [831, 362] width 1166 height 642
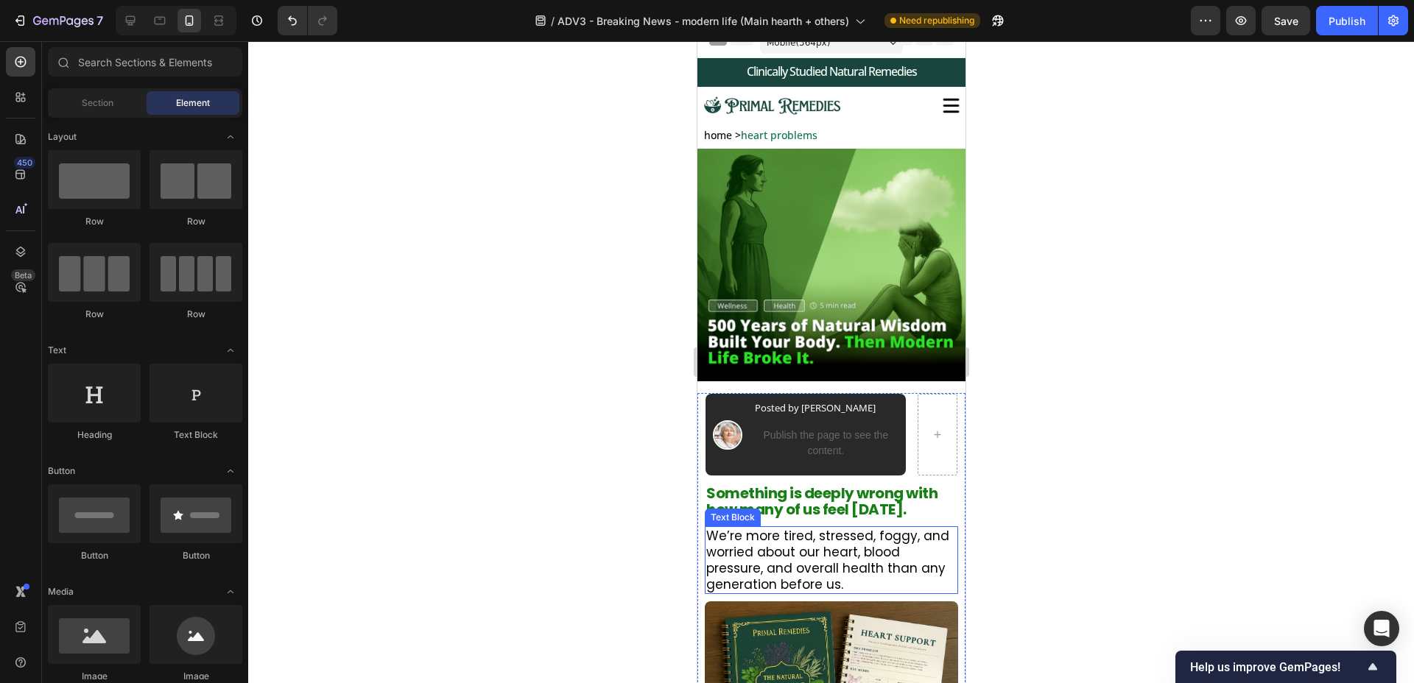
click at [868, 542] on p "We’re more tired, stressed, foggy, and worried about our heart, blood pressure,…" at bounding box center [832, 560] width 252 height 65
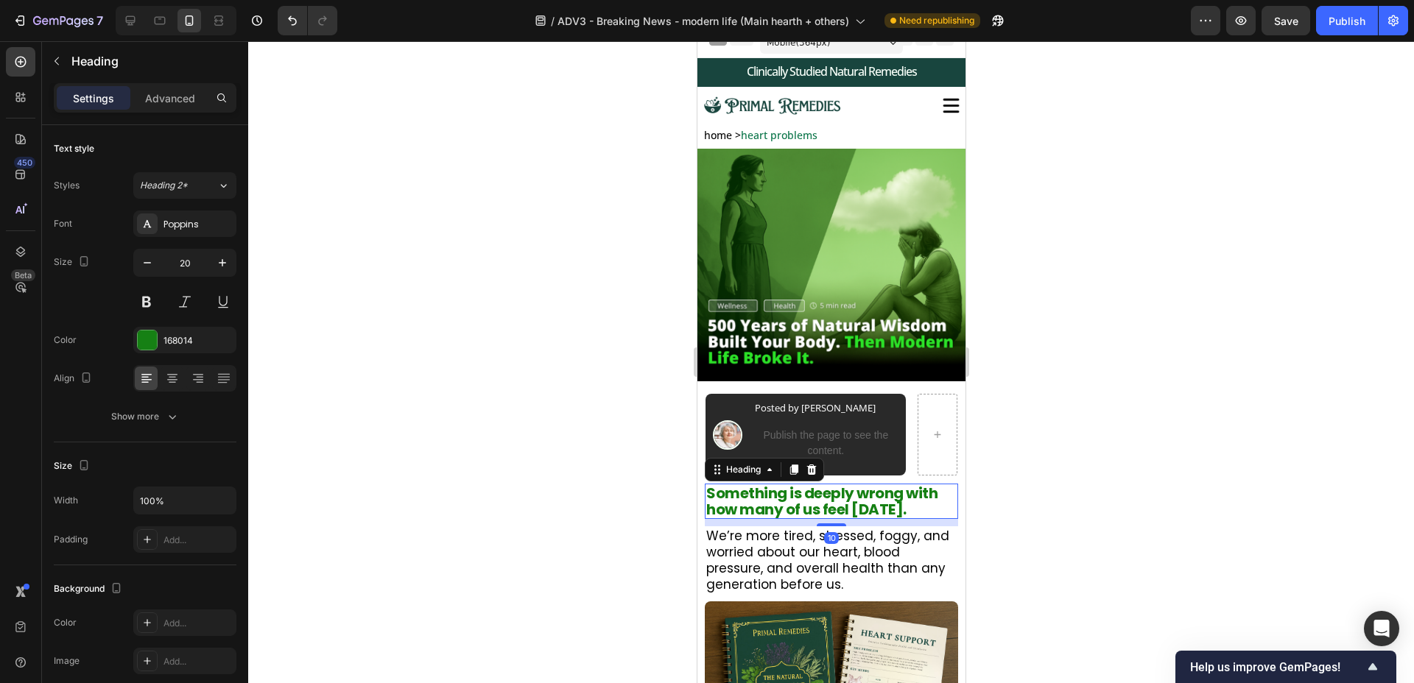
click at [886, 495] on p "Something is deeply wrong with how many of us feel [DATE]." at bounding box center [831, 501] width 250 height 32
click at [225, 269] on icon "button" at bounding box center [222, 263] width 15 height 15
type input "21"
click at [474, 328] on div at bounding box center [831, 362] width 1166 height 642
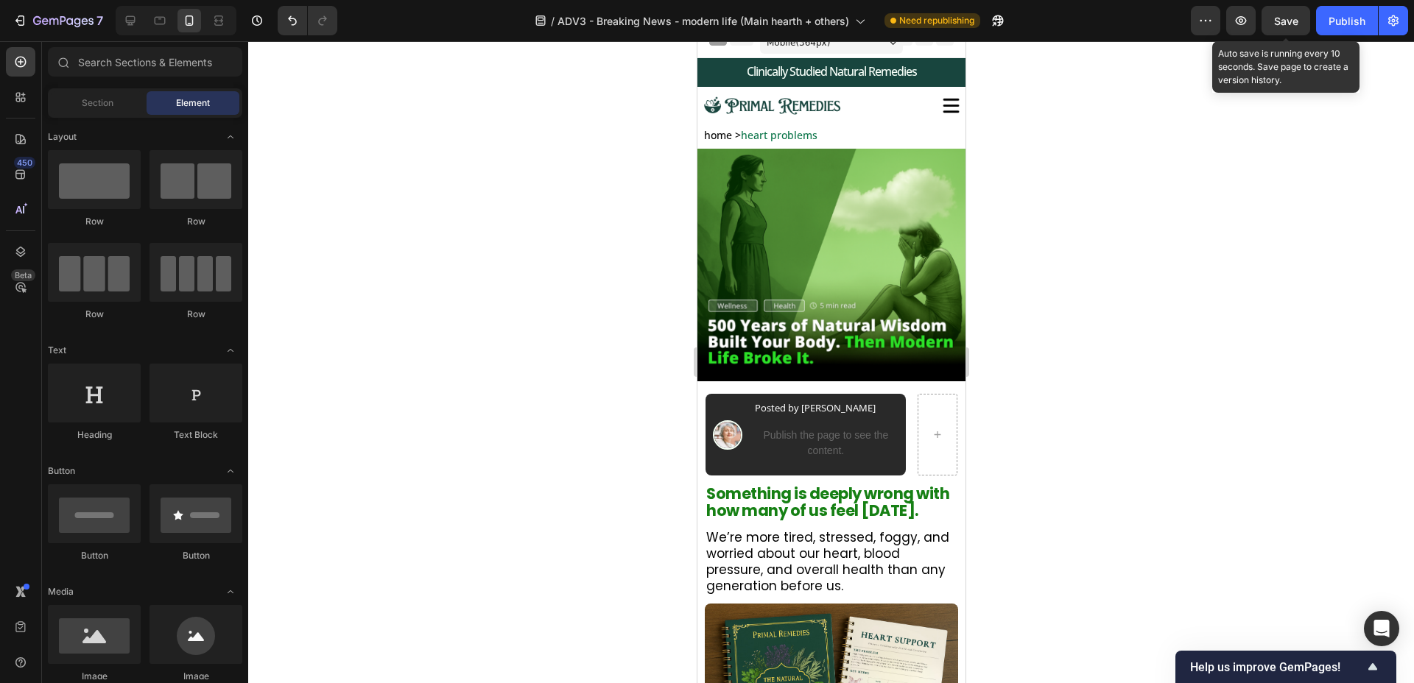
click at [1282, 18] on span "Save" at bounding box center [1286, 21] width 24 height 13
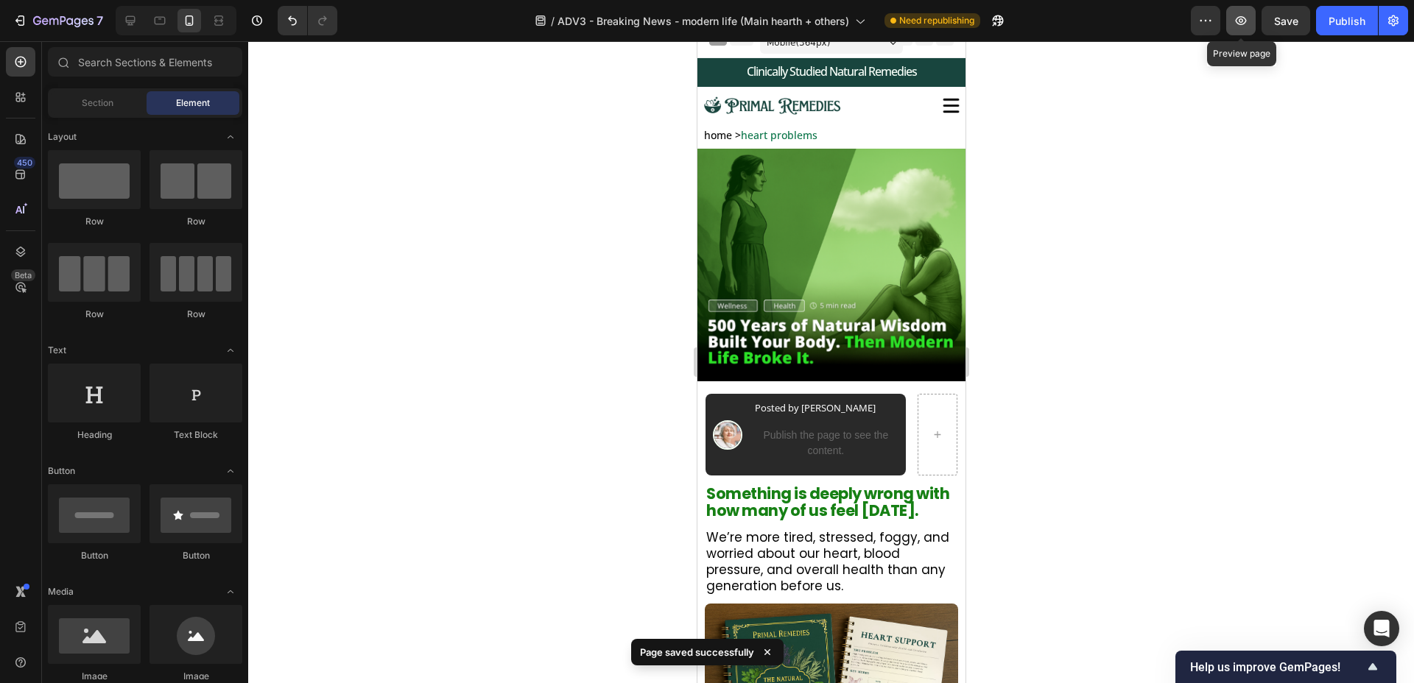
click at [1229, 24] on button "button" at bounding box center [1240, 20] width 29 height 29
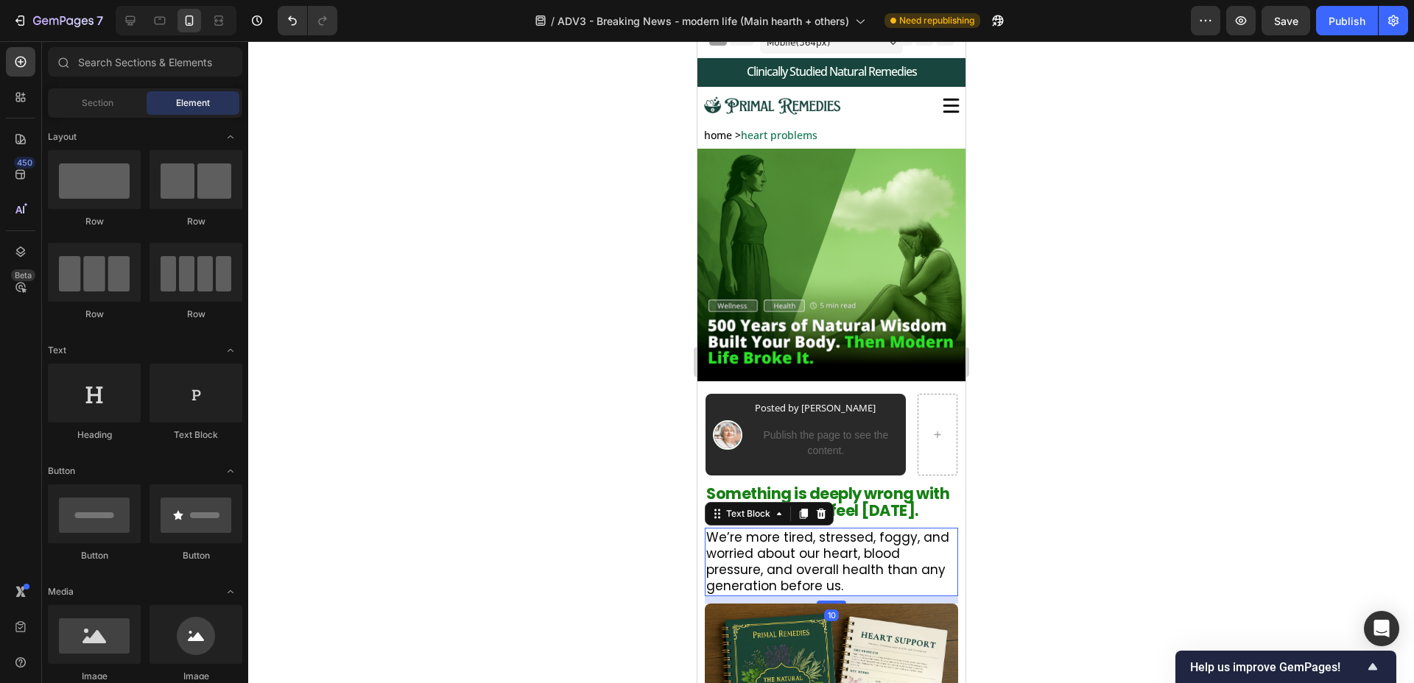
click at [742, 554] on p "We’re more tired, stressed, foggy, and worried about our heart, blood pressure,…" at bounding box center [832, 562] width 252 height 65
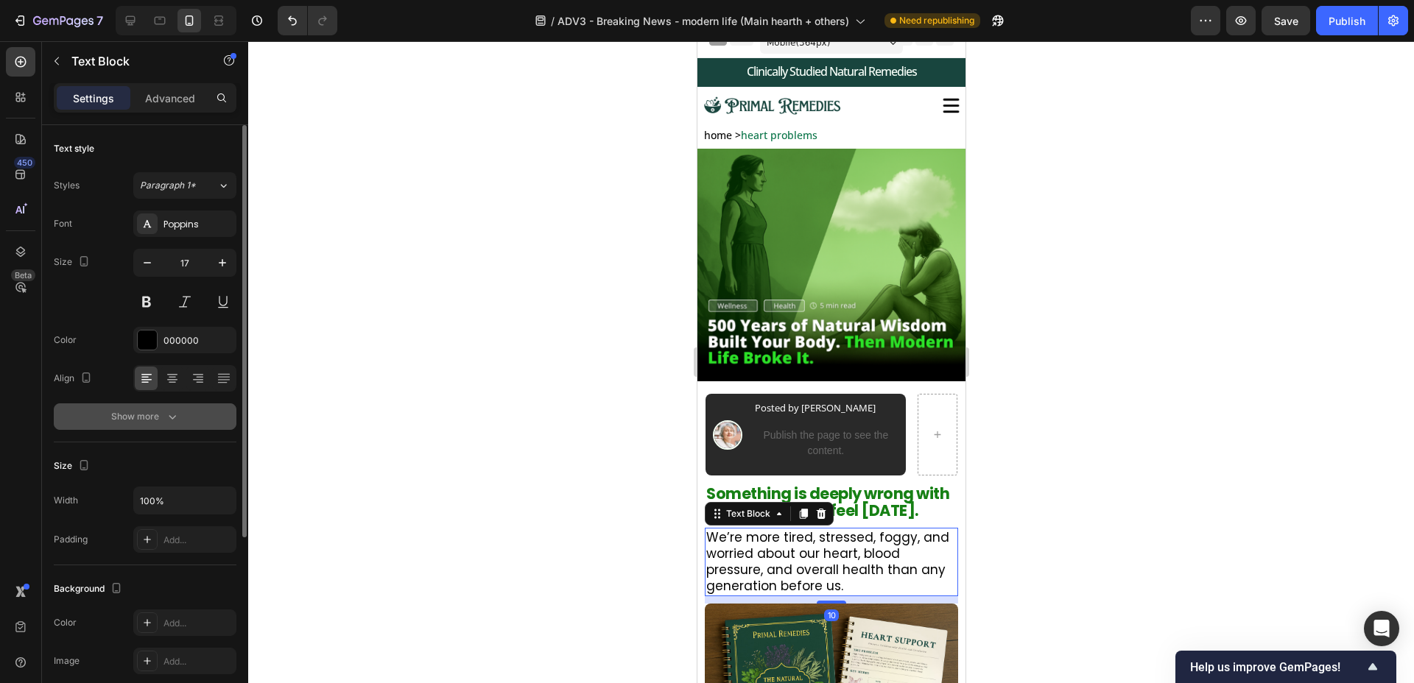
click at [158, 421] on div "Show more" at bounding box center [145, 416] width 68 height 15
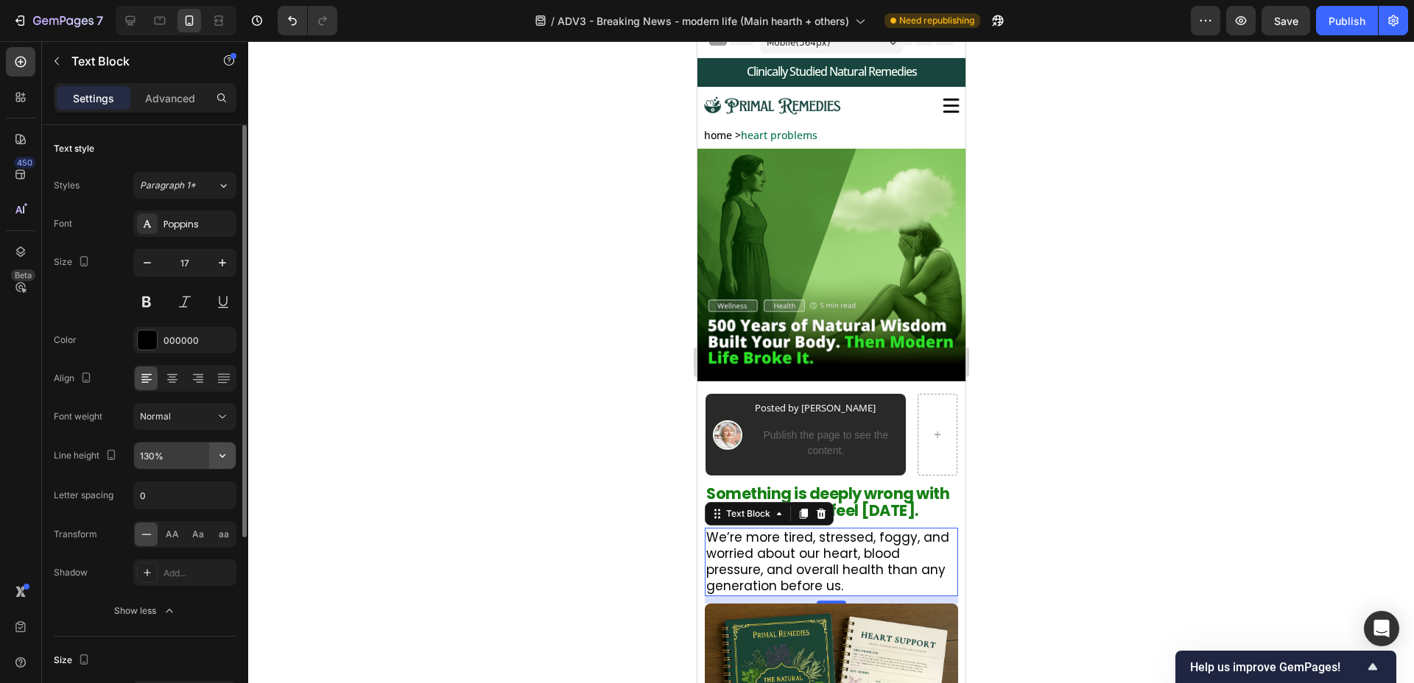
click at [227, 455] on icon "button" at bounding box center [222, 456] width 15 height 15
click at [147, 459] on input "130%" at bounding box center [185, 456] width 102 height 27
click at [150, 456] on input "130%" at bounding box center [185, 456] width 102 height 27
type input "140%"
click at [126, 437] on div "Font Poppins Size 17 Color 000000 Align Font weight Normal Line height 140% Let…" at bounding box center [145, 418] width 183 height 414
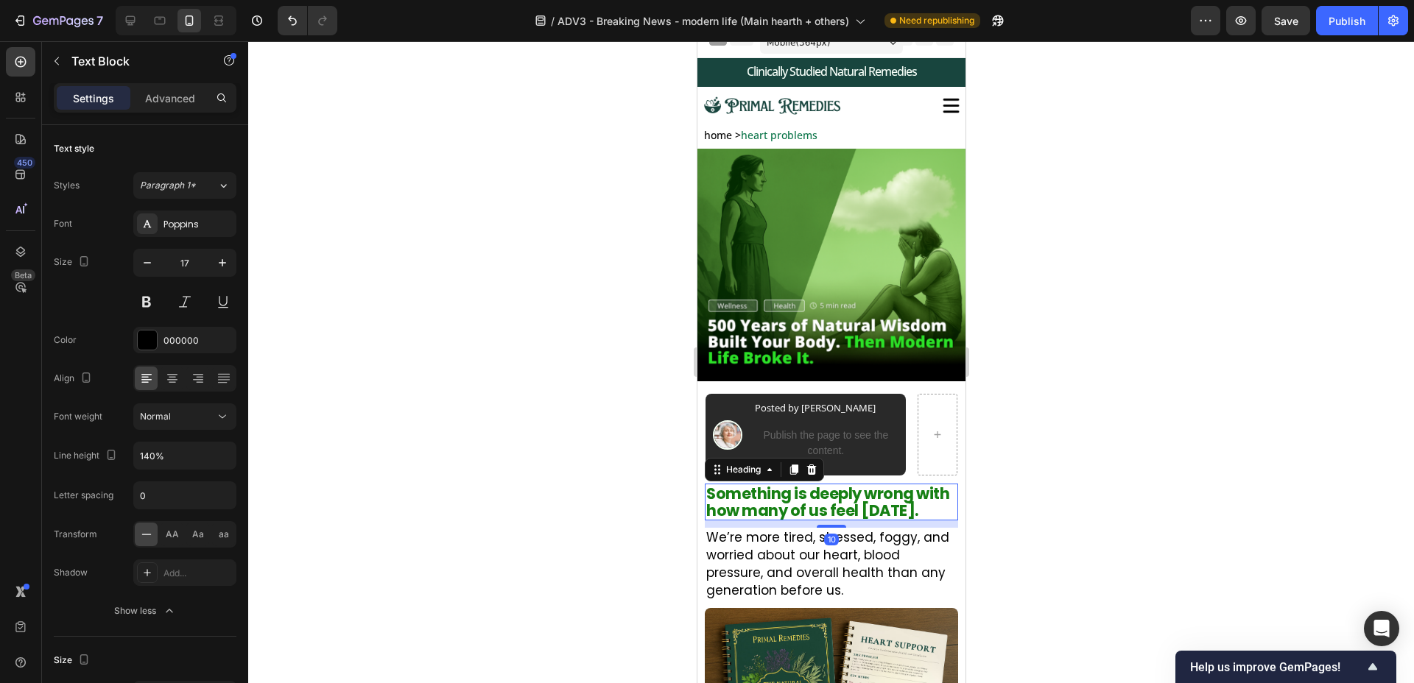
click at [845, 496] on p "Something is deeply wrong with how many of us feel [DATE]." at bounding box center [831, 502] width 250 height 34
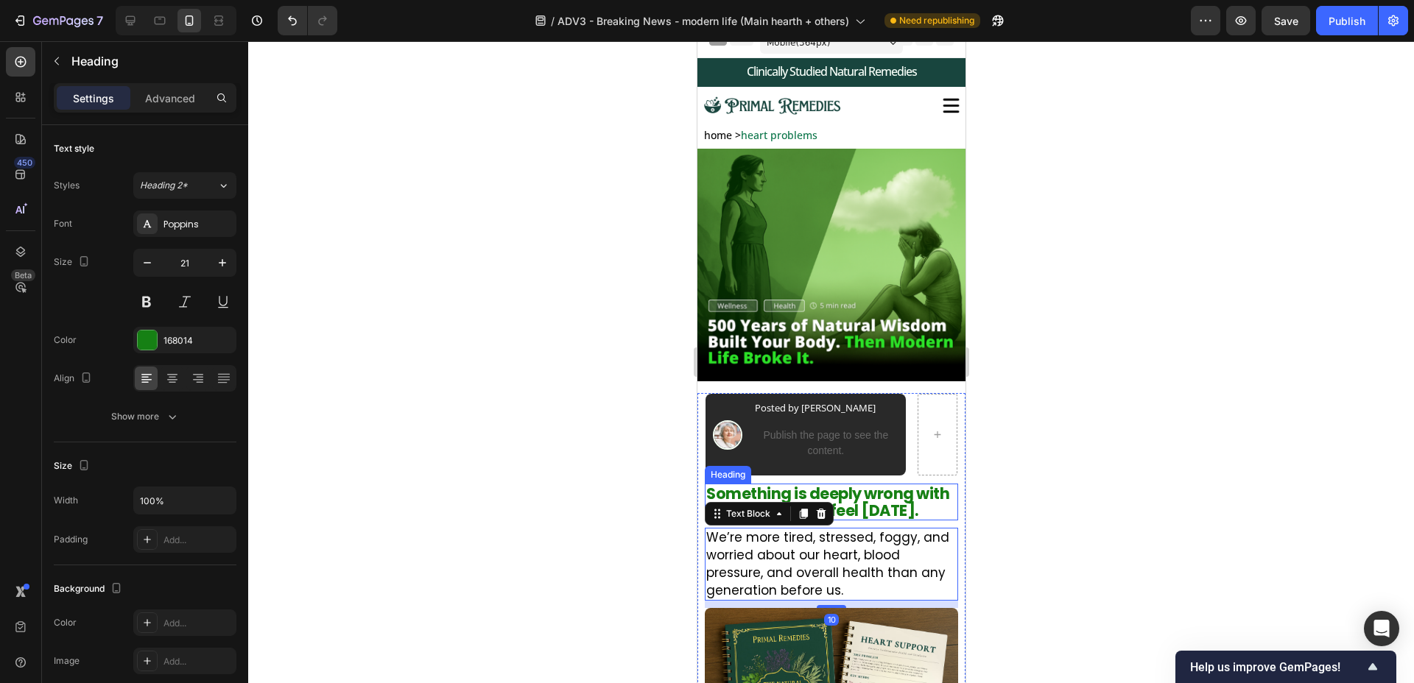
click at [844, 519] on p "Something is deeply wrong with how many of us feel [DATE]." at bounding box center [831, 502] width 250 height 34
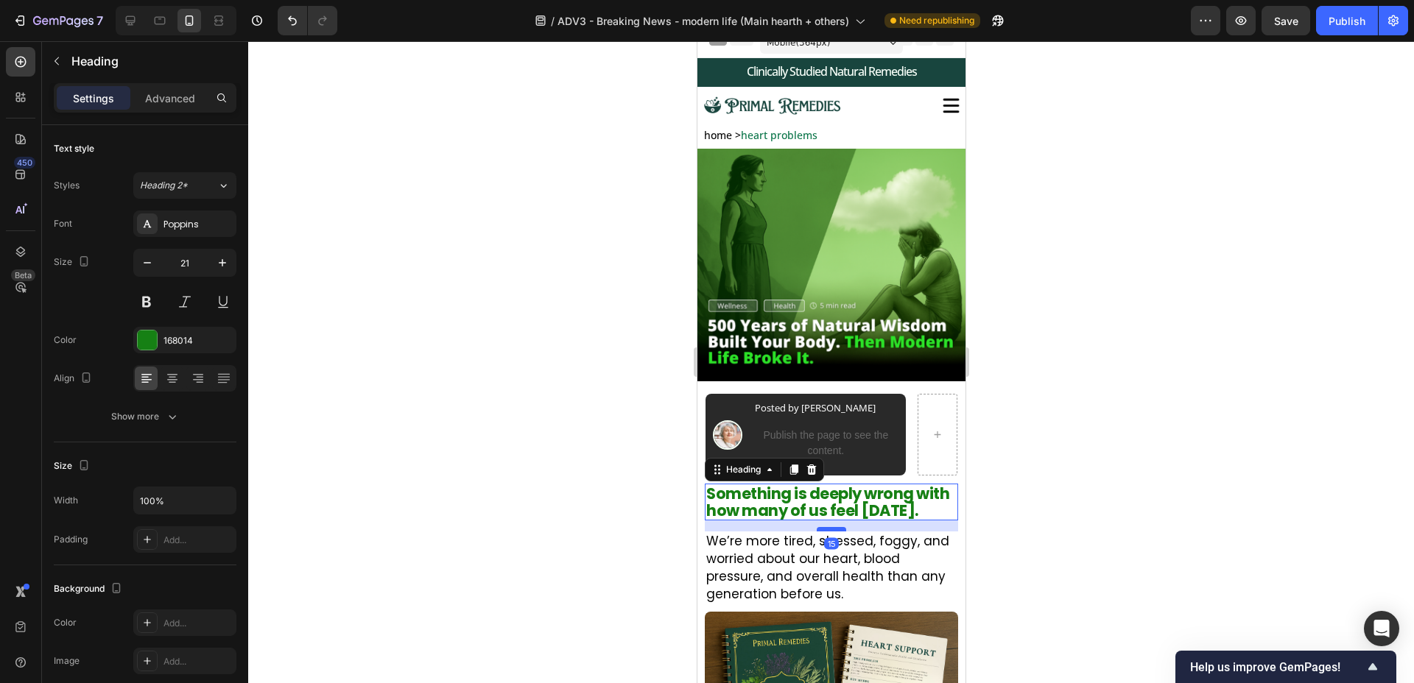
click at [835, 531] on div at bounding box center [830, 529] width 29 height 4
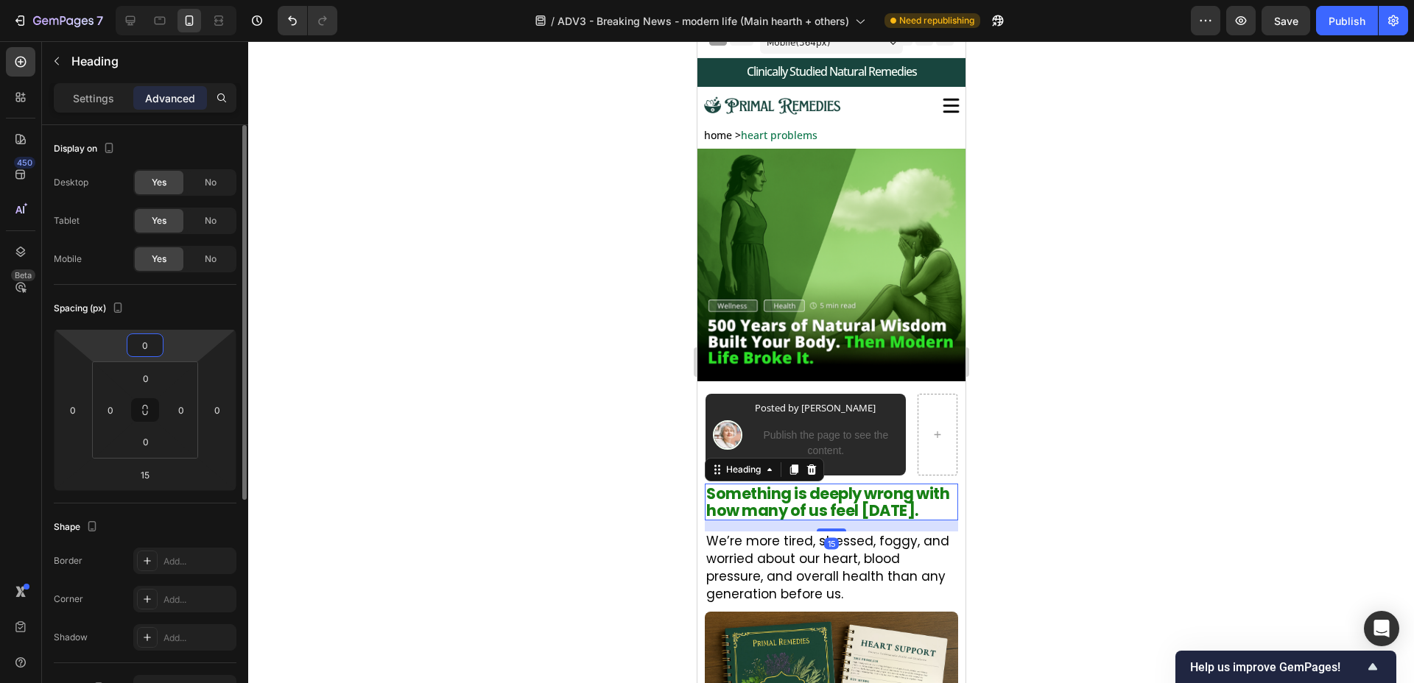
click at [153, 349] on input "0" at bounding box center [144, 345] width 29 height 22
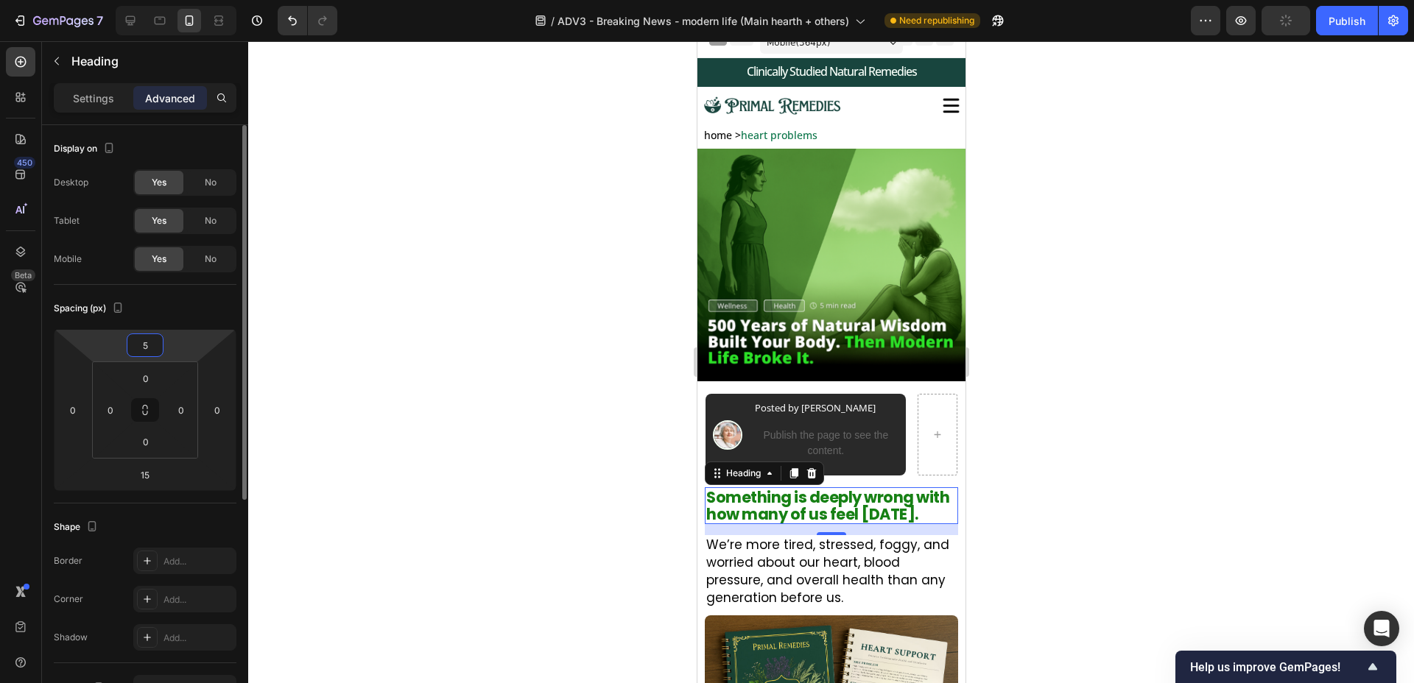
type input "5"
click at [212, 314] on div "Spacing (px)" at bounding box center [145, 309] width 183 height 24
click at [411, 363] on div at bounding box center [831, 362] width 1166 height 642
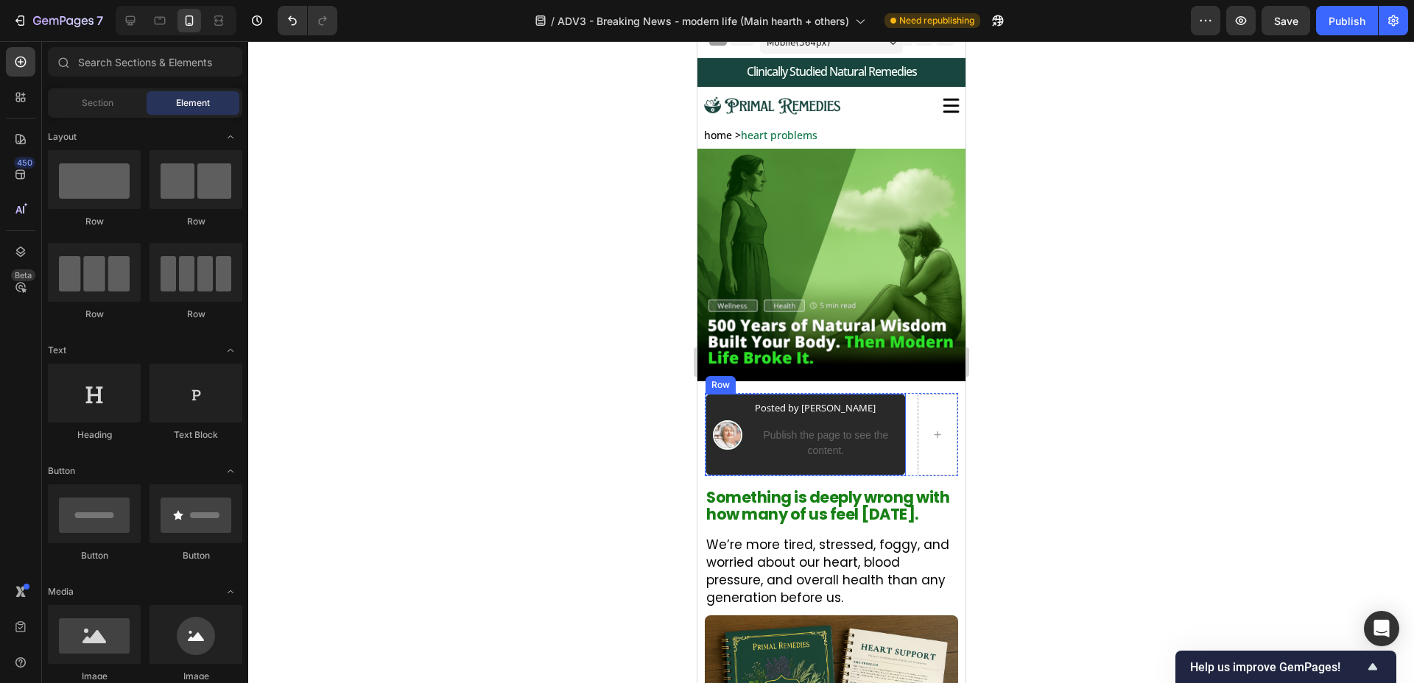
click at [903, 450] on div "Image Posted by [PERSON_NAME] Text Block Publish the page to see the content. C…" at bounding box center [805, 435] width 200 height 82
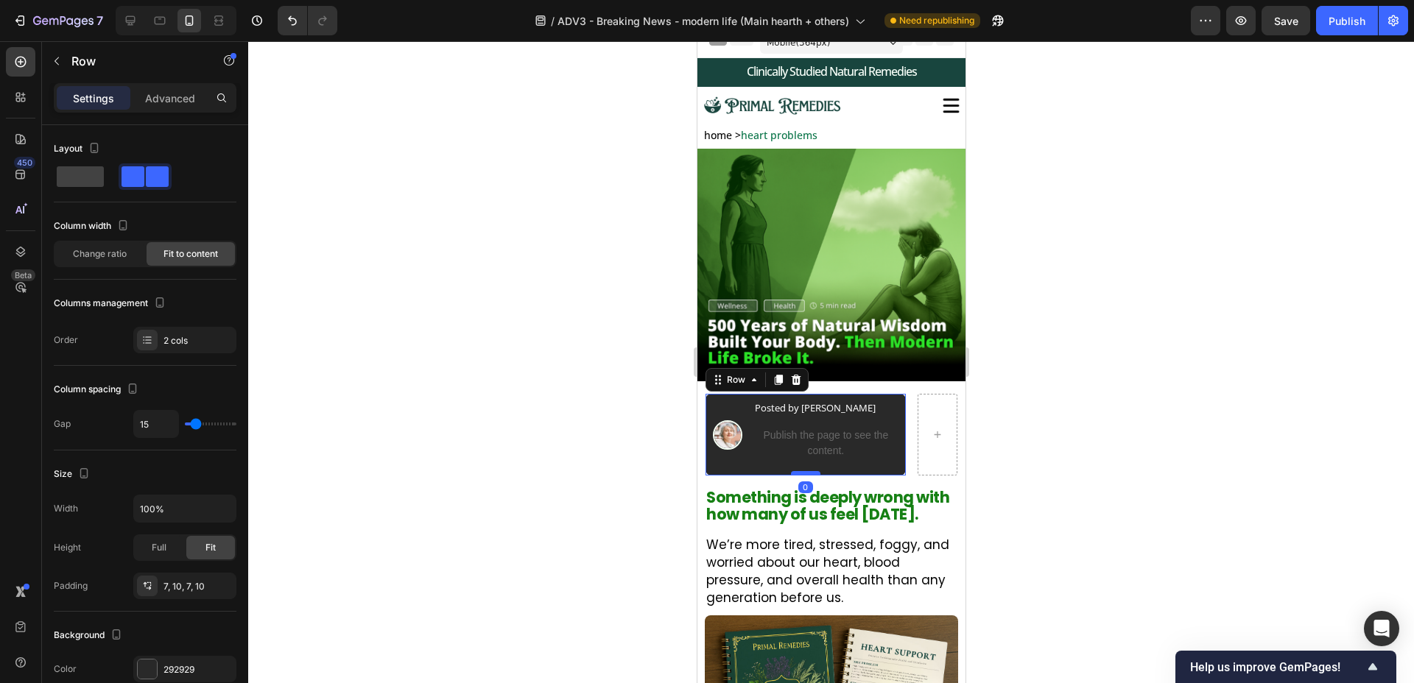
click at [804, 474] on div at bounding box center [804, 473] width 29 height 4
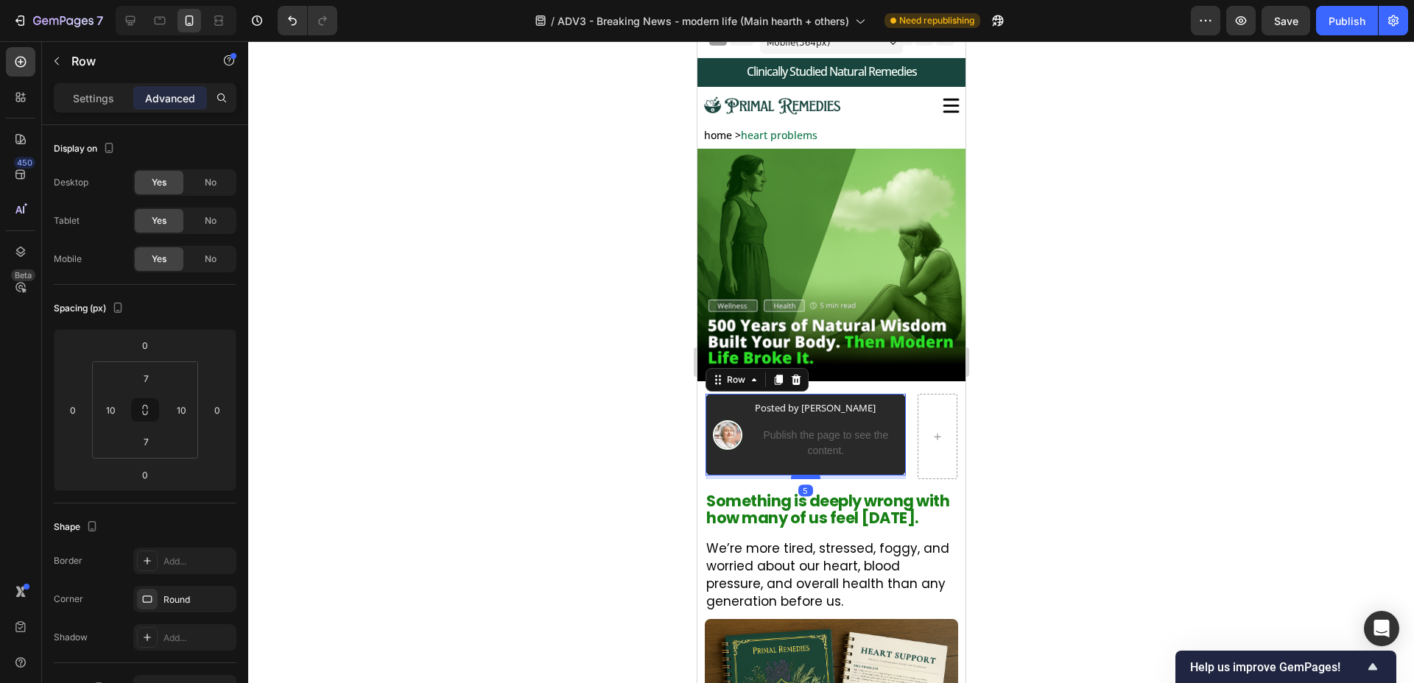
click at [803, 478] on div at bounding box center [804, 477] width 29 height 4
type input "5"
click at [1280, 19] on span "Save" at bounding box center [1286, 21] width 24 height 13
click at [1245, 25] on icon "button" at bounding box center [1241, 20] width 15 height 15
click at [717, 406] on div "Image" at bounding box center [726, 434] width 29 height 71
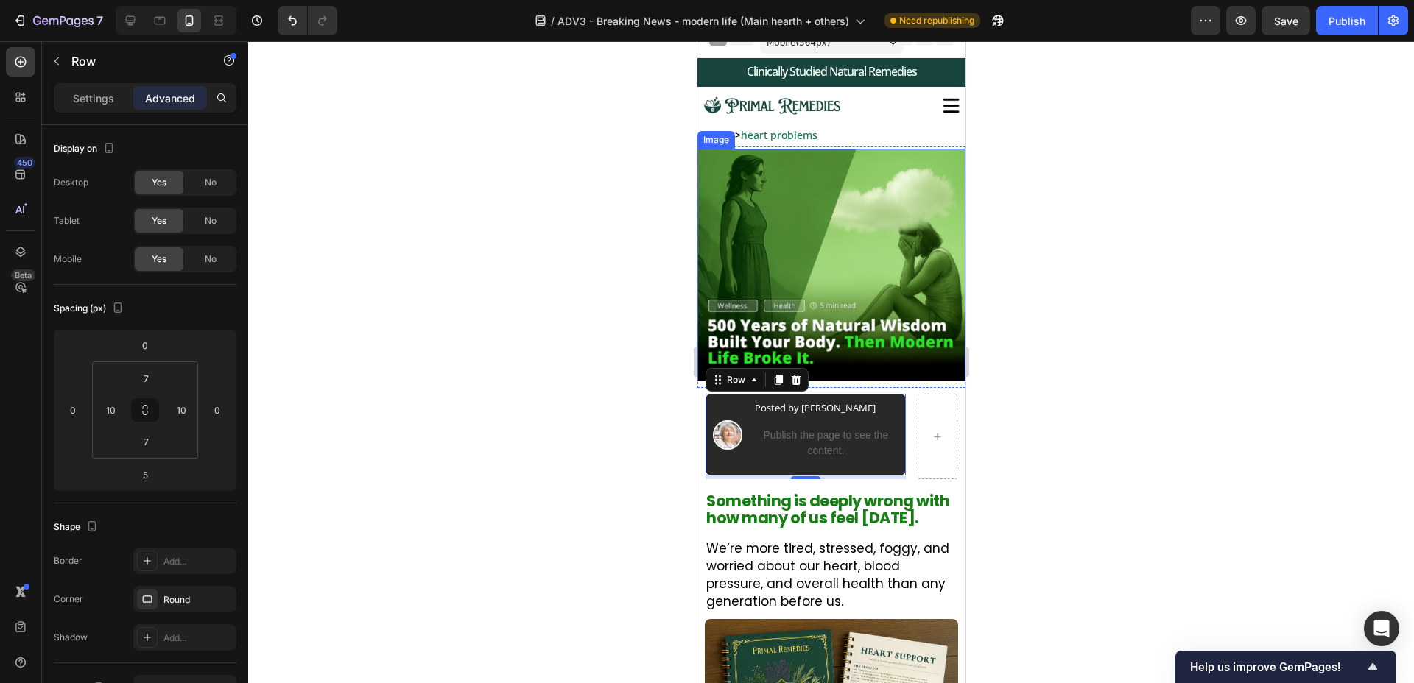
drag, startPoint x: 619, startPoint y: 384, endPoint x: 235, endPoint y: 350, distance: 385.9
click at [619, 384] on div at bounding box center [831, 362] width 1166 height 642
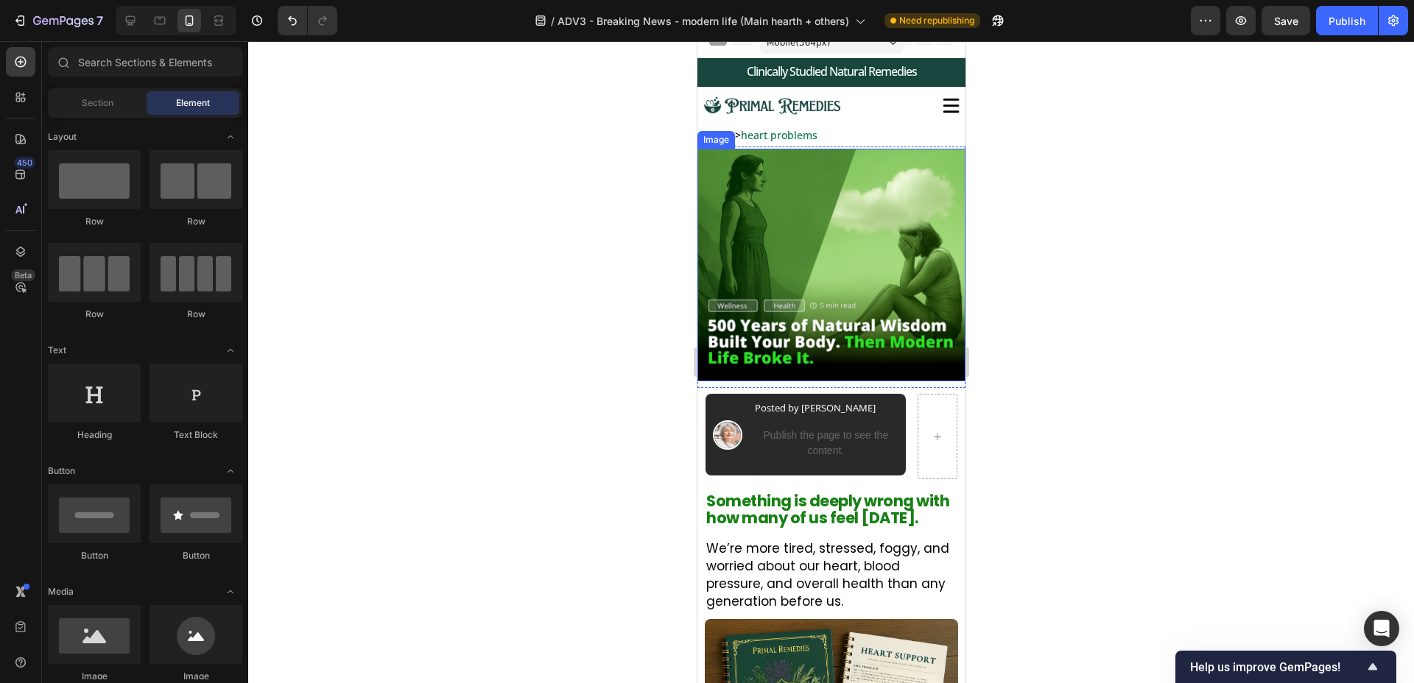
click at [912, 374] on img at bounding box center [831, 265] width 268 height 233
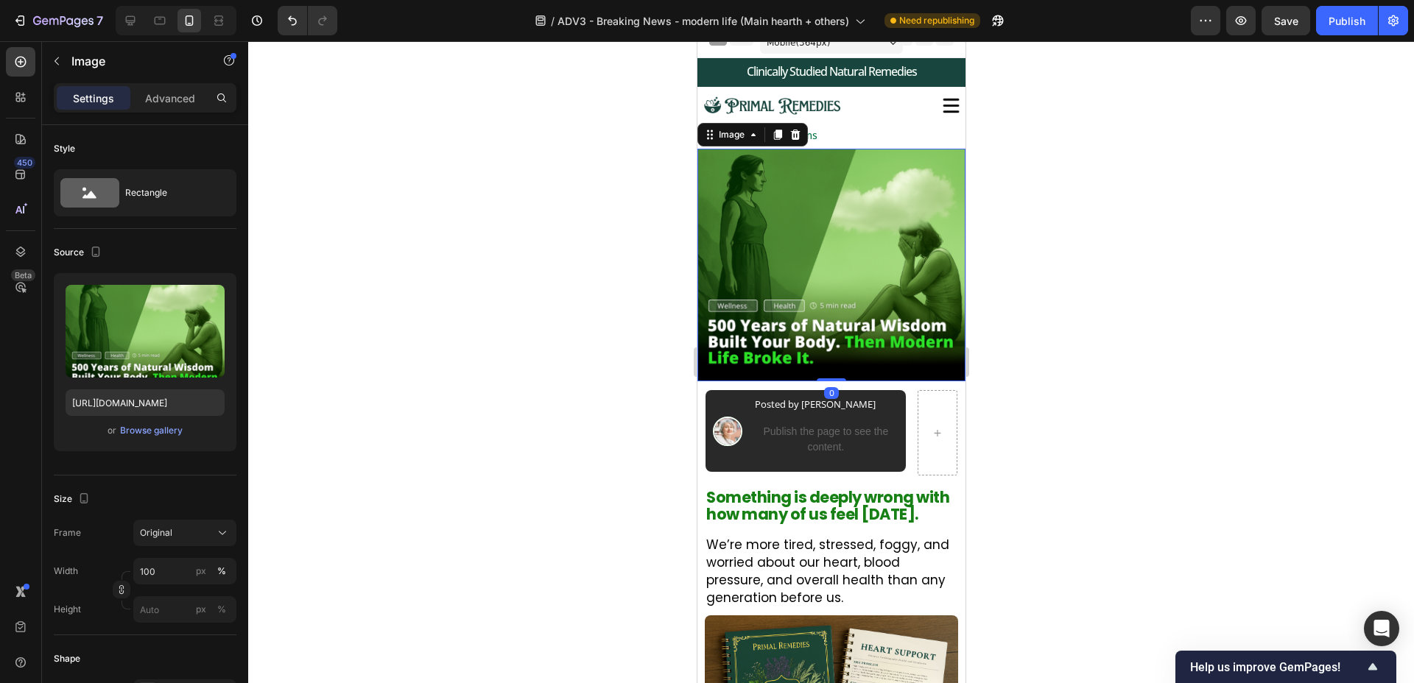
drag, startPoint x: 838, startPoint y: 384, endPoint x: 911, endPoint y: 363, distance: 75.8
click at [842, 361] on div "Image 0" at bounding box center [831, 265] width 268 height 233
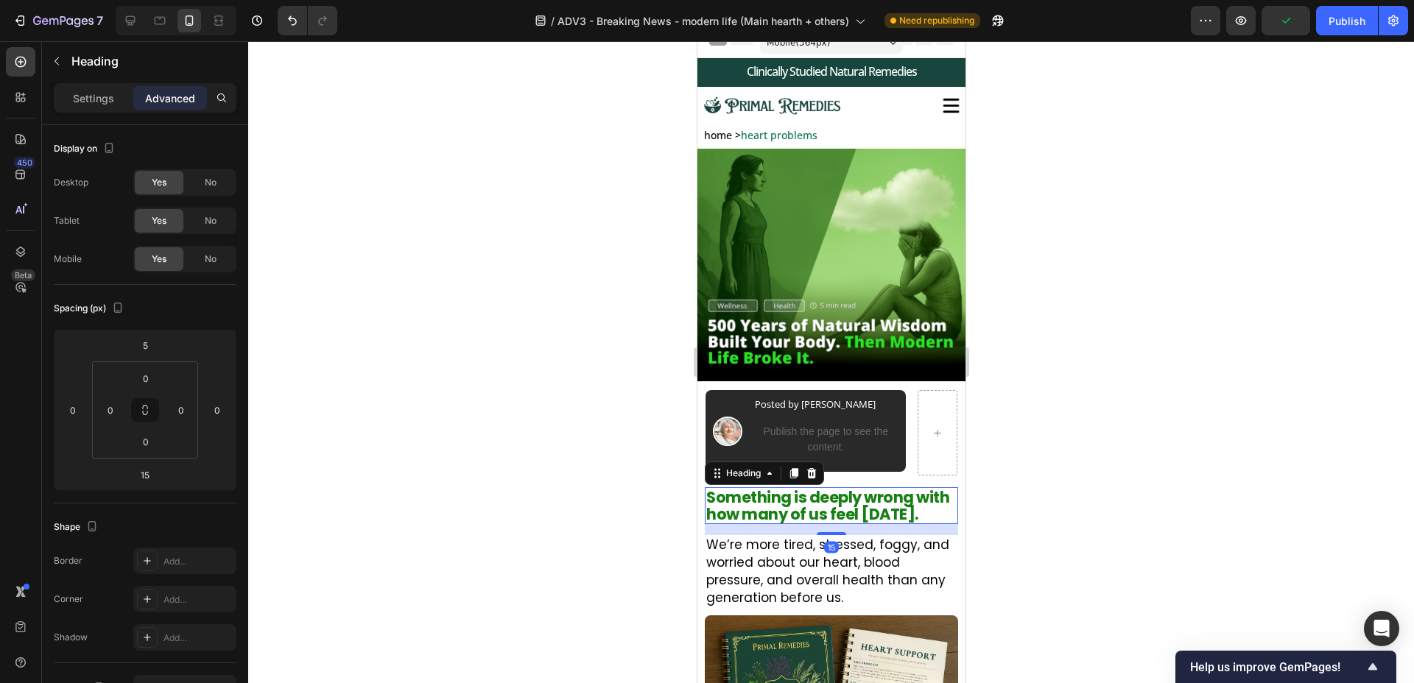
click at [830, 500] on p "Something is deeply wrong with how many of us feel [DATE]." at bounding box center [831, 506] width 250 height 34
click at [1055, 526] on div at bounding box center [831, 362] width 1166 height 642
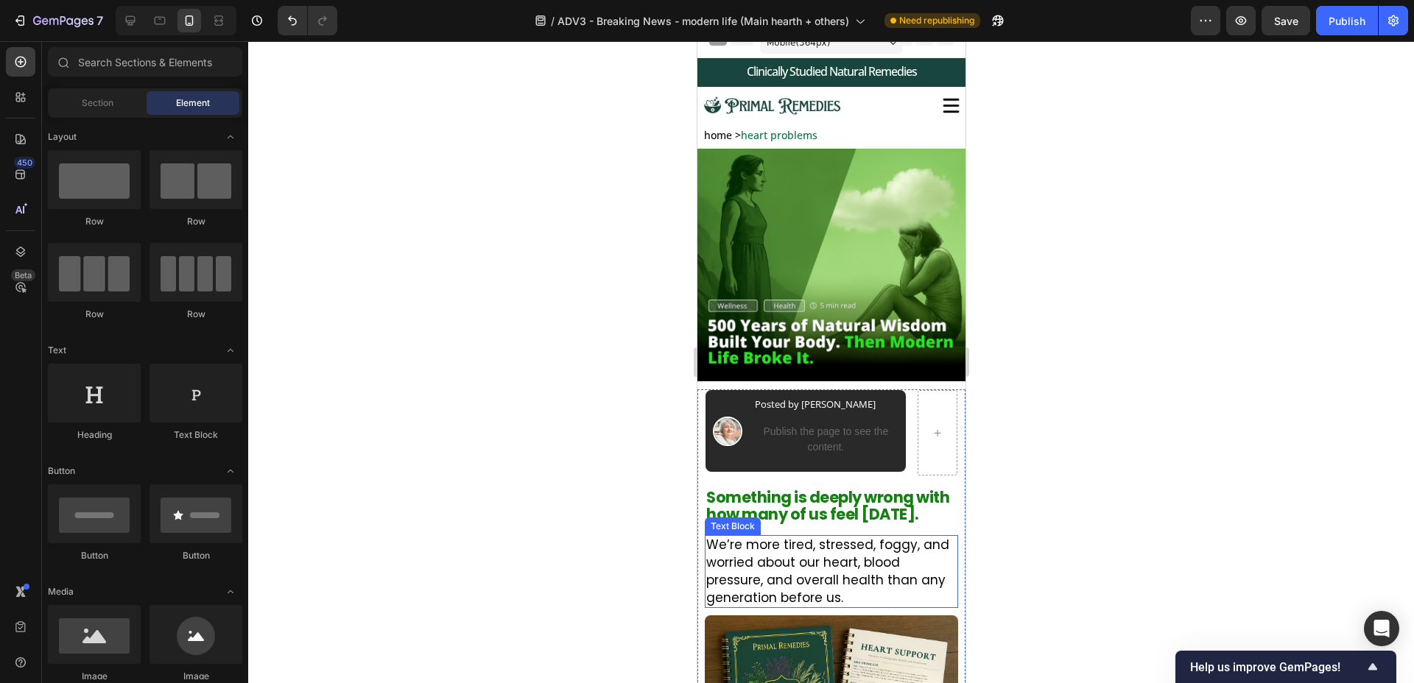
click at [865, 553] on p "We’re more tired, stressed, foggy, and worried about our heart, blood pressure,…" at bounding box center [832, 572] width 252 height 70
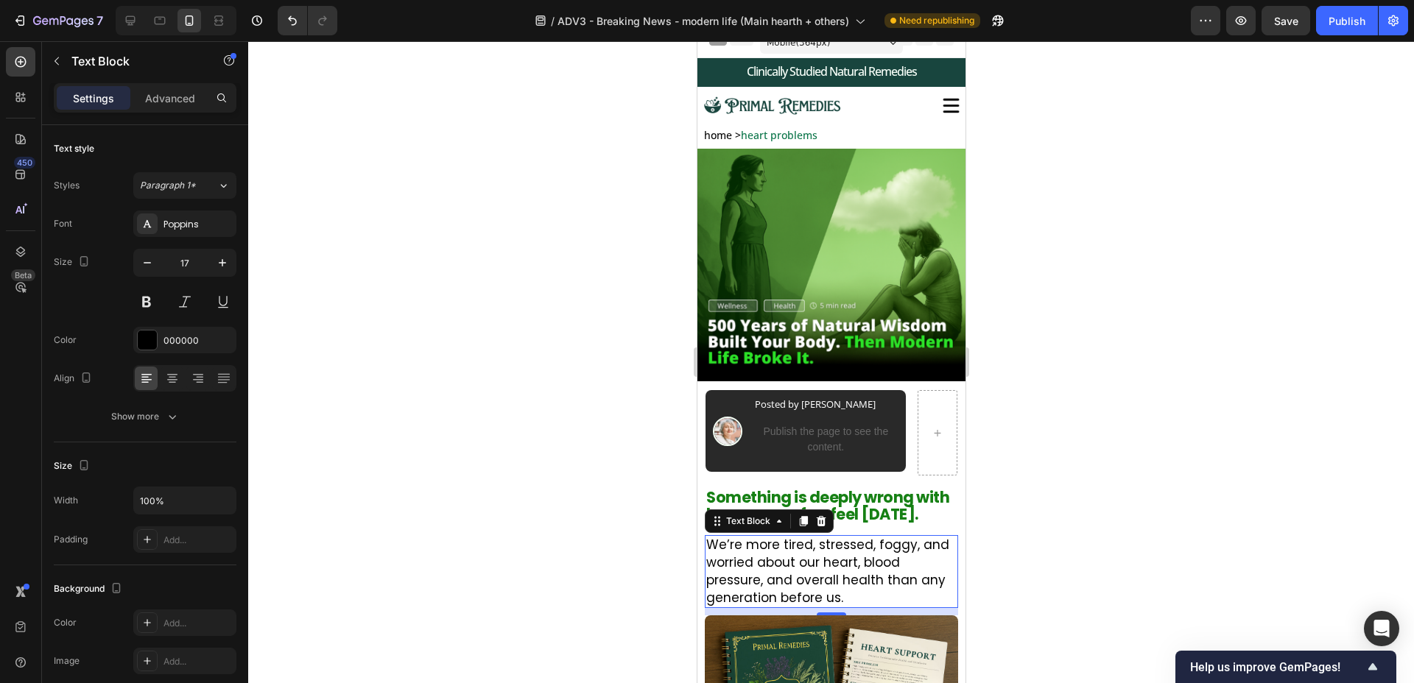
click at [996, 580] on div at bounding box center [831, 362] width 1166 height 642
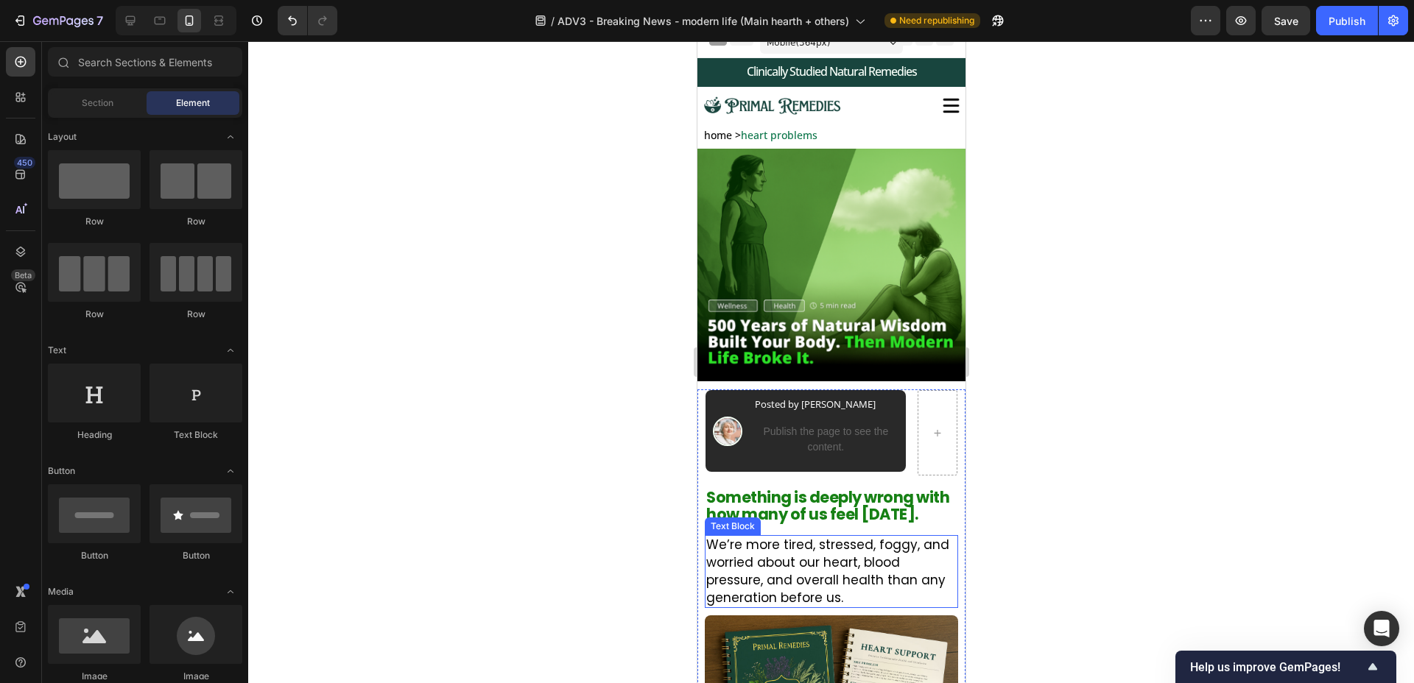
click at [818, 585] on p "We’re more tired, stressed, foggy, and worried about our heart, blood pressure,…" at bounding box center [832, 572] width 252 height 70
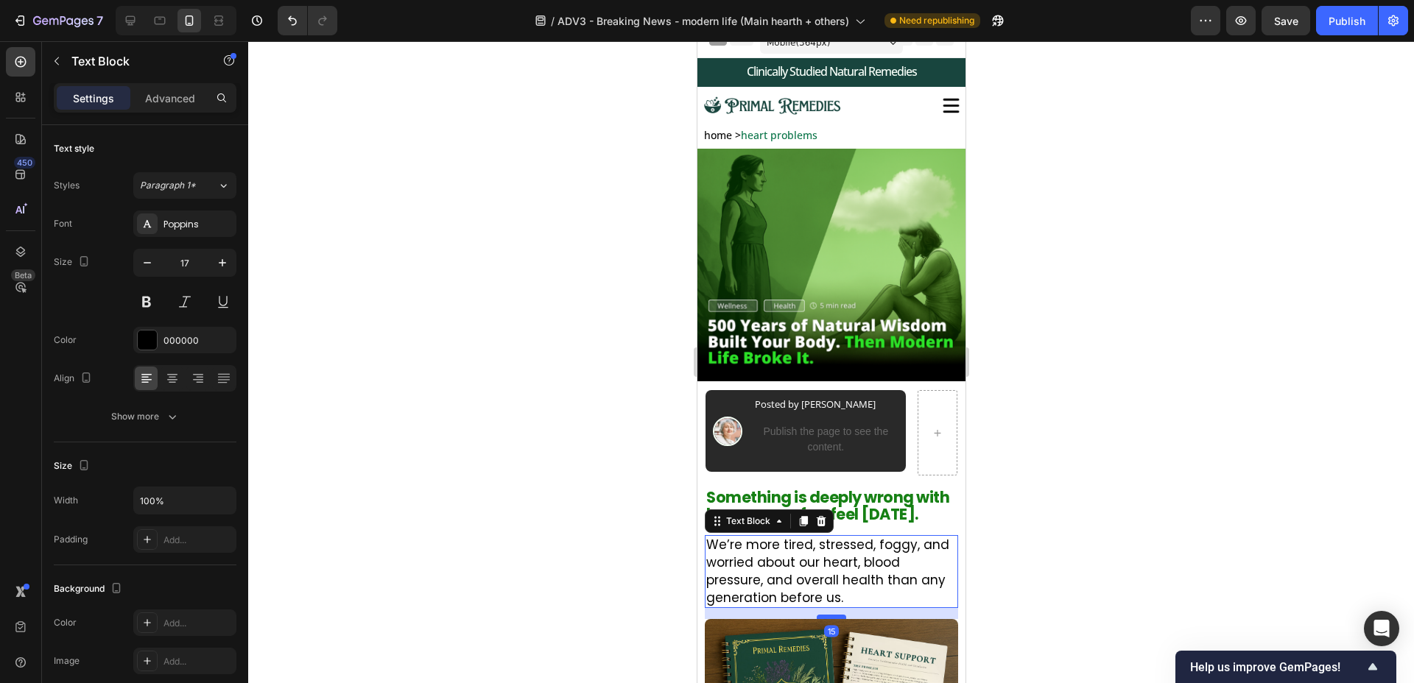
click at [820, 619] on div at bounding box center [830, 617] width 29 height 4
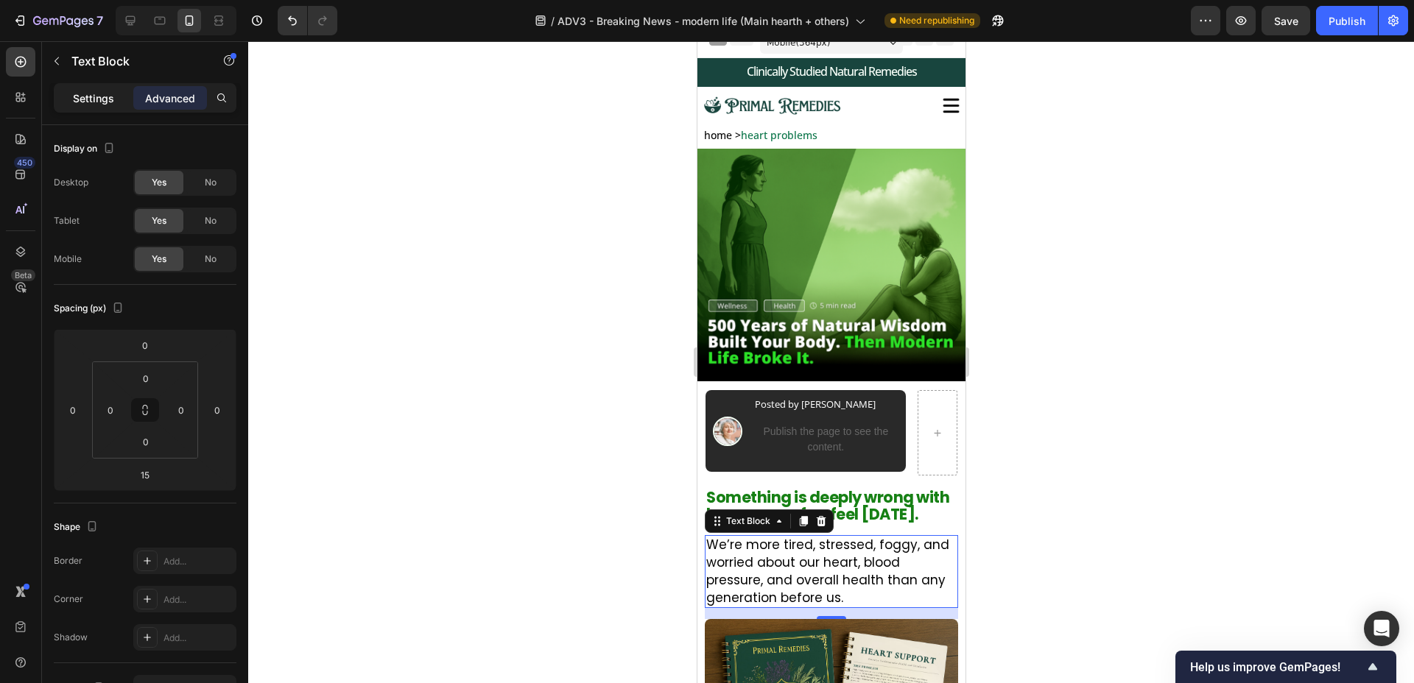
click at [81, 102] on p "Settings" at bounding box center [93, 98] width 41 height 15
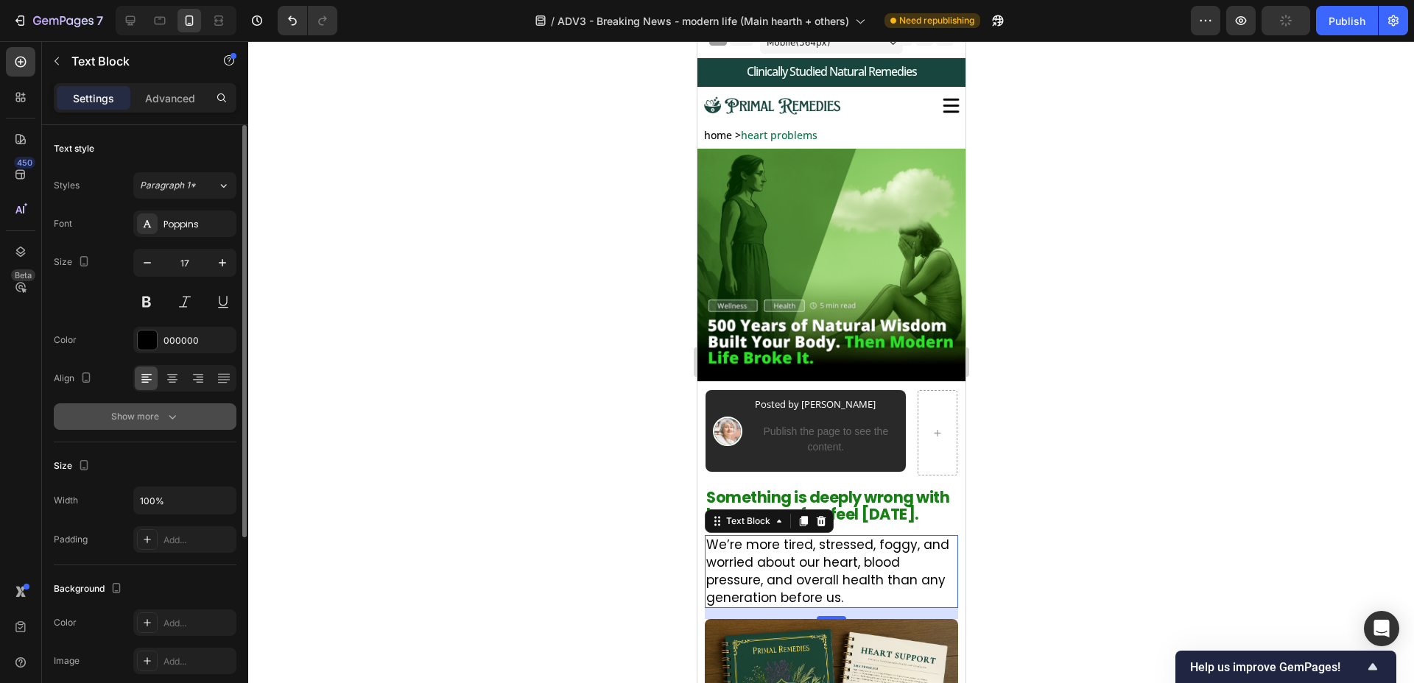
click at [169, 413] on icon "button" at bounding box center [172, 416] width 15 height 15
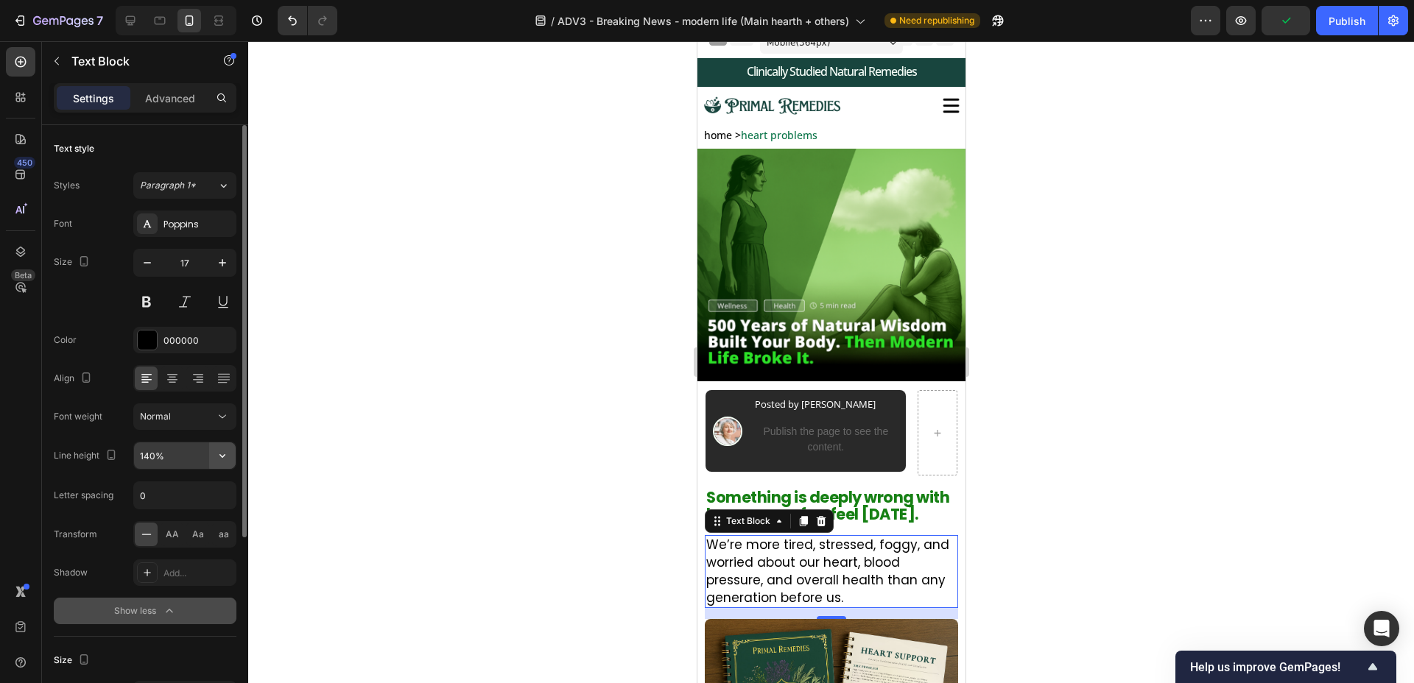
click at [222, 453] on icon "button" at bounding box center [222, 456] width 15 height 15
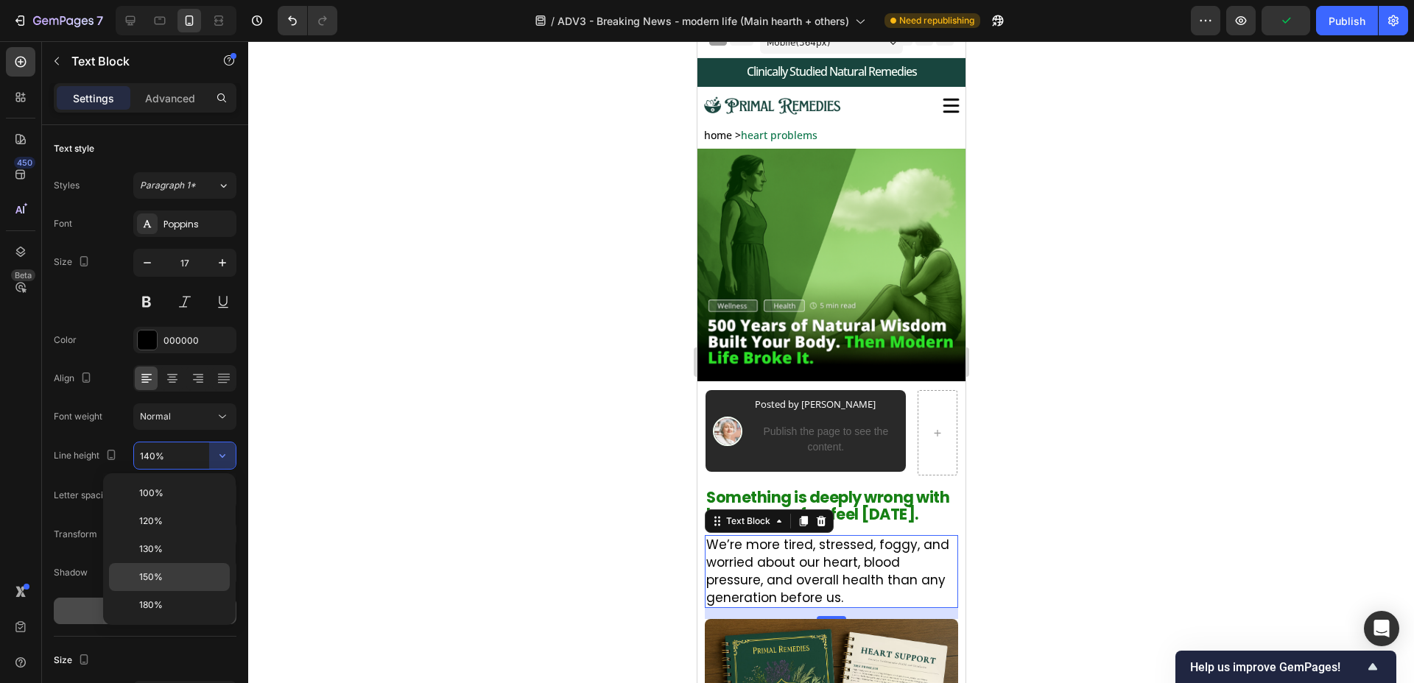
click at [176, 584] on div "150%" at bounding box center [169, 577] width 121 height 28
type input "150%"
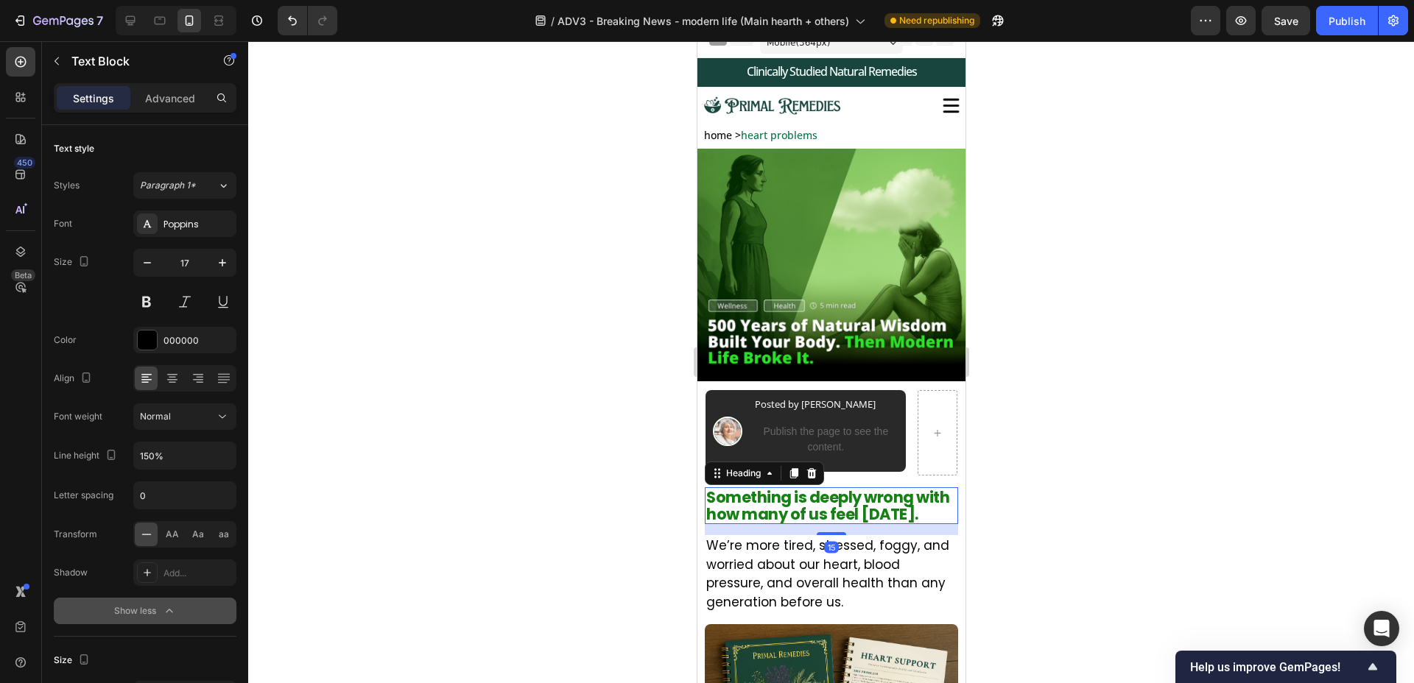
click at [878, 500] on p "Something is deeply wrong with how many of us feel [DATE]." at bounding box center [831, 506] width 250 height 34
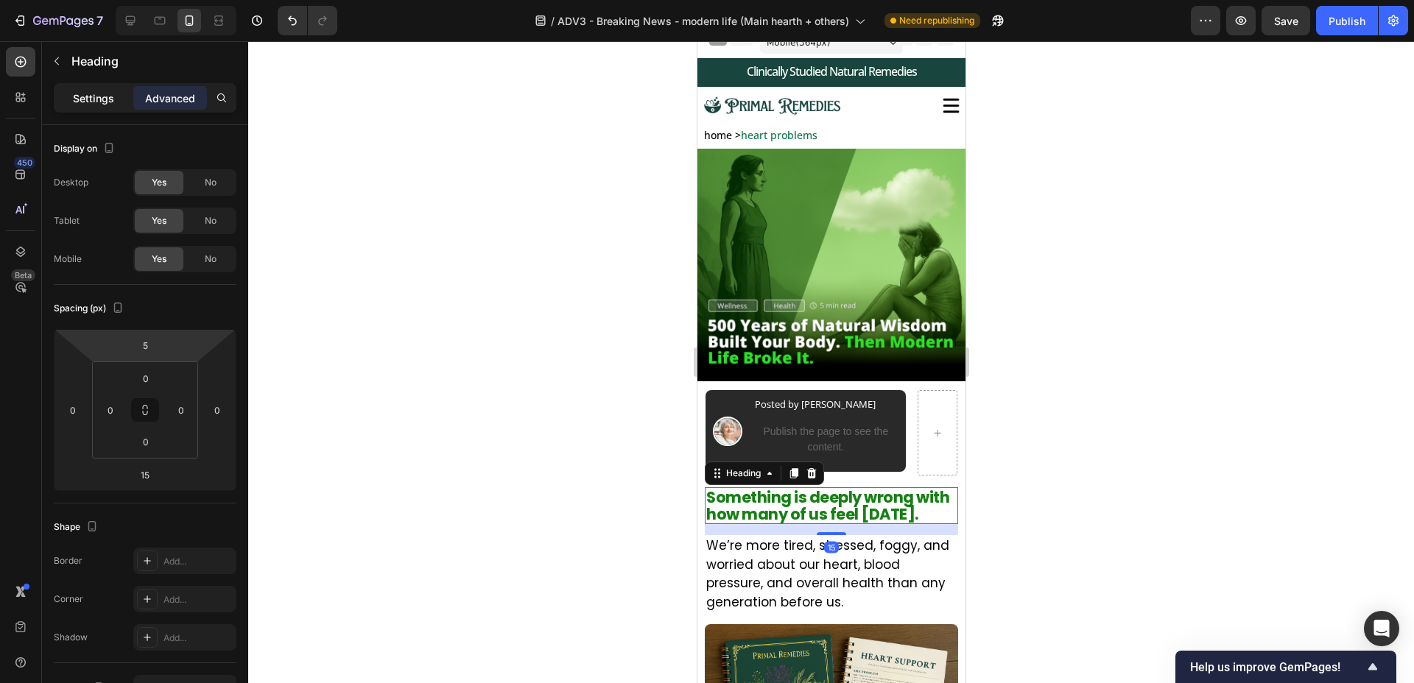
click at [104, 91] on p "Settings" at bounding box center [93, 98] width 41 height 15
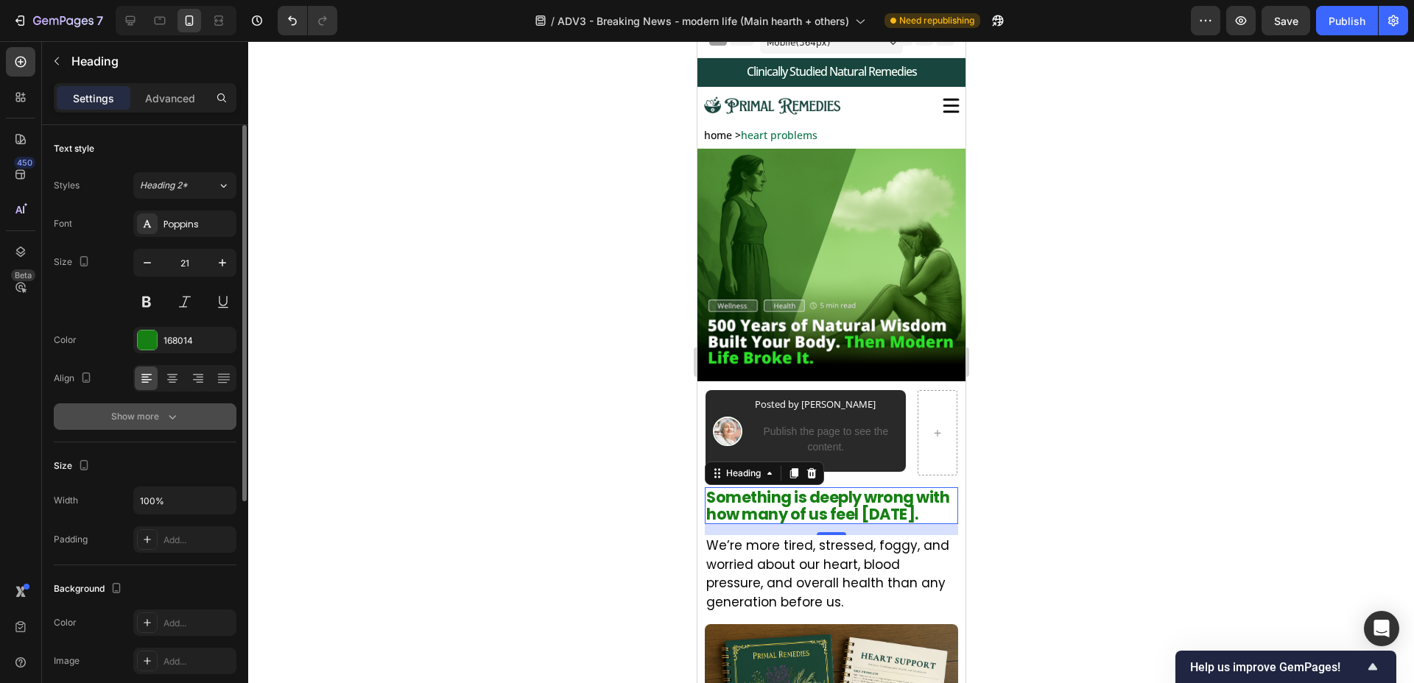
click at [161, 404] on button "Show more" at bounding box center [145, 417] width 183 height 27
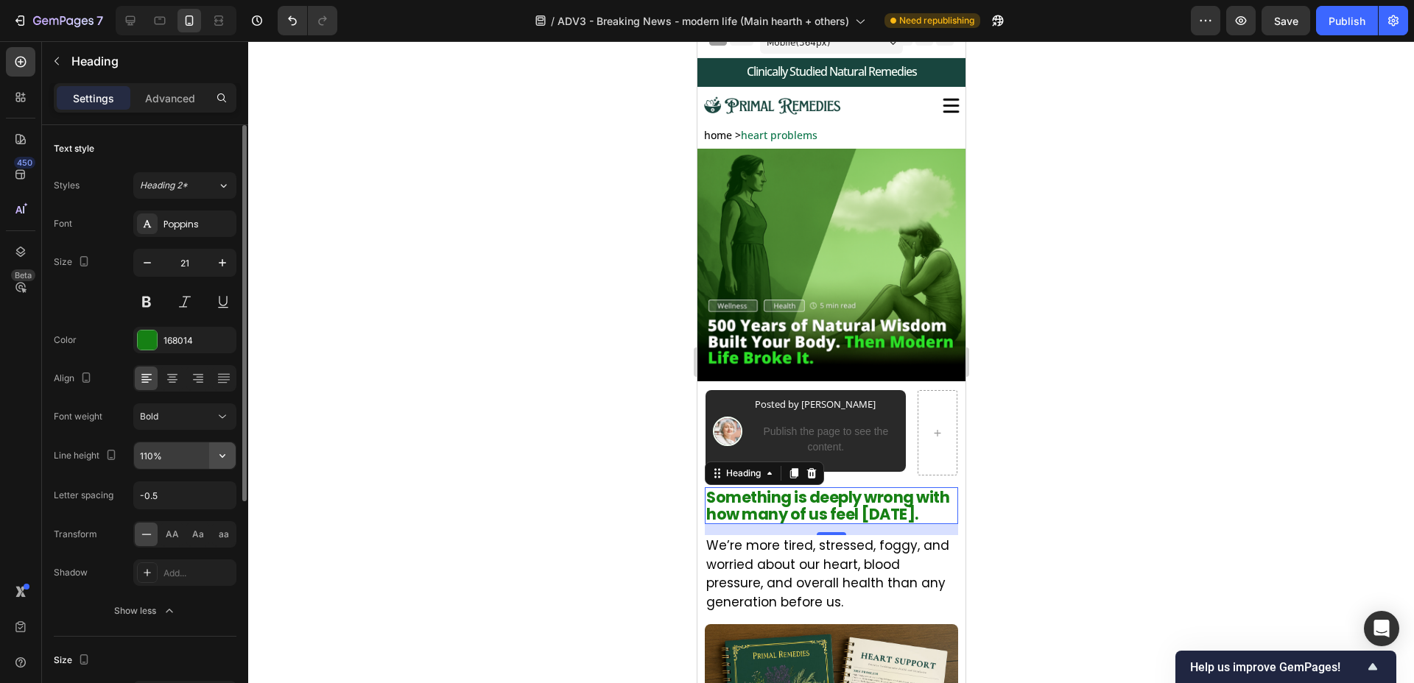
click at [219, 453] on icon "button" at bounding box center [222, 456] width 15 height 15
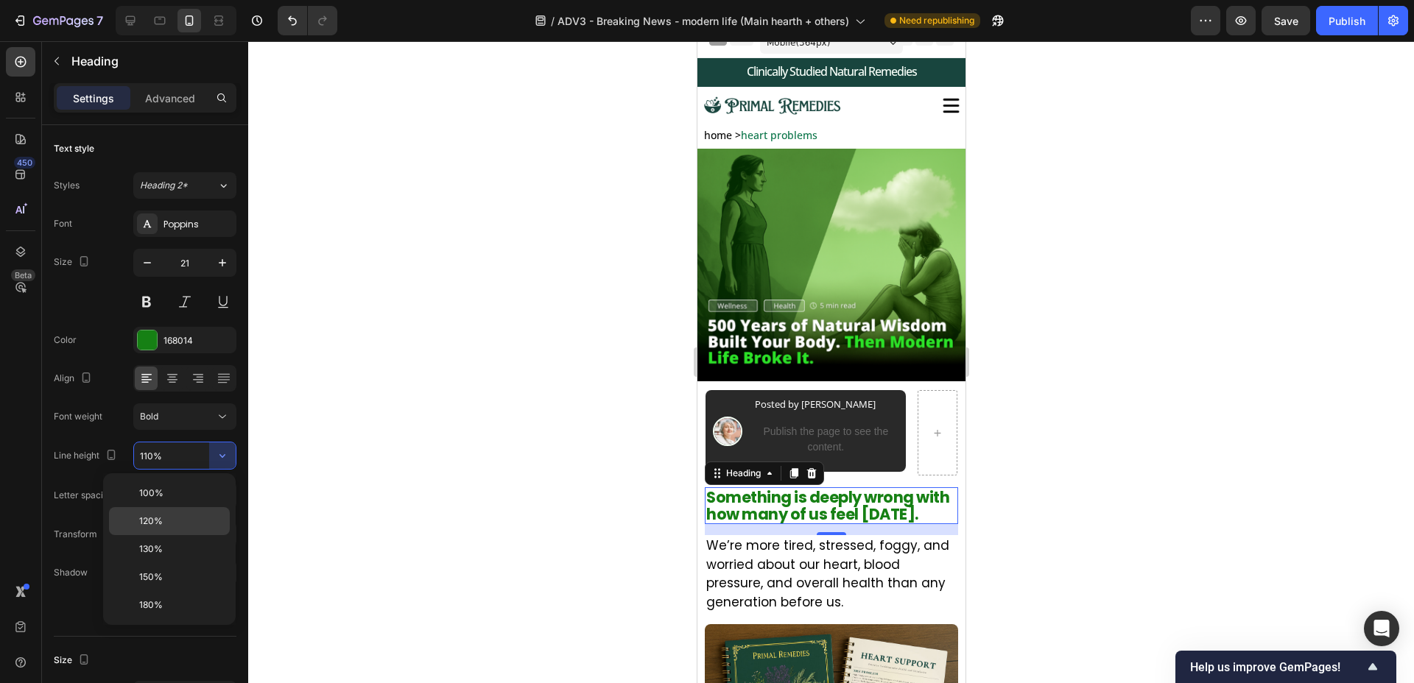
click at [185, 517] on p "120%" at bounding box center [181, 521] width 84 height 13
type input "120%"
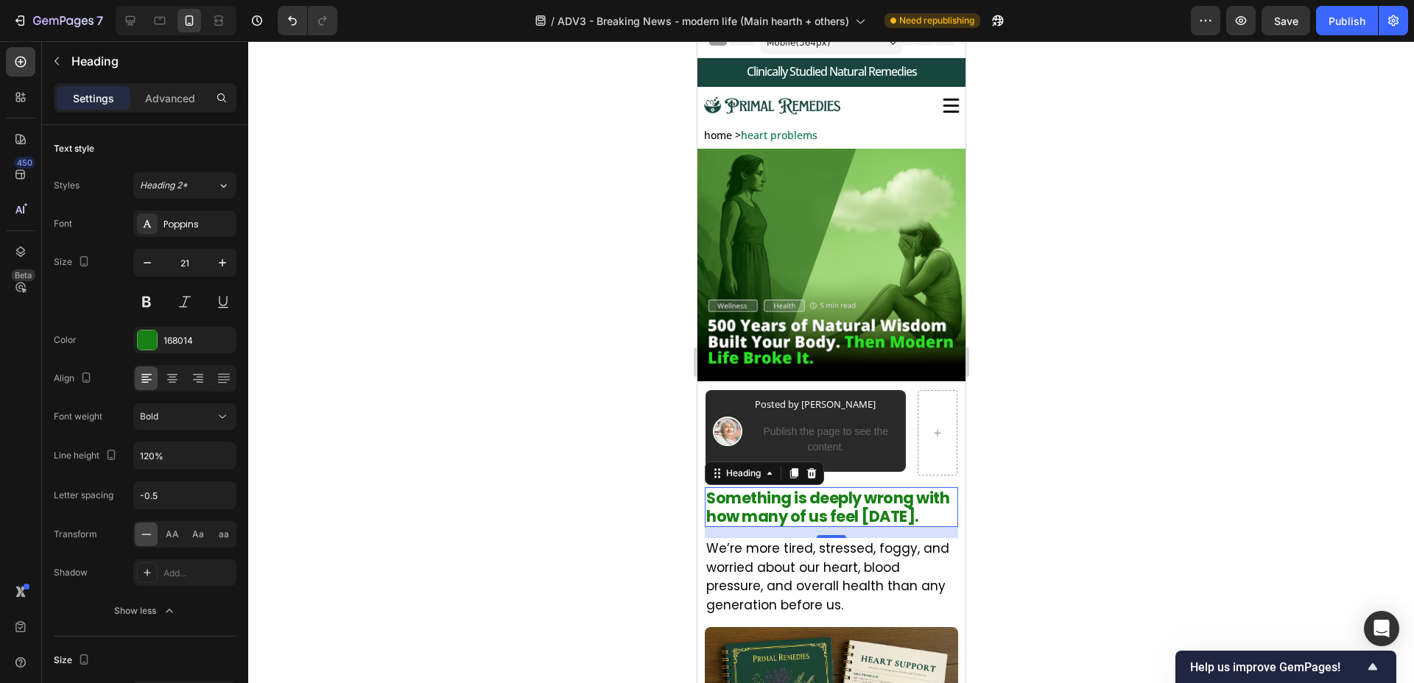
drag, startPoint x: 411, startPoint y: 476, endPoint x: 16, endPoint y: 289, distance: 436.5
click at [411, 476] on div at bounding box center [831, 362] width 1166 height 642
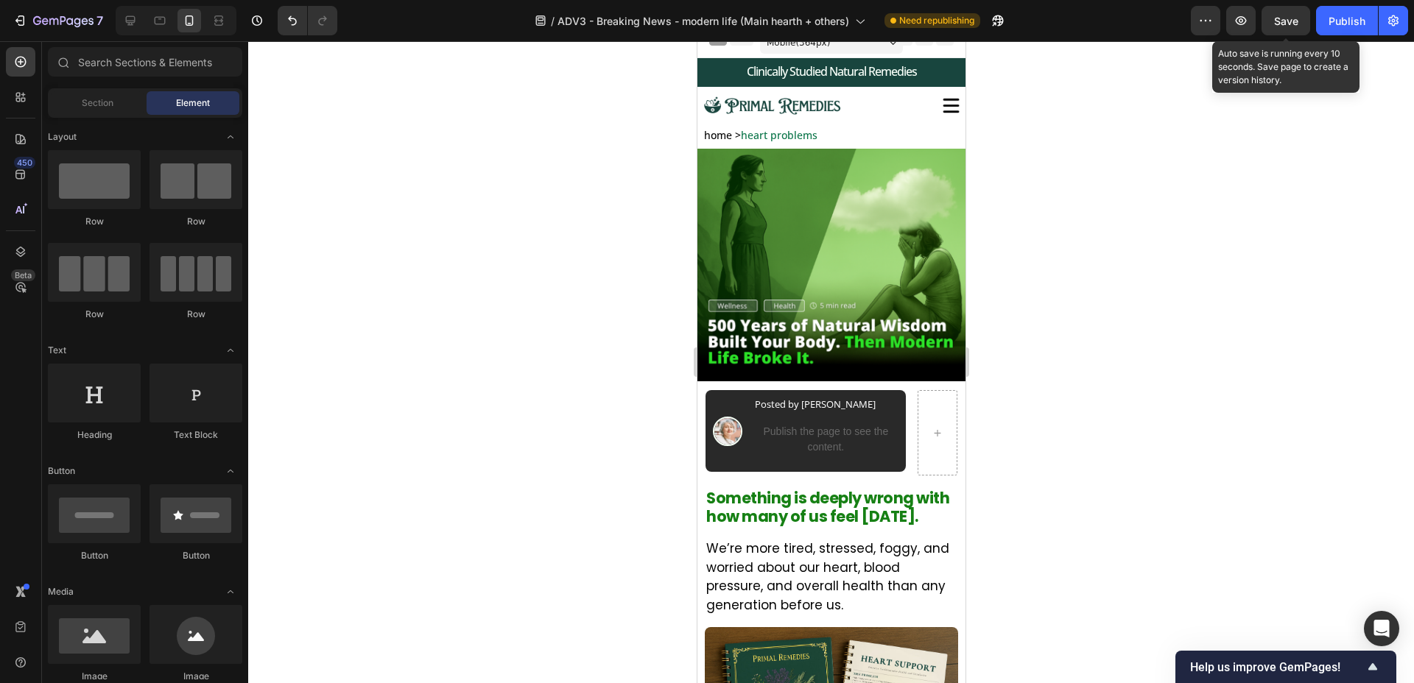
click at [1279, 24] on span "Save" at bounding box center [1286, 21] width 24 height 13
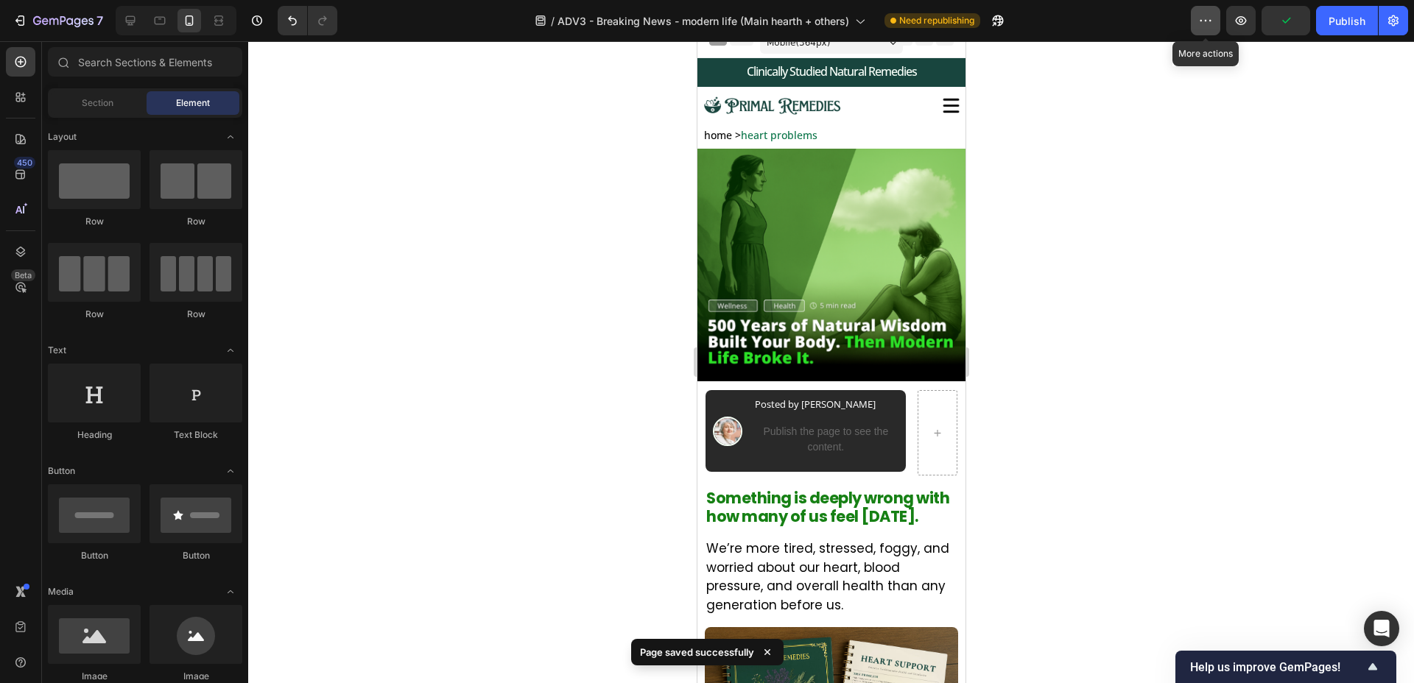
click at [1218, 14] on button "button" at bounding box center [1205, 20] width 29 height 29
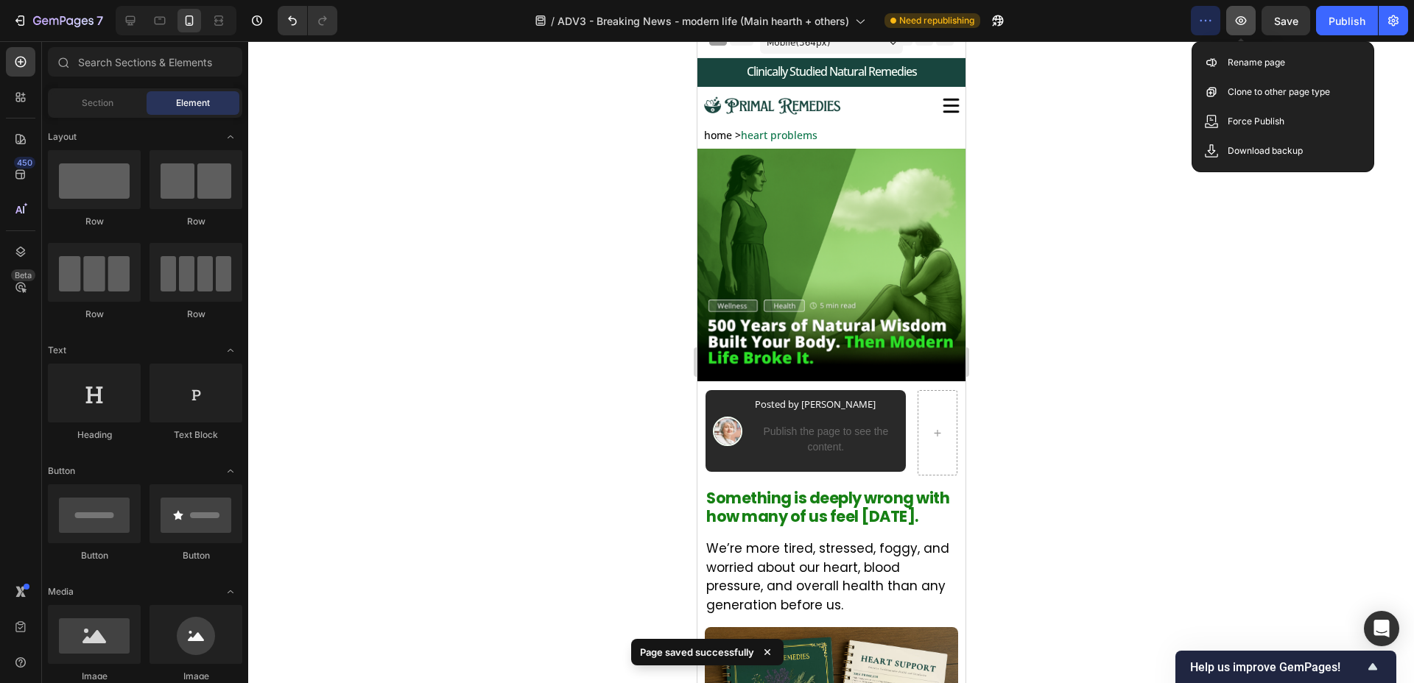
click at [1231, 13] on button "button" at bounding box center [1240, 20] width 29 height 29
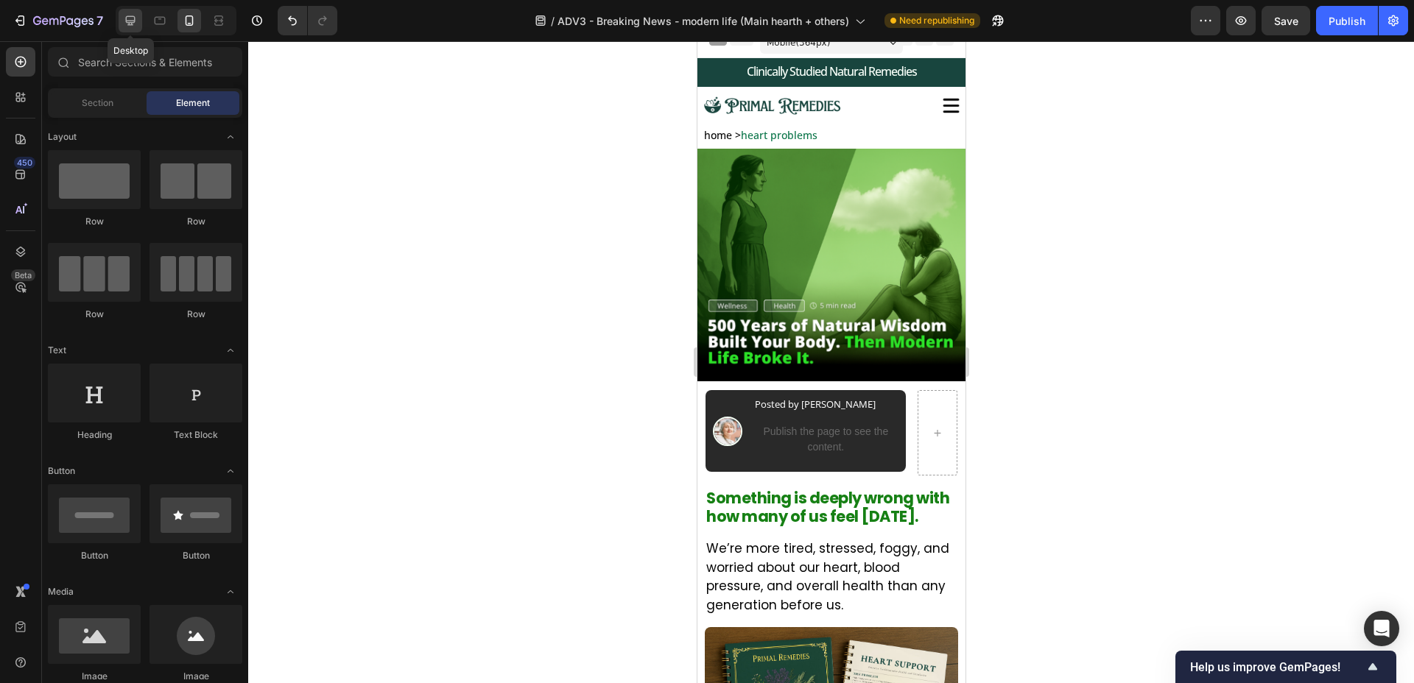
click at [122, 20] on div at bounding box center [131, 21] width 24 height 24
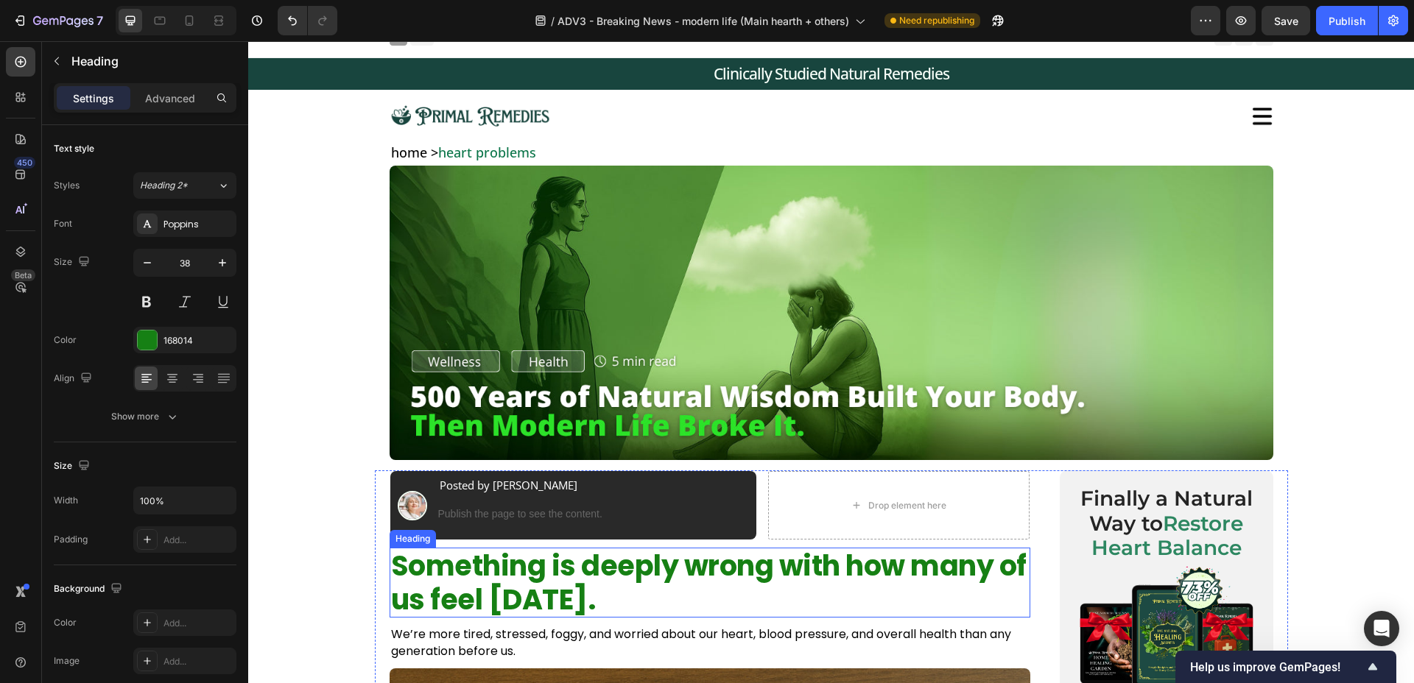
click at [530, 563] on p "Something is deeply wrong with how many of us feel [DATE]." at bounding box center [710, 582] width 638 height 67
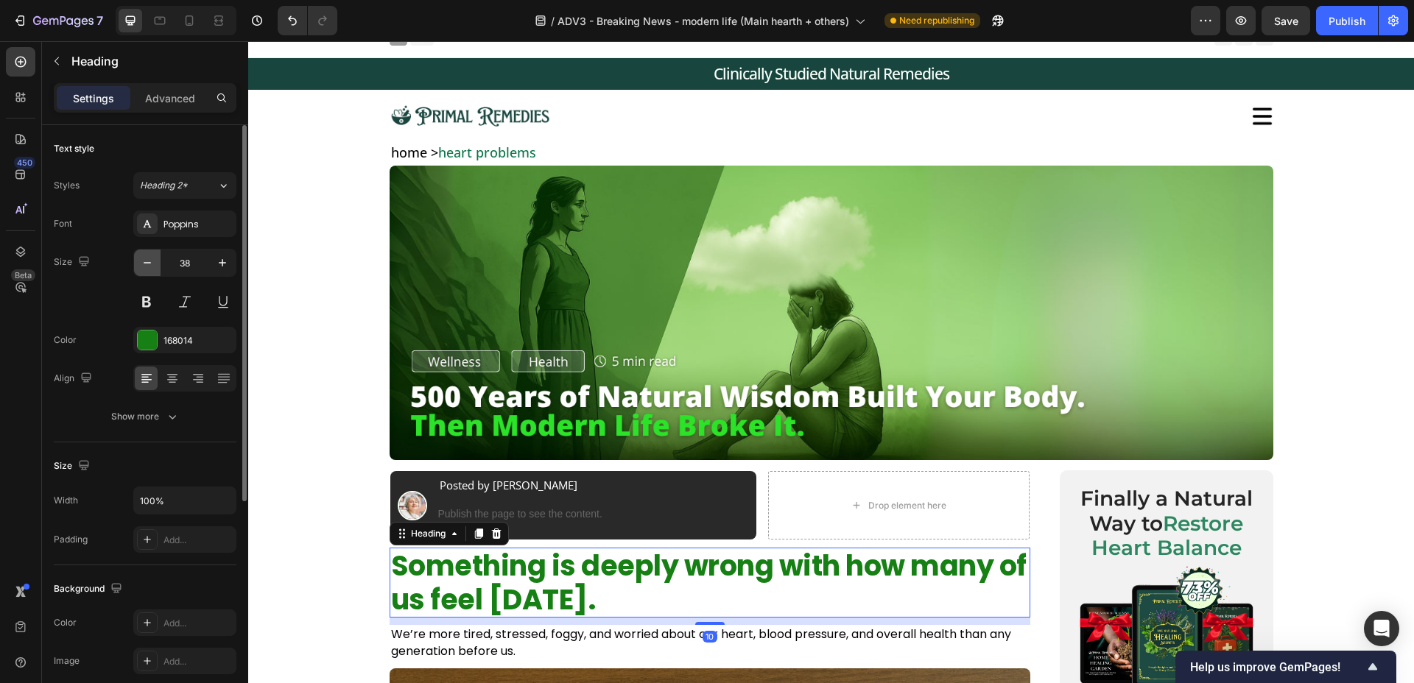
click at [136, 261] on button "button" at bounding box center [147, 263] width 27 height 27
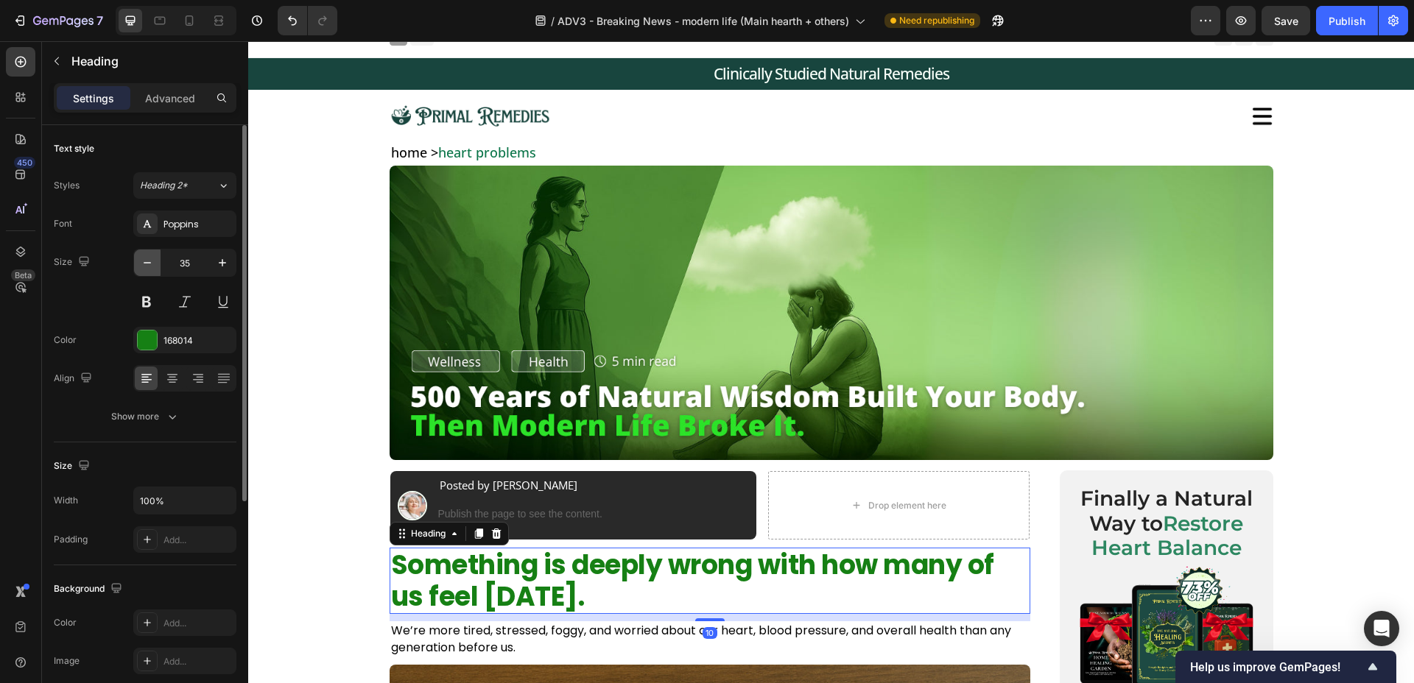
click at [136, 261] on button "button" at bounding box center [147, 263] width 27 height 27
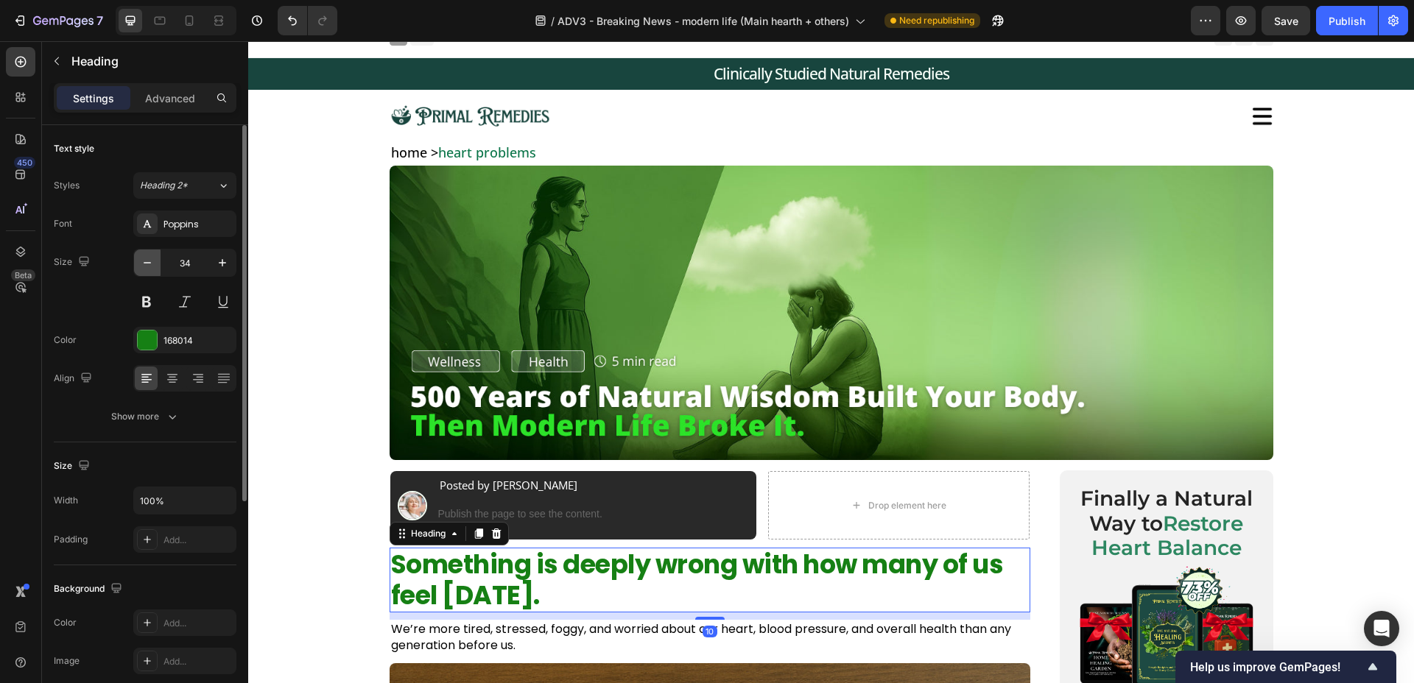
click at [136, 261] on button "button" at bounding box center [147, 263] width 27 height 27
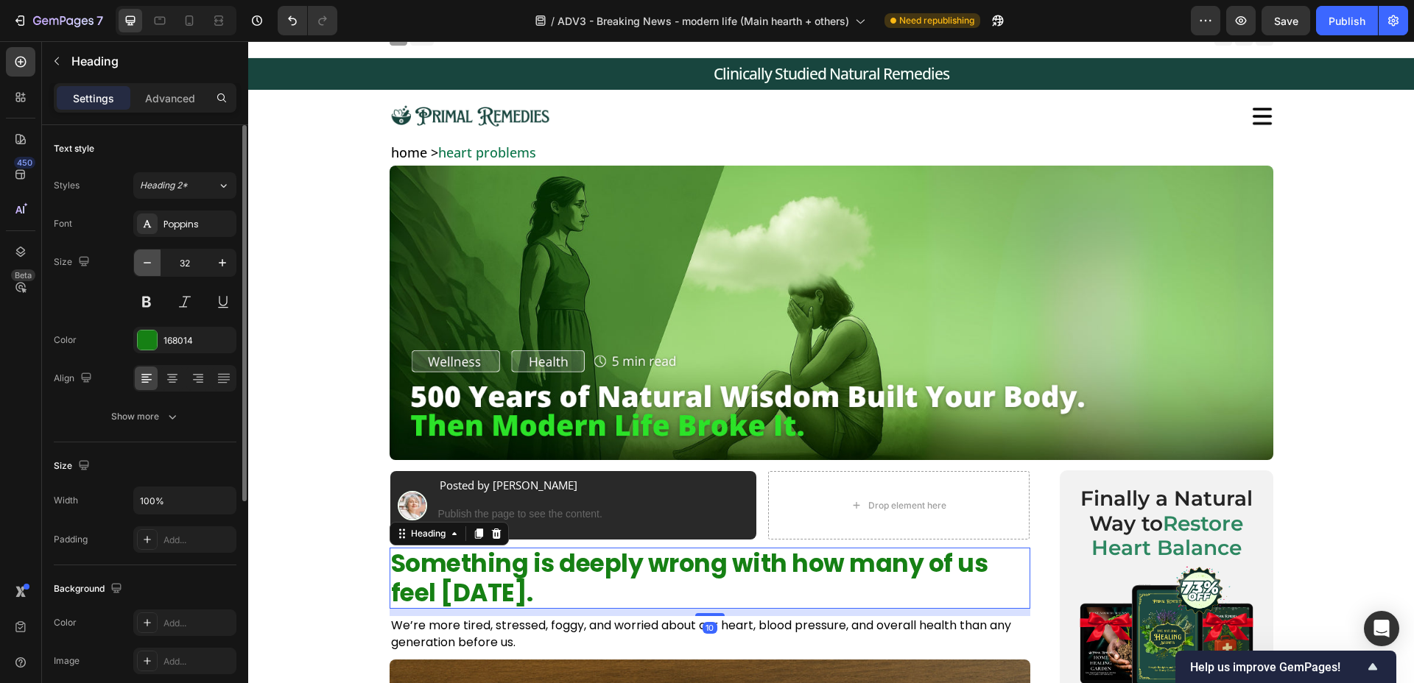
click at [136, 261] on button "button" at bounding box center [147, 263] width 27 height 27
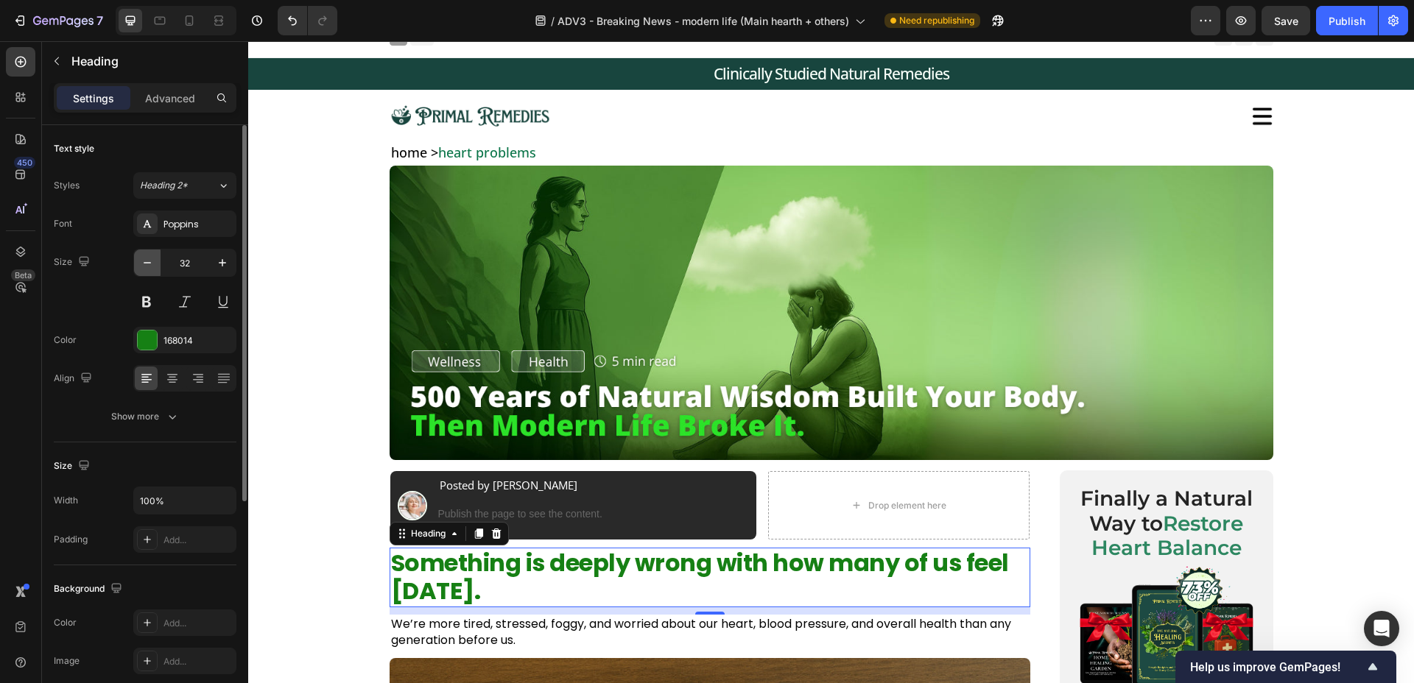
click at [136, 261] on button "button" at bounding box center [147, 263] width 27 height 27
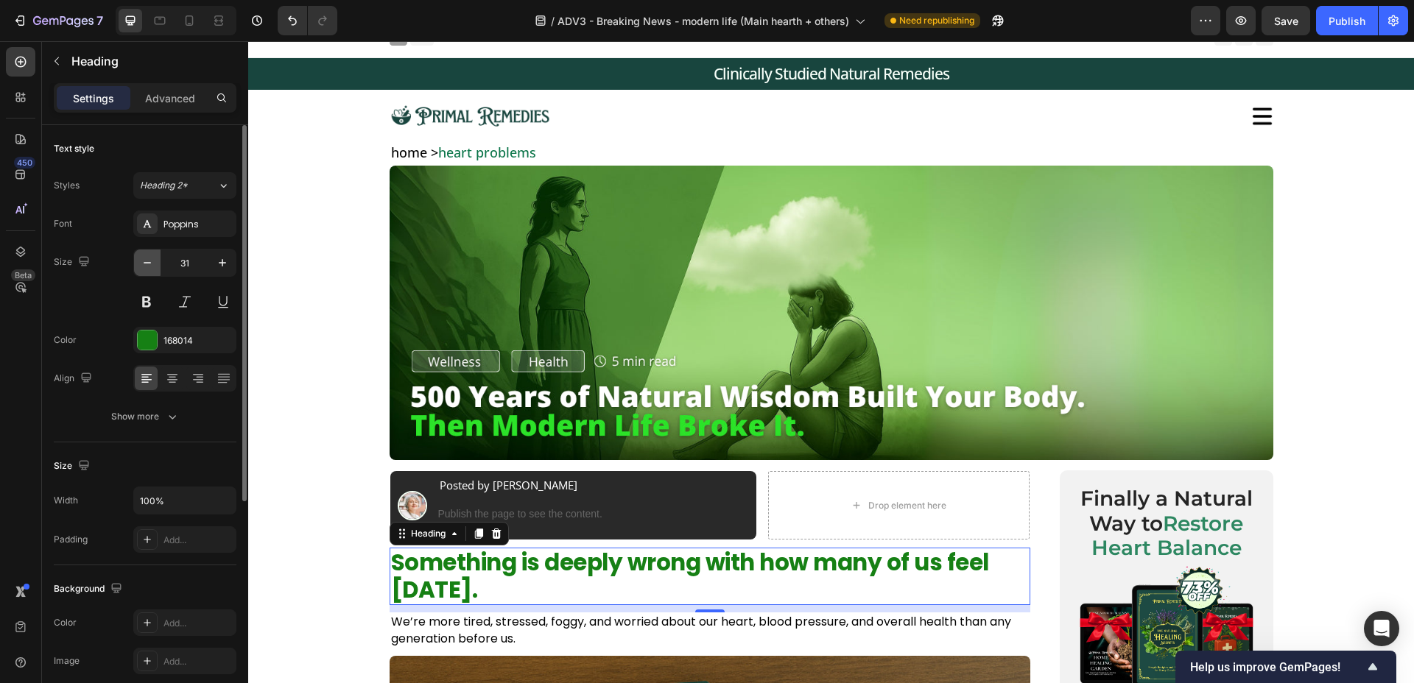
click at [136, 261] on button "button" at bounding box center [147, 263] width 27 height 27
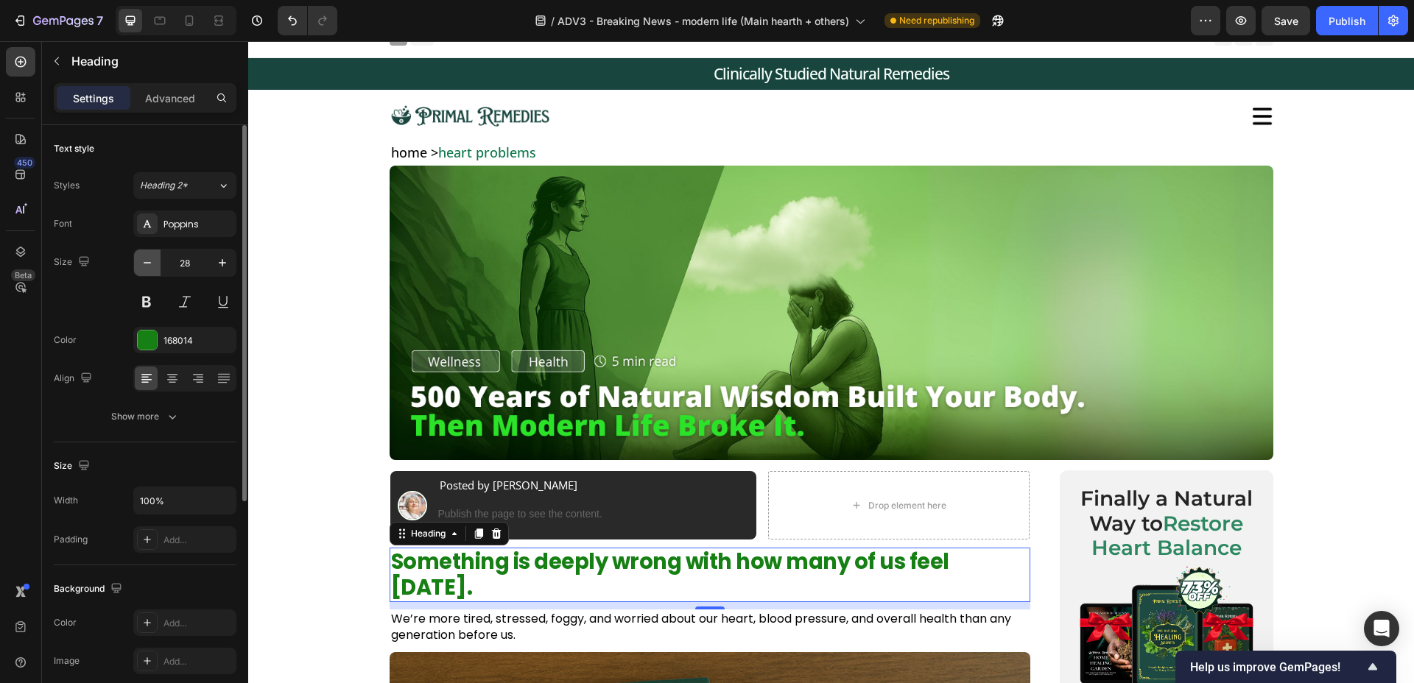
click at [136, 261] on button "button" at bounding box center [147, 263] width 27 height 27
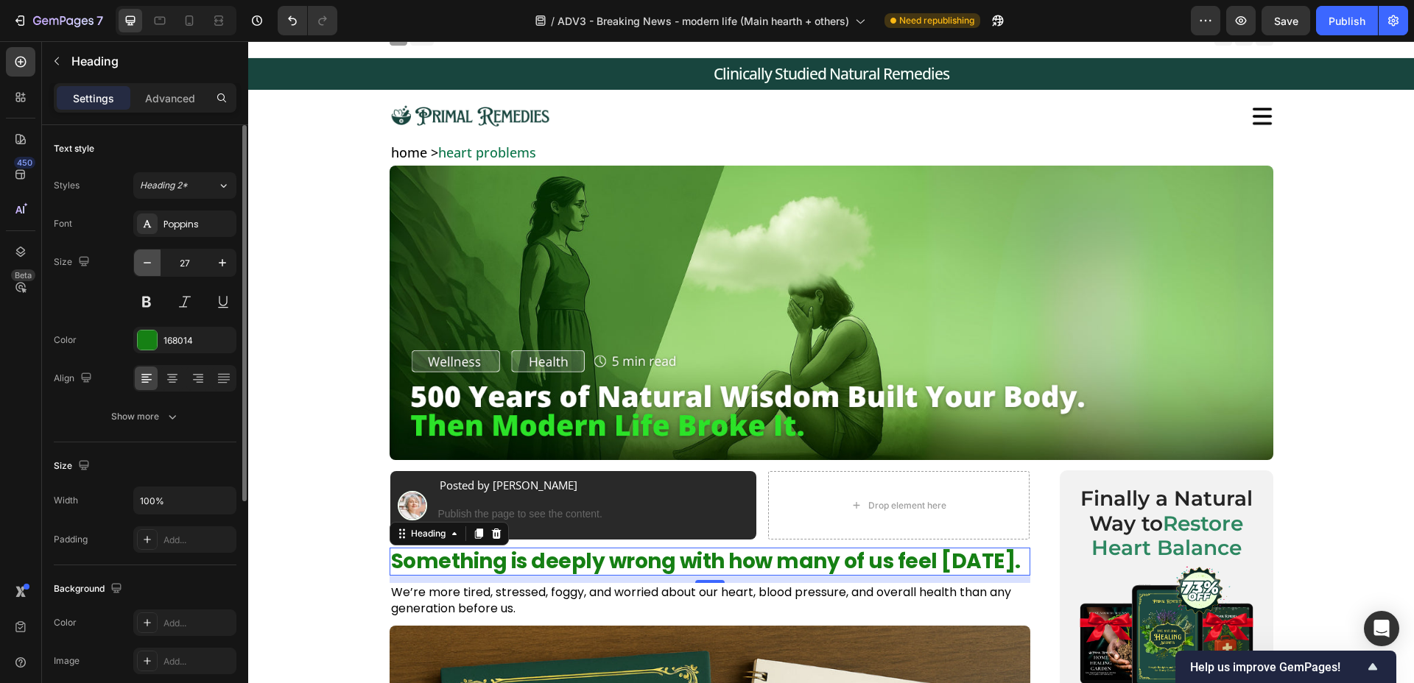
click at [136, 261] on button "button" at bounding box center [147, 263] width 27 height 27
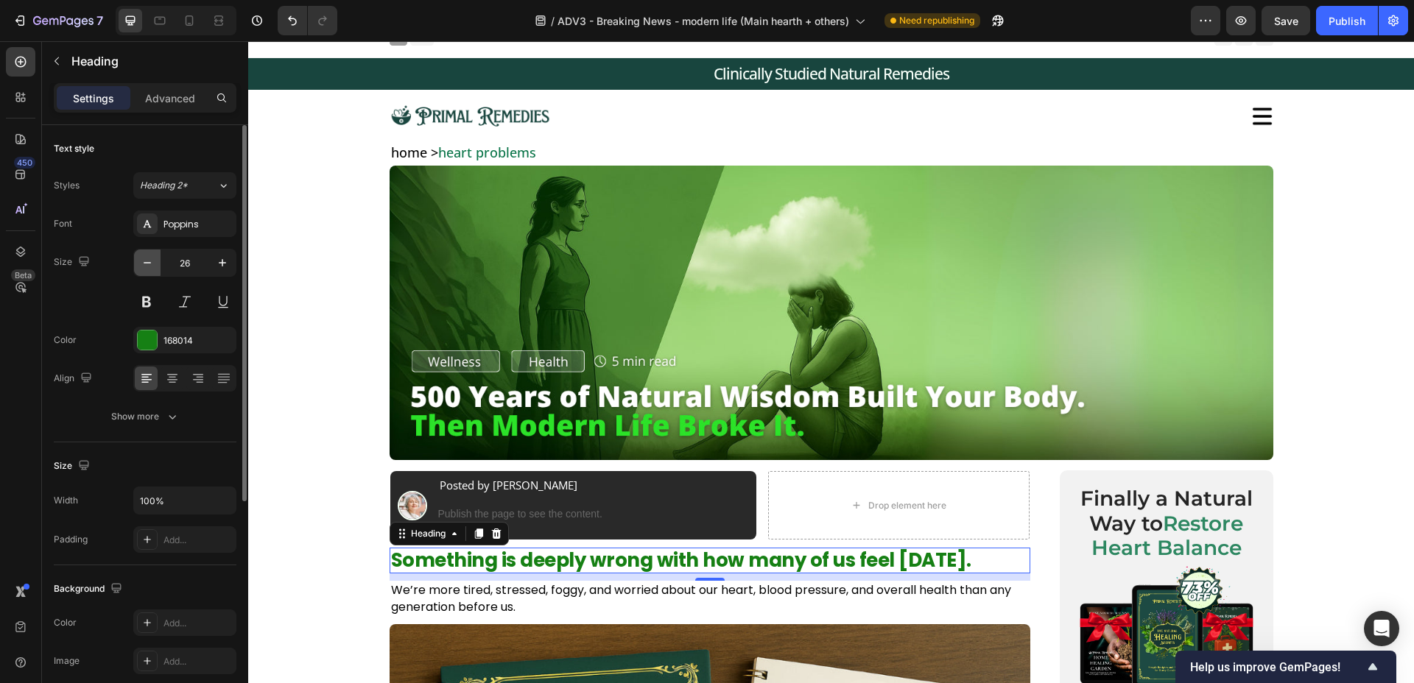
click at [136, 261] on button "button" at bounding box center [147, 263] width 27 height 27
type input "25"
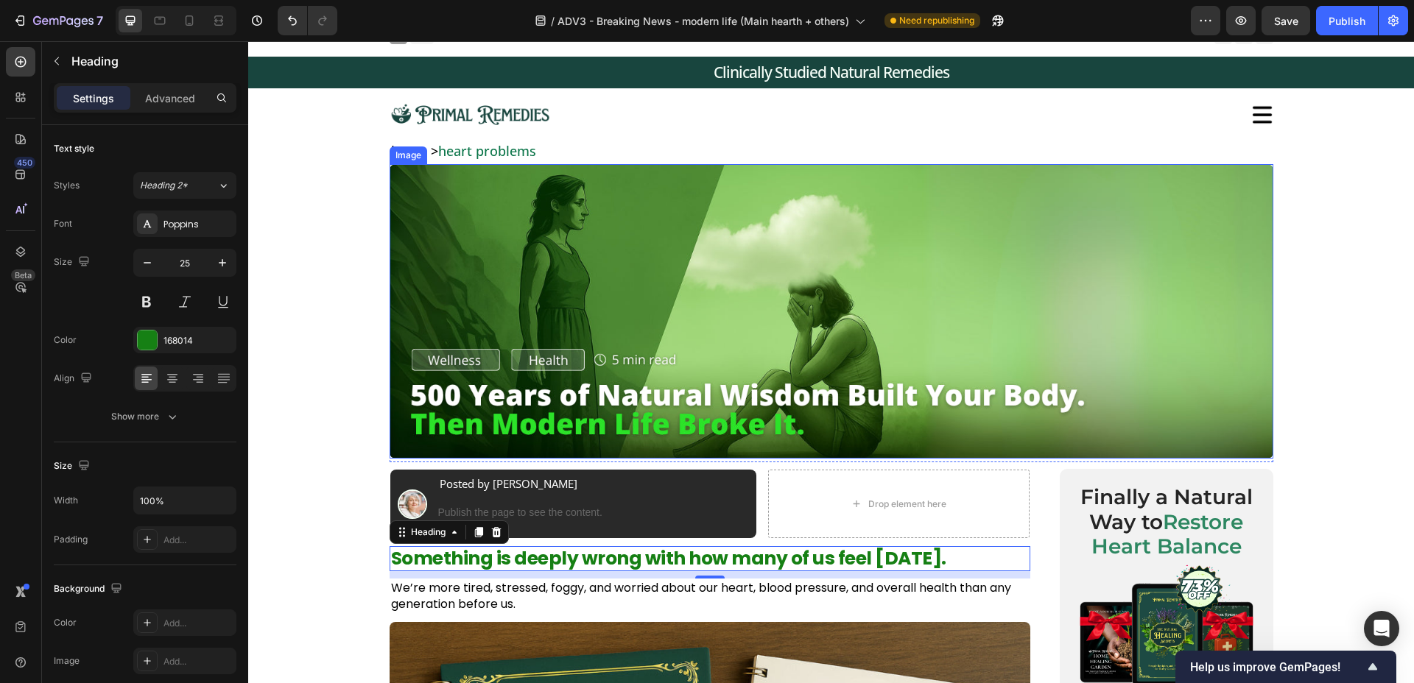
scroll to position [259, 0]
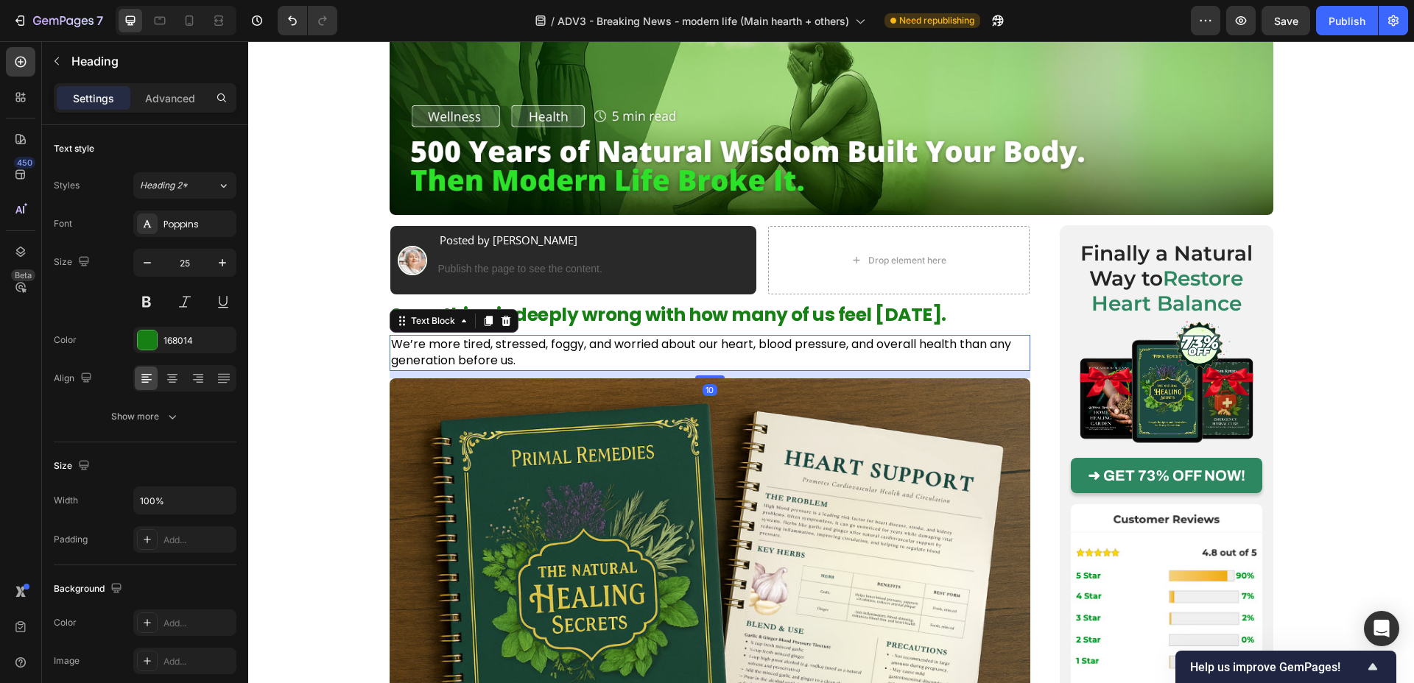
click at [569, 348] on p "We’re more tired, stressed, foggy, and worried about our heart, blood pressure,…" at bounding box center [710, 353] width 638 height 33
click at [214, 259] on button "button" at bounding box center [222, 263] width 27 height 27
type input "17"
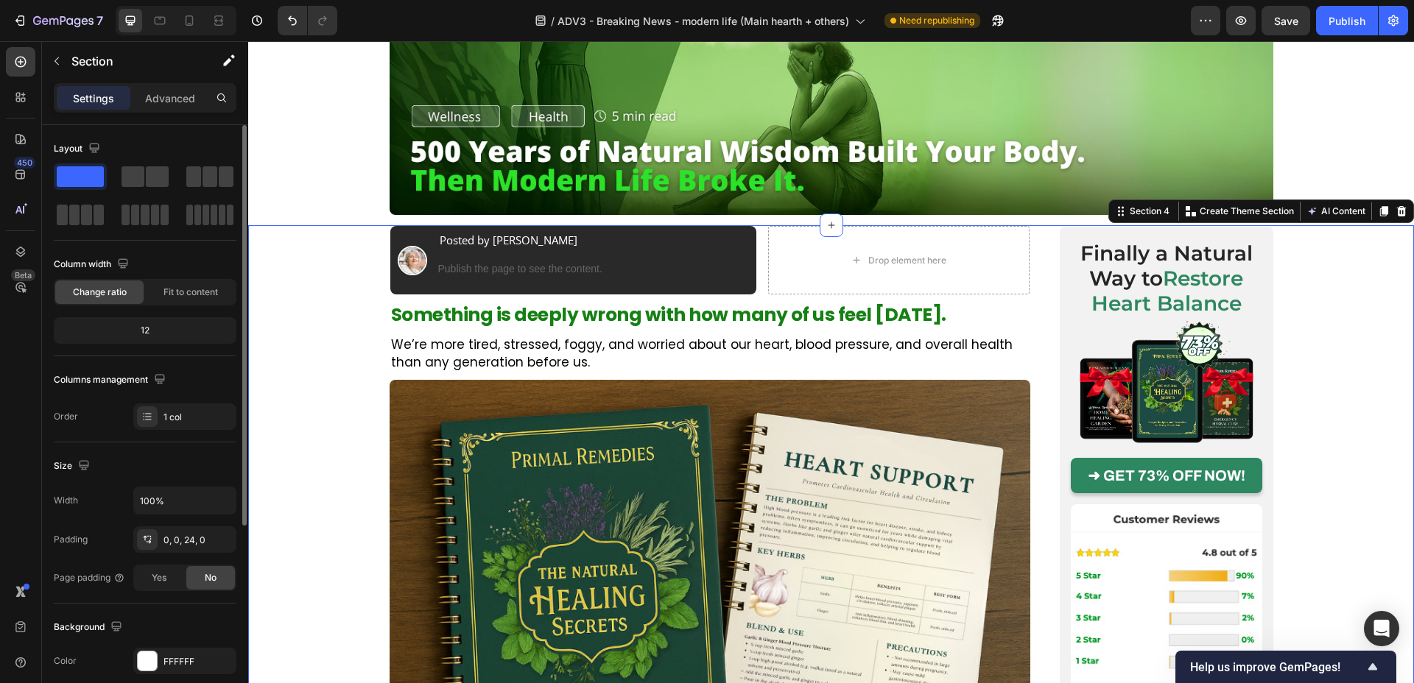
click at [507, 505] on img at bounding box center [710, 597] width 641 height 434
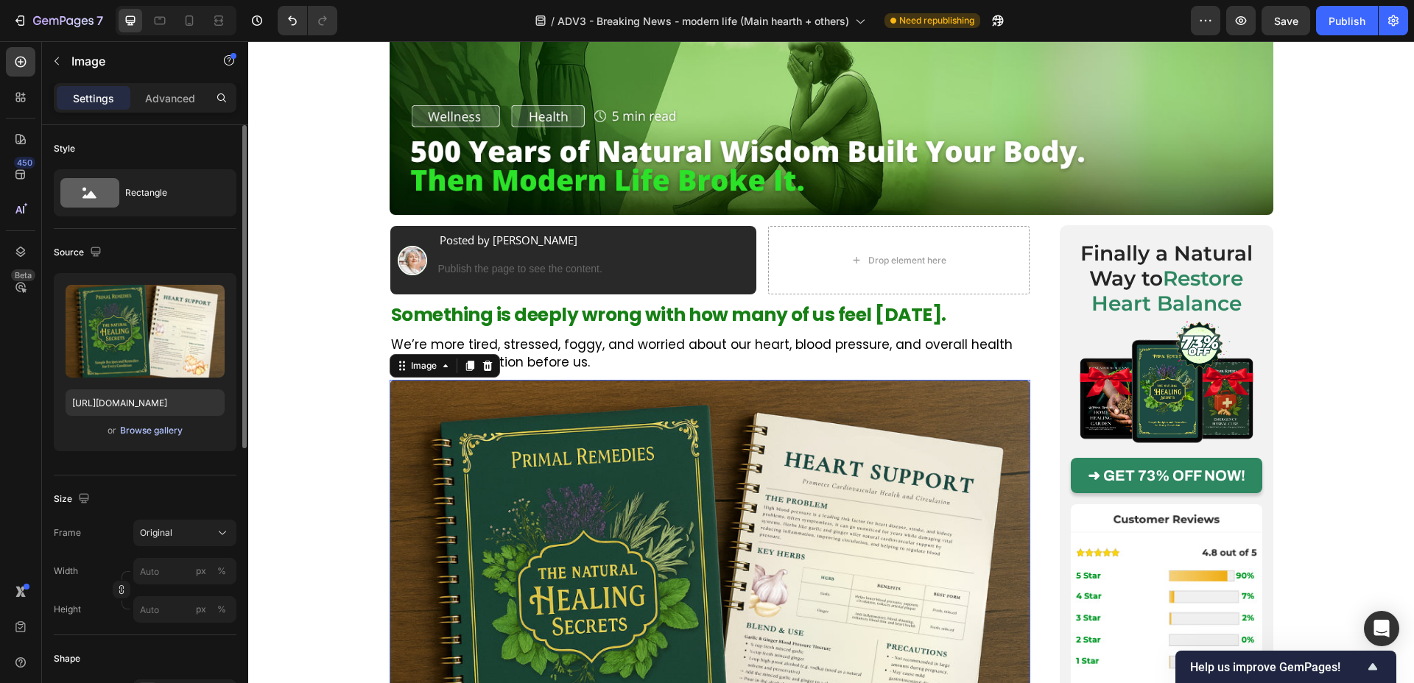
click at [141, 426] on div "Browse gallery" at bounding box center [151, 430] width 63 height 13
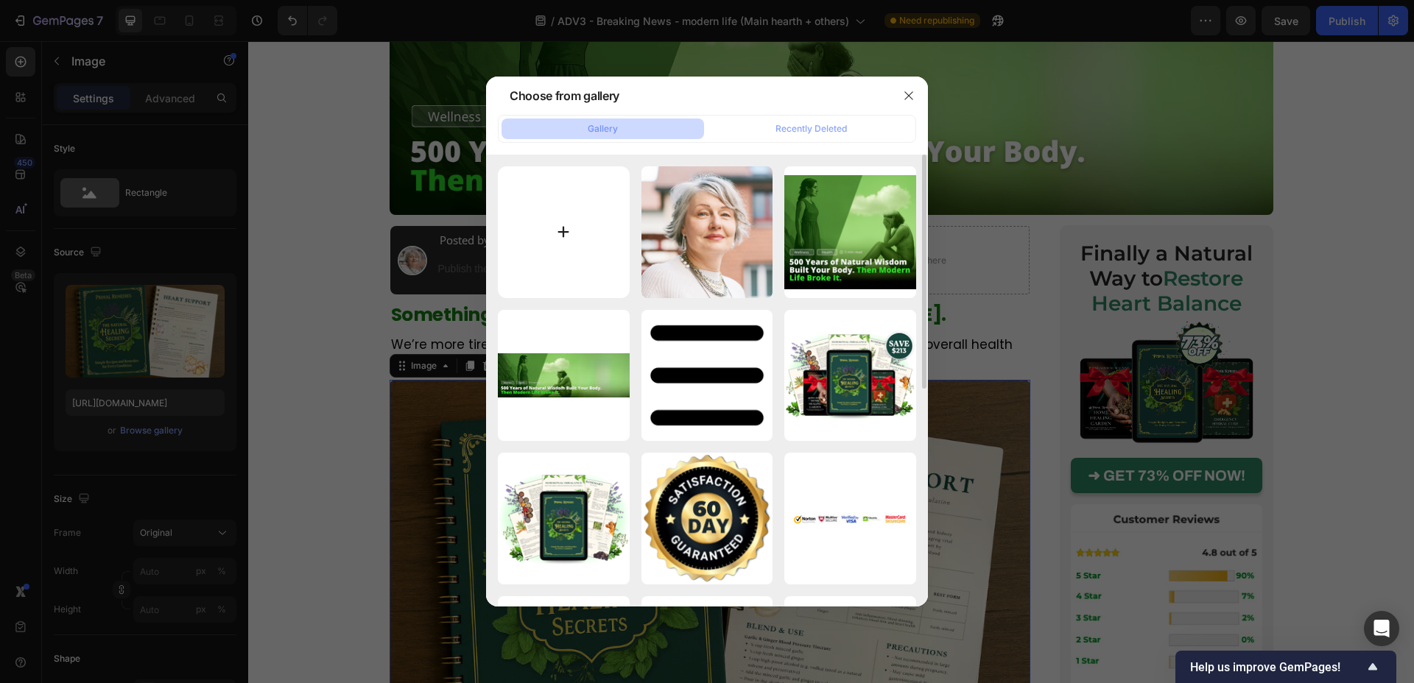
click at [559, 233] on input "file" at bounding box center [564, 232] width 132 height 132
type input "C:\fakepath\Screenshot [DATE] alle [DATE].png"
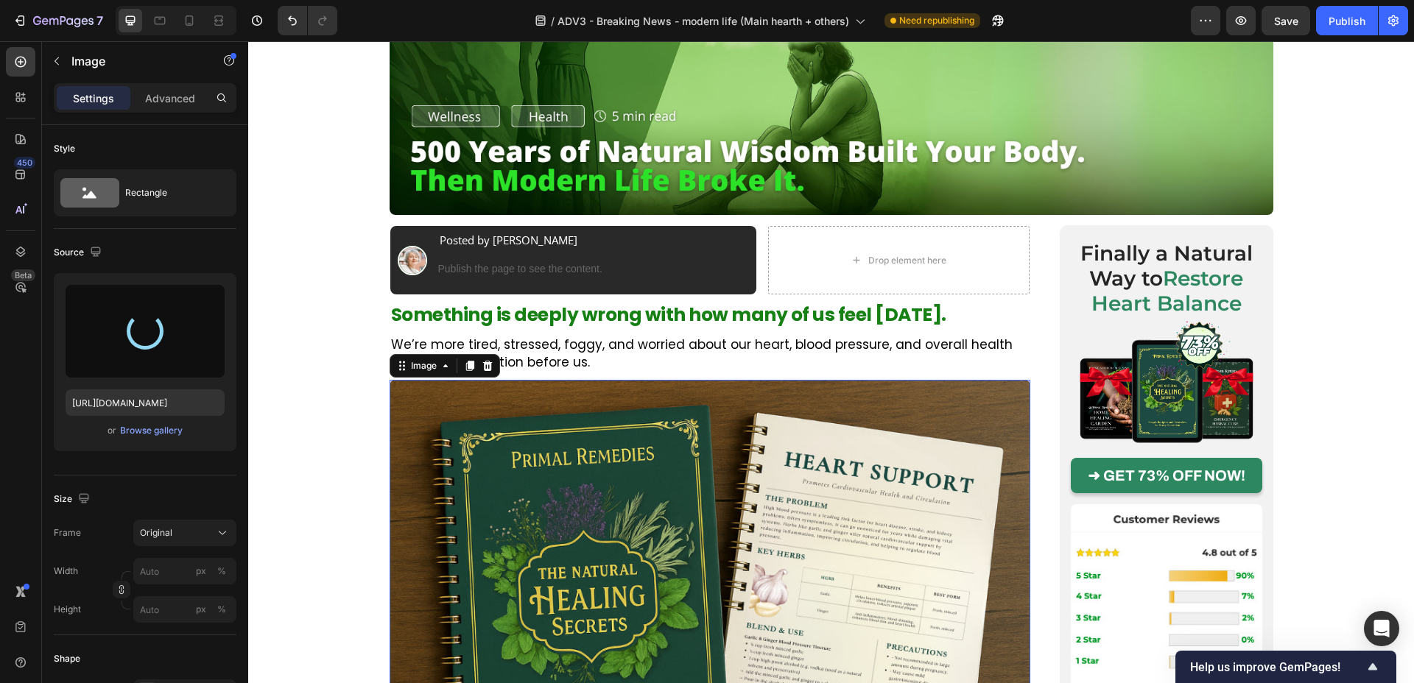
type input "[URL][DOMAIN_NAME]"
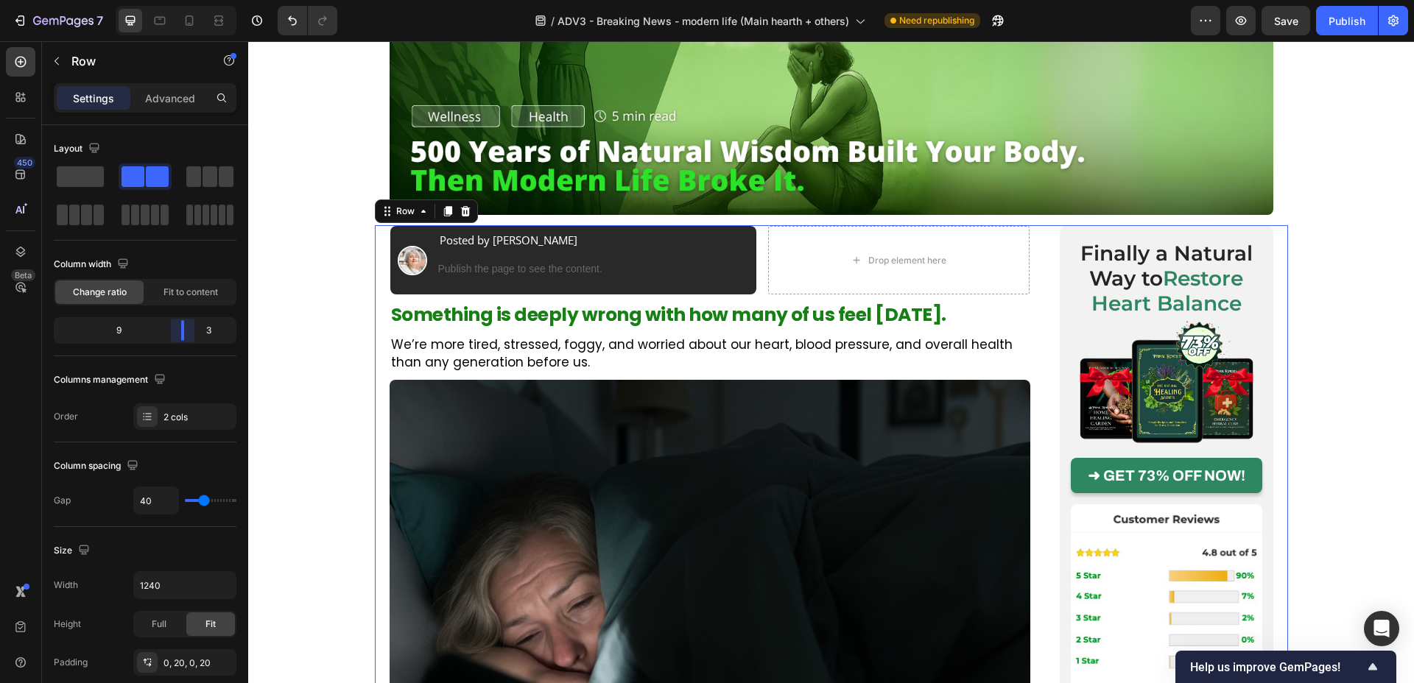
drag, startPoint x: 180, startPoint y: 337, endPoint x: 190, endPoint y: 333, distance: 10.3
click at [190, 0] on body "7 Version history / ADV3 - Breaking News - modern life (Main hearth + others) N…" at bounding box center [707, 0] width 1414 height 0
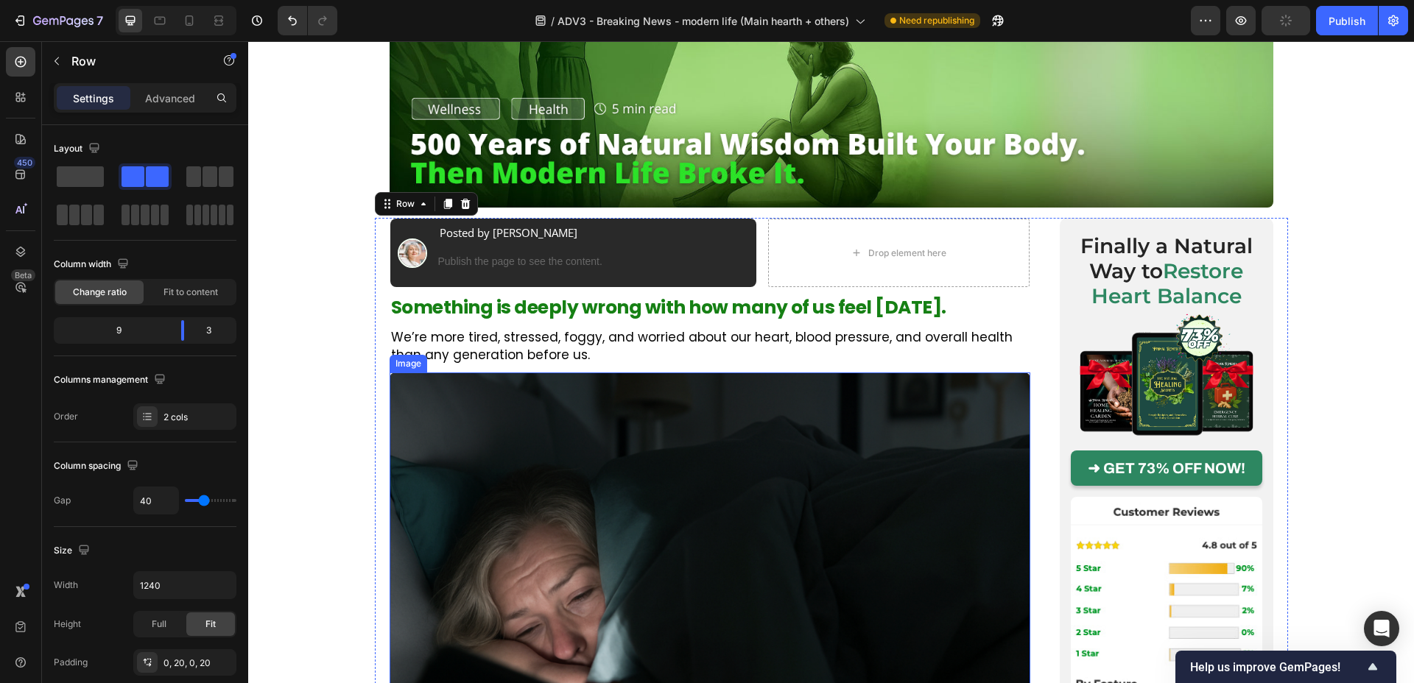
scroll to position [331, 0]
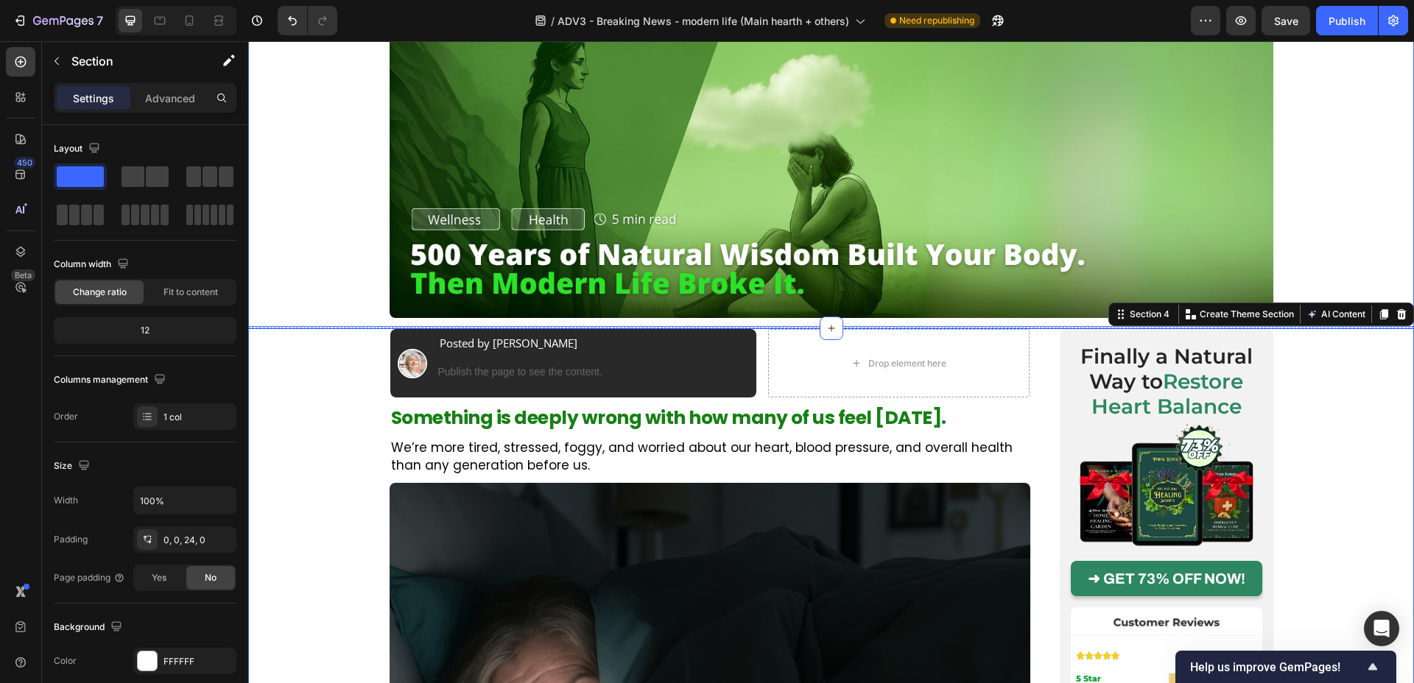
scroll to position [183, 0]
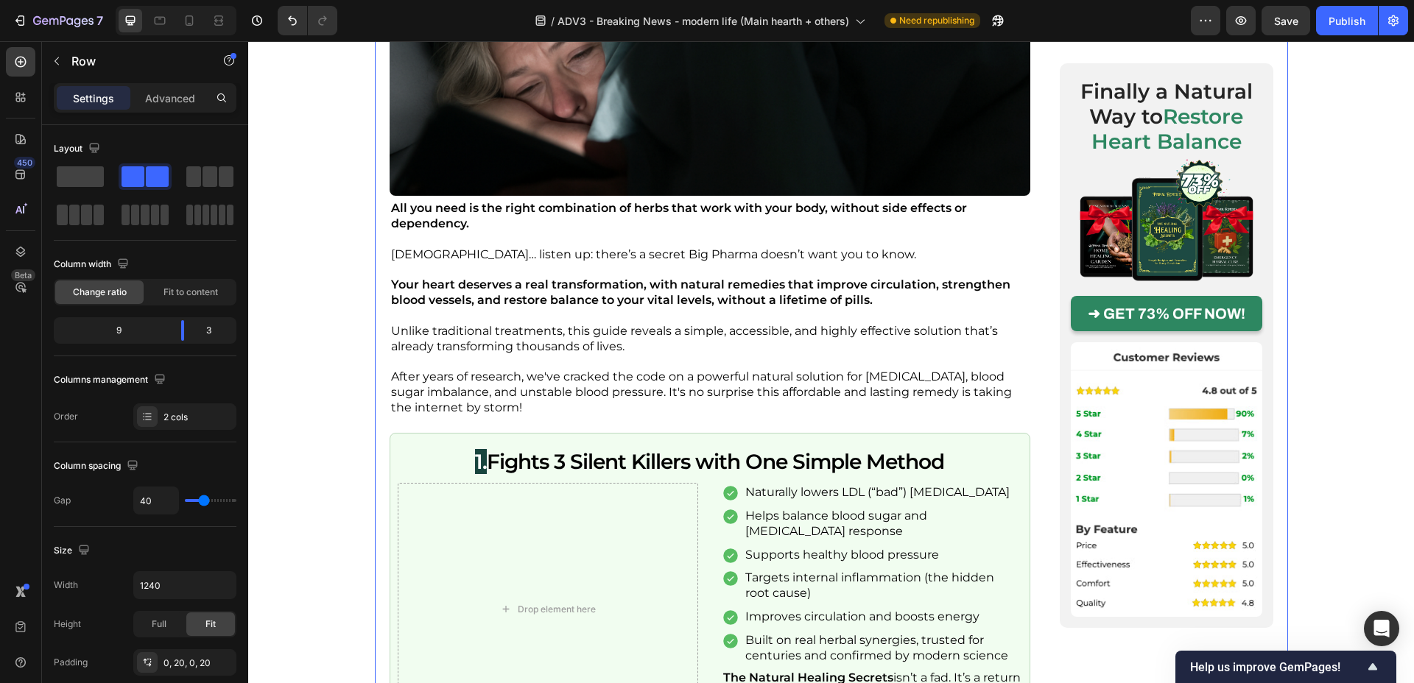
scroll to position [469, 0]
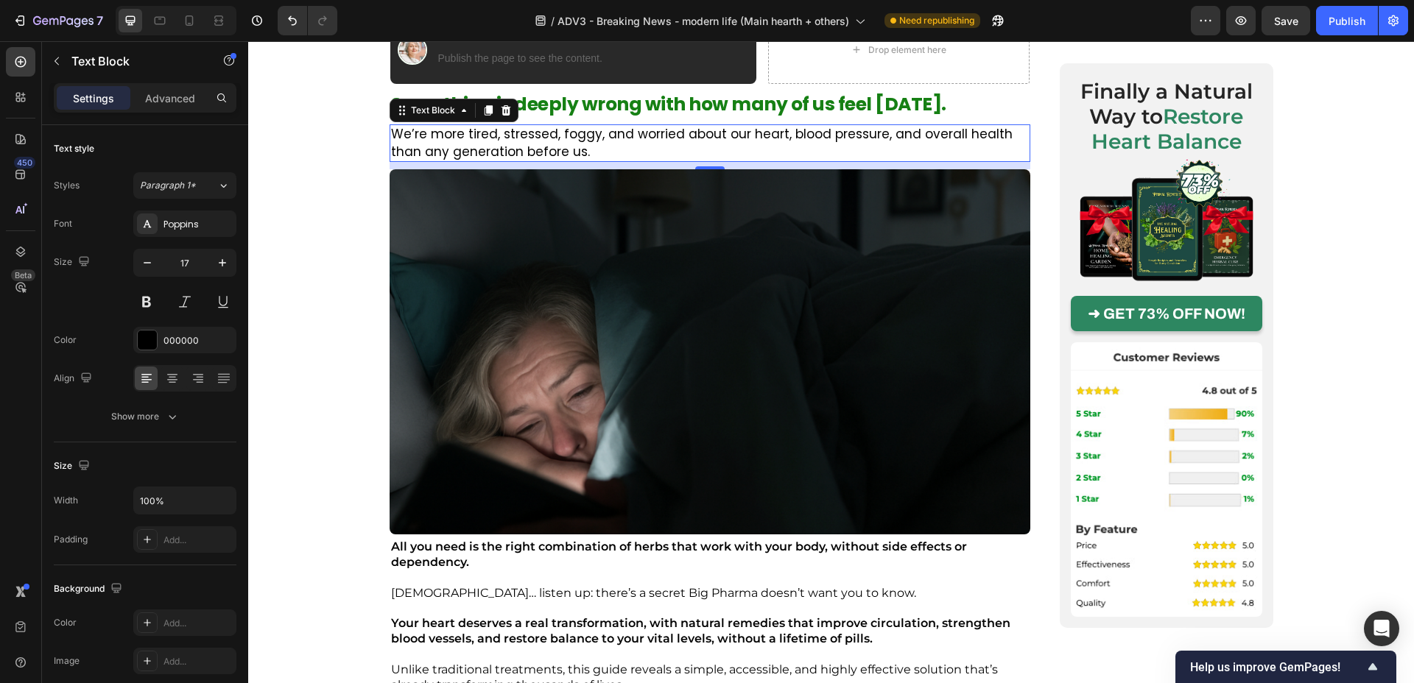
click at [565, 136] on p "We’re more tired, stressed, foggy, and worried about our heart, blood pressure,…" at bounding box center [710, 143] width 638 height 35
click at [486, 113] on icon at bounding box center [488, 110] width 8 height 10
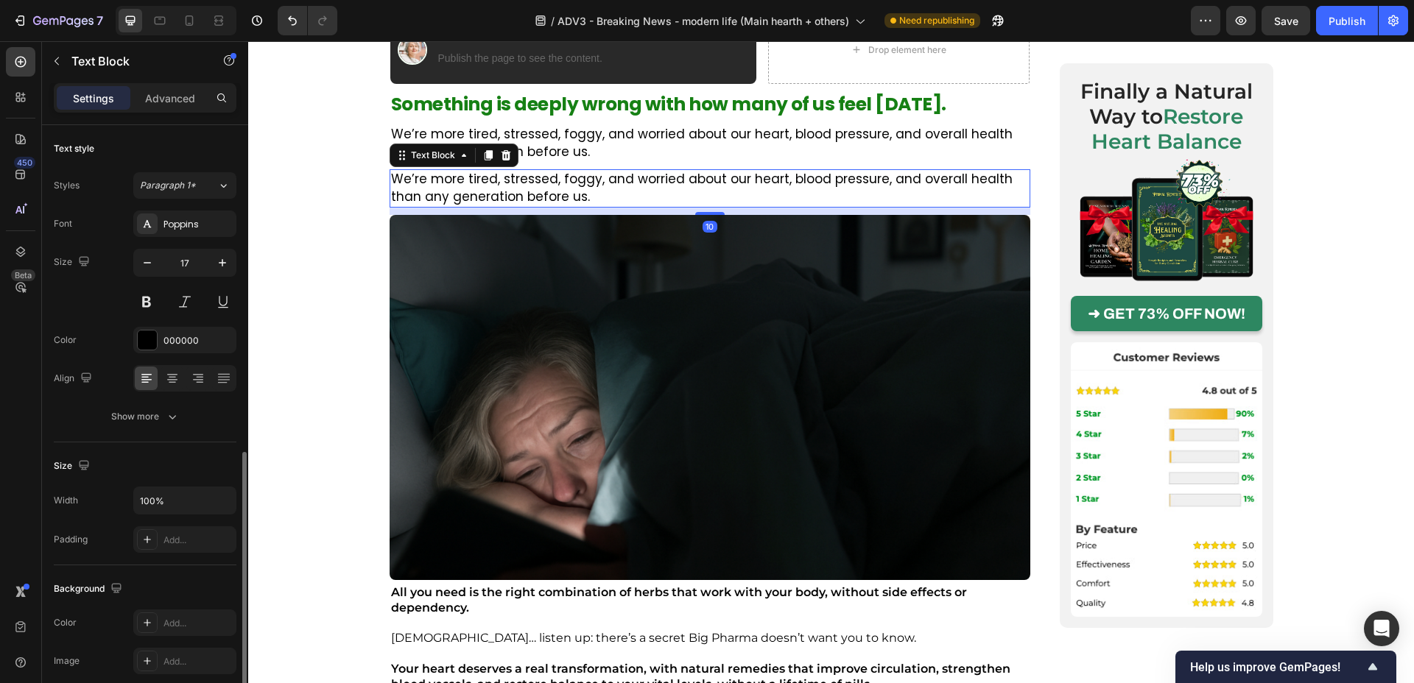
scroll to position [194, 0]
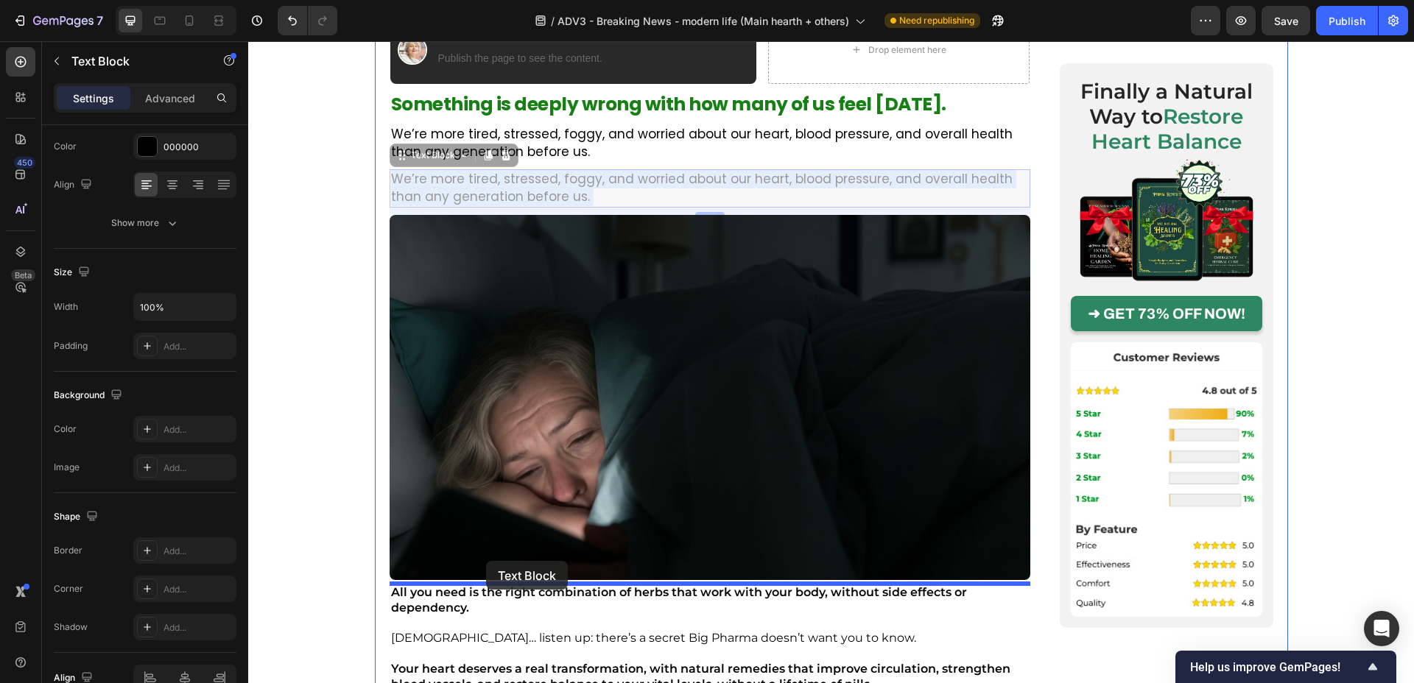
drag, startPoint x: 481, startPoint y: 345, endPoint x: 482, endPoint y: 555, distance: 209.9
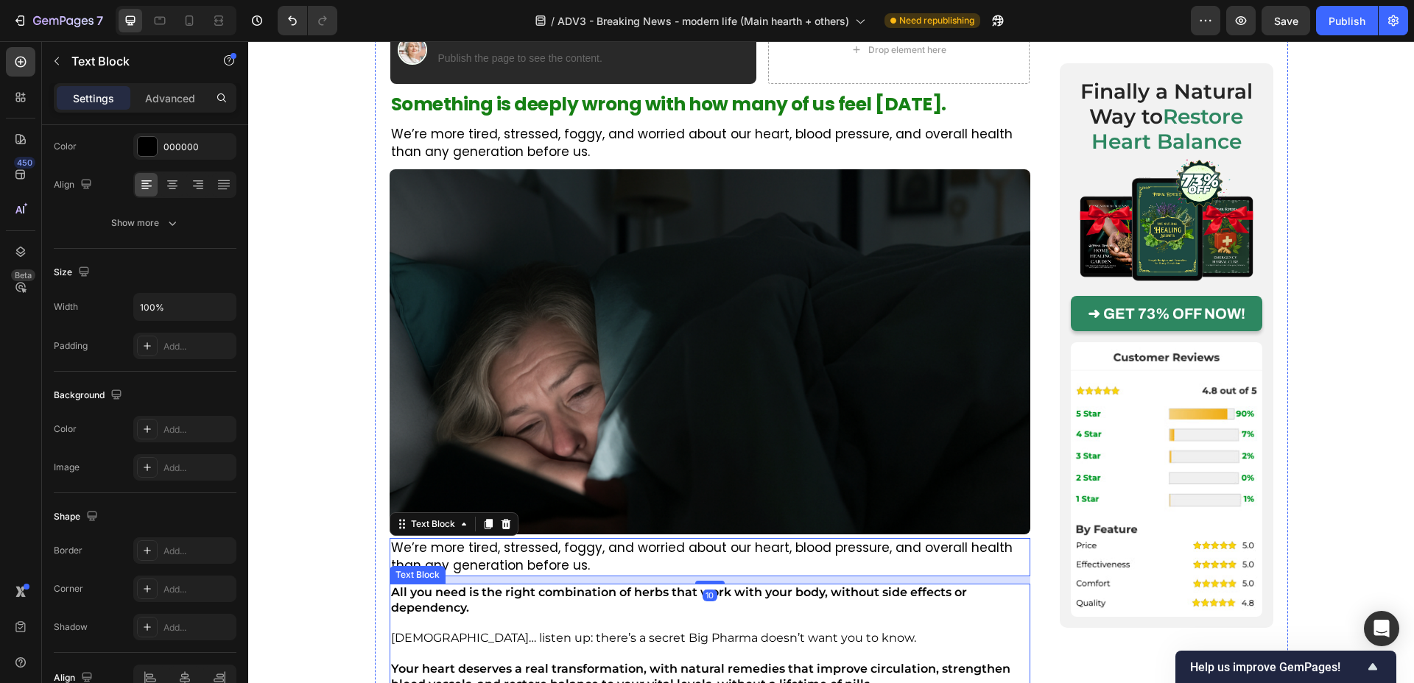
click at [494, 636] on p "[DEMOGRAPHIC_DATA]… listen up: there’s a secret Big Pharma doesn’t want you to …" at bounding box center [710, 638] width 638 height 15
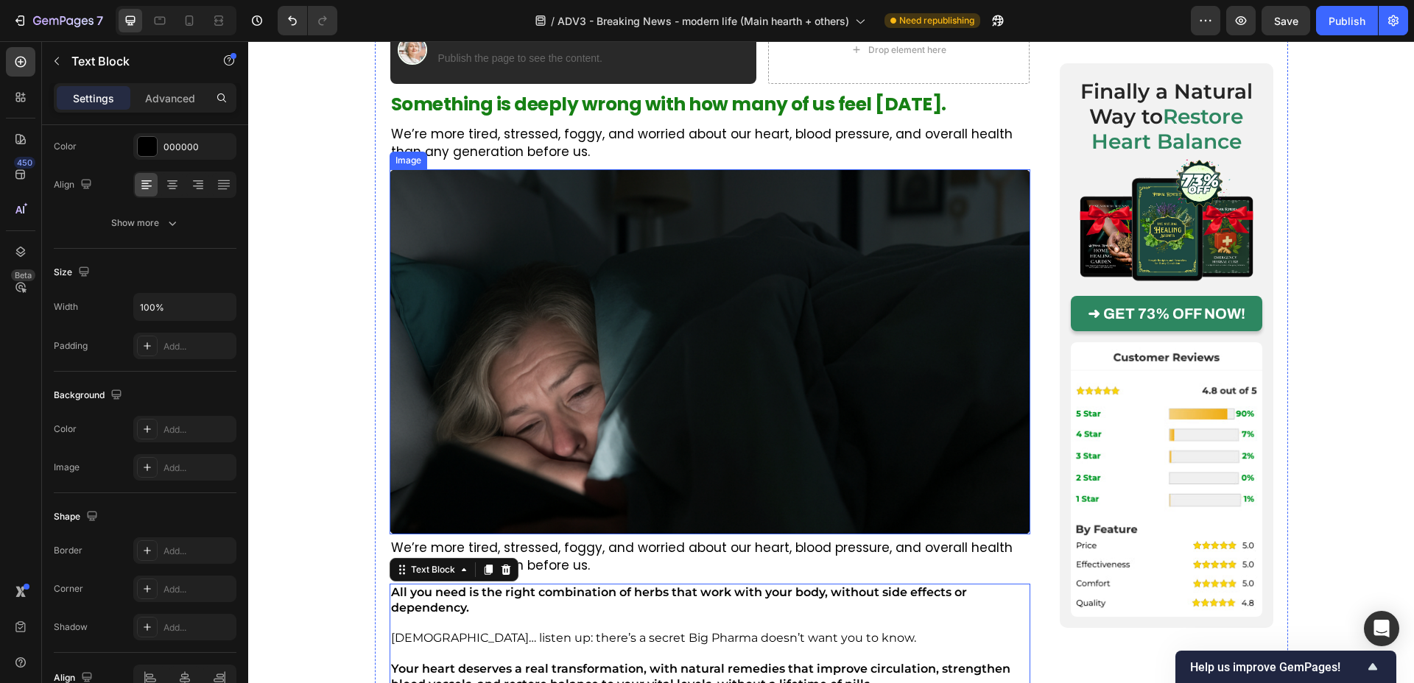
click at [712, 488] on img at bounding box center [710, 351] width 641 height 365
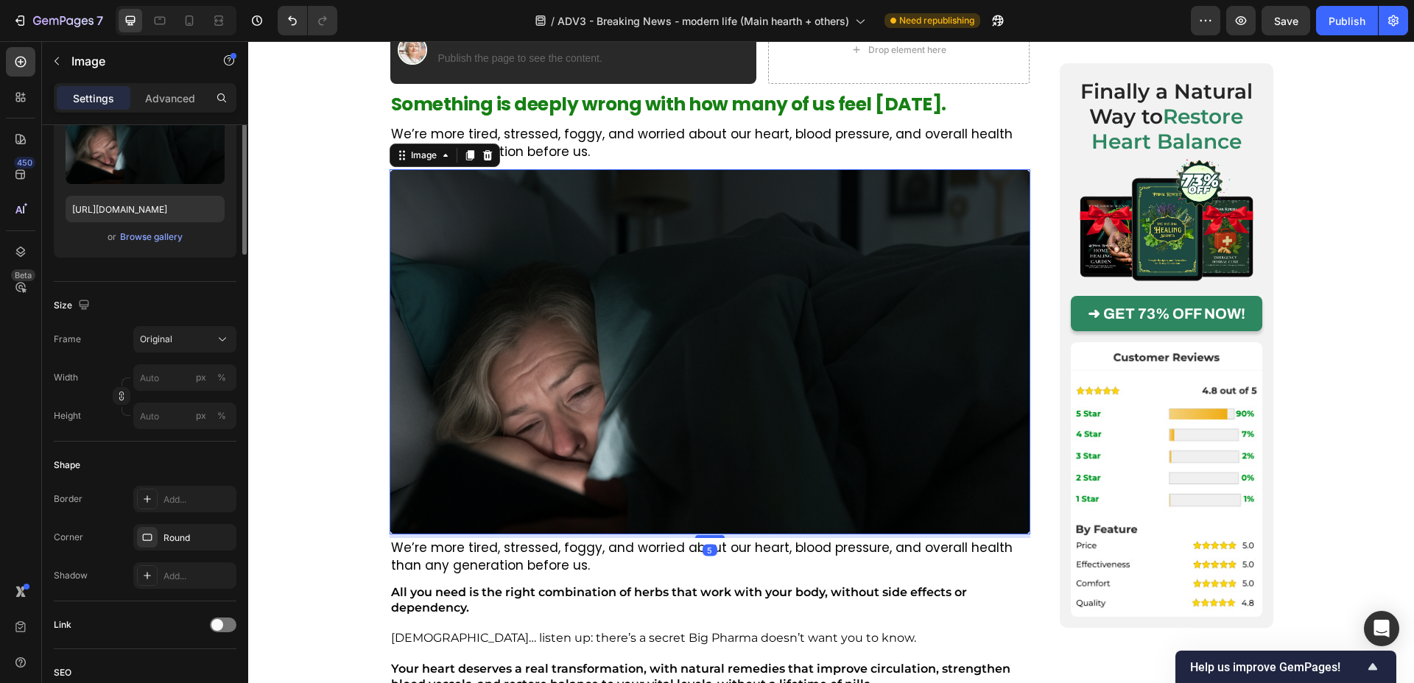
scroll to position [0, 0]
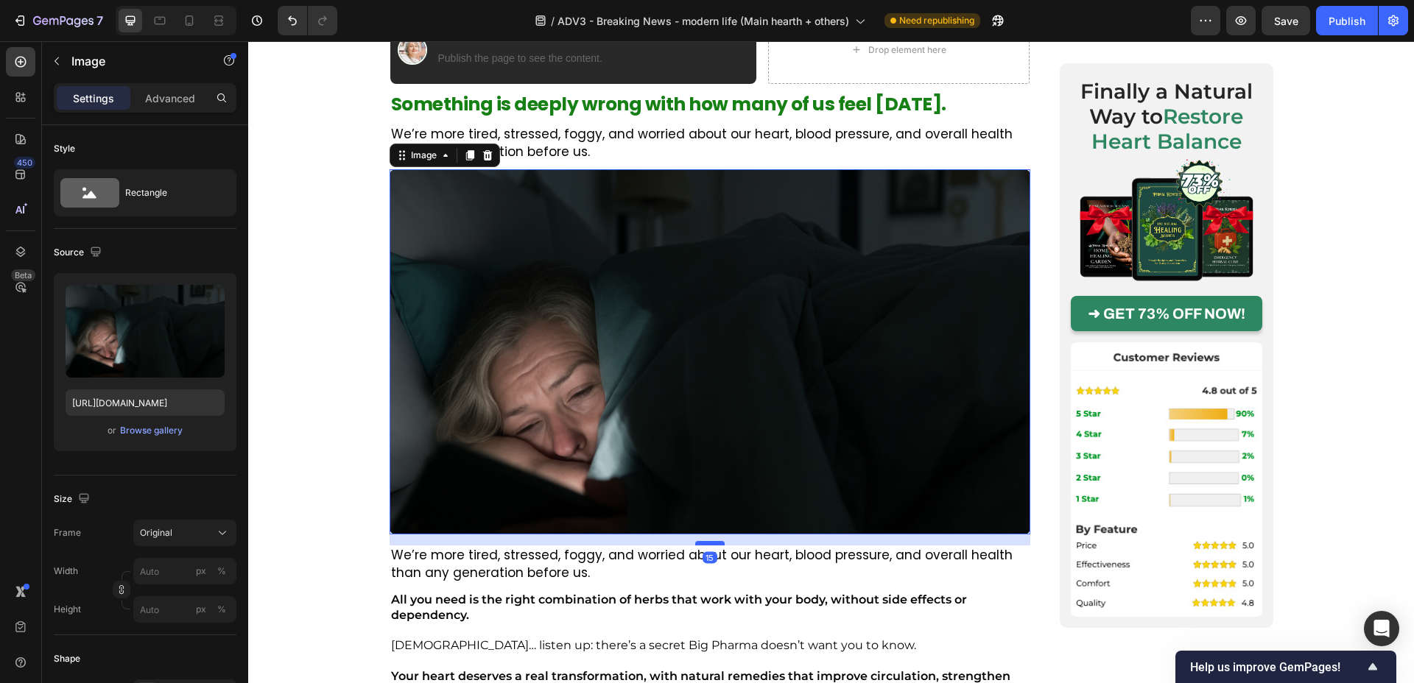
click at [703, 545] on div at bounding box center [709, 543] width 29 height 4
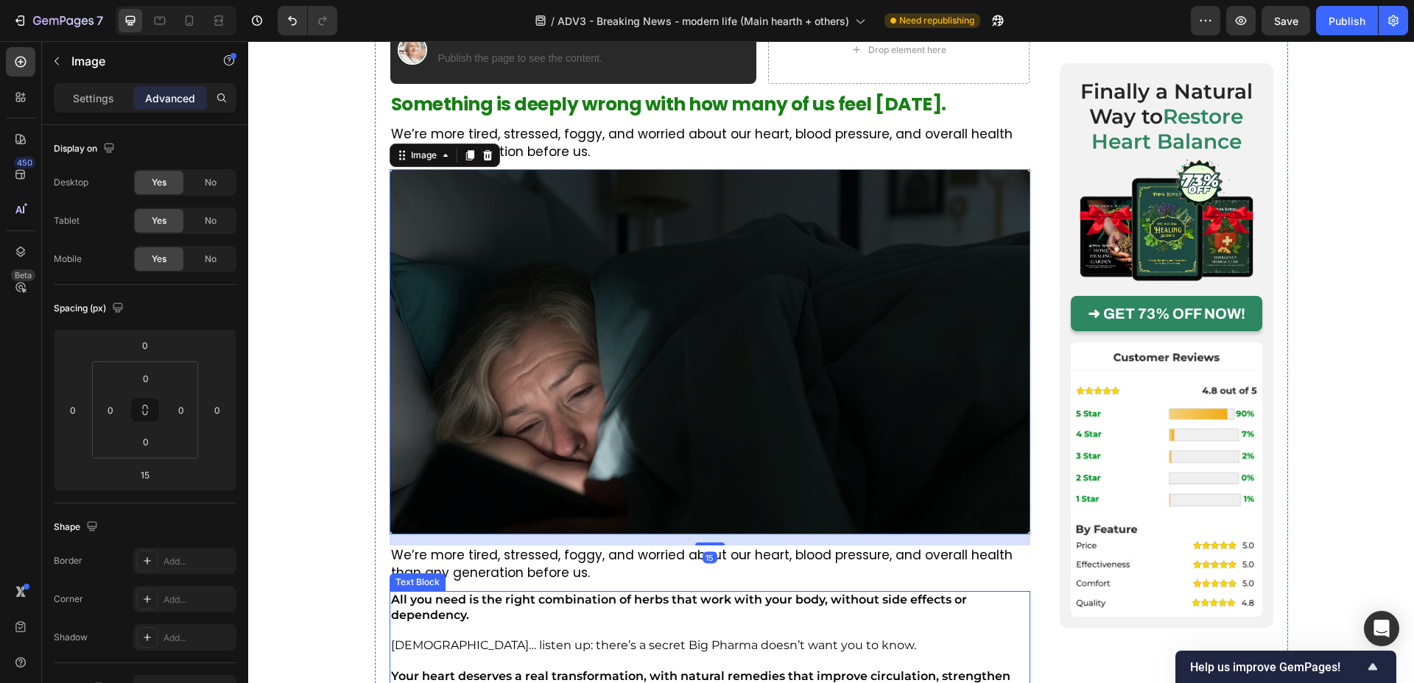
click at [622, 633] on p at bounding box center [710, 631] width 638 height 15
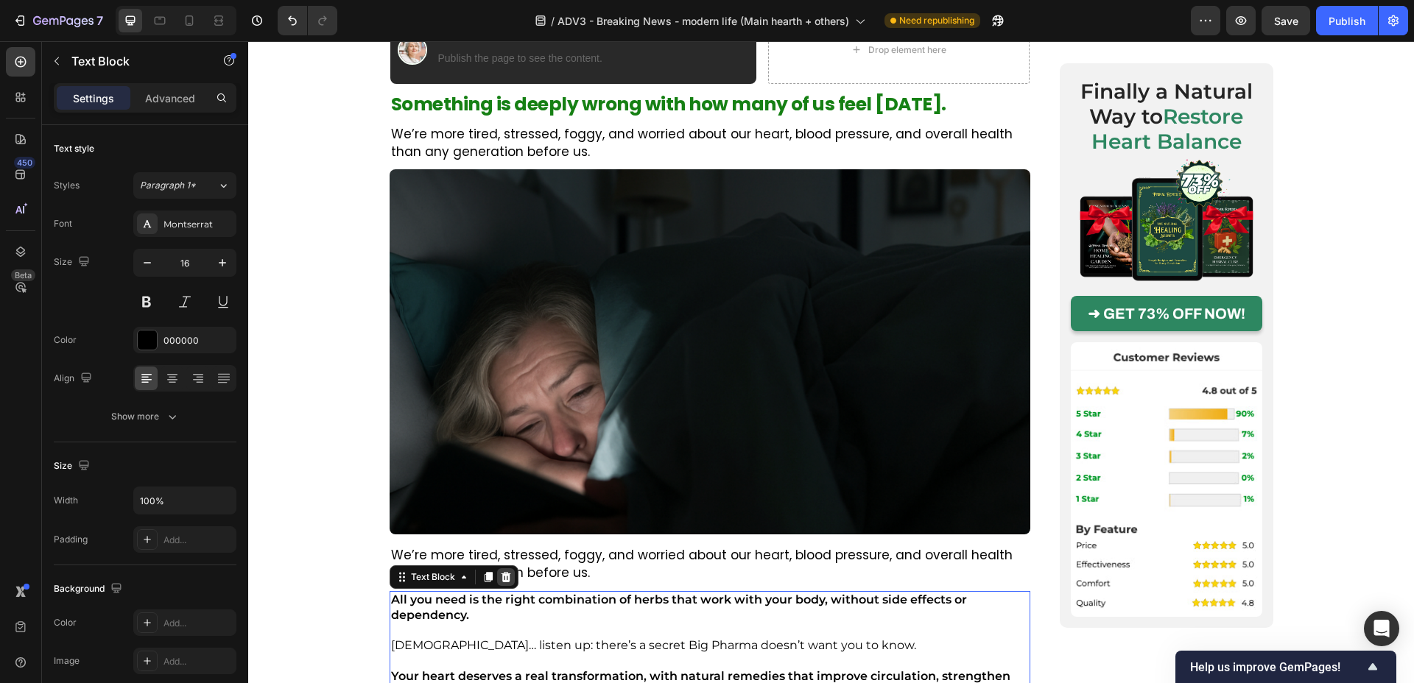
click at [510, 582] on icon at bounding box center [506, 578] width 12 height 12
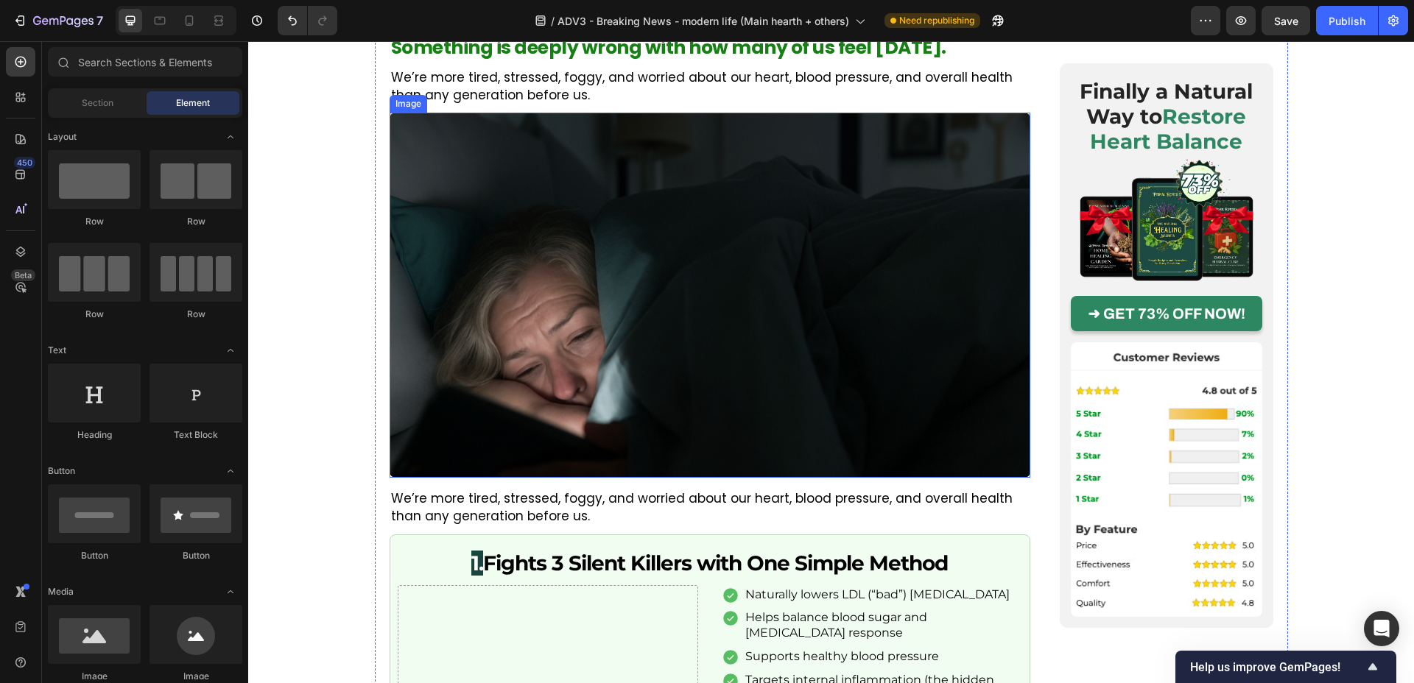
scroll to position [530, 0]
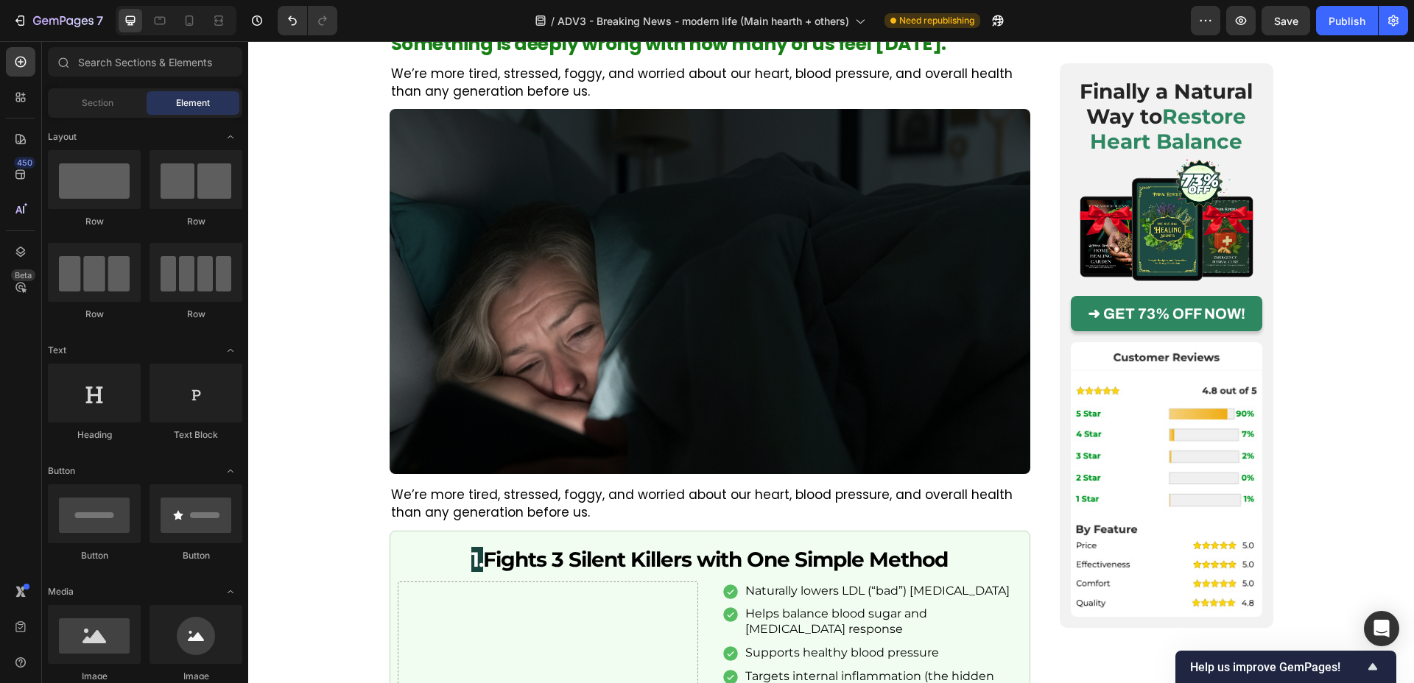
click at [477, 505] on p "We’re more tired, stressed, foggy, and worried about our heart, blood pressure,…" at bounding box center [710, 504] width 638 height 35
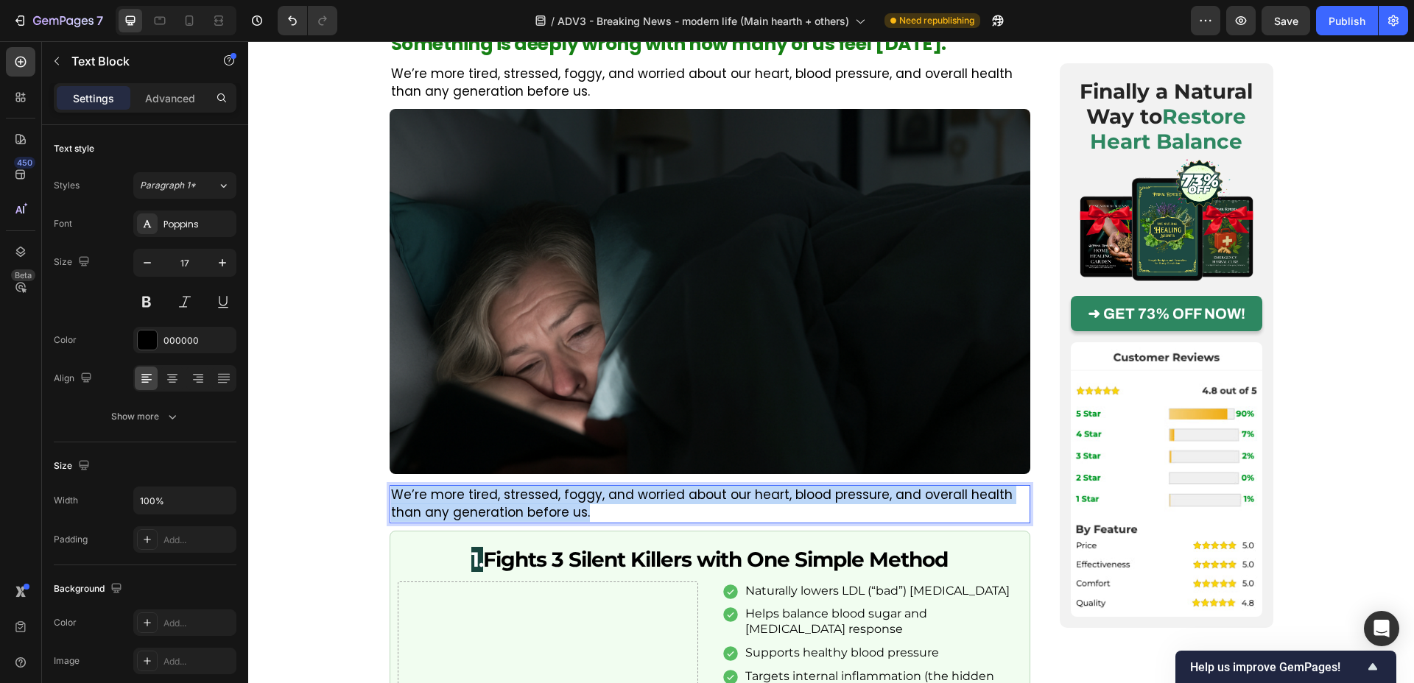
click at [477, 505] on p "We’re more tired, stressed, foggy, and worried about our heart, blood pressure,…" at bounding box center [710, 504] width 638 height 35
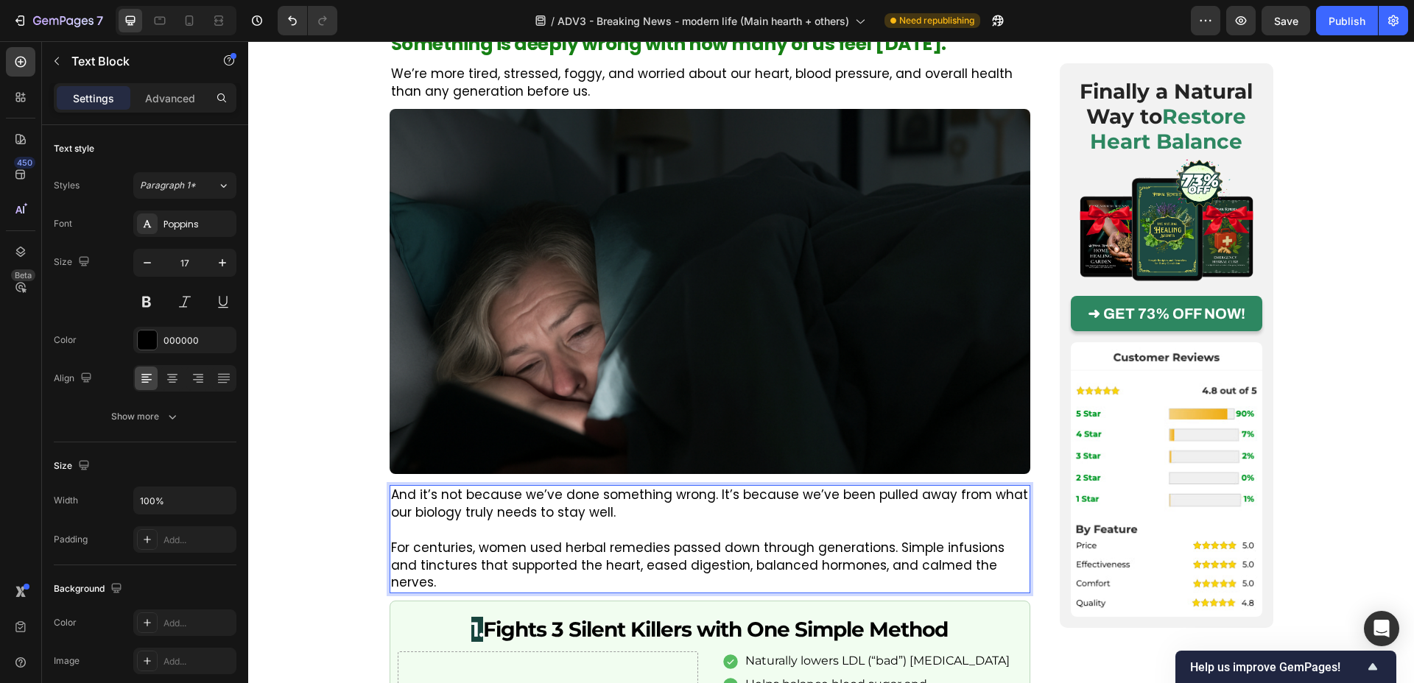
click at [488, 516] on p "And it’s not because we’ve done something wrong. It’s because we’ve been pulled…" at bounding box center [710, 504] width 638 height 35
click at [580, 540] on p "For centuries, women used herbal remedies passed down through generations. Simp…" at bounding box center [710, 566] width 638 height 52
click at [982, 506] on p "And it’s not because we’ve done something wrong. It’s because we’ve been pulled…" at bounding box center [710, 504] width 638 height 35
click at [957, 499] on p "And it’s not because we’ve done something wrong. It’s because we’ve been pulled…" at bounding box center [710, 504] width 638 height 35
drag, startPoint x: 977, startPoint y: 491, endPoint x: 971, endPoint y: 510, distance: 20.0
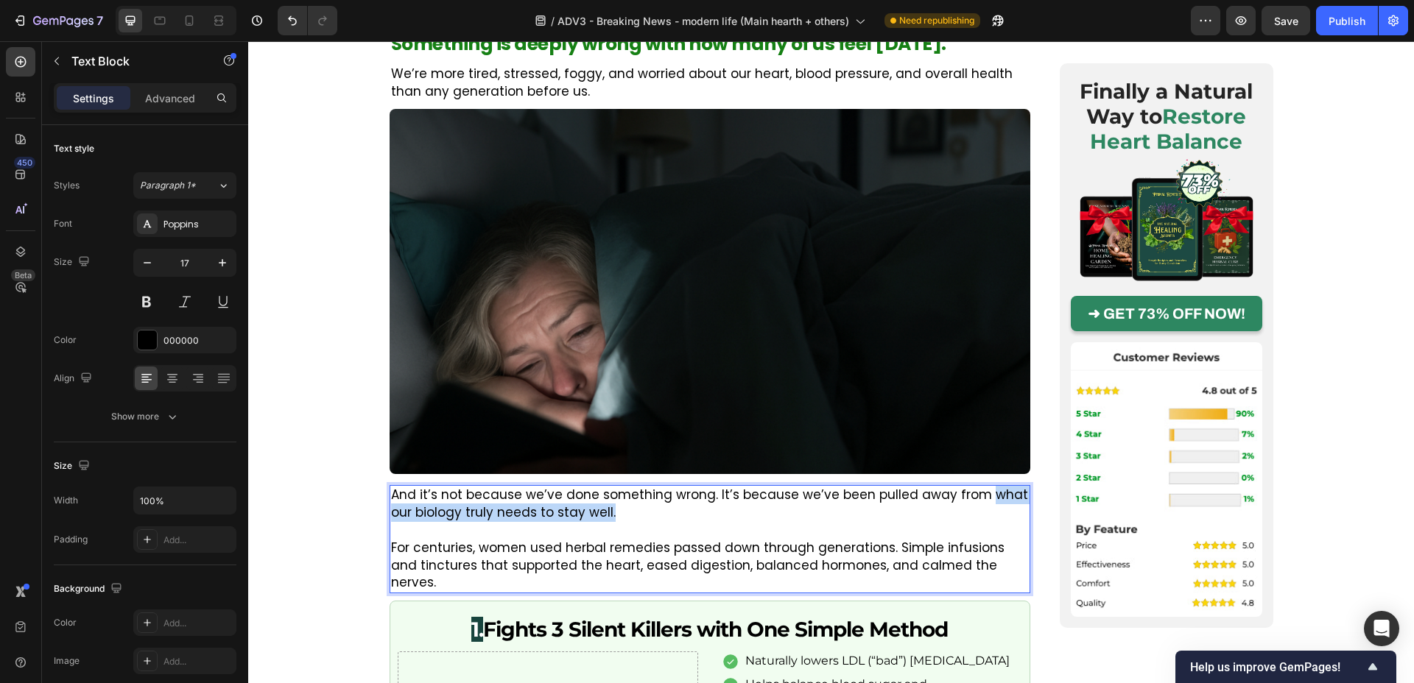
click at [971, 510] on p "And it’s not because we’ve done something wrong. It’s because we’ve been pulled…" at bounding box center [710, 504] width 638 height 35
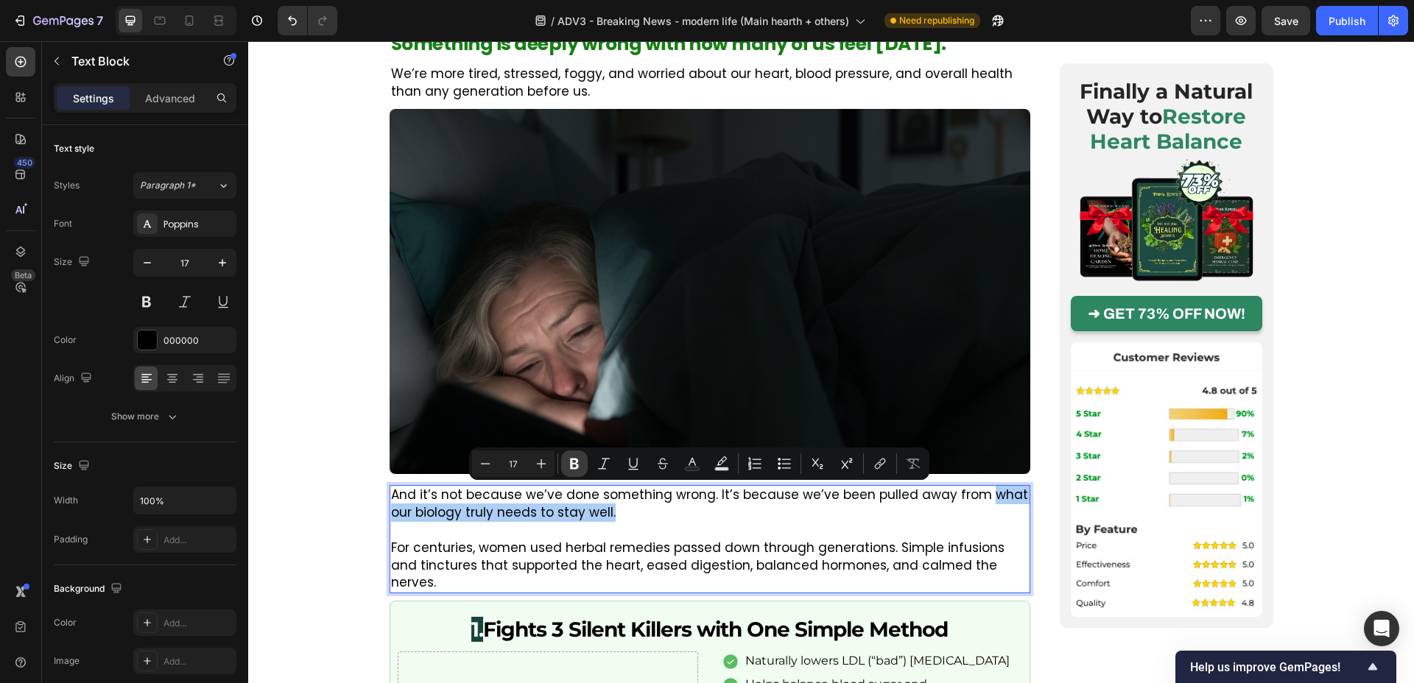
click at [579, 462] on icon "Editor contextual toolbar" at bounding box center [574, 464] width 15 height 15
